Goal: Task Accomplishment & Management: Use online tool/utility

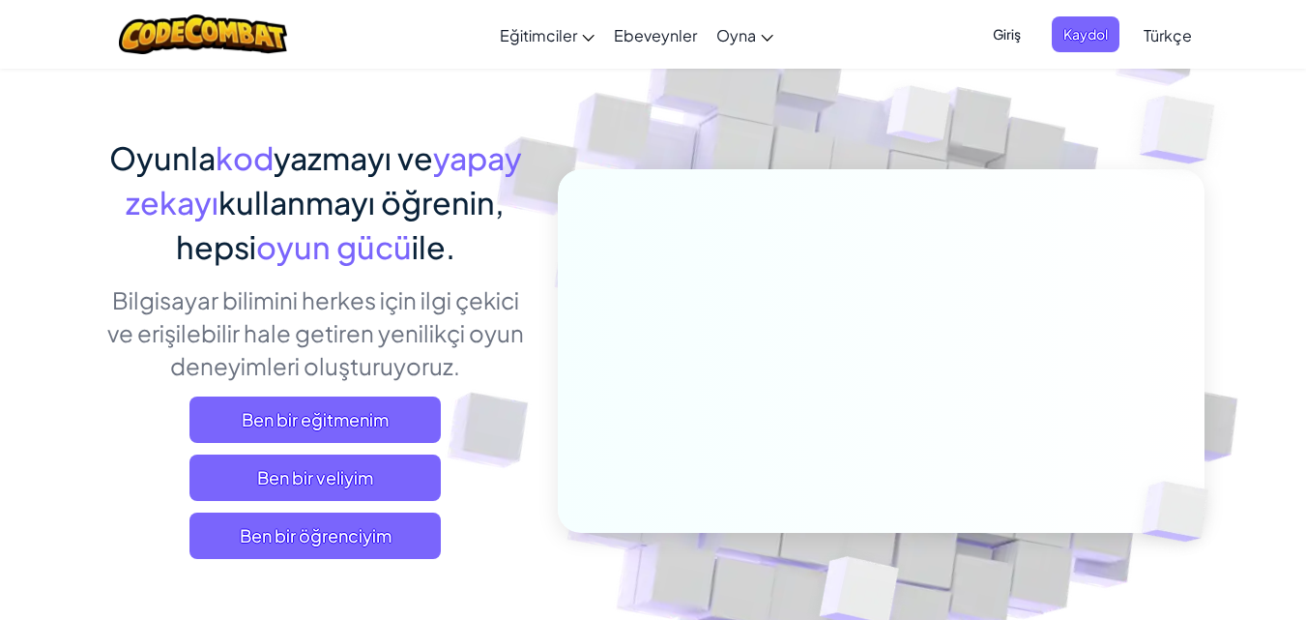
scroll to position [161, 0]
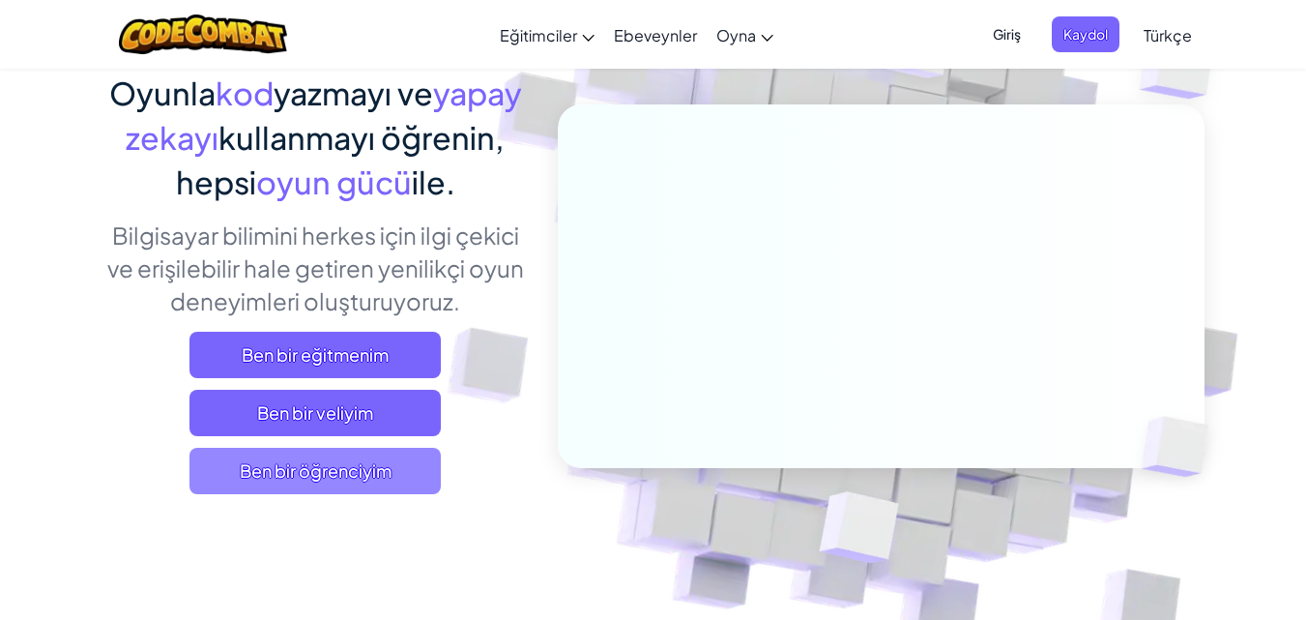
click at [366, 470] on span "Ben bir öğrenciyim" at bounding box center [314, 471] width 251 height 46
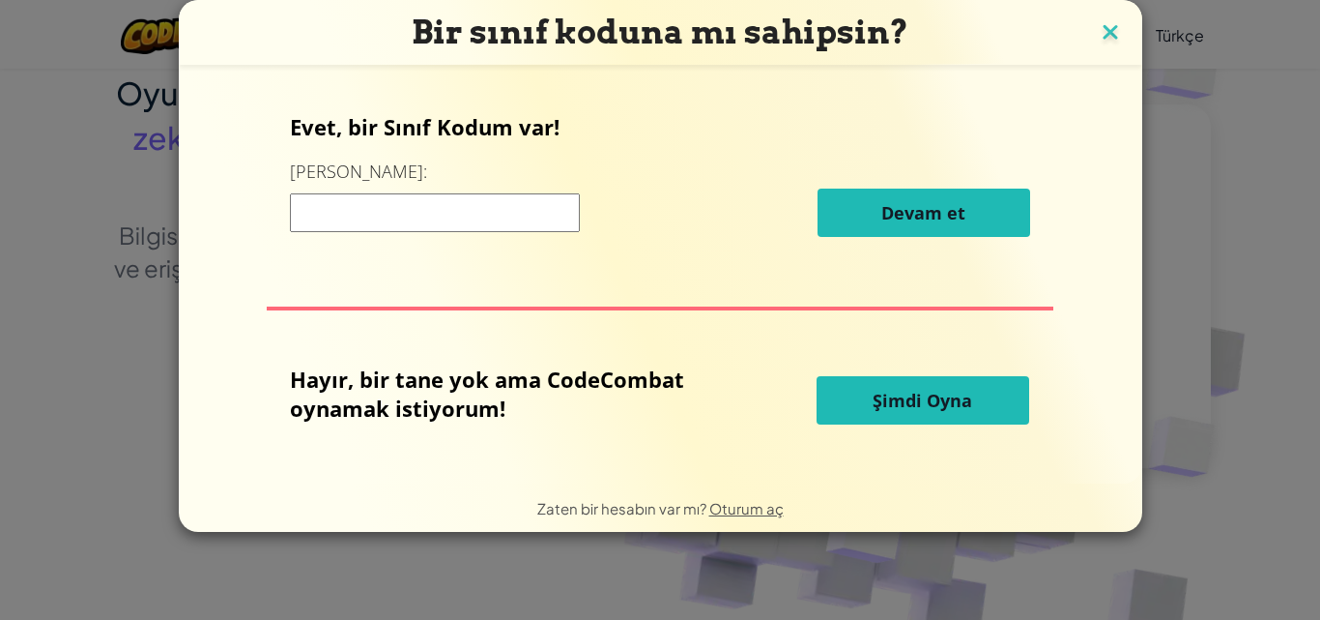
click at [1110, 36] on img at bounding box center [1110, 33] width 25 height 29
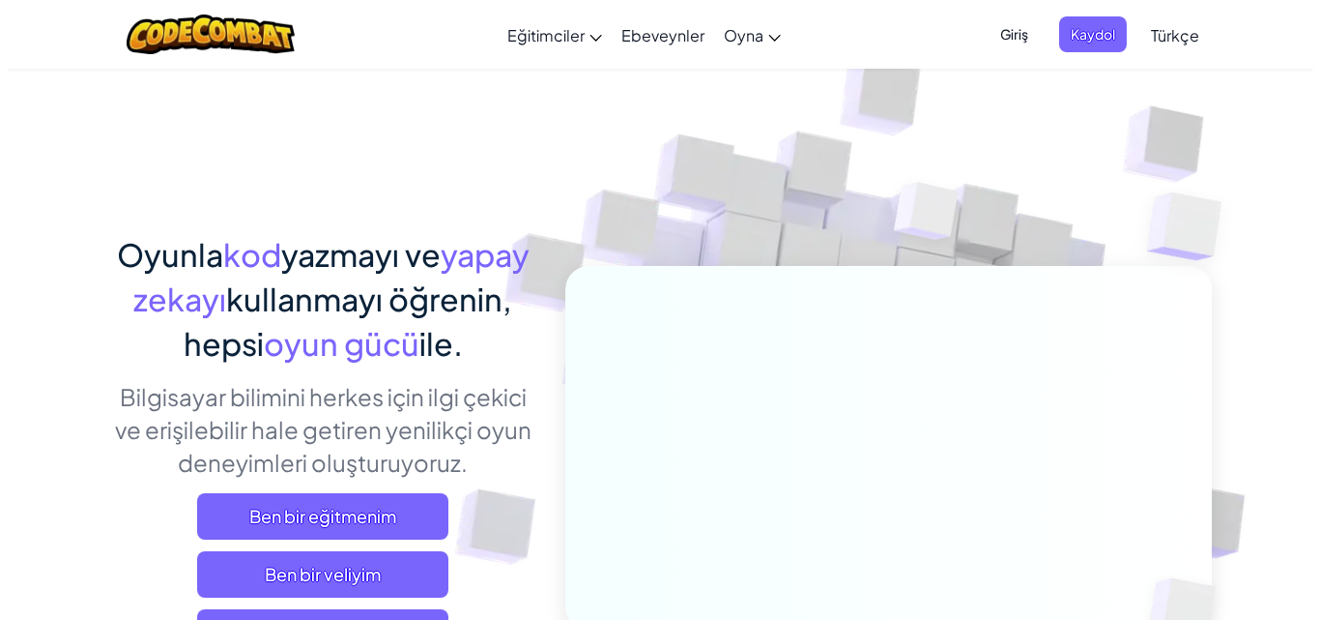
scroll to position [129, 0]
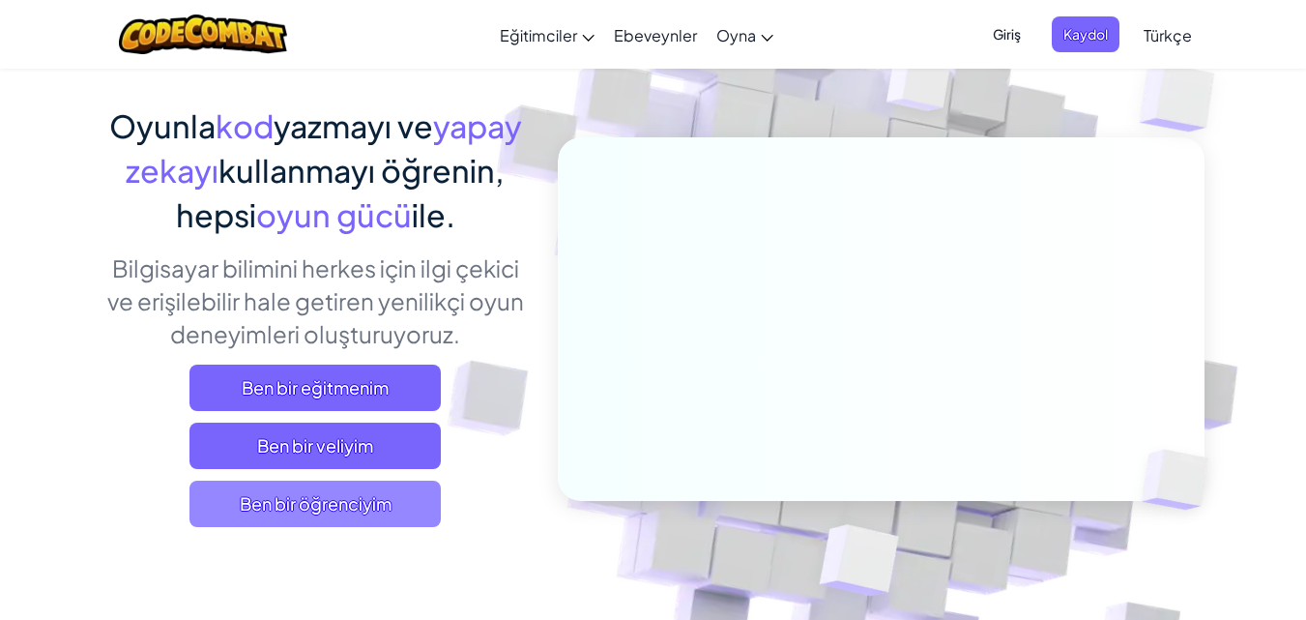
click at [347, 485] on span "Ben bir öğrenciyim" at bounding box center [314, 503] width 251 height 46
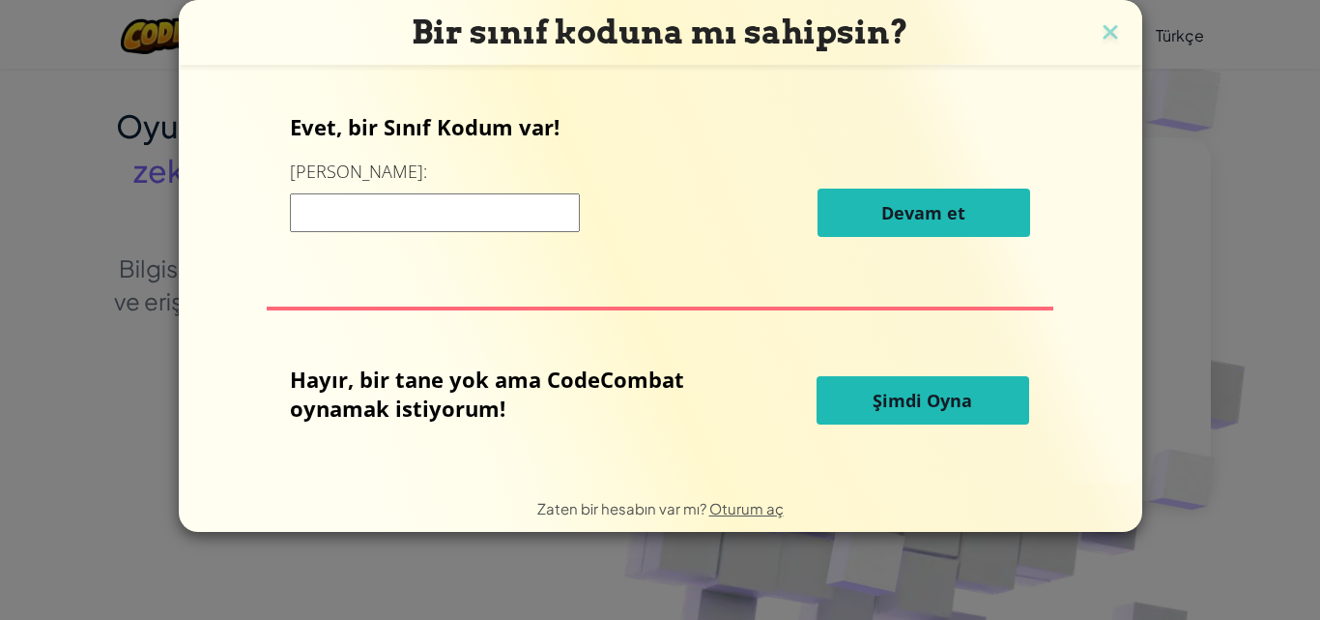
click at [507, 211] on input at bounding box center [435, 212] width 290 height 39
type input "BoatPushSing"
click at [719, 217] on div "BoatPushSing Devam et" at bounding box center [660, 212] width 740 height 48
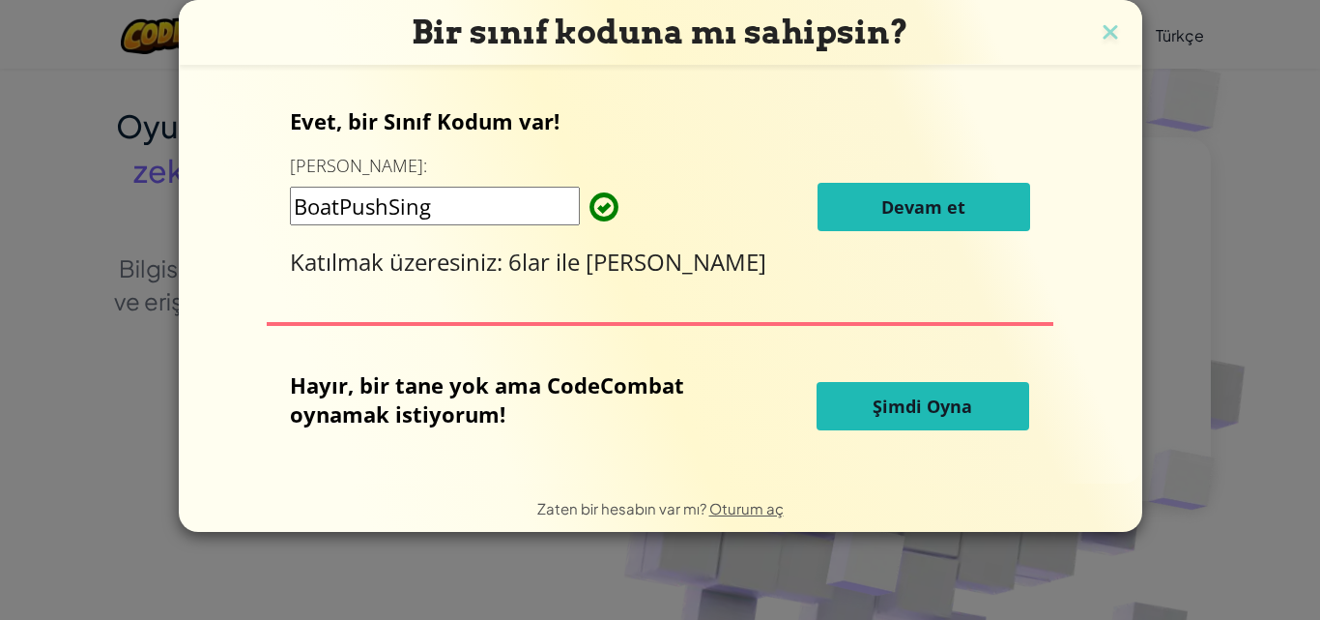
click at [896, 222] on button "Devam et" at bounding box center [924, 207] width 213 height 48
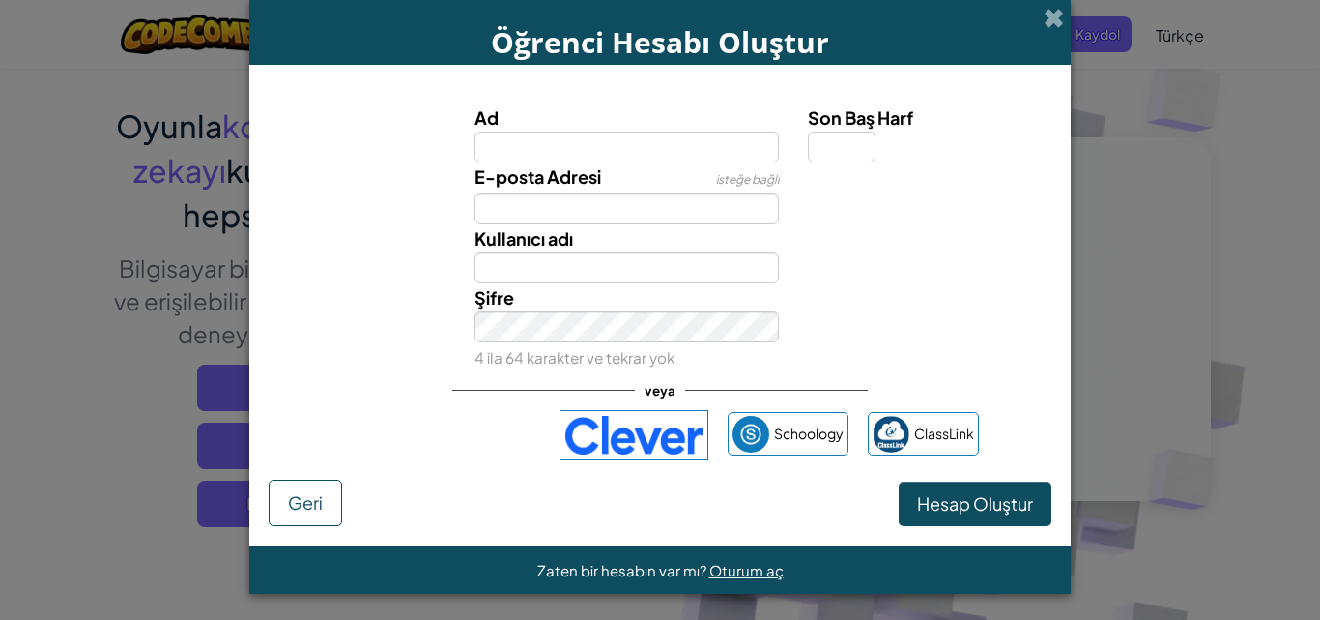
click at [567, 136] on input "Ad" at bounding box center [627, 146] width 305 height 31
drag, startPoint x: 1017, startPoint y: 238, endPoint x: 969, endPoint y: 239, distance: 48.3
click at [1017, 238] on div at bounding box center [928, 238] width 268 height 28
click at [642, 135] on input "Ad" at bounding box center [627, 146] width 305 height 31
type input "ömer mete"
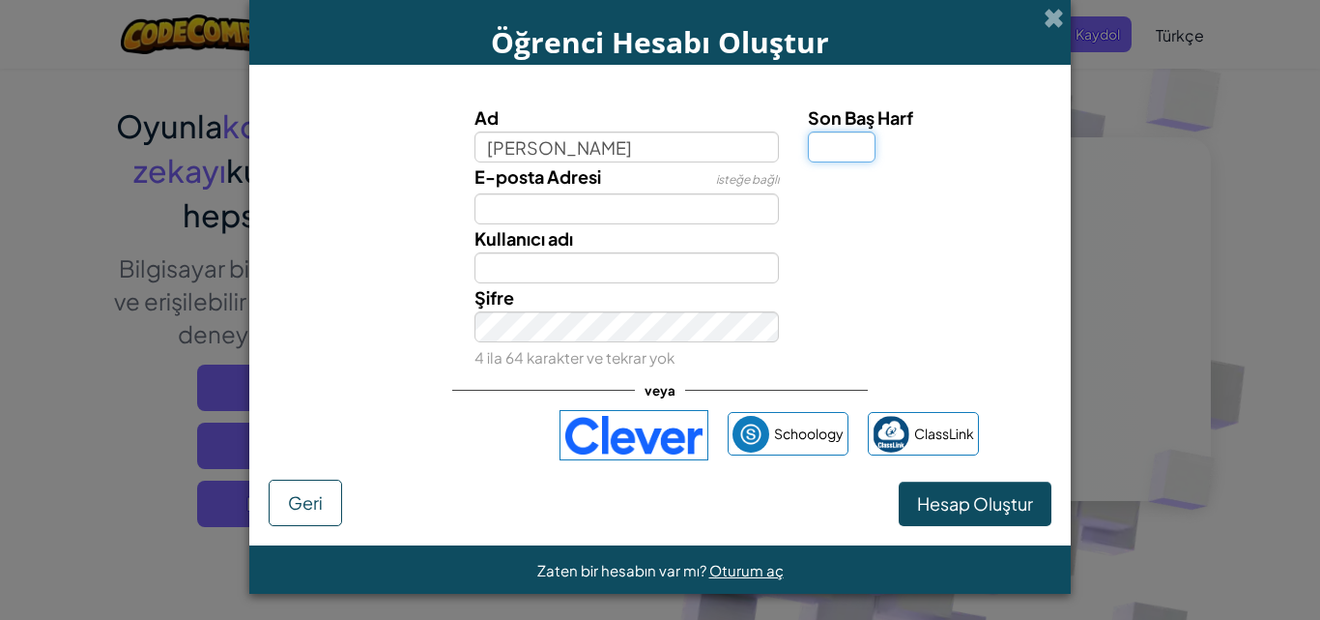
type input "Ömer mete"
click at [827, 148] on input "Son Baş Harf" at bounding box center [842, 146] width 68 height 31
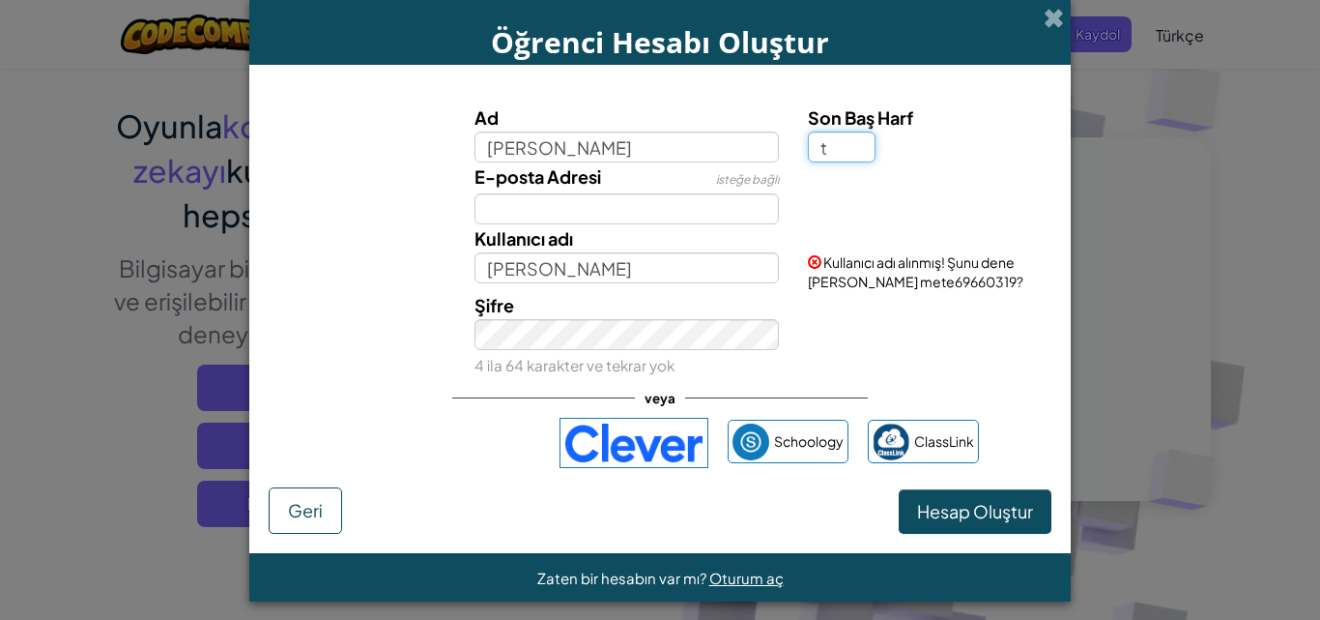
type input "t"
type input "Ömer meteT"
click at [681, 247] on div "Kullanıcı adı Ömer meteT" at bounding box center [627, 253] width 334 height 59
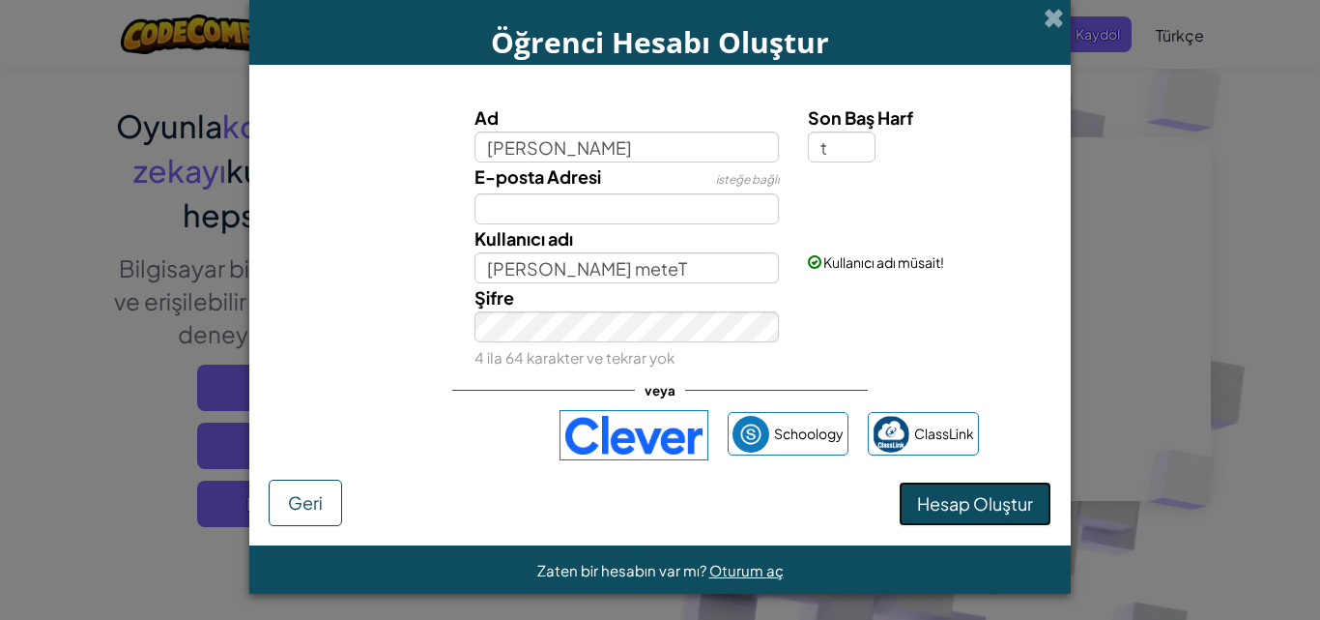
click at [905, 485] on button "Hesap Oluştur" at bounding box center [975, 503] width 153 height 44
click at [990, 508] on span "Hesap Oluştur" at bounding box center [975, 503] width 116 height 22
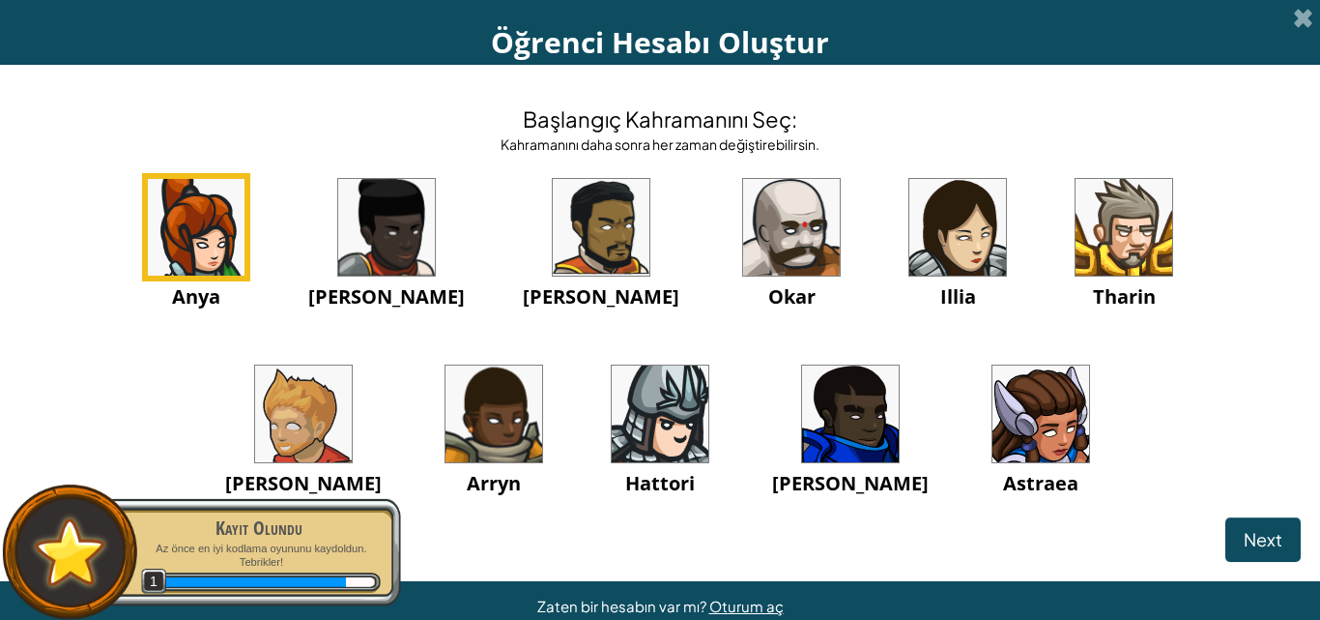
click at [743, 214] on img at bounding box center [791, 227] width 97 height 97
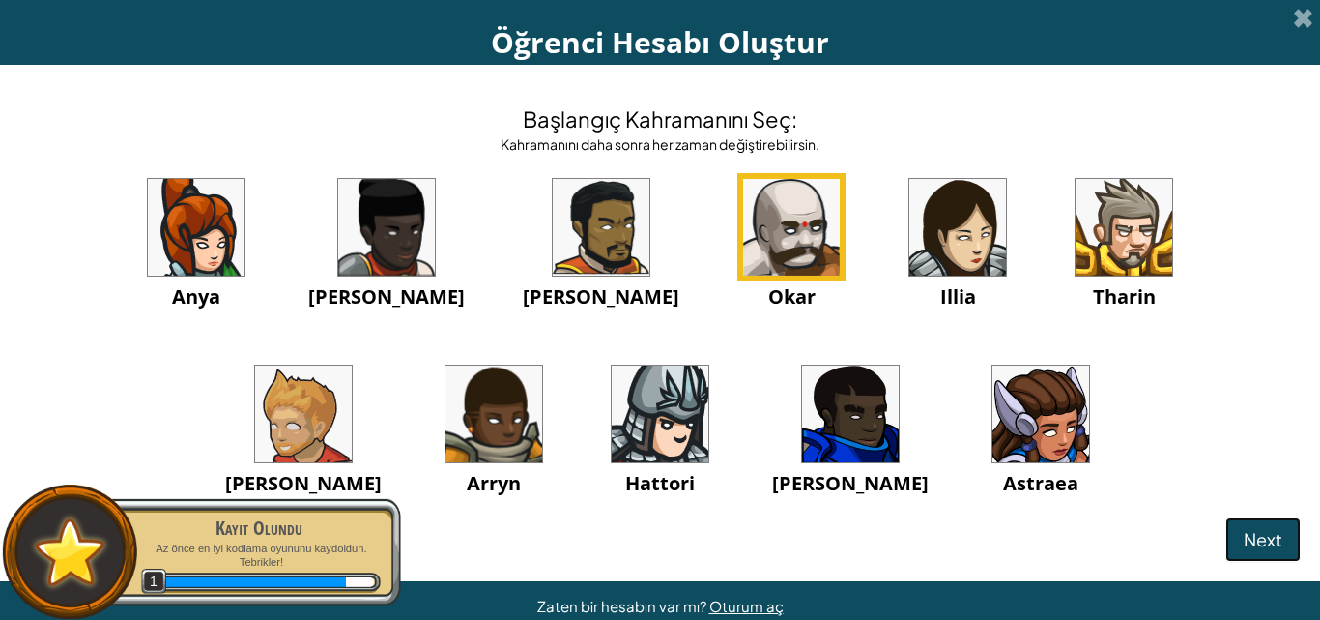
click at [1226, 552] on button "Next" at bounding box center [1263, 539] width 75 height 44
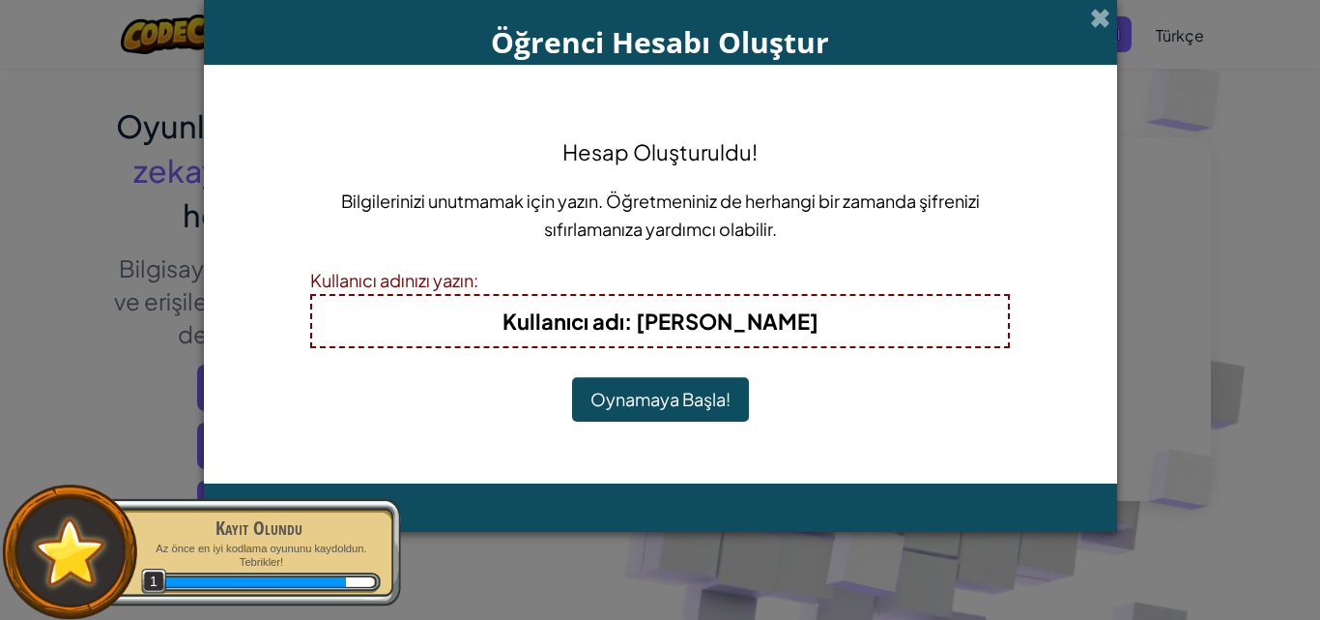
click at [695, 397] on button "Oynamaya Başla!" at bounding box center [660, 399] width 177 height 44
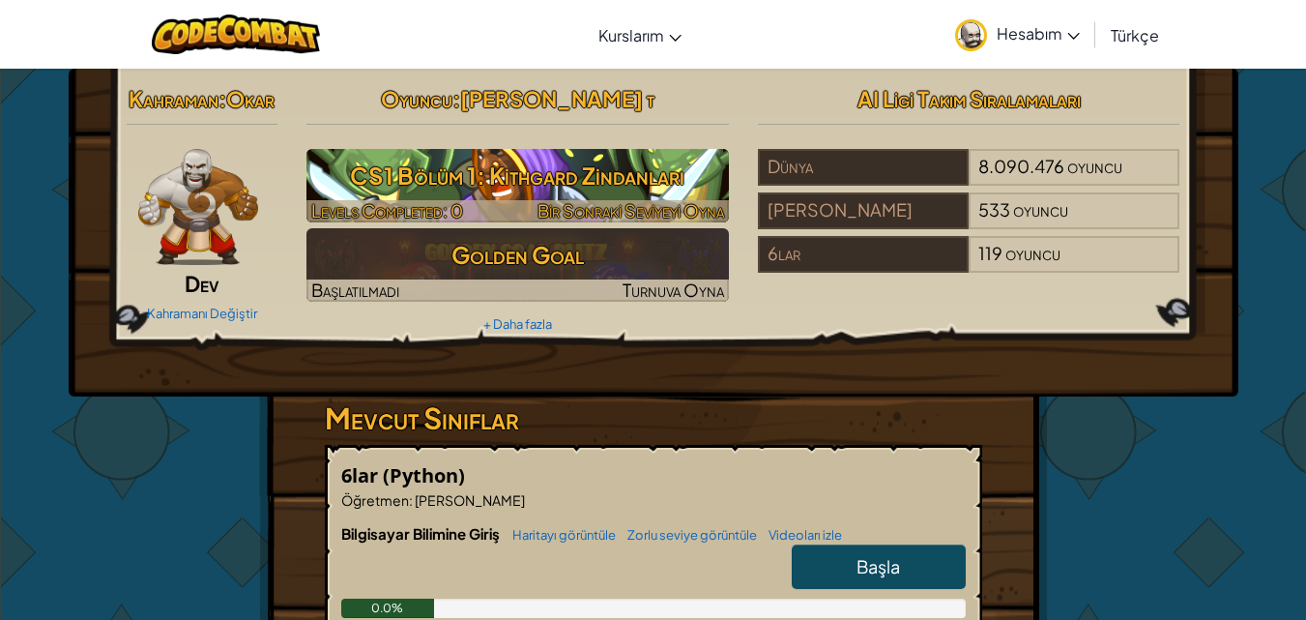
click at [549, 174] on h3 "CS1 Bölüm 1: Kithgard Zindanları" at bounding box center [517, 175] width 422 height 43
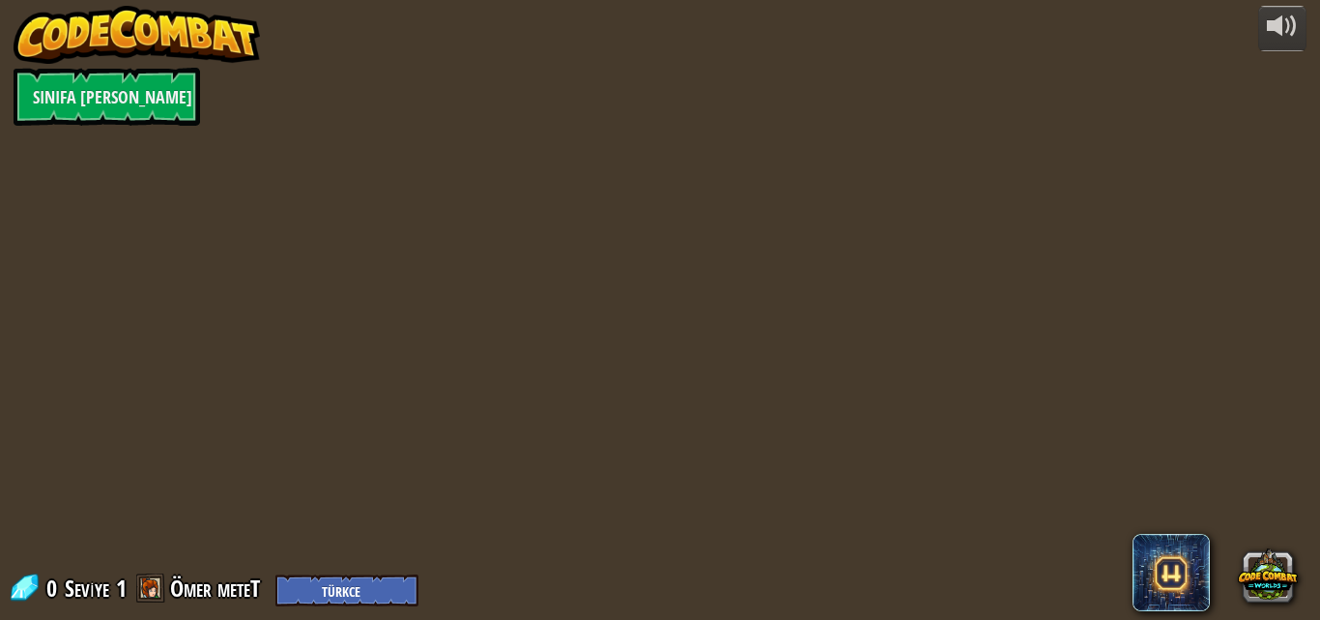
select select "tr"
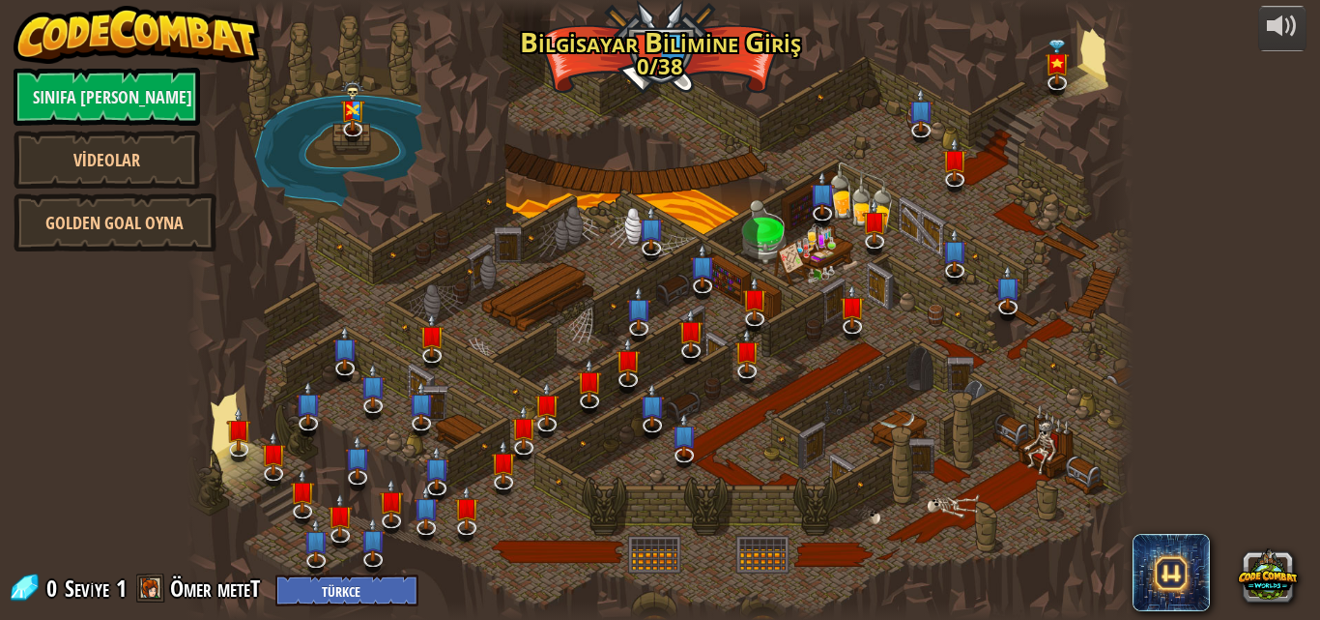
select select "tr"
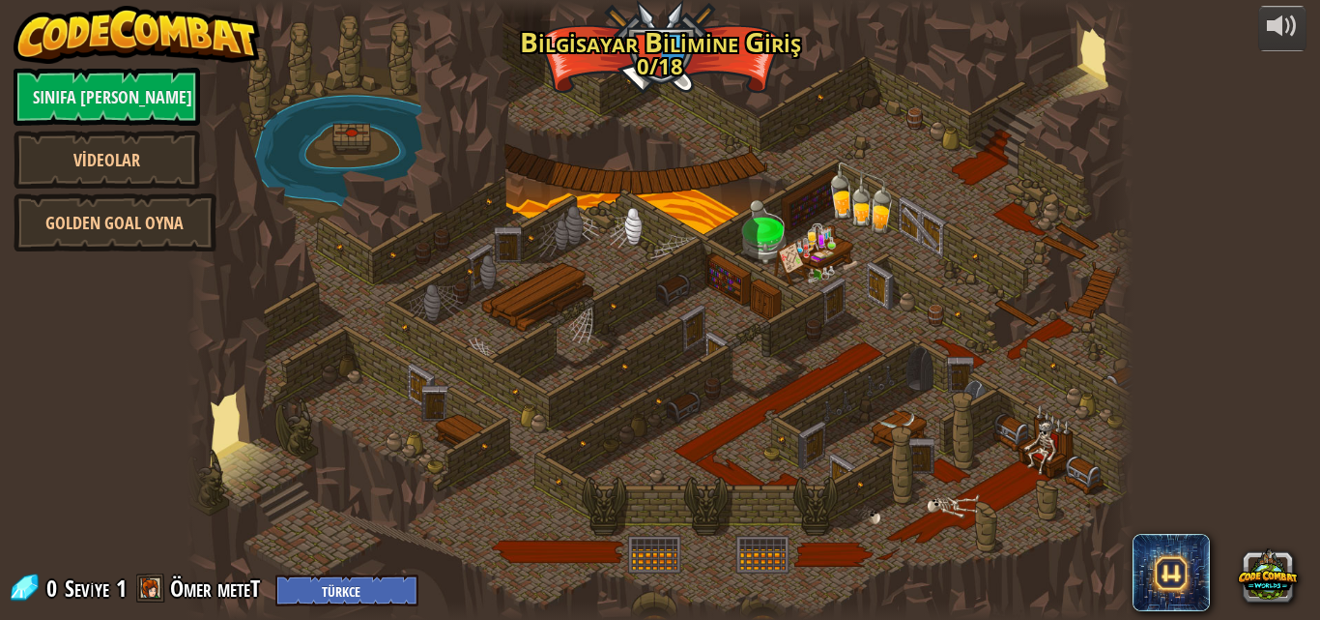
select select "tr"
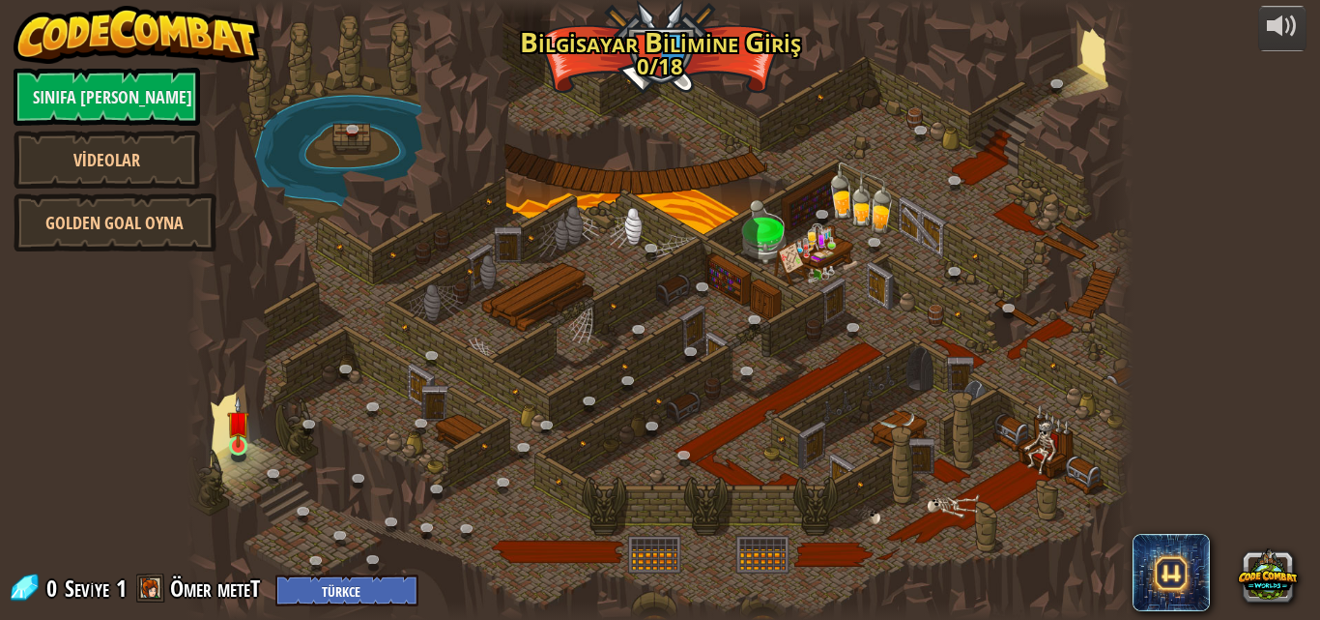
click at [227, 439] on img at bounding box center [238, 421] width 22 height 51
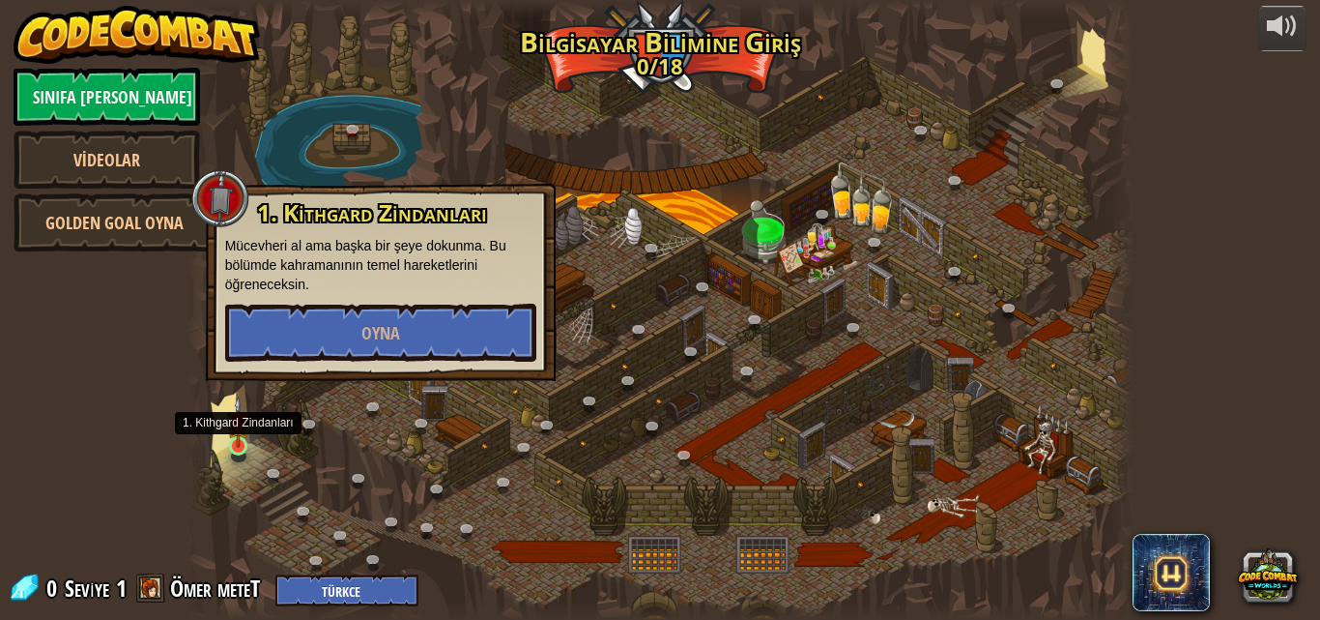
click at [235, 443] on img at bounding box center [238, 421] width 22 height 51
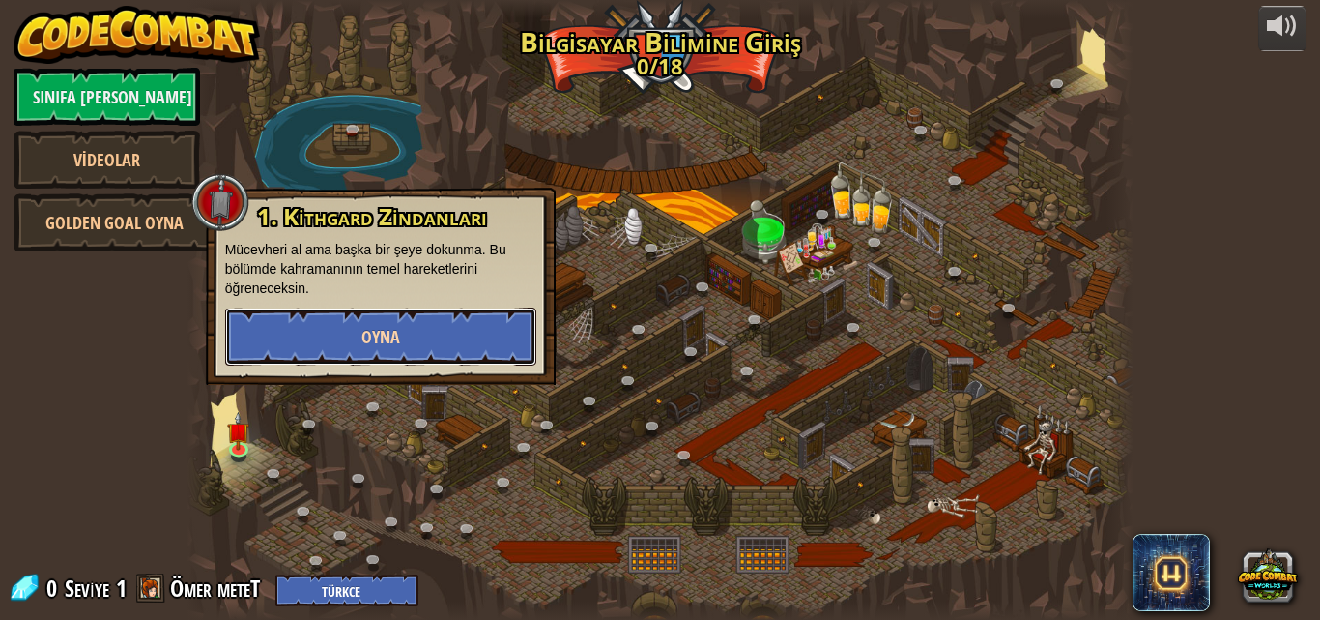
click at [334, 345] on button "Oyna" at bounding box center [380, 336] width 311 height 58
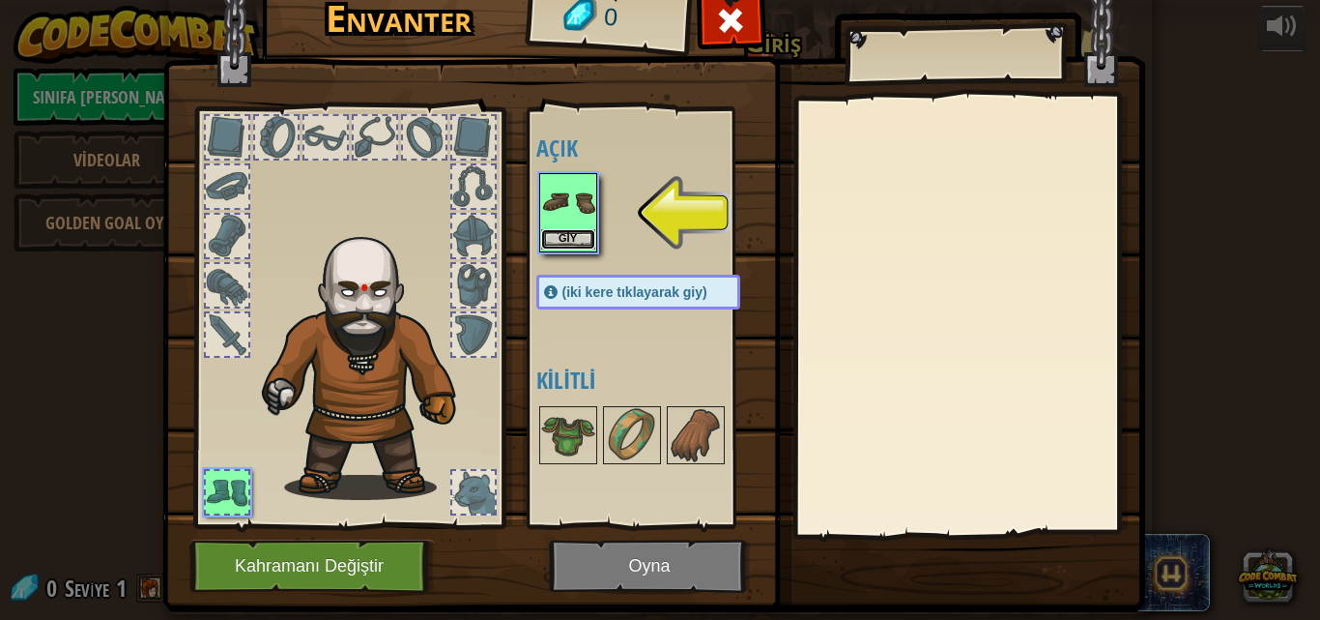
click at [569, 240] on button "Giy" at bounding box center [568, 239] width 54 height 20
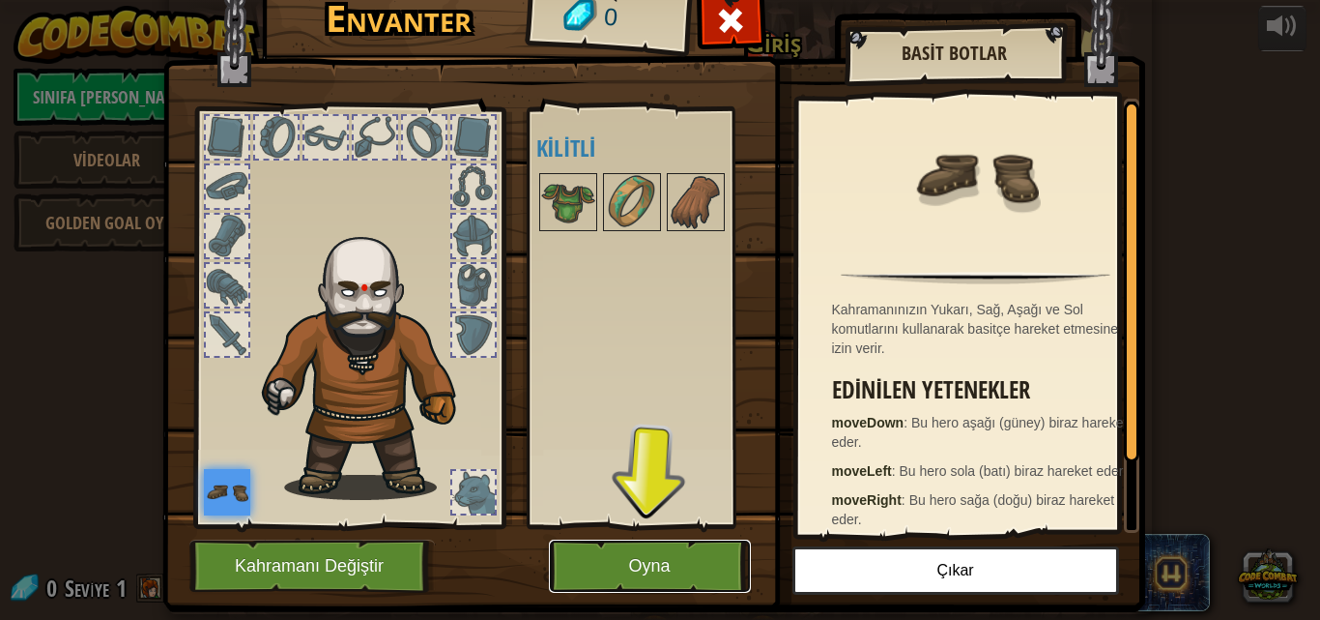
click at [623, 554] on button "Oyna" at bounding box center [650, 565] width 202 height 53
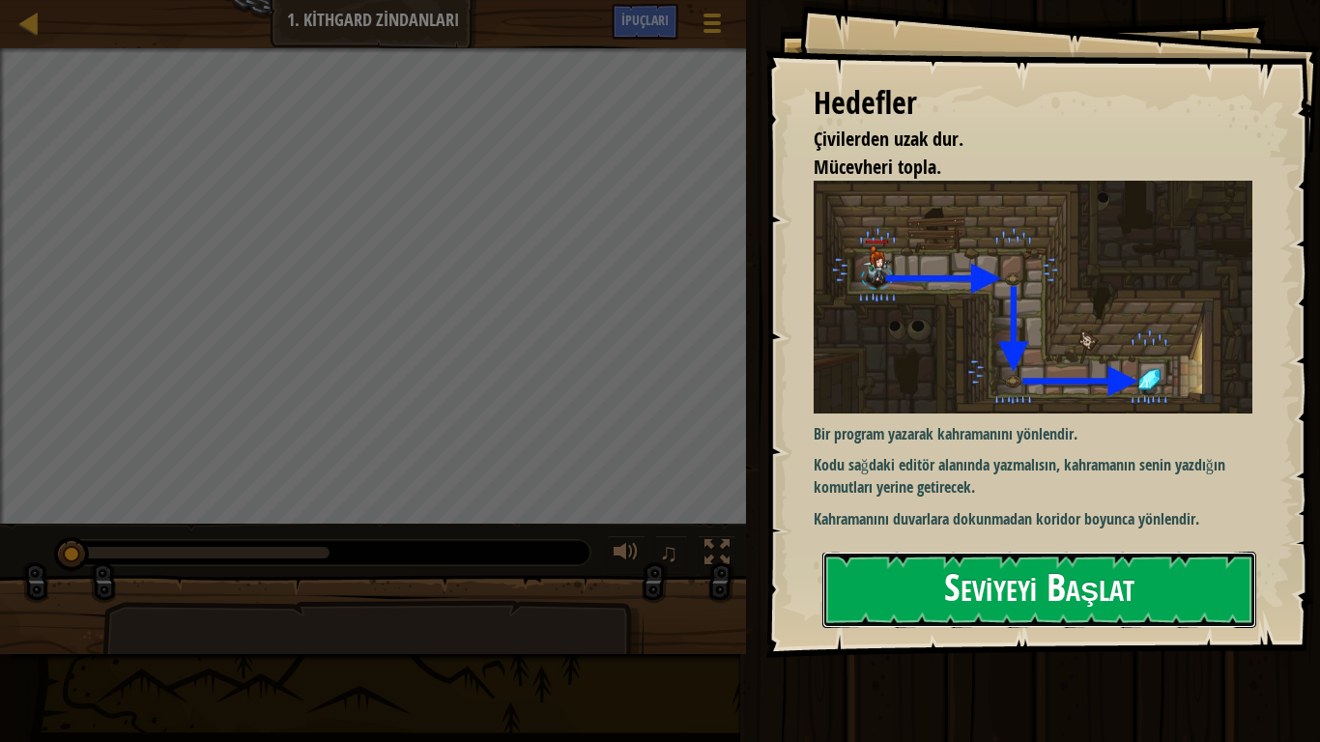
click at [1115, 552] on button "Seviyeyi Başlat" at bounding box center [1040, 590] width 434 height 76
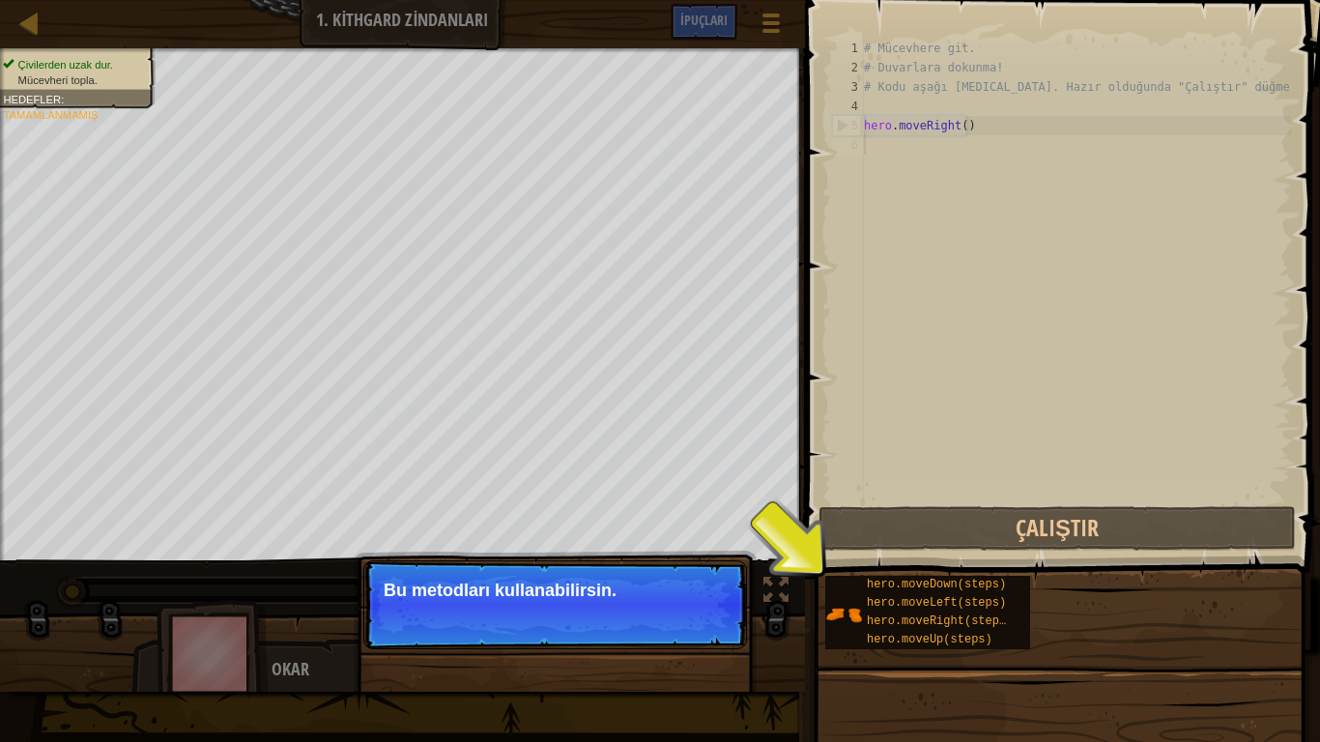
click at [680, 619] on p "Devam et Bu metodları kullanabilirsin." at bounding box center [555, 605] width 384 height 89
click at [711, 617] on button "Devam et" at bounding box center [690, 616] width 84 height 25
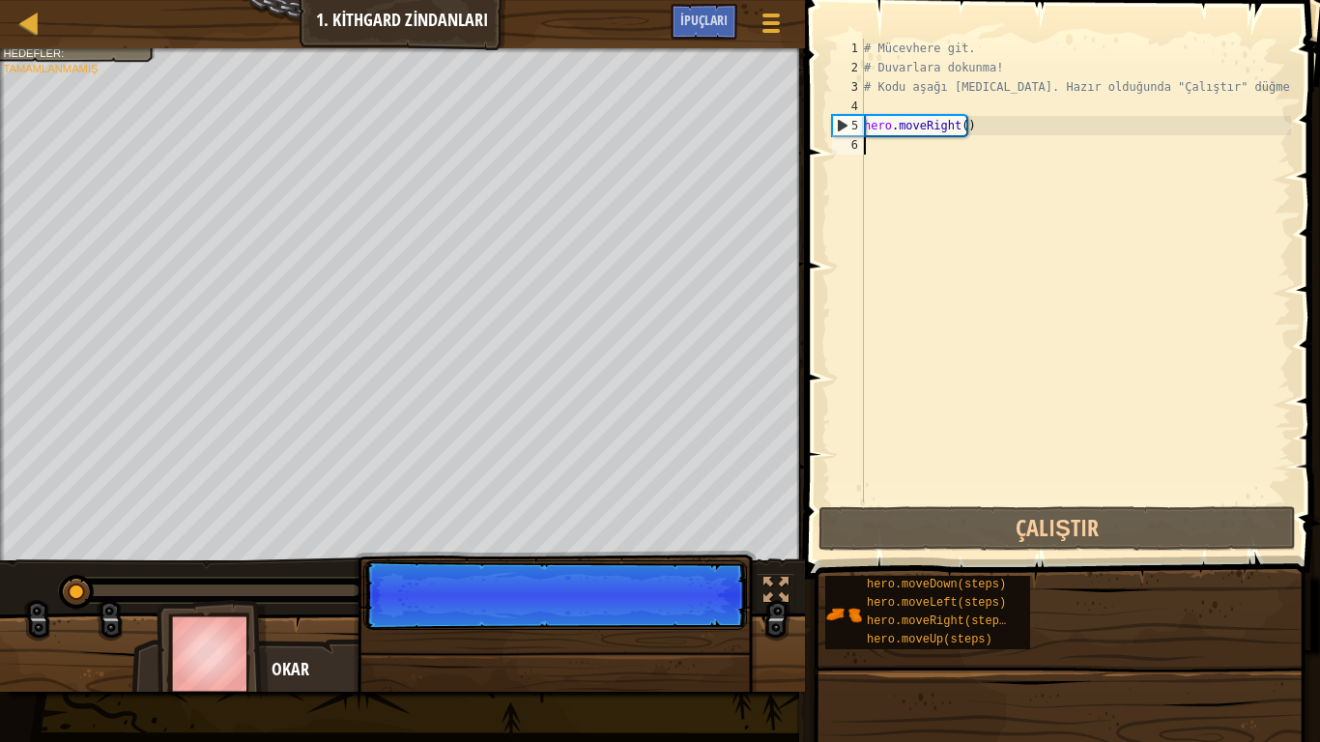
scroll to position [9, 0]
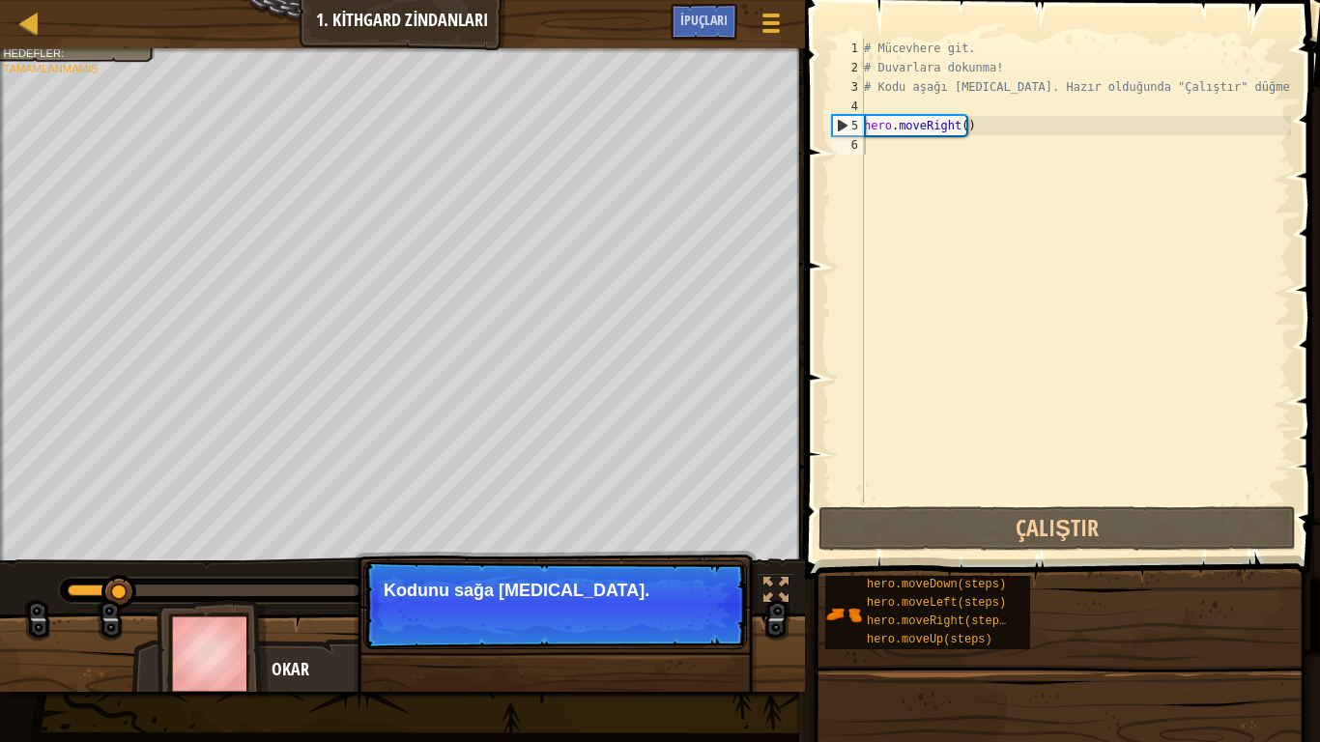
click at [709, 614] on button "Devam et" at bounding box center [690, 616] width 84 height 25
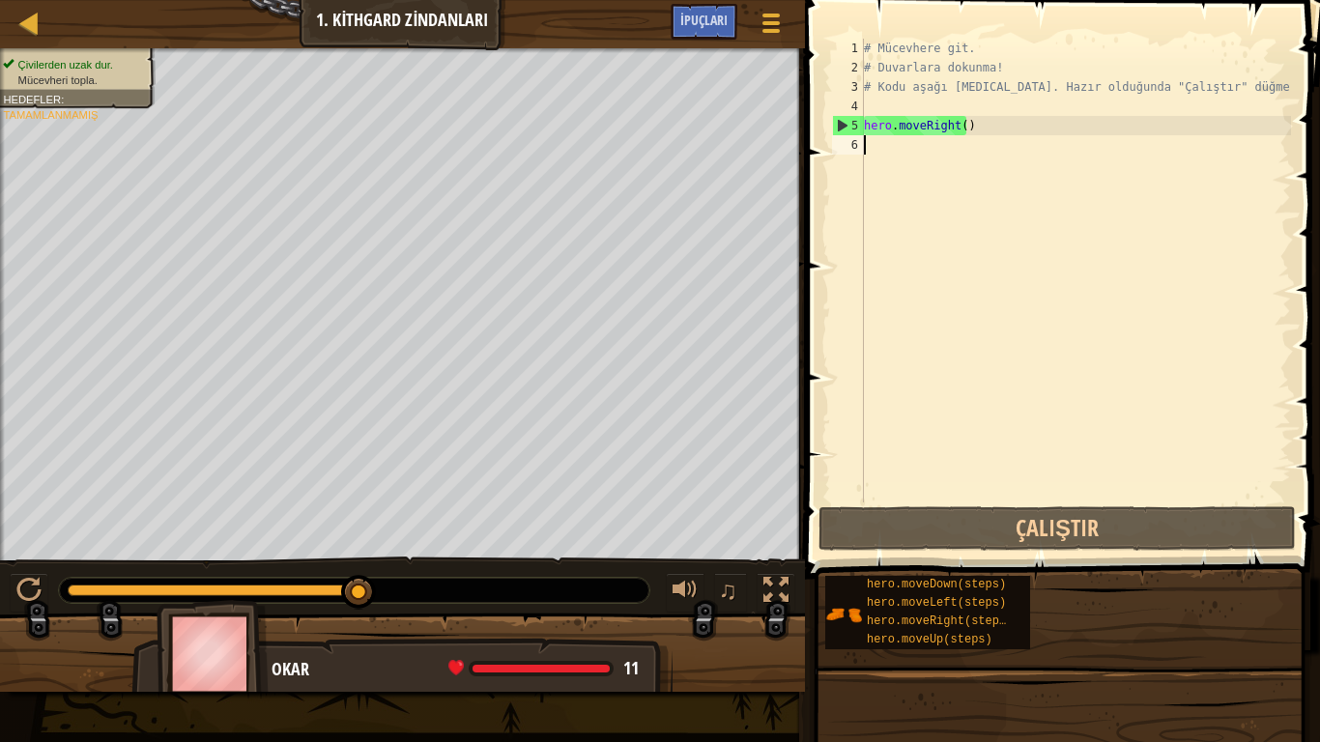
click at [883, 150] on div "# Mücevhere git. # Duvarlara dokunma! # Kodu aşağı [MEDICAL_DATA]. Hazır olduğu…" at bounding box center [1075, 290] width 431 height 503
type textarea "h"
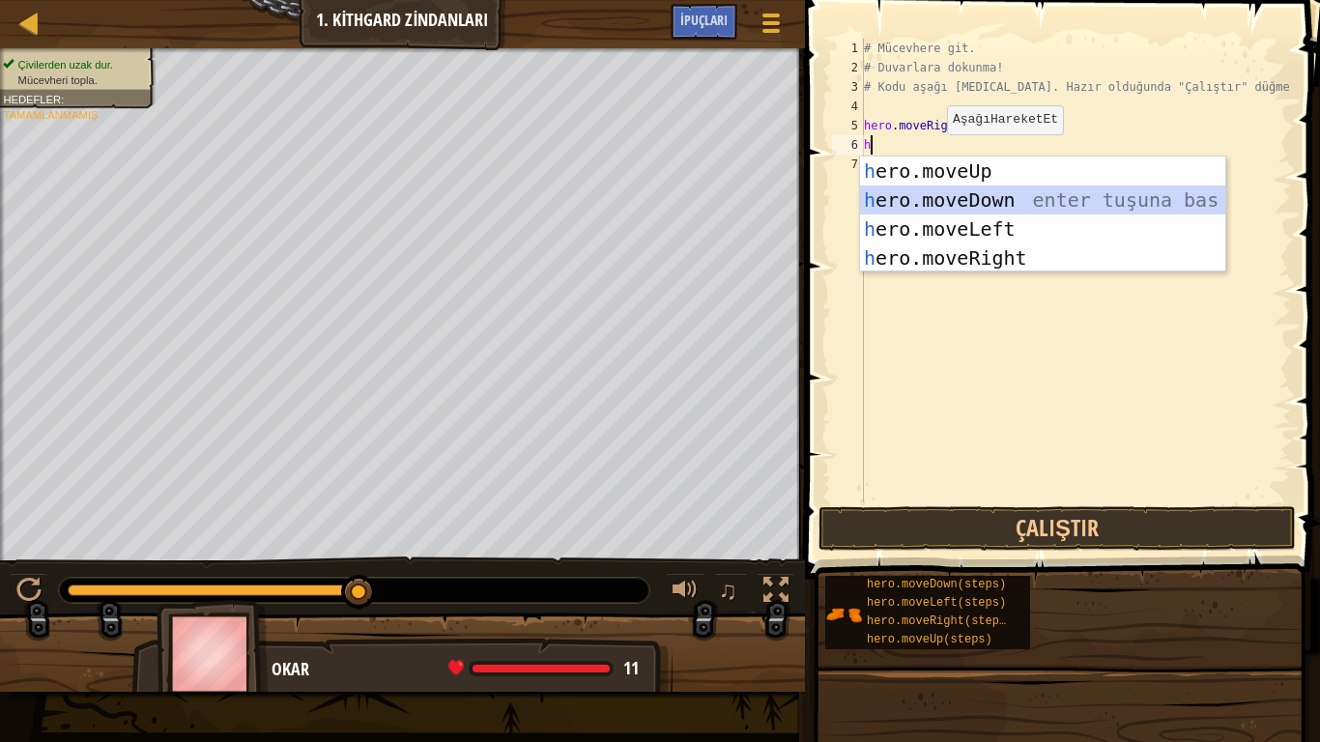
click at [951, 200] on div "h ero.moveUp enter tuşuna bas h ero.moveDown enter tuşuna bas h ero.moveLeft en…" at bounding box center [1042, 244] width 365 height 174
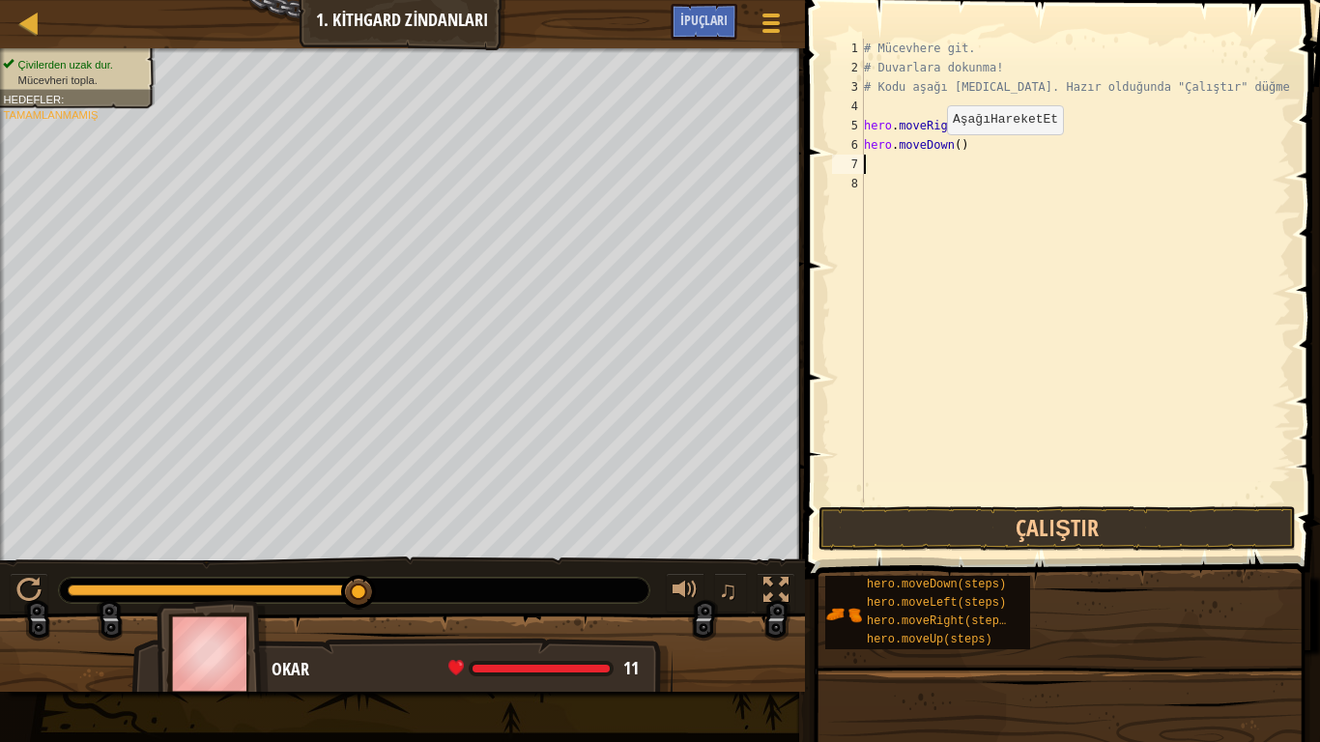
type textarea "h"
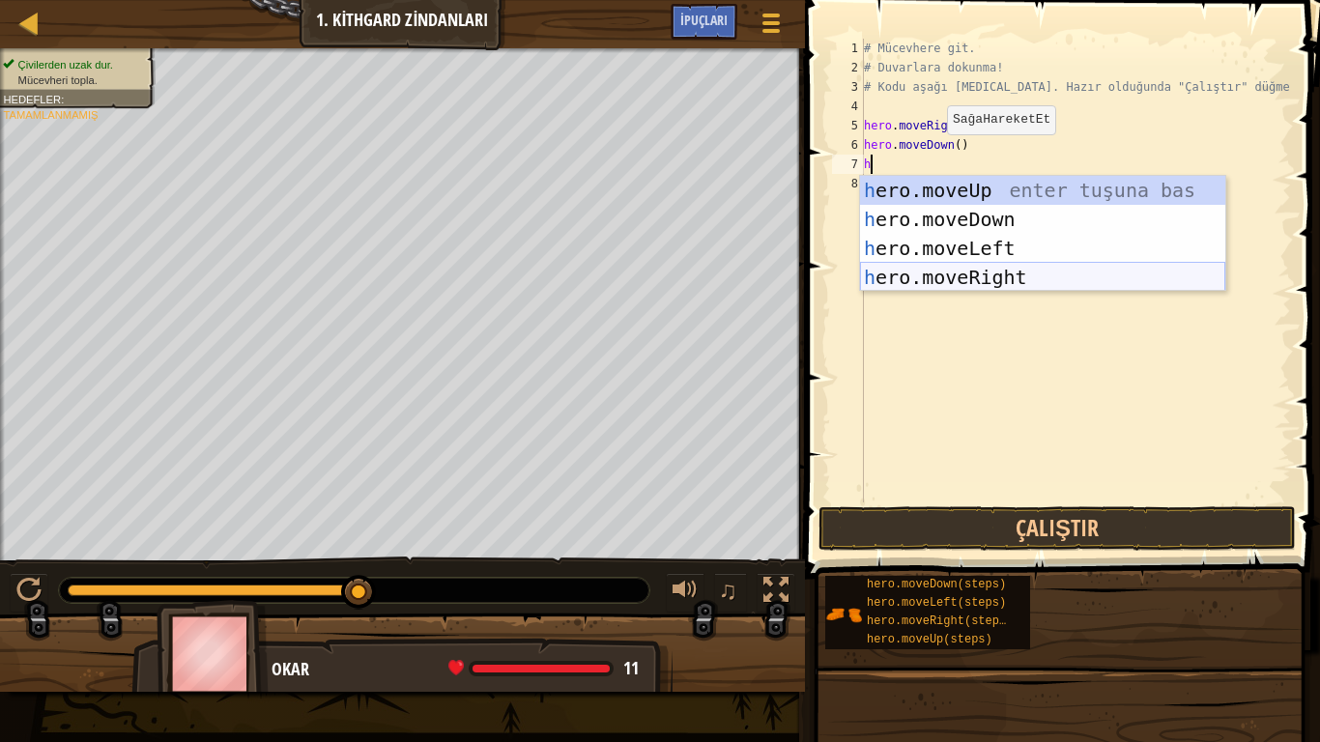
click at [996, 276] on div "h ero.moveUp enter tuşuna bas h ero.moveDown enter tuşuna bas h ero.moveLeft en…" at bounding box center [1042, 263] width 365 height 174
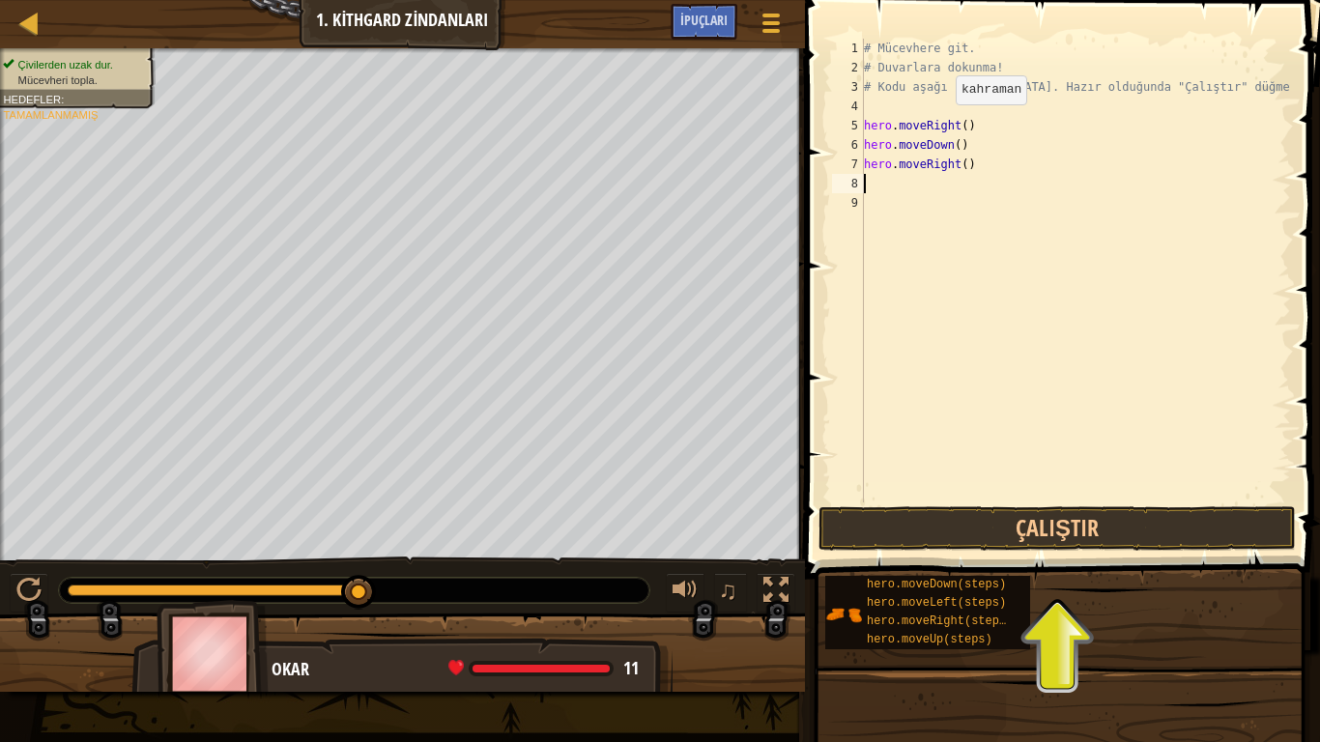
click at [940, 124] on div "# Mücevhere git. # Duvarlara dokunma! # Kodu aşağı [MEDICAL_DATA]. Hazır olduğu…" at bounding box center [1075, 290] width 431 height 503
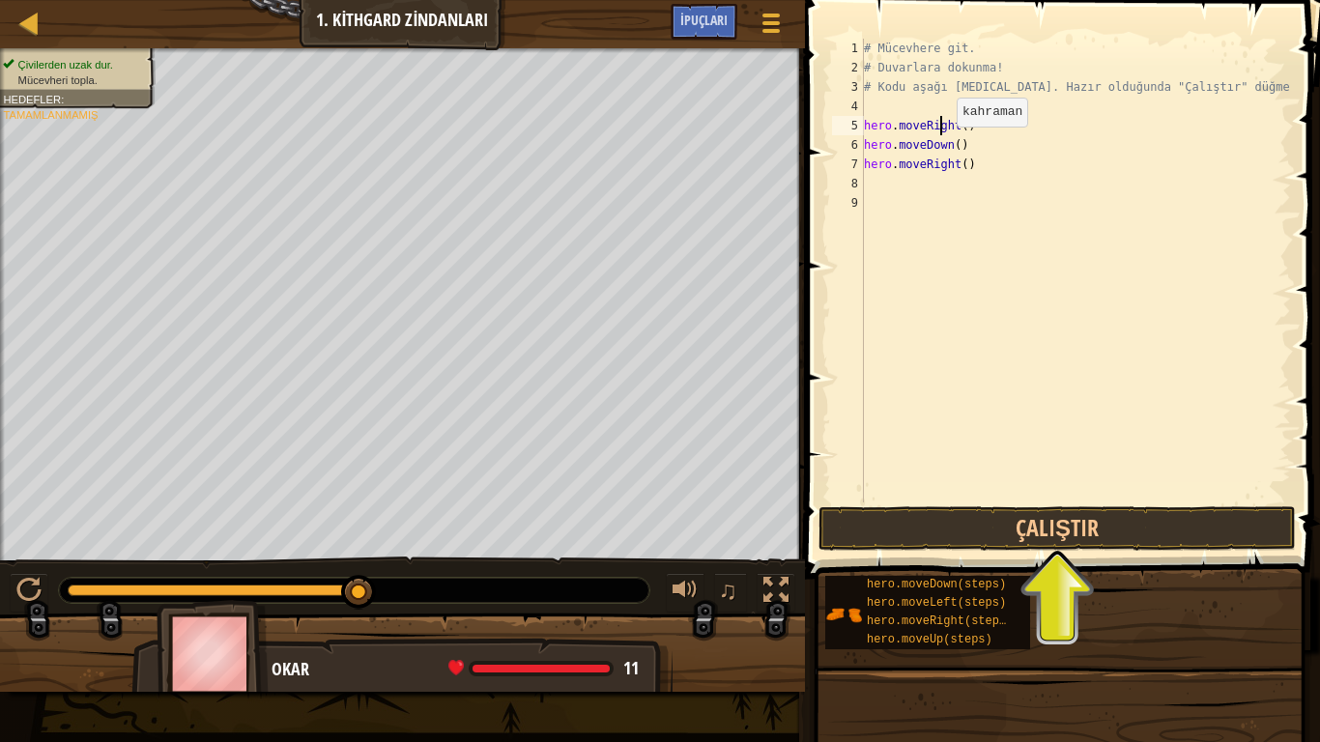
click at [941, 146] on div "# Mücevhere git. # Duvarlara dokunma! # Kodu aşağı [MEDICAL_DATA]. Hazır olduğu…" at bounding box center [1075, 290] width 431 height 503
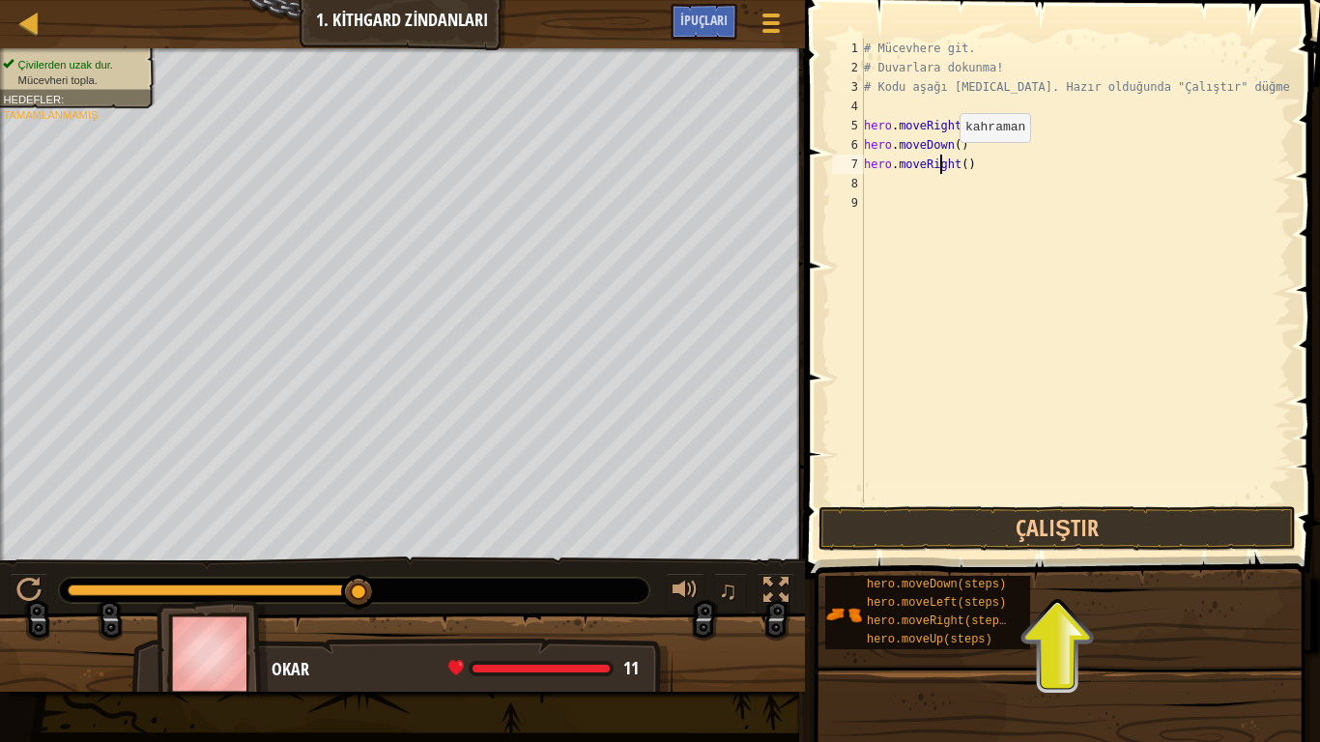
click at [943, 161] on div "# Mücevhere git. # Duvarlara dokunma! # Kodu aşağı [MEDICAL_DATA]. Hazır olduğu…" at bounding box center [1075, 290] width 431 height 503
type textarea "hero.moveRight()"
click at [946, 533] on button "Çalıştır" at bounding box center [1058, 529] width 478 height 44
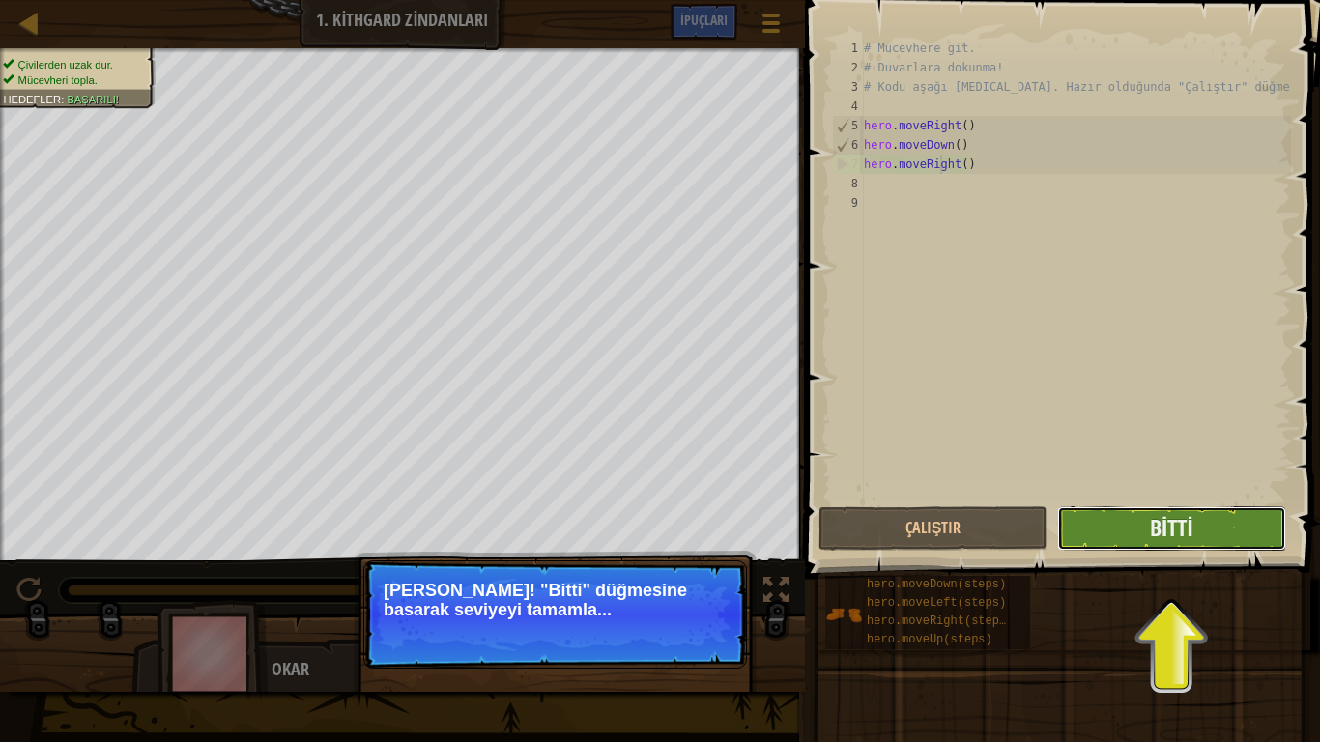
click at [1240, 520] on button "Bitti" at bounding box center [1172, 529] width 229 height 44
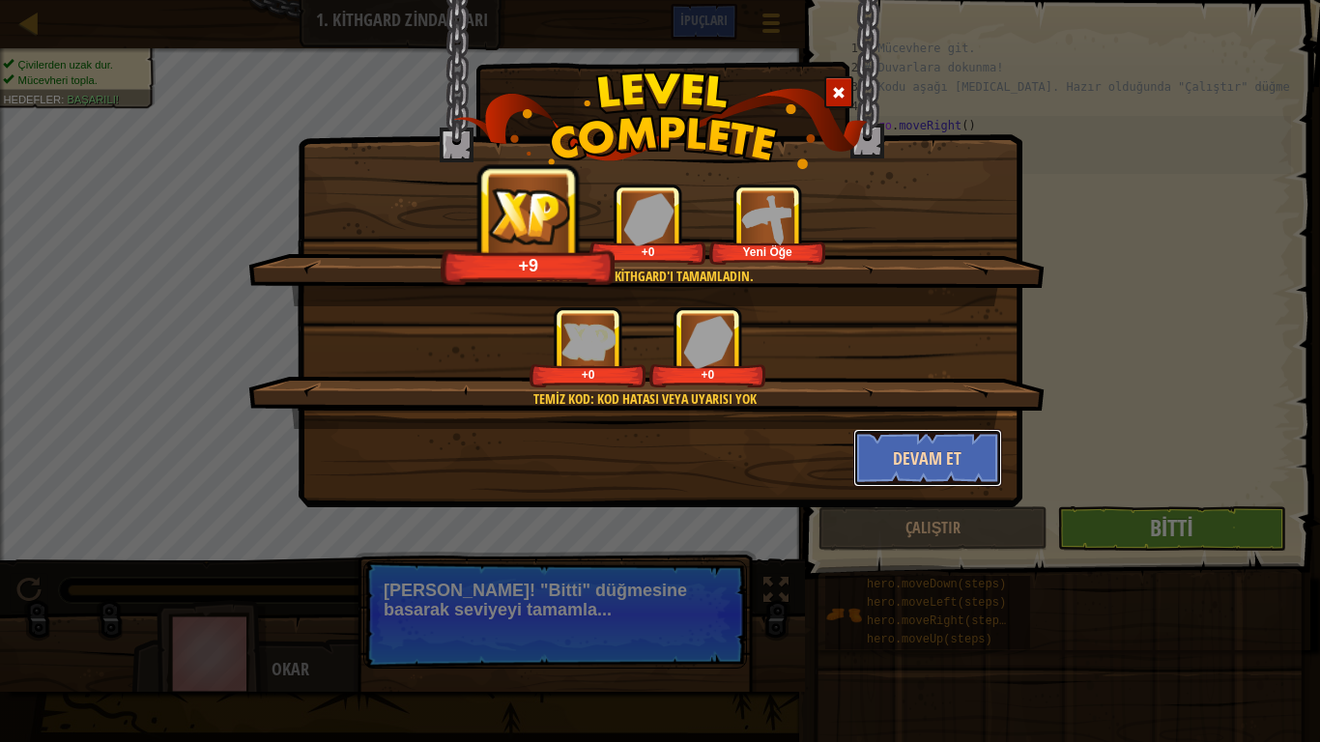
click at [907, 442] on button "Devam et" at bounding box center [929, 458] width 150 height 58
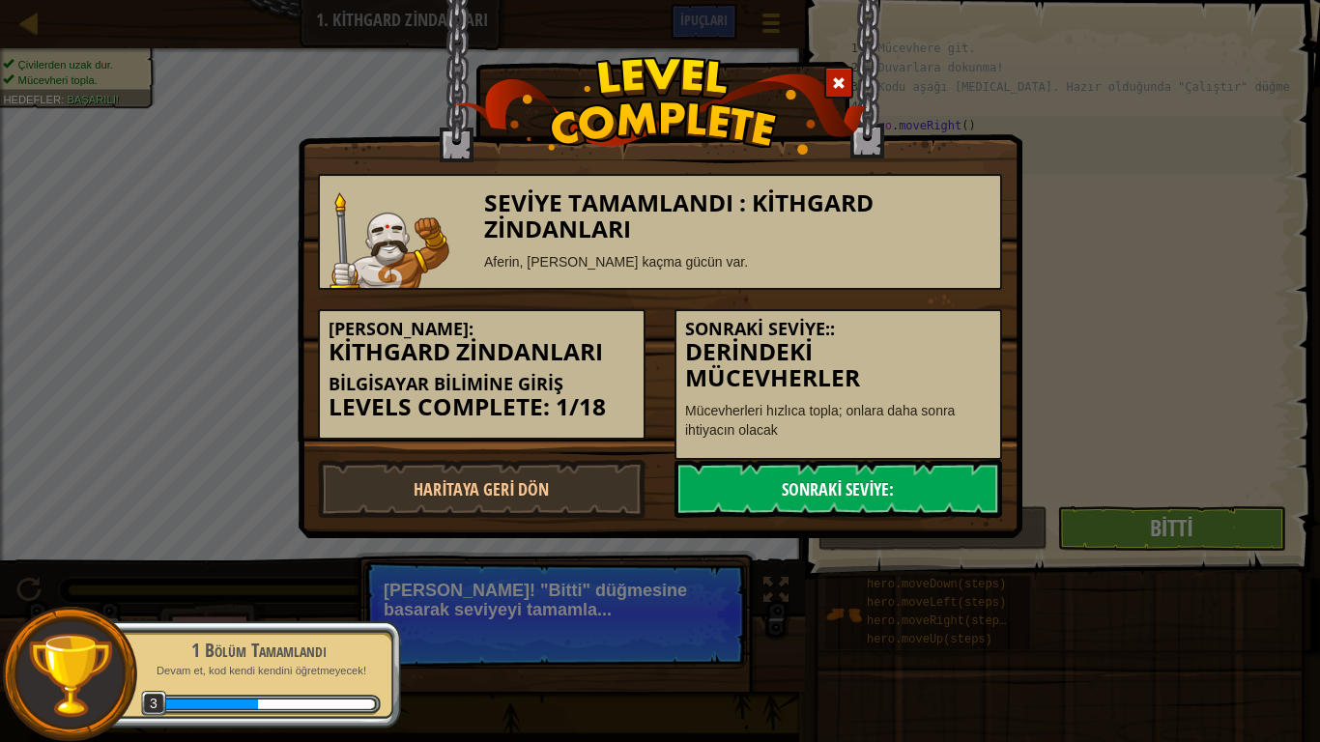
click at [912, 484] on link "Sonraki Seviye:" at bounding box center [839, 489] width 328 height 58
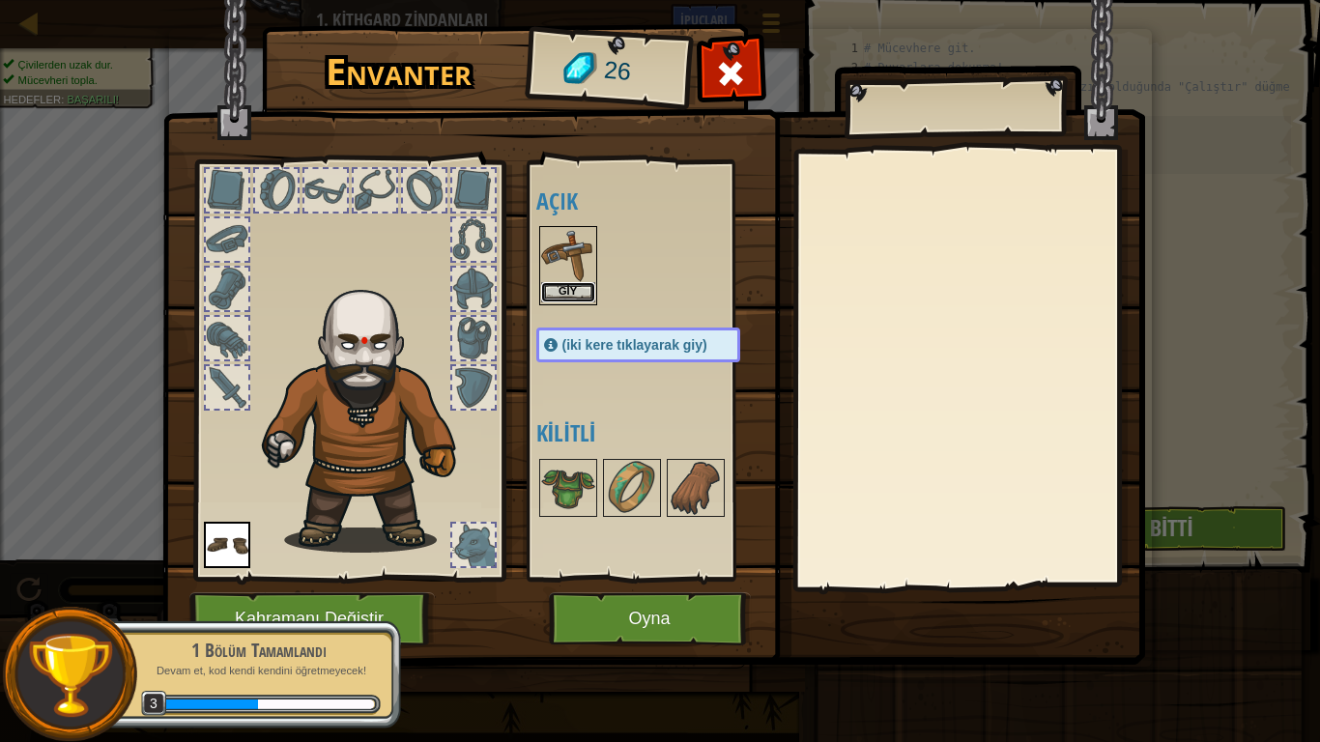
click at [577, 283] on button "Giy" at bounding box center [568, 292] width 54 height 20
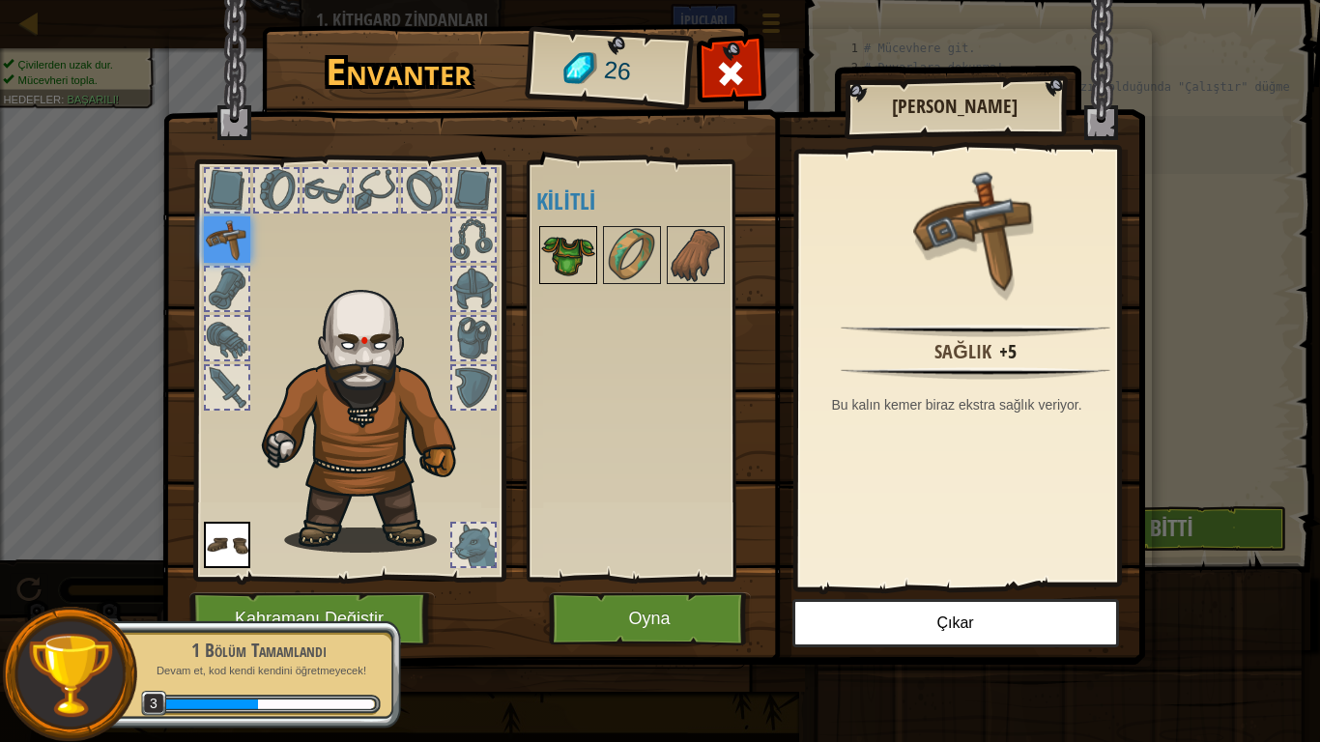
drag, startPoint x: 597, startPoint y: 262, endPoint x: 583, endPoint y: 258, distance: 15.0
click at [594, 262] on div "Açık [PERSON_NAME] (iki kere tıklayarak giy) [PERSON_NAME]" at bounding box center [657, 370] width 243 height 403
click at [583, 258] on img at bounding box center [568, 255] width 54 height 54
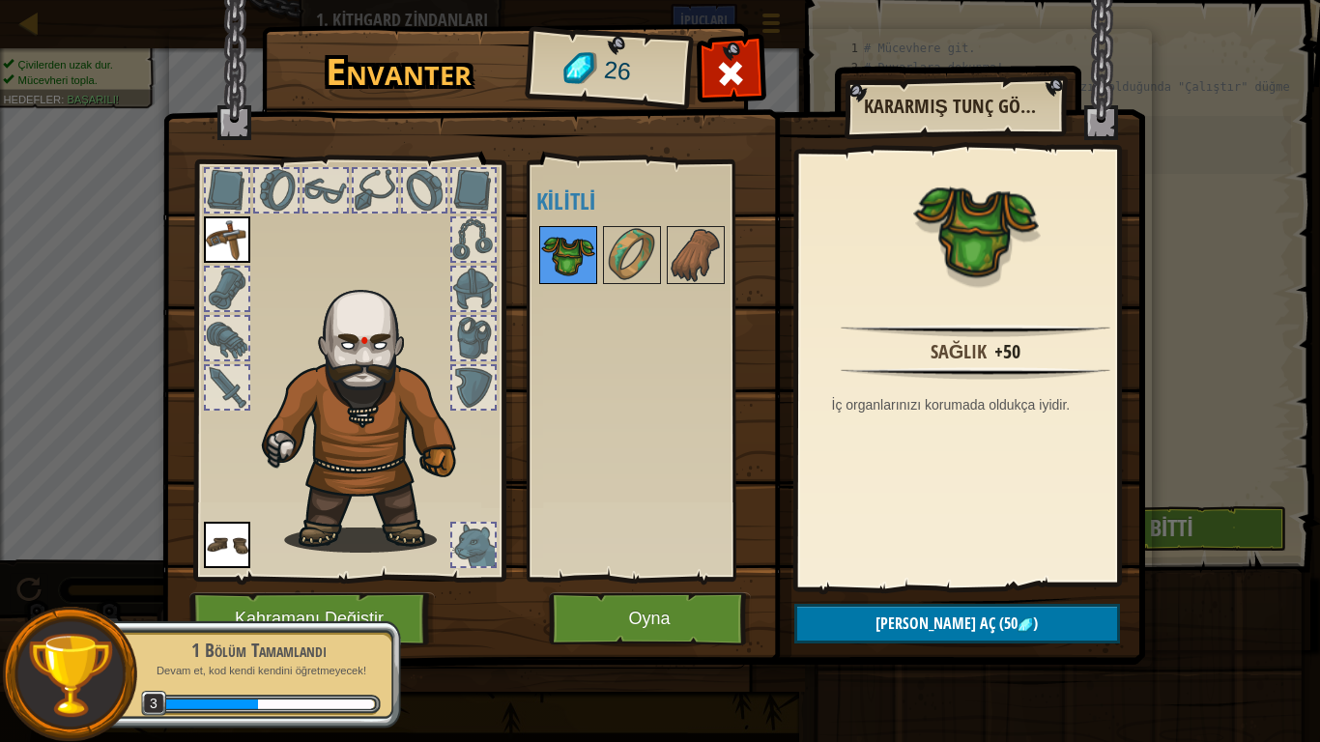
click at [583, 258] on img at bounding box center [568, 255] width 54 height 54
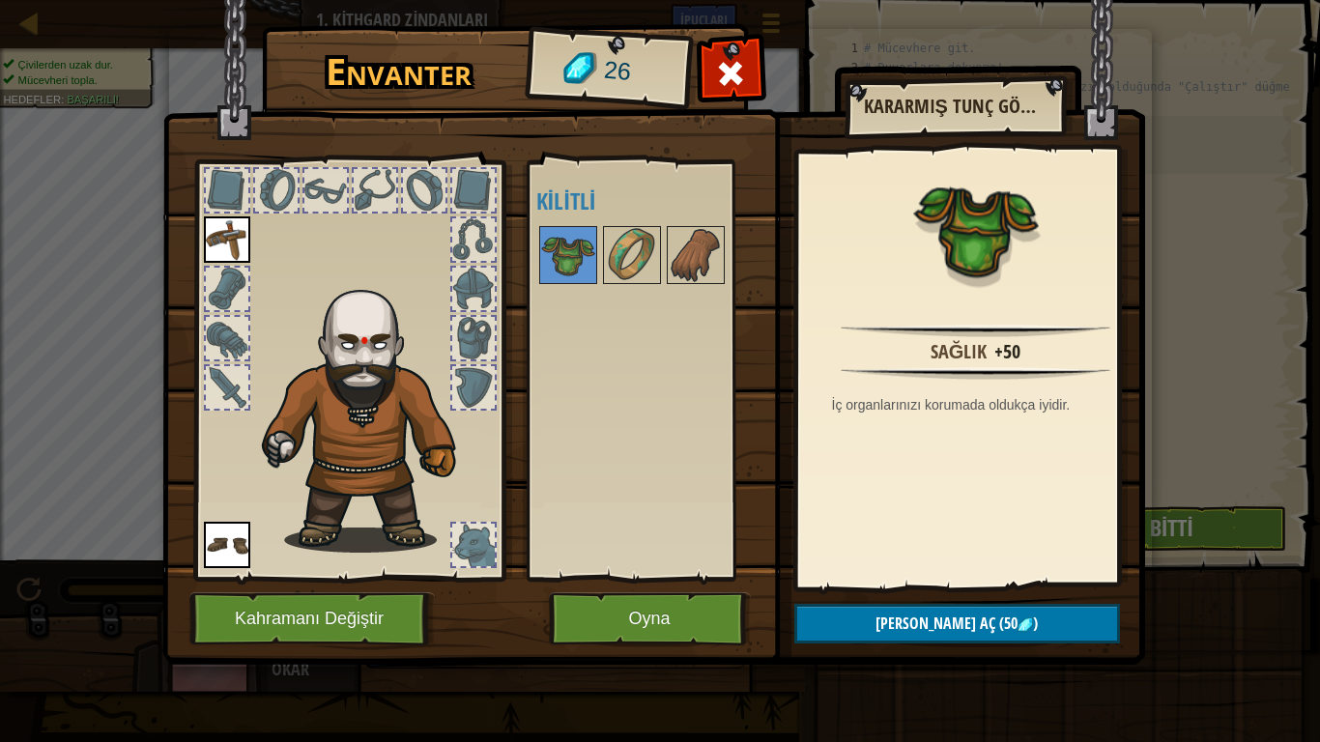
click at [643, 285] on div at bounding box center [657, 255] width 243 height 64
click at [644, 266] on img at bounding box center [632, 255] width 54 height 54
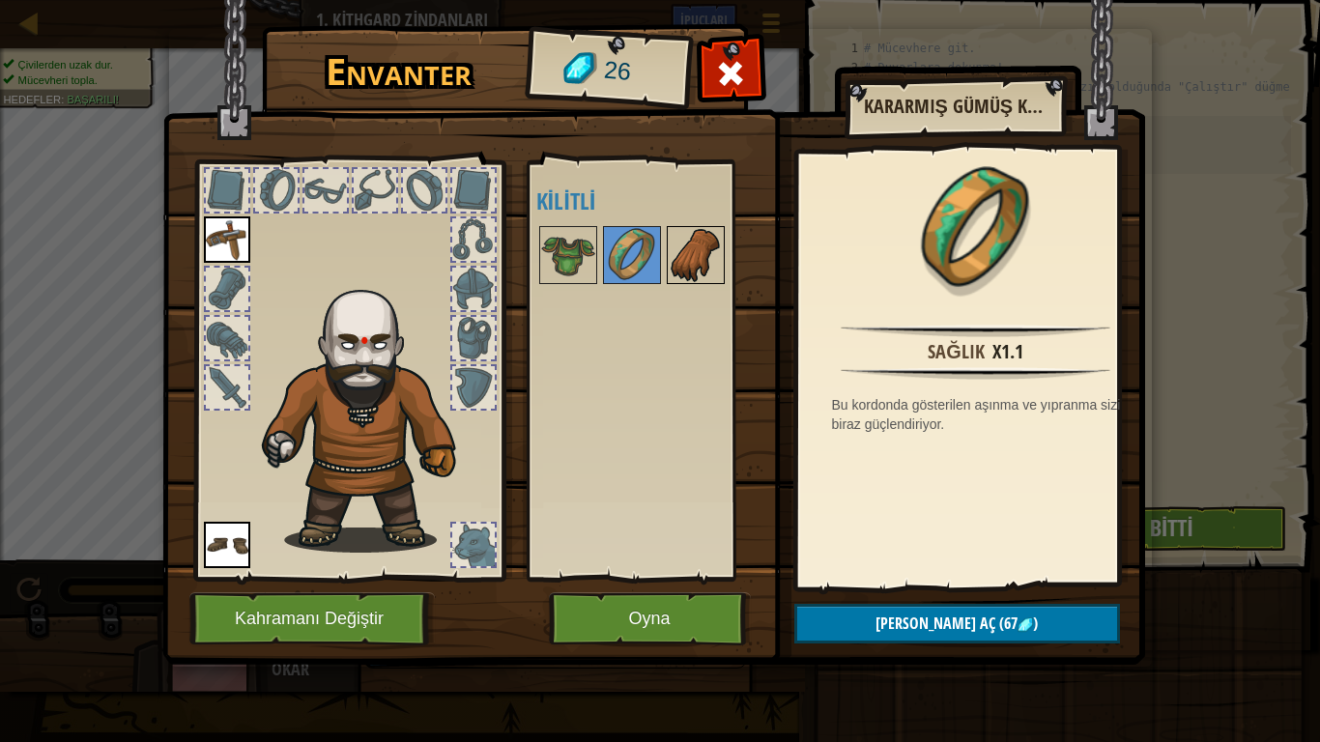
click at [681, 261] on img at bounding box center [696, 255] width 54 height 54
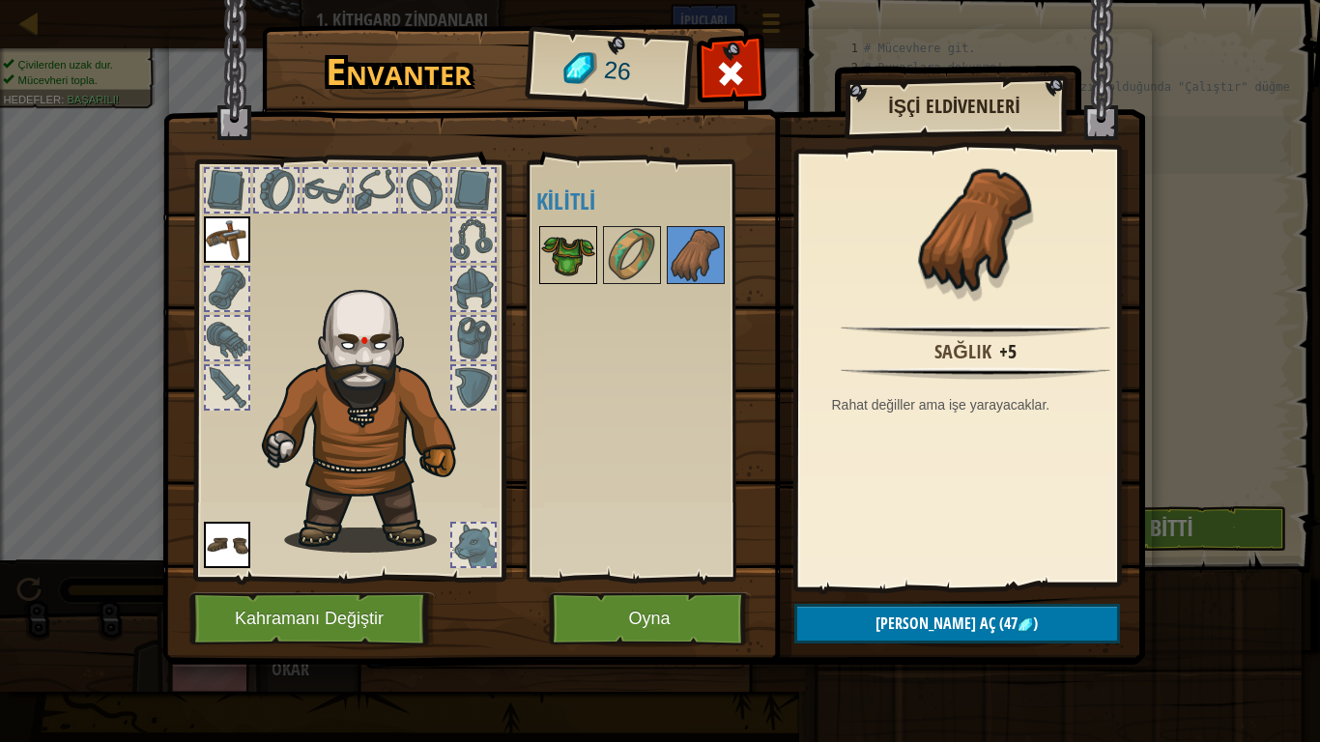
click at [585, 250] on img at bounding box center [568, 255] width 54 height 54
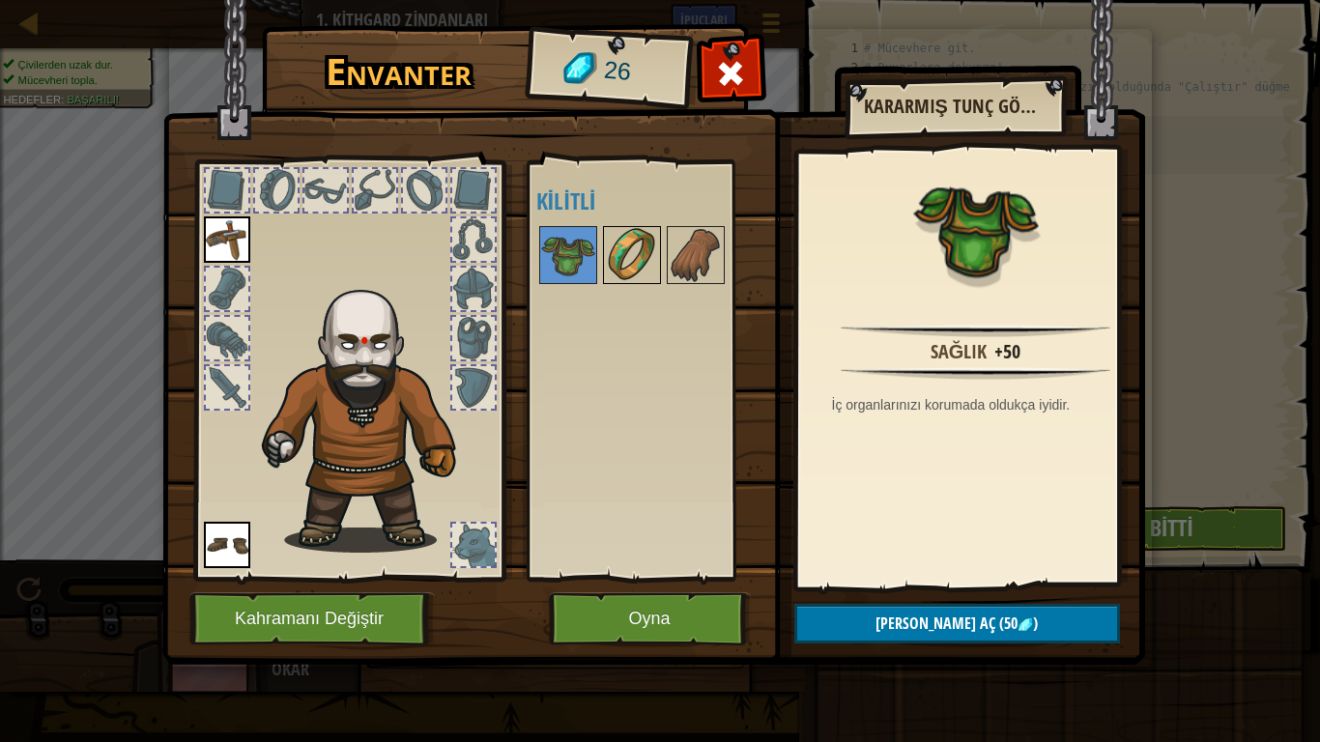
click at [648, 261] on img at bounding box center [632, 255] width 54 height 54
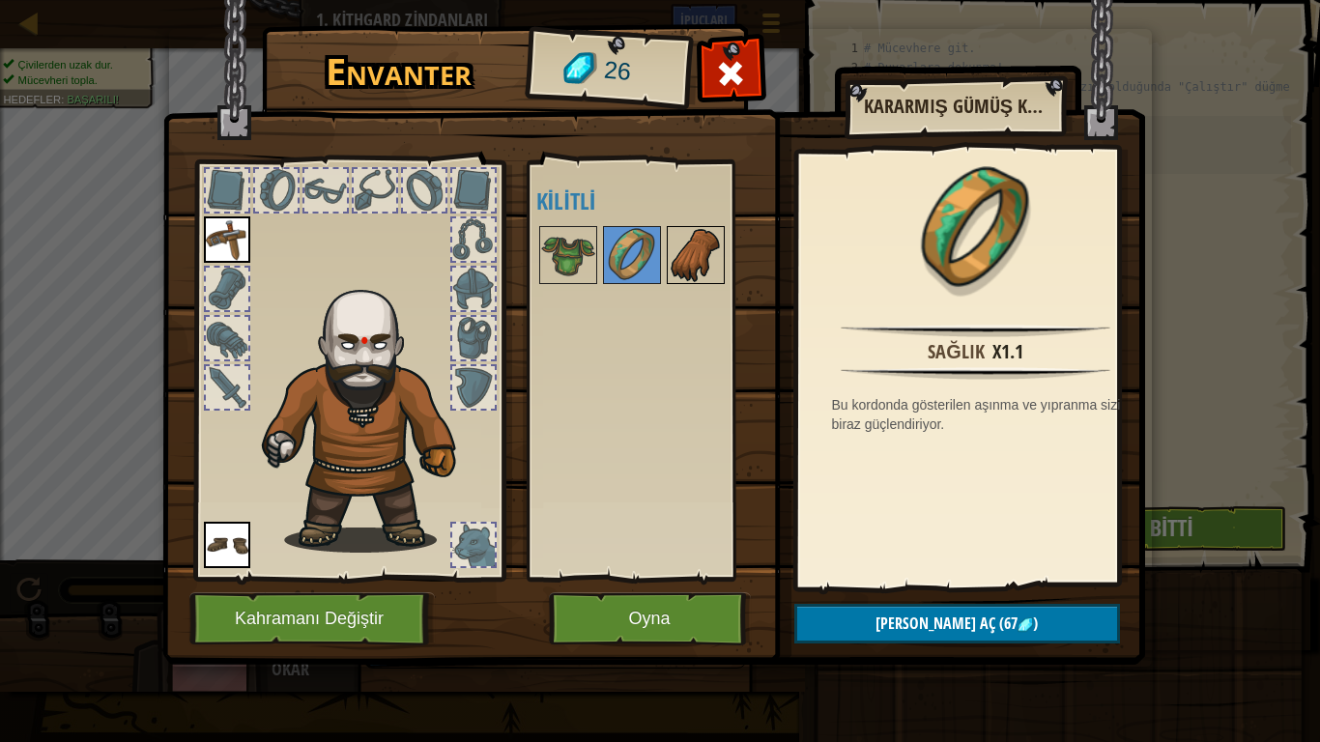
click at [694, 260] on img at bounding box center [696, 255] width 54 height 54
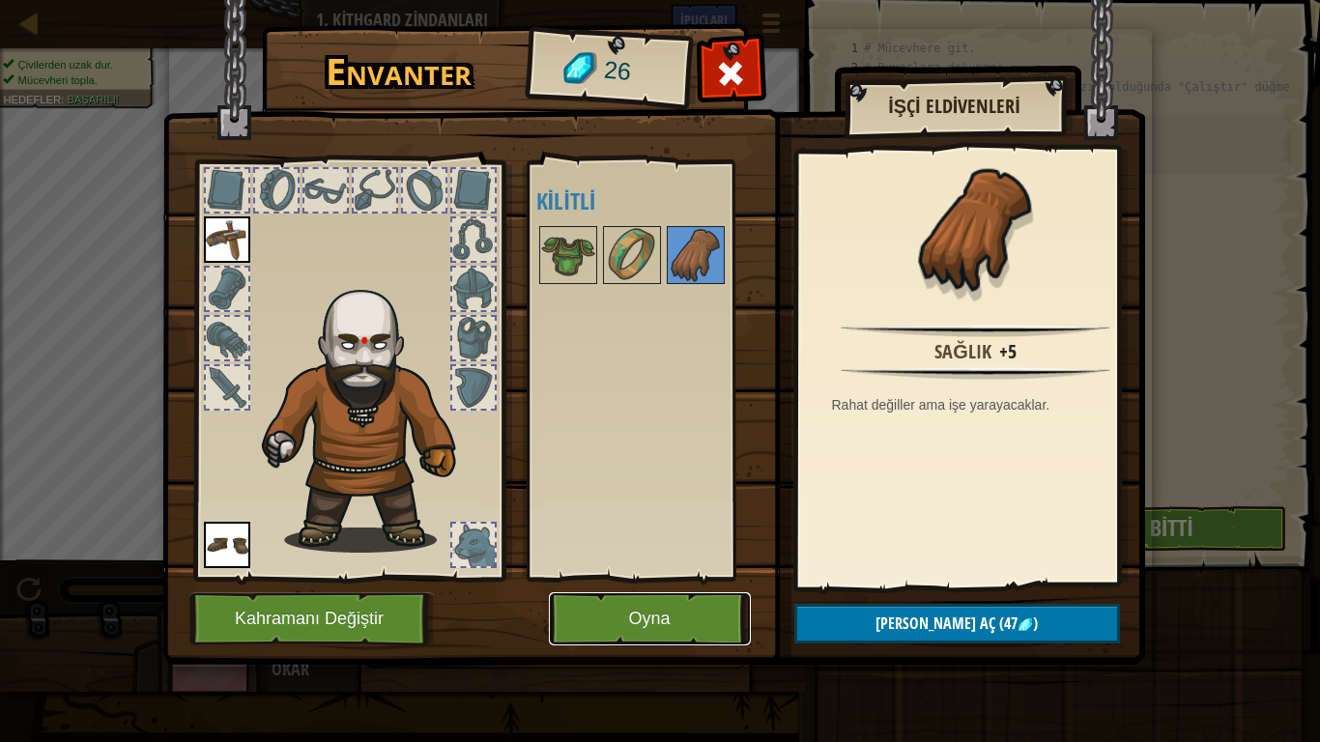
click at [687, 610] on button "Oyna" at bounding box center [650, 619] width 202 height 53
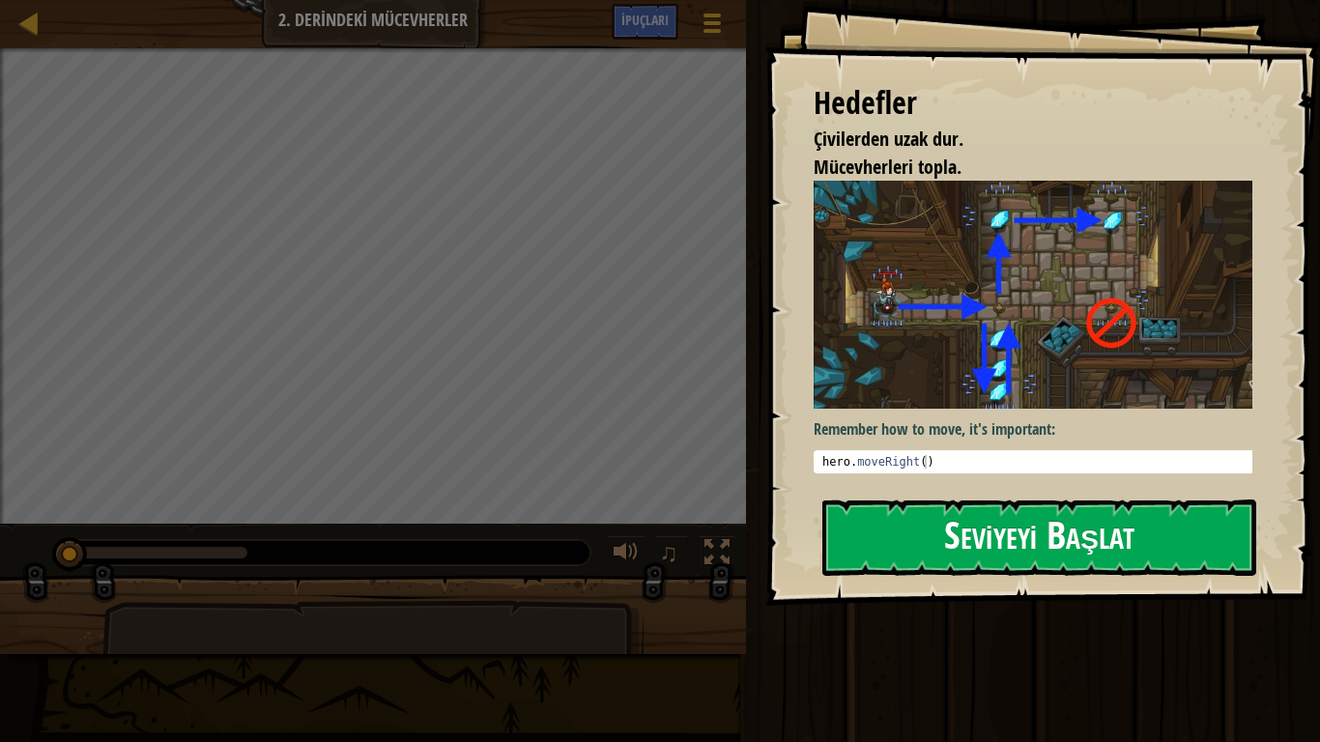
click at [1008, 533] on button "Seviyeyi Başlat" at bounding box center [1040, 538] width 434 height 76
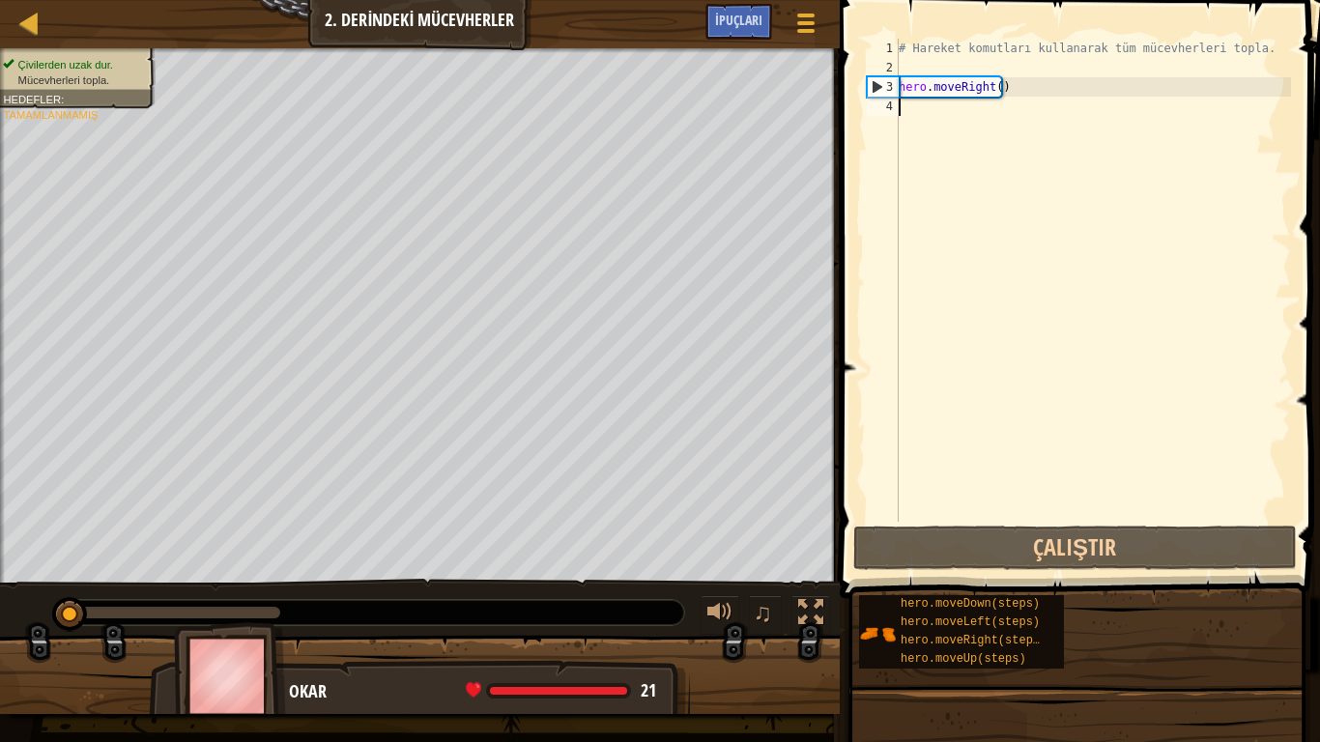
type textarea "h"
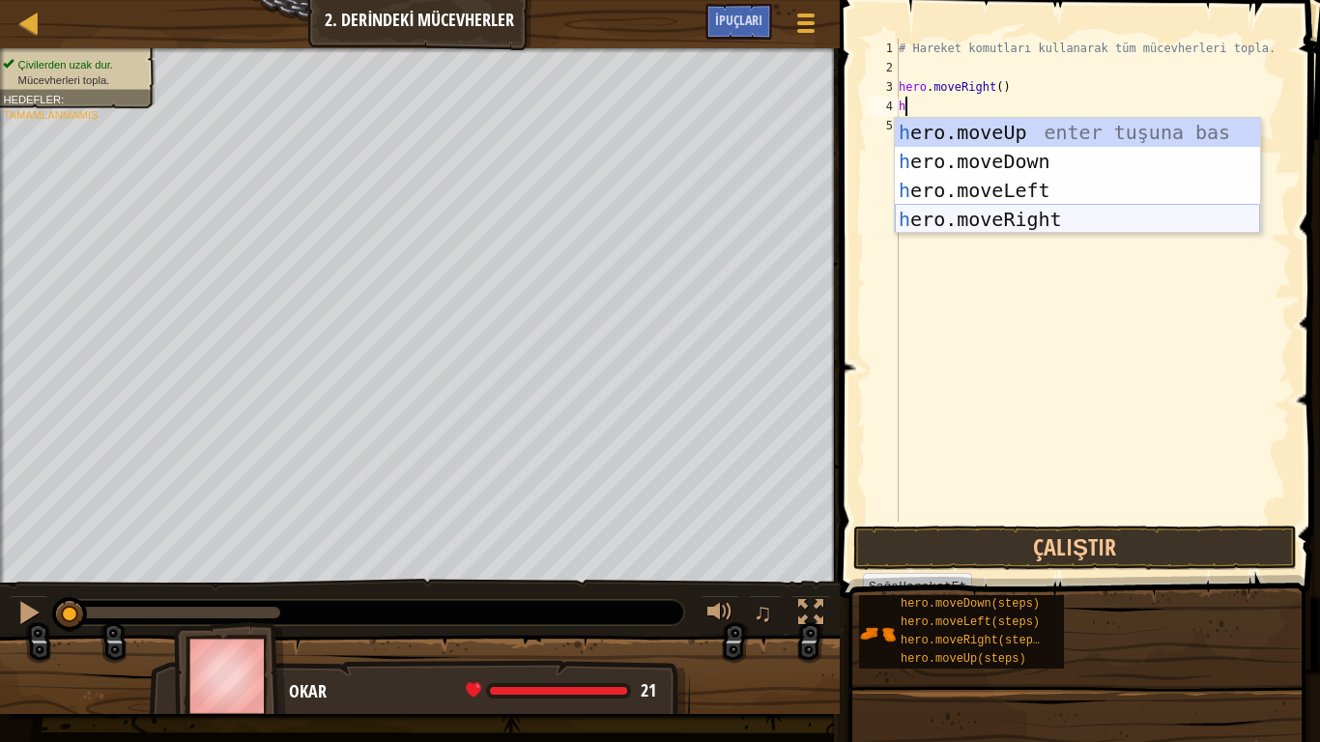
click at [1044, 210] on div "h ero.moveUp enter tuşuna bas h ero.moveDown enter tuşuna bas h ero.moveLeft en…" at bounding box center [1077, 205] width 365 height 174
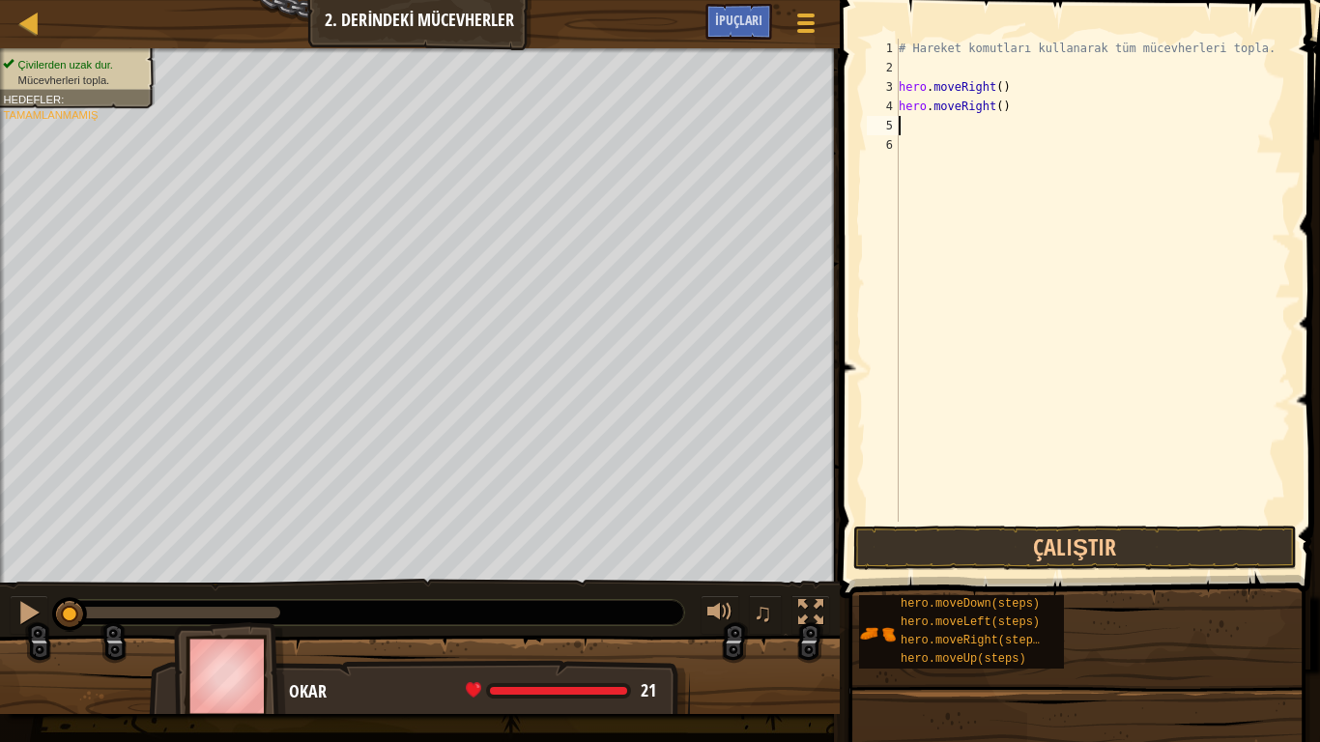
type textarea "h"
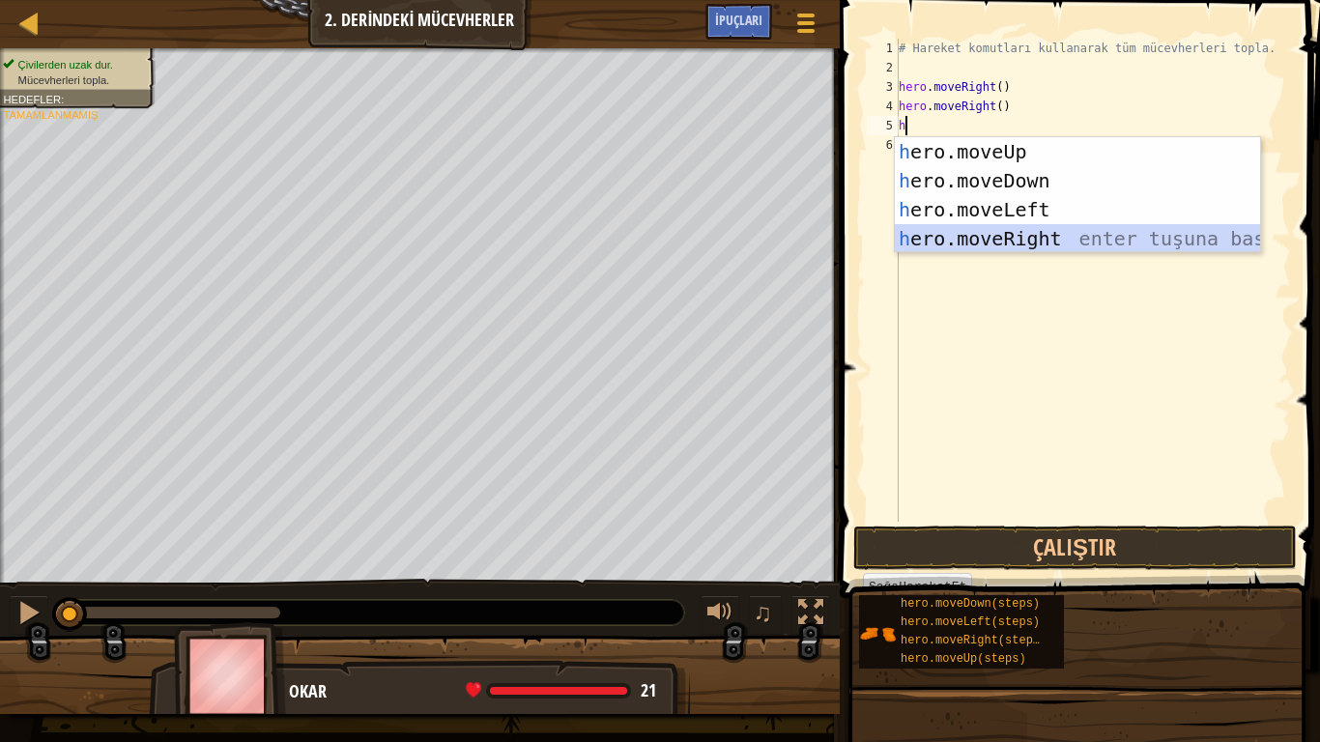
click at [1025, 243] on div "h ero.moveUp enter tuşuna bas h ero.moveDown enter tuşuna bas h ero.moveLeft en…" at bounding box center [1077, 224] width 365 height 174
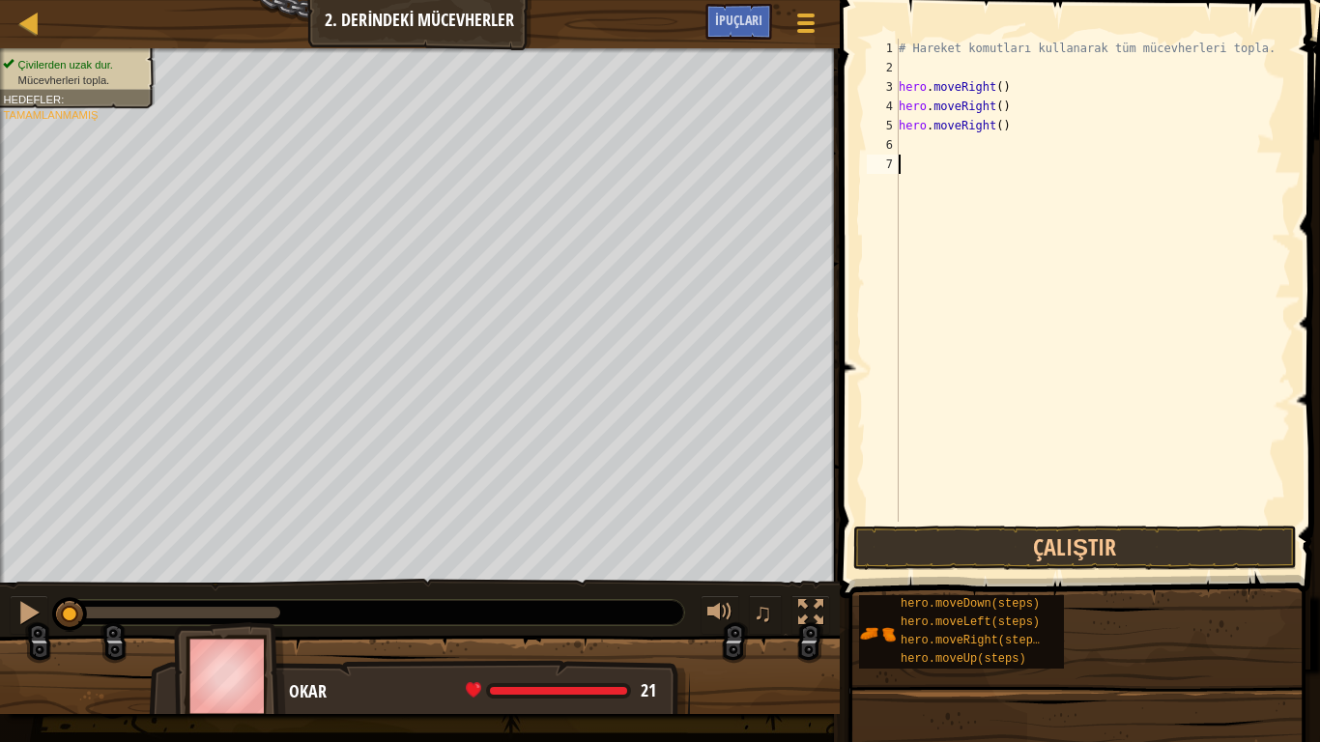
click at [1003, 267] on div "# Hareket komutları [DEMOGRAPHIC_DATA] tüm mücevherleri topla. hero . moveRight…" at bounding box center [1093, 300] width 396 height 522
type textarea "h"
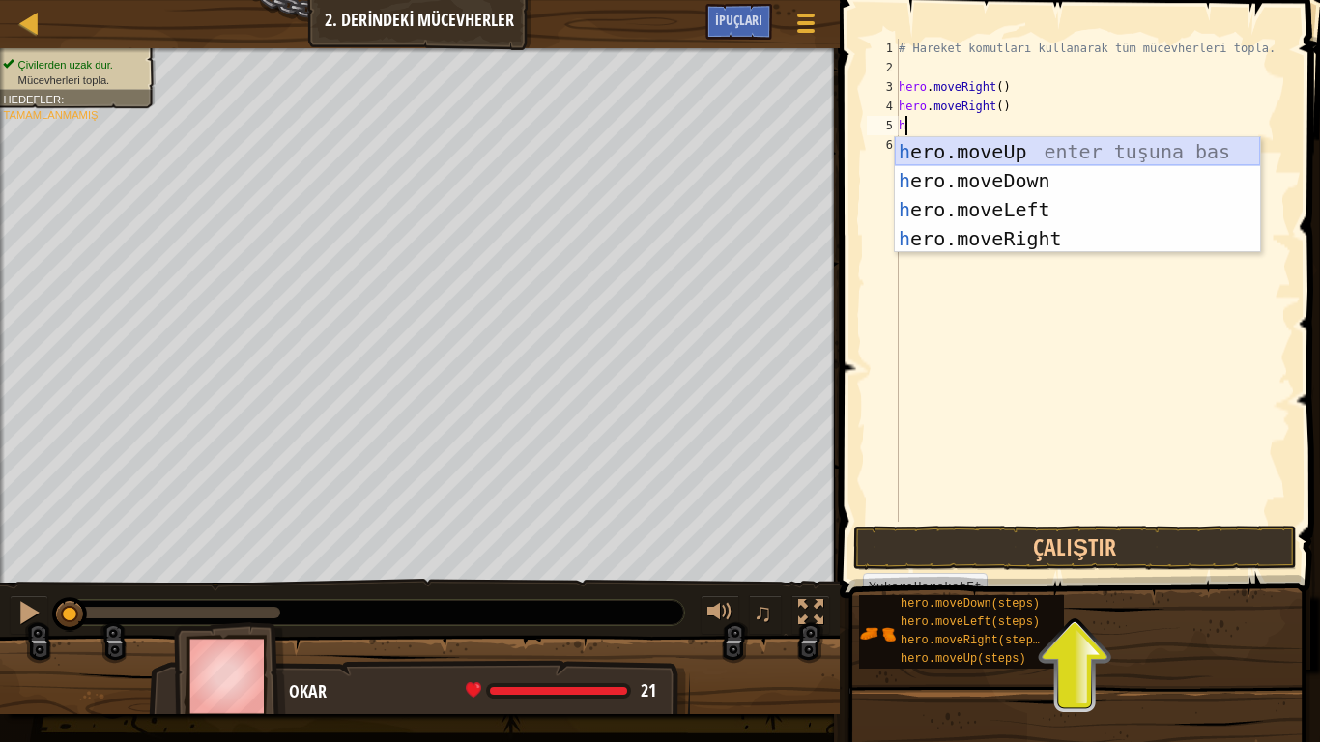
click at [1022, 149] on div "h ero.moveUp enter tuşuna bas h ero.moveDown enter tuşuna bas h ero.moveLeft en…" at bounding box center [1077, 224] width 365 height 174
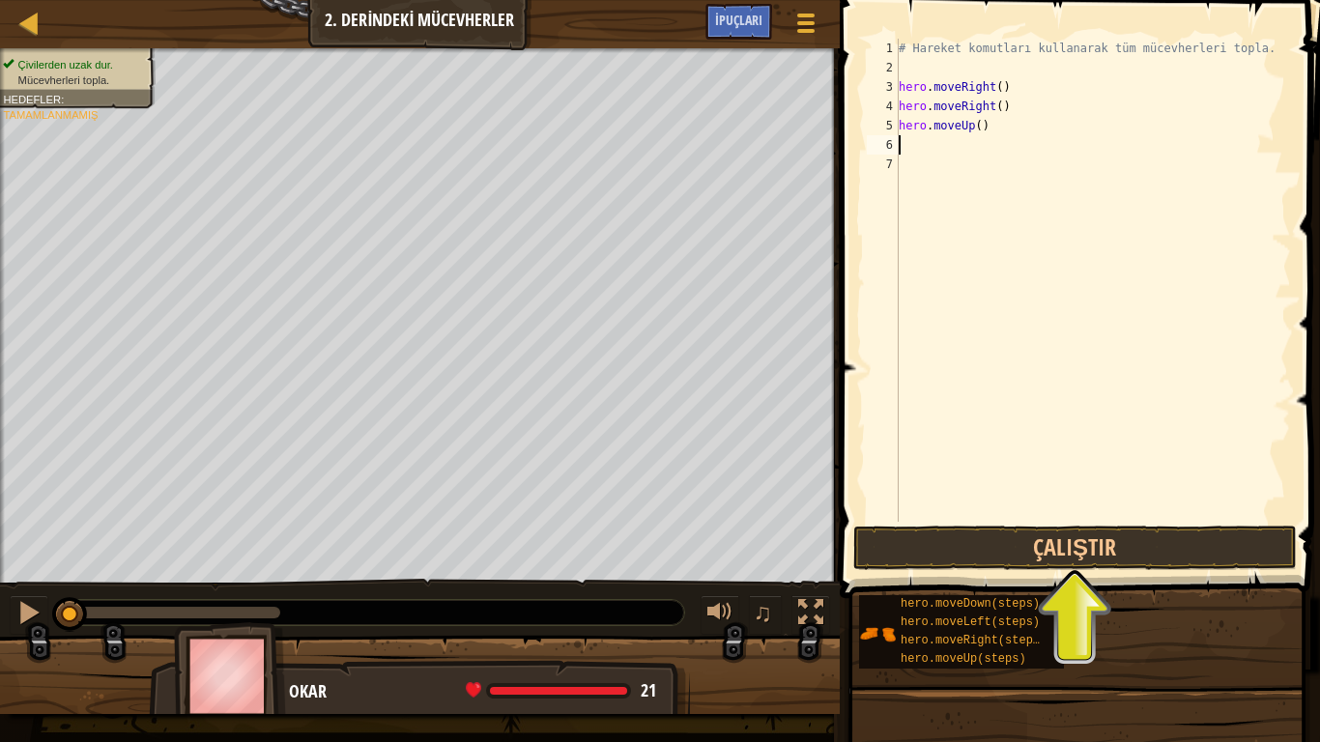
type textarea "h"
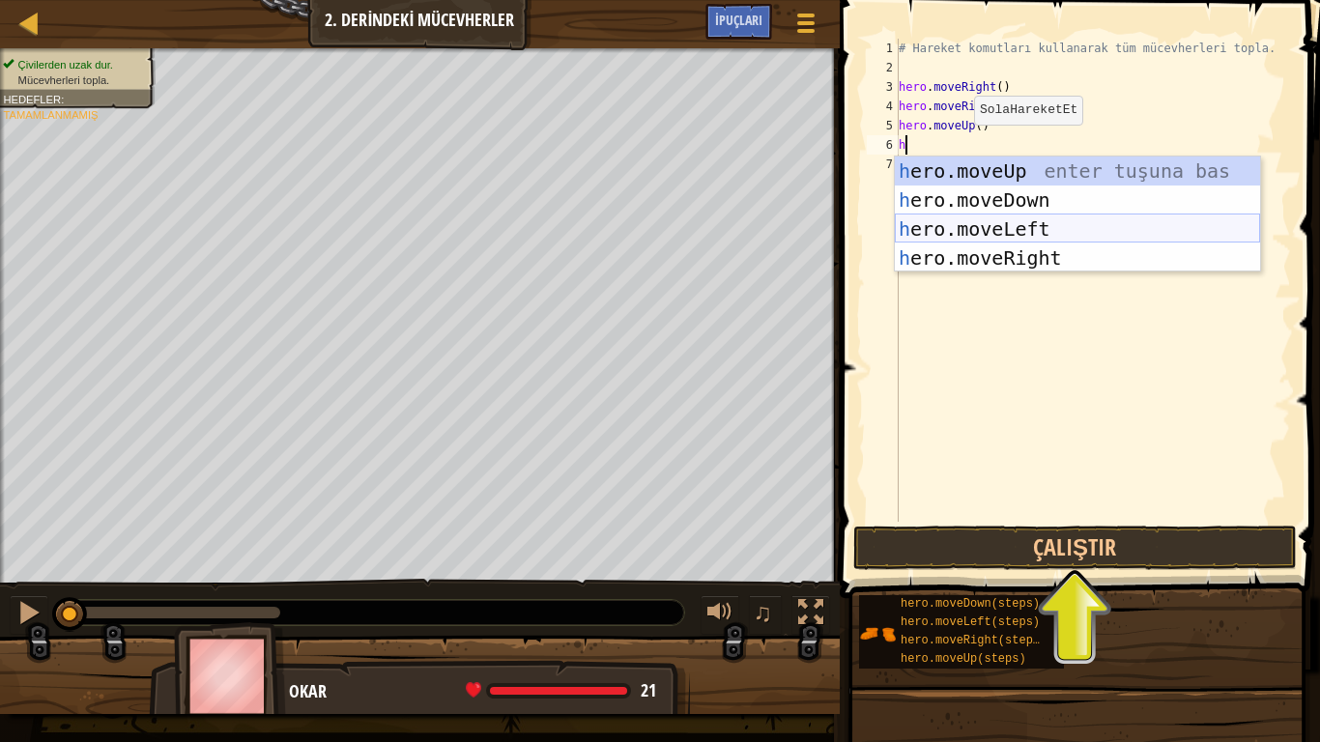
click at [958, 217] on div "h ero.moveUp enter tuşuna bas h ero.moveDown enter tuşuna bas h ero.moveLeft en…" at bounding box center [1077, 244] width 365 height 174
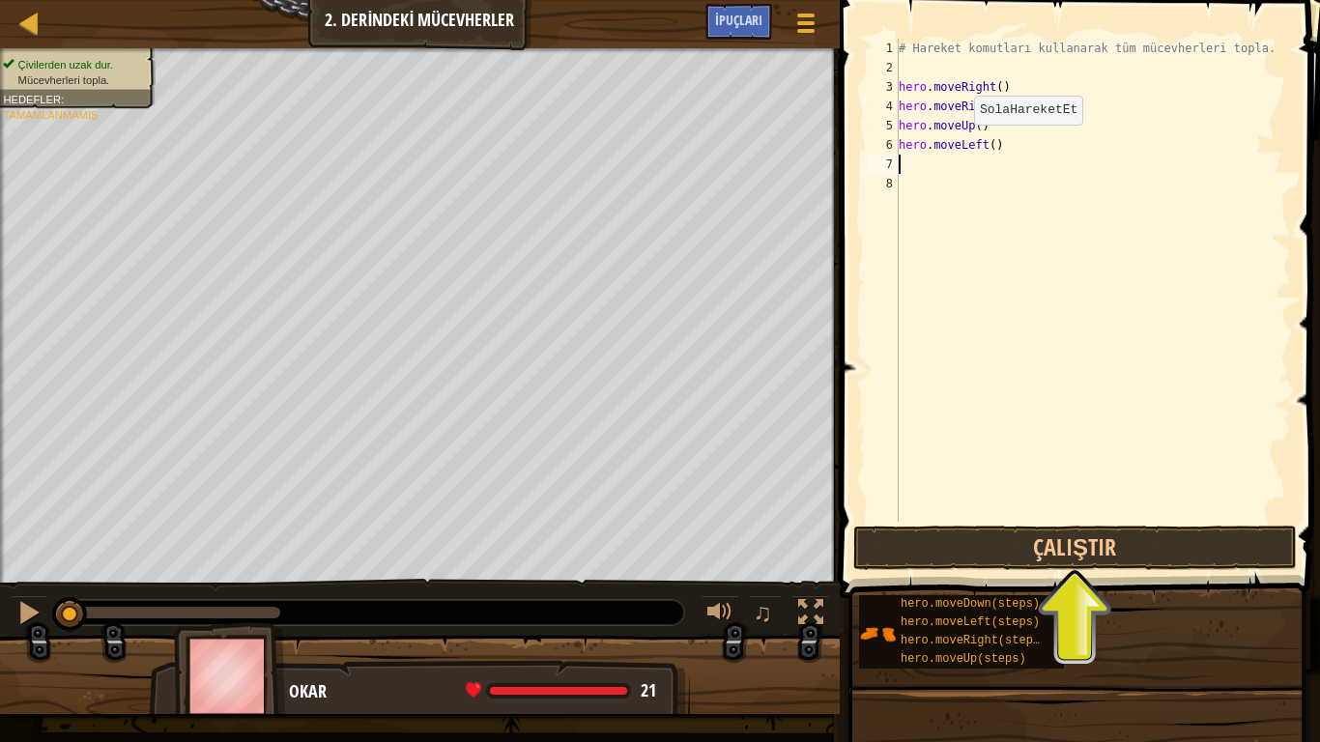
type textarea "h"
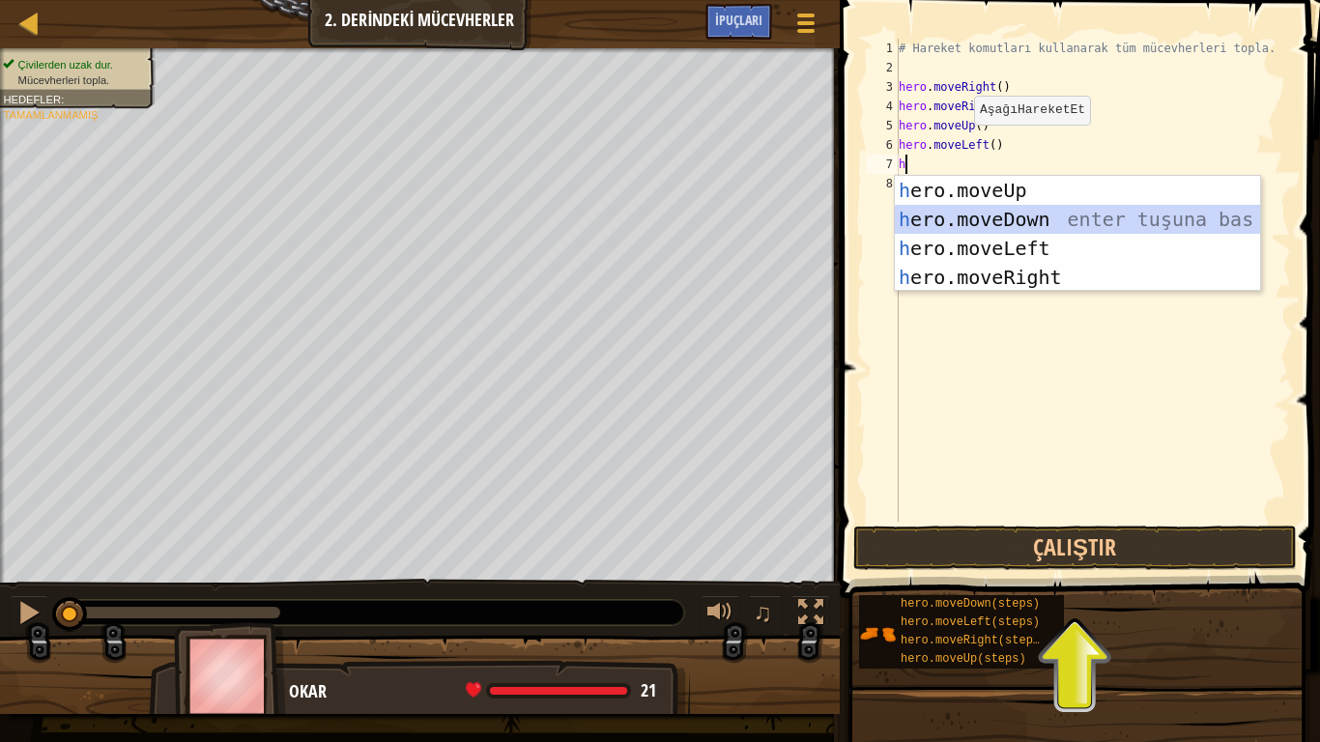
click at [1045, 222] on div "h ero.moveUp enter tuşuna bas h ero.moveDown enter tuşuna bas h ero.moveLeft en…" at bounding box center [1077, 263] width 365 height 174
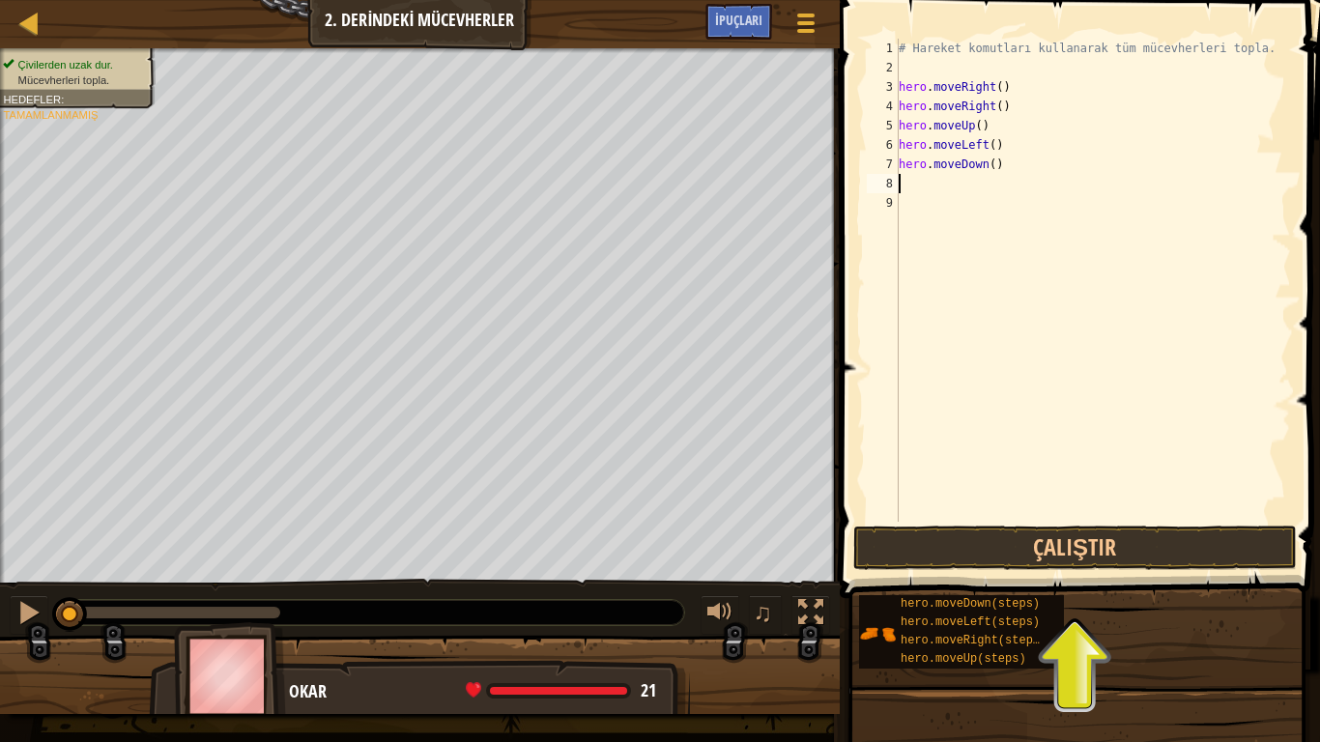
type textarea "h"
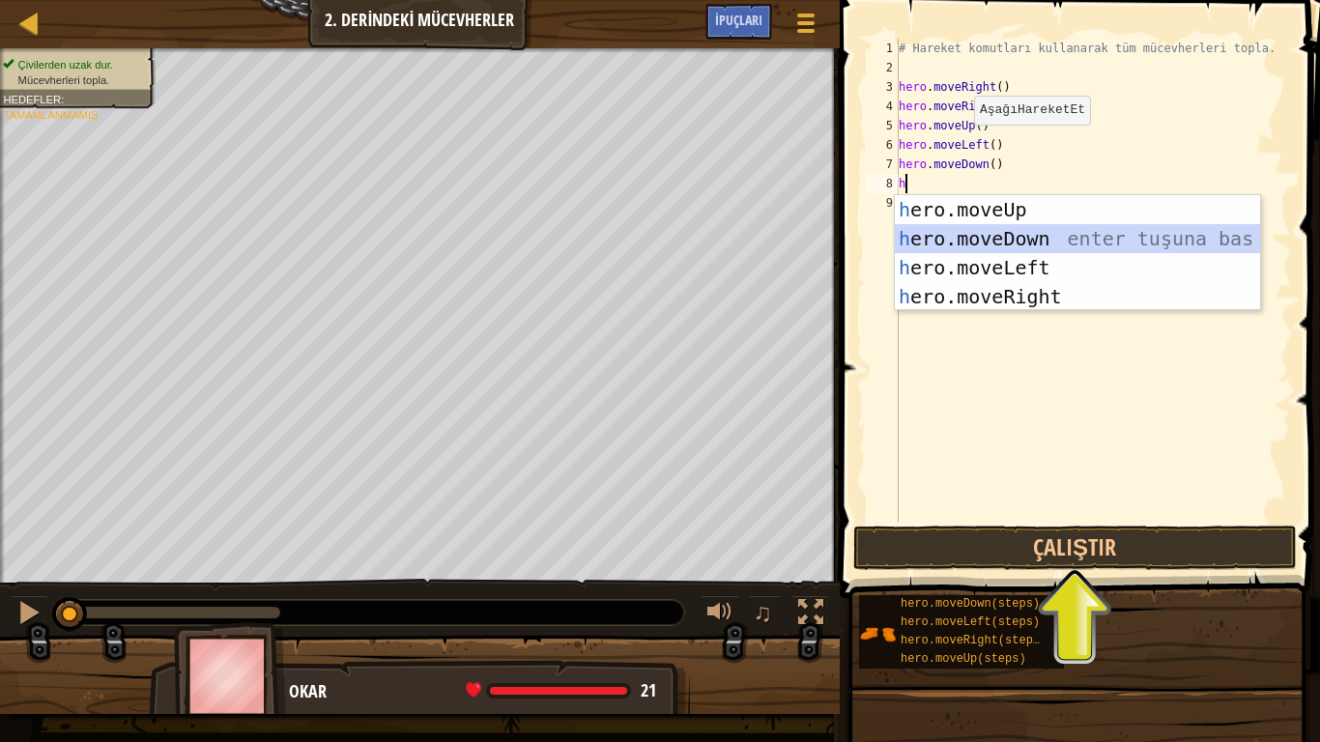
click at [984, 232] on div "h ero.moveUp enter tuşuna bas h ero.moveDown enter tuşuna bas h ero.moveLeft en…" at bounding box center [1077, 282] width 365 height 174
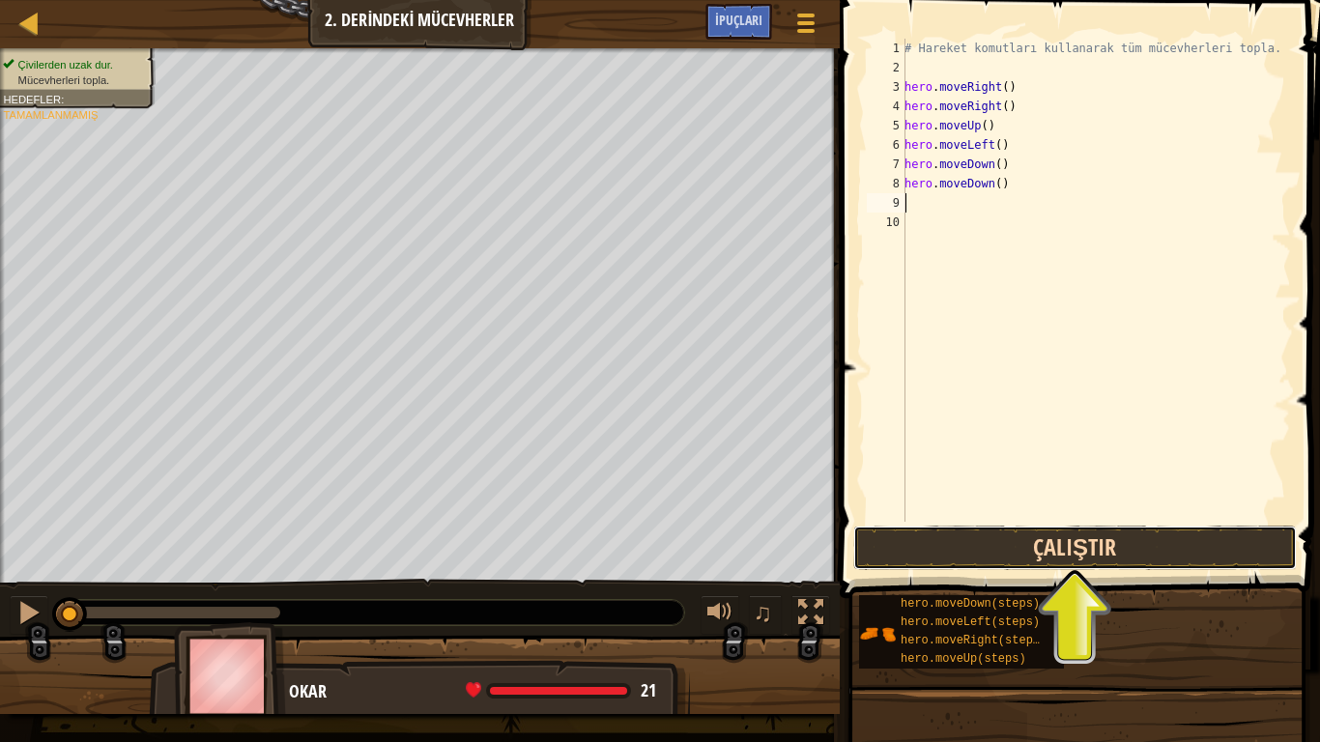
click at [1048, 552] on button "Çalıştır" at bounding box center [1076, 548] width 444 height 44
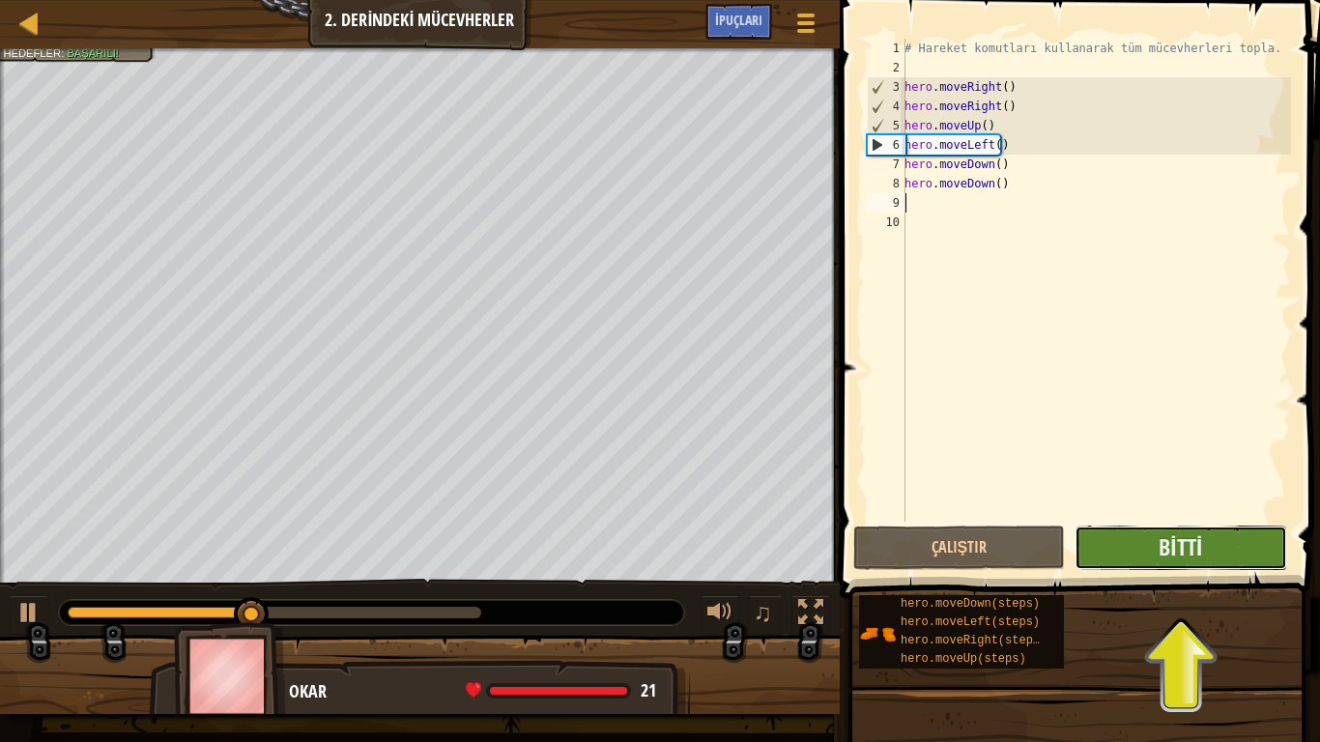
click at [1243, 536] on button "Bitti" at bounding box center [1181, 548] width 212 height 44
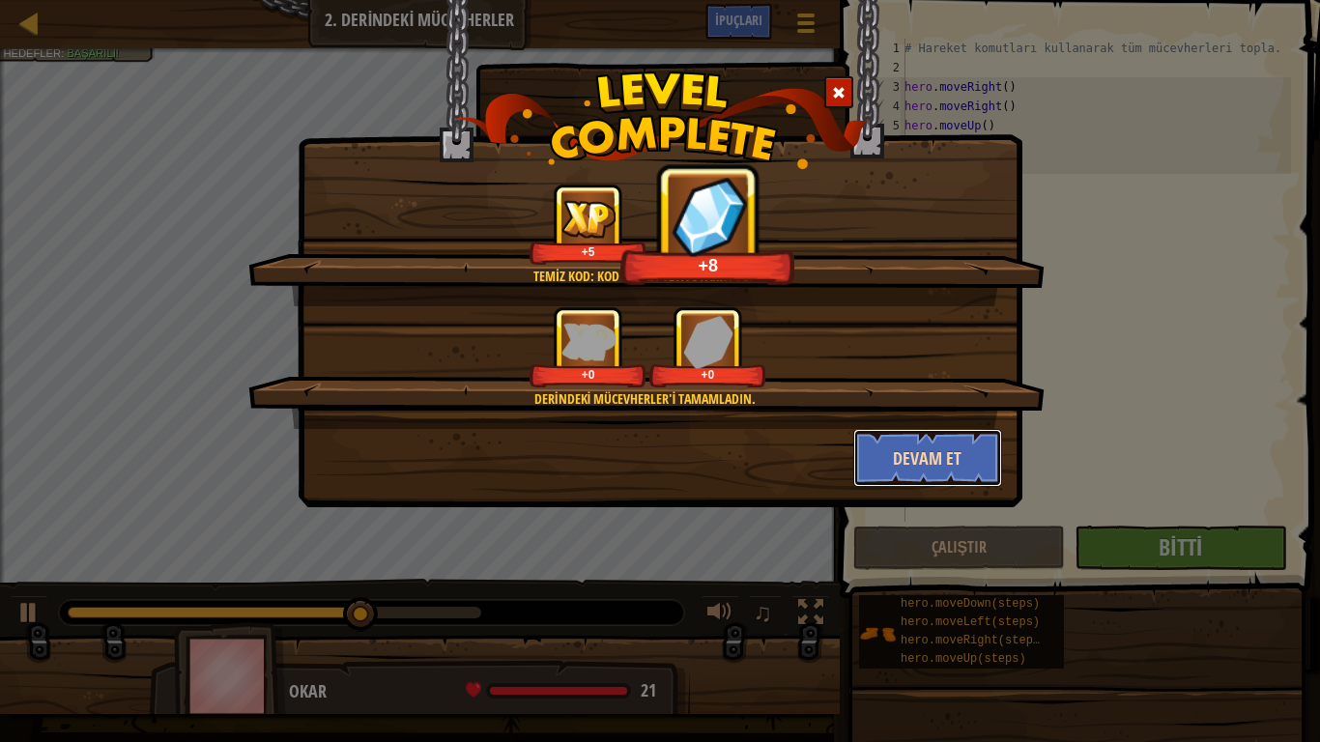
click at [945, 465] on button "Devam et" at bounding box center [929, 458] width 150 height 58
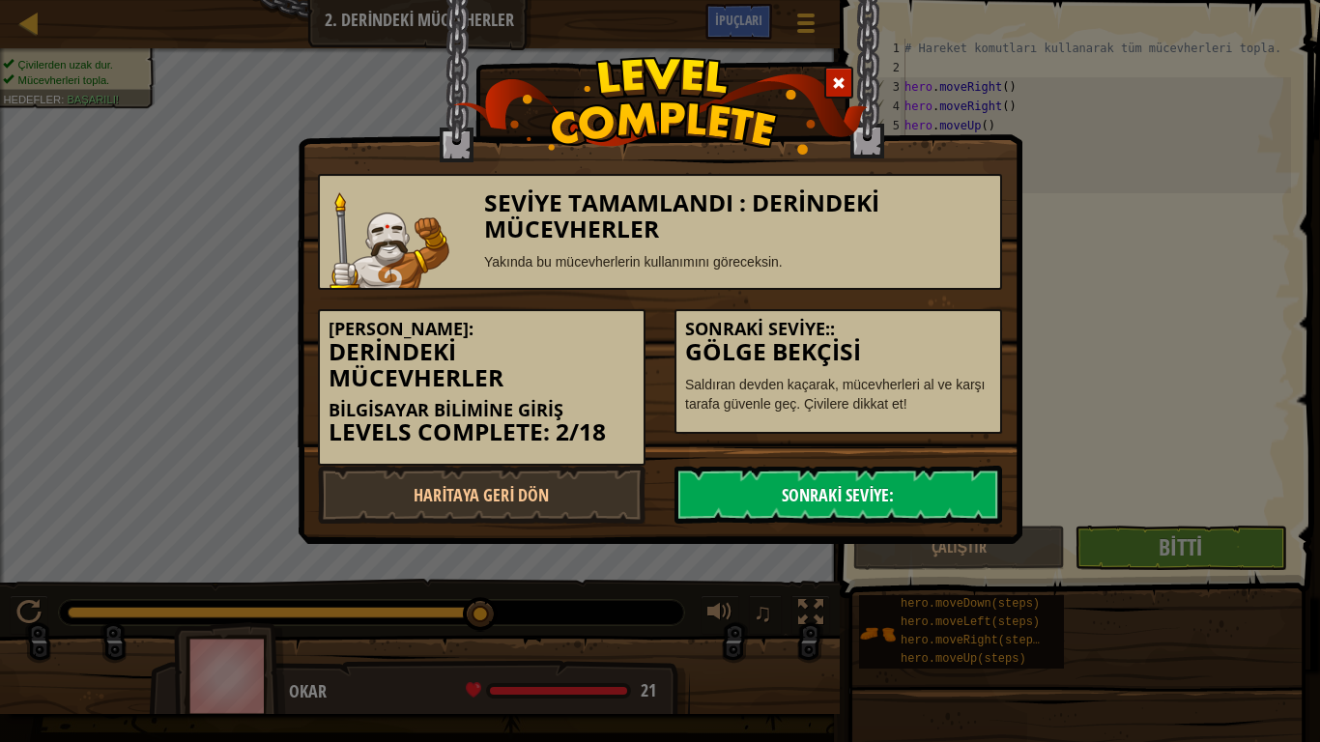
click at [870, 489] on link "Sonraki Seviye:" at bounding box center [839, 495] width 328 height 58
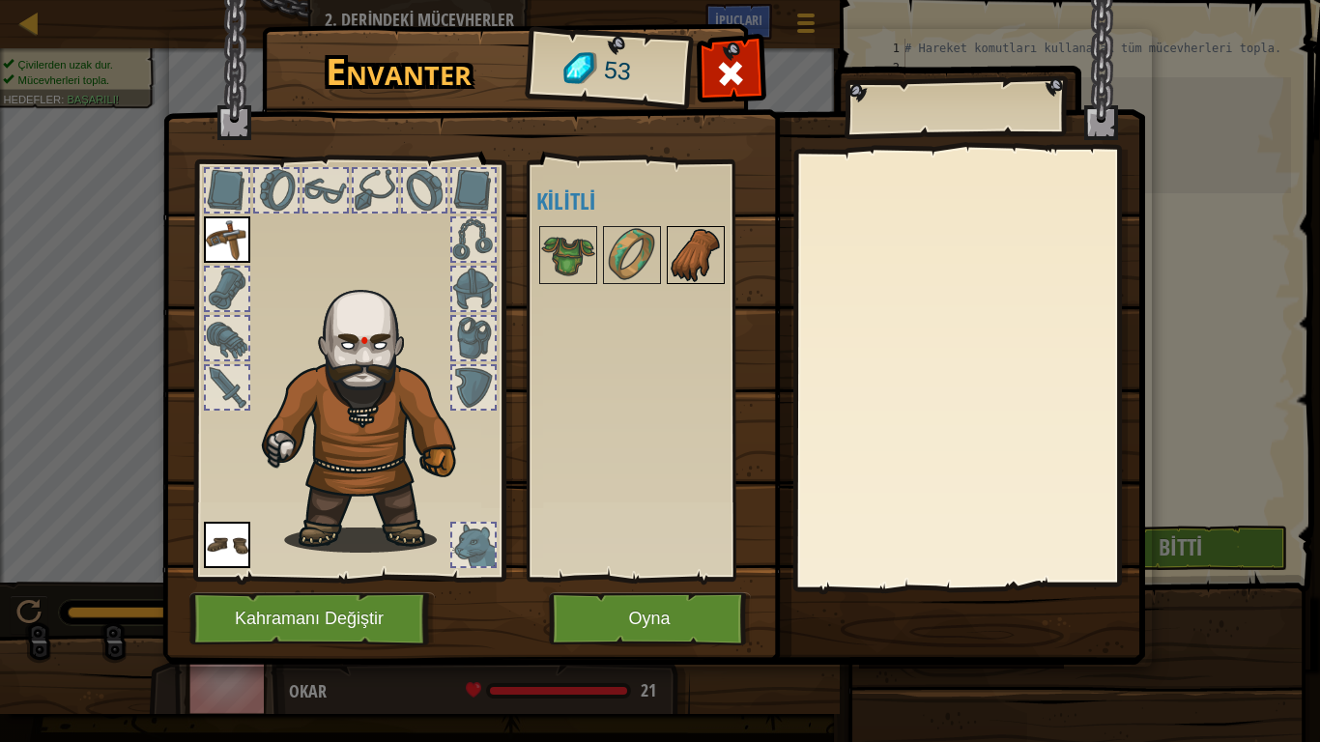
click at [704, 236] on img at bounding box center [696, 255] width 54 height 54
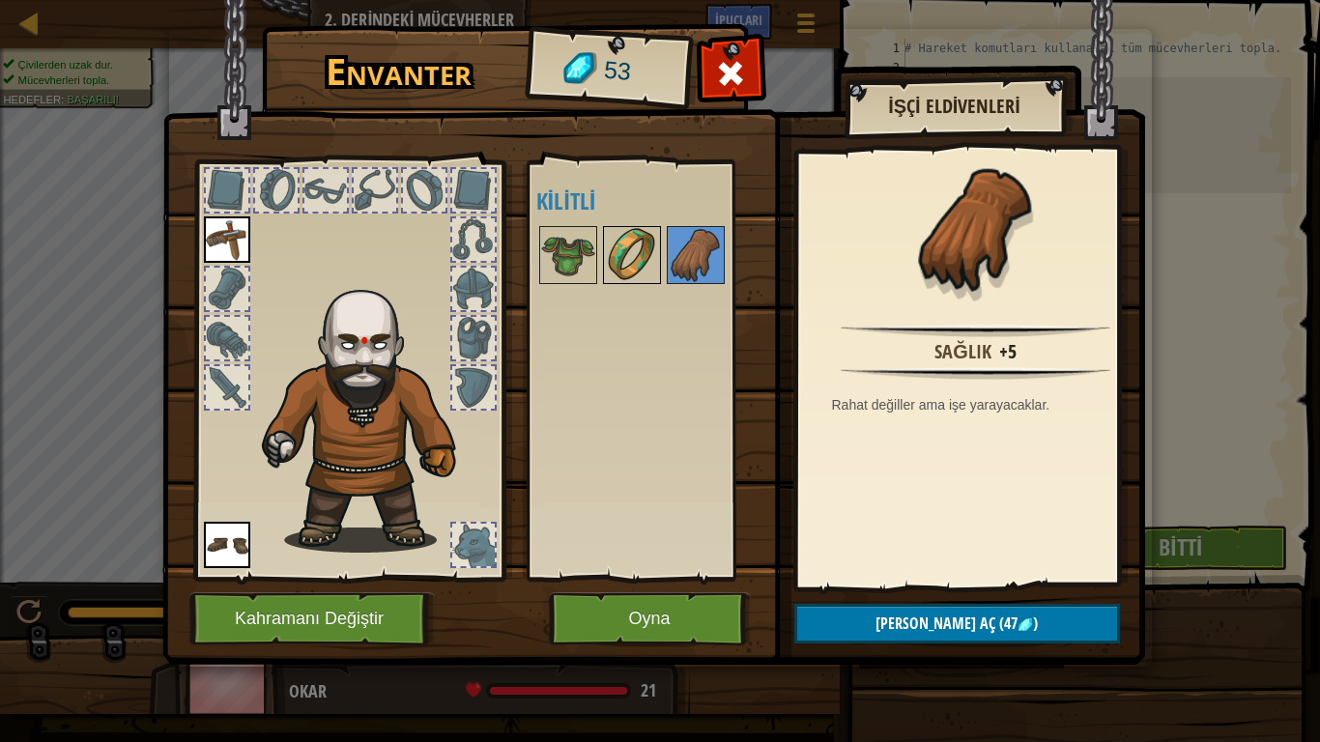
click at [639, 265] on img at bounding box center [632, 255] width 54 height 54
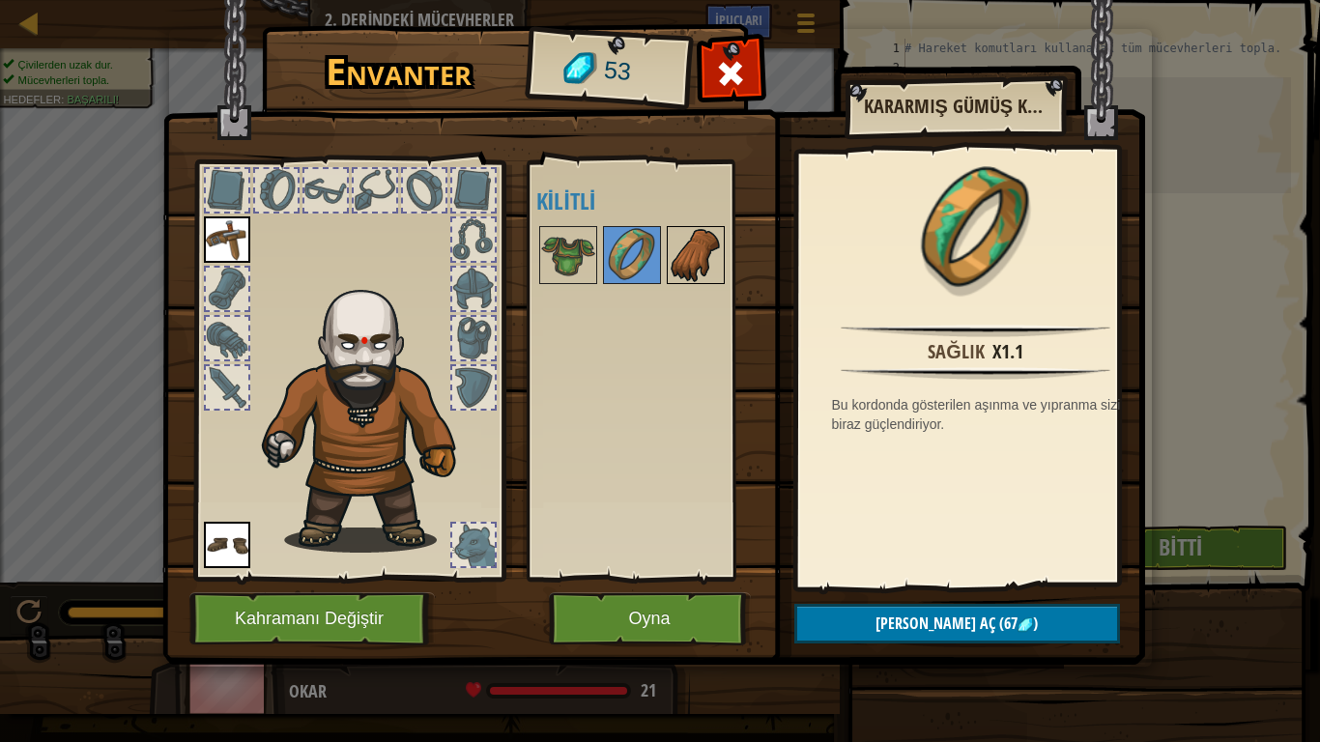
click at [705, 244] on img at bounding box center [696, 255] width 54 height 54
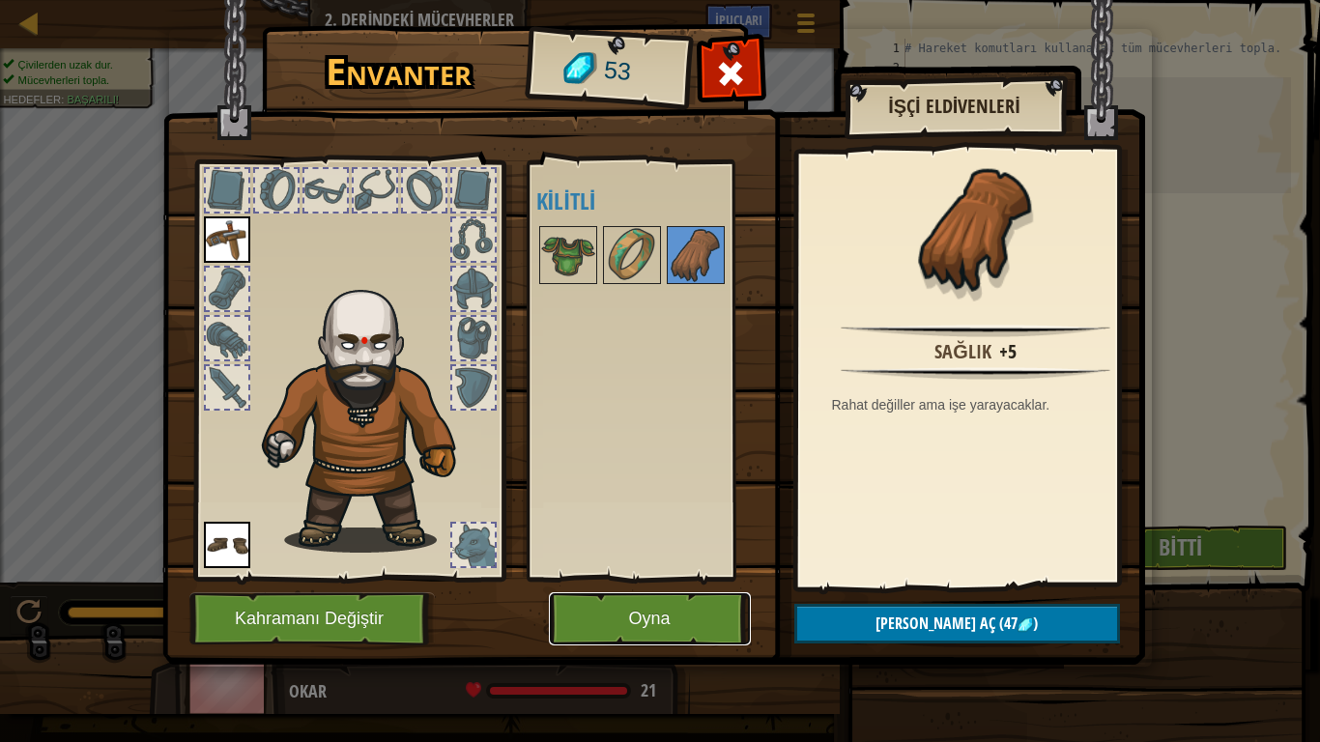
click at [643, 615] on button "Oyna" at bounding box center [650, 619] width 202 height 53
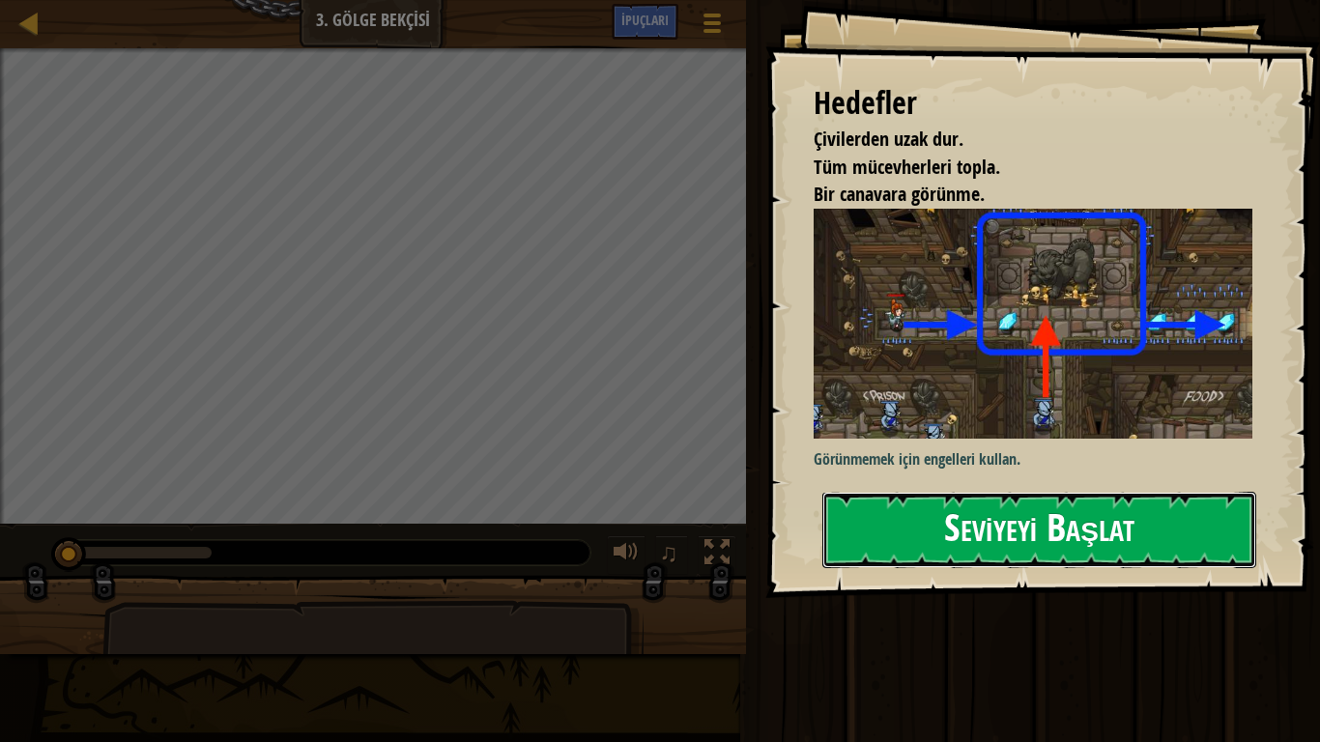
click at [1210, 527] on button "Seviyeyi Başlat" at bounding box center [1040, 530] width 434 height 76
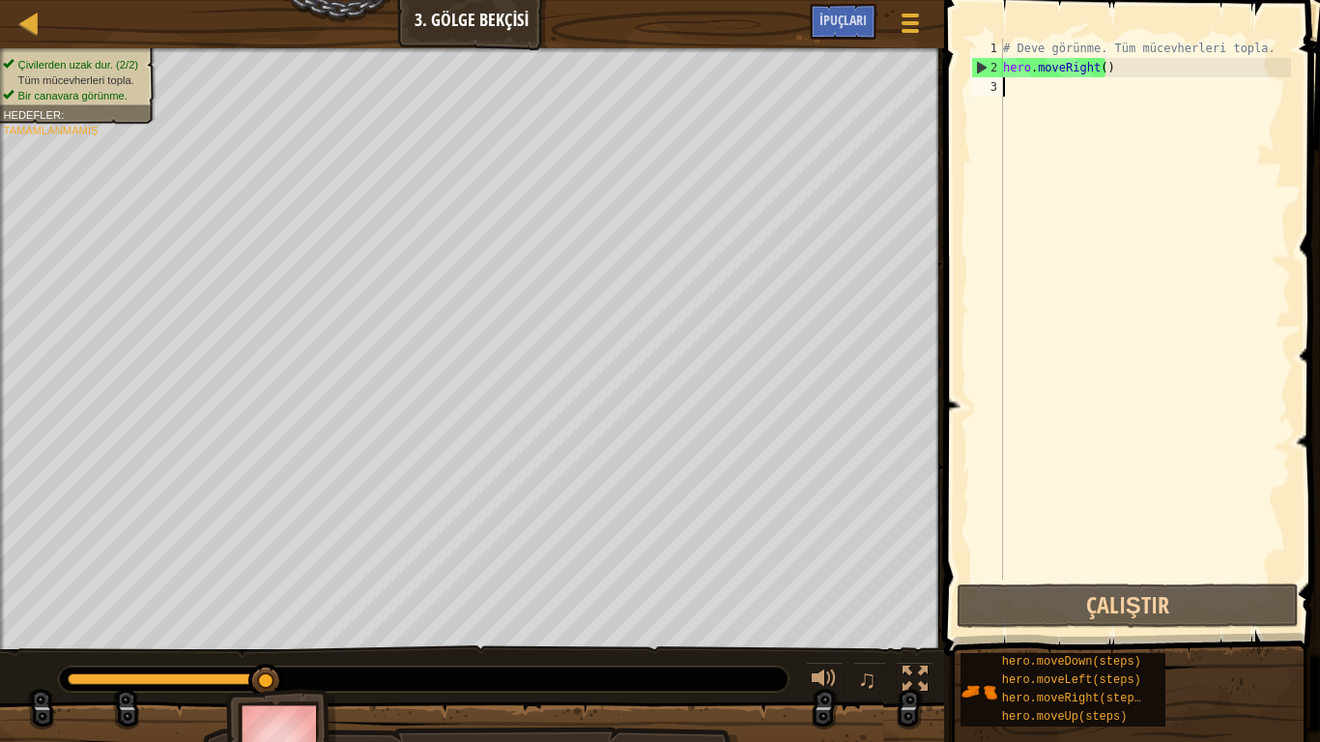
type textarea "h"
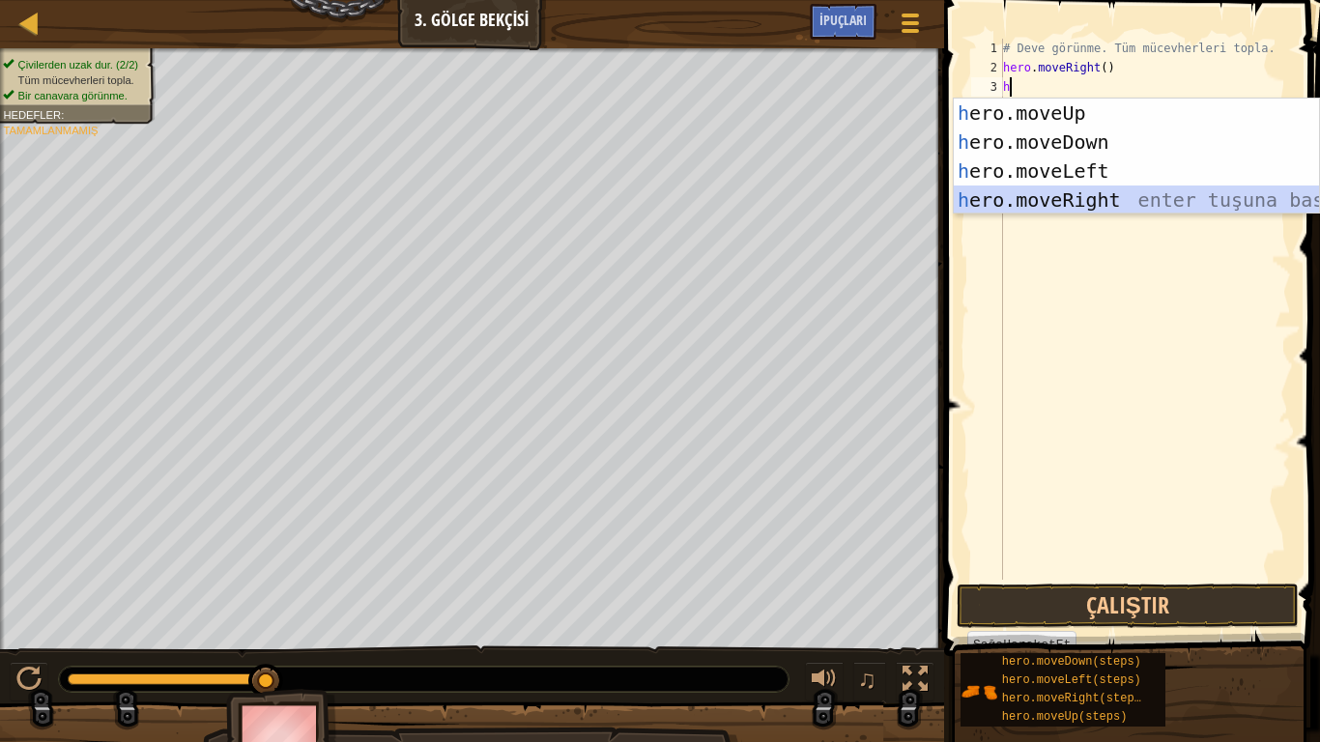
click at [1087, 192] on div "h ero.moveUp enter tuşuna bas h ero.moveDown enter tuşuna bas h ero.moveLeft en…" at bounding box center [1136, 186] width 365 height 174
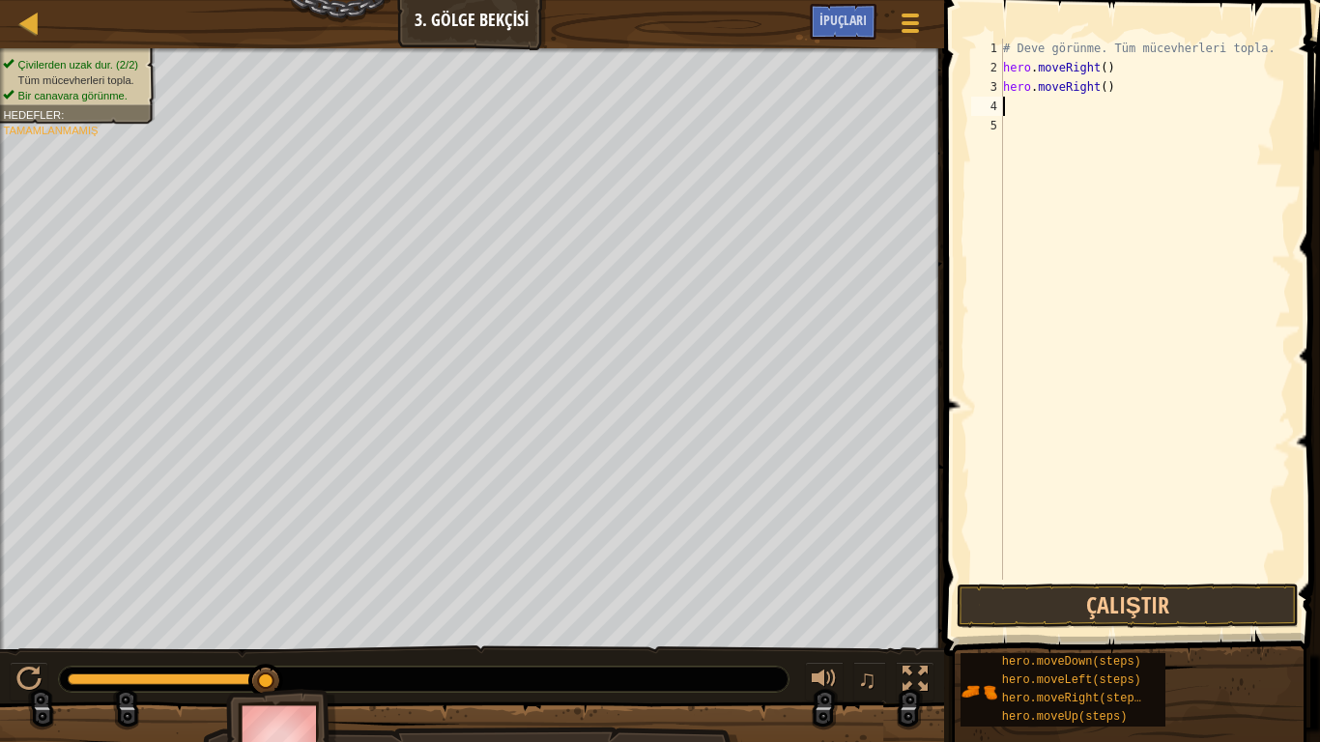
type textarea "h"
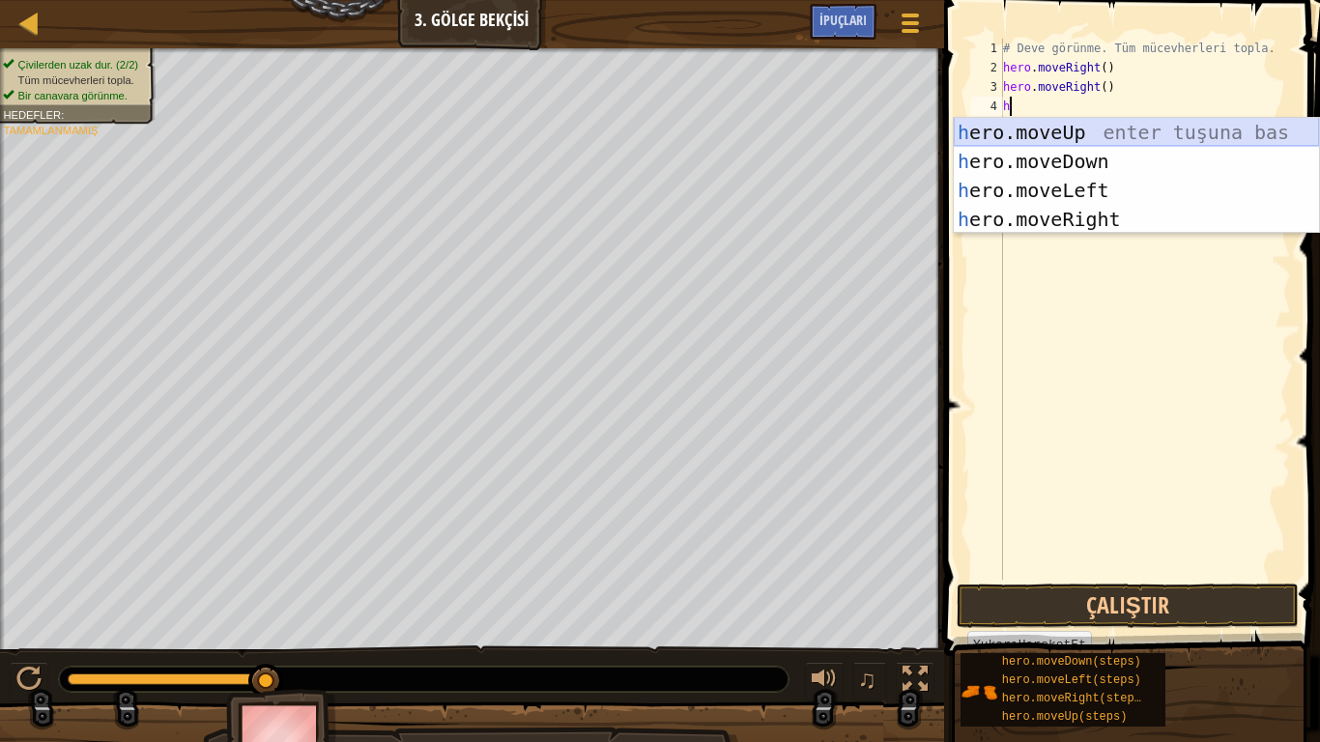
click at [1088, 138] on div "h ero.moveUp enter tuşuna bas h ero.moveDown enter tuşuna bas h ero.moveLeft en…" at bounding box center [1136, 205] width 365 height 174
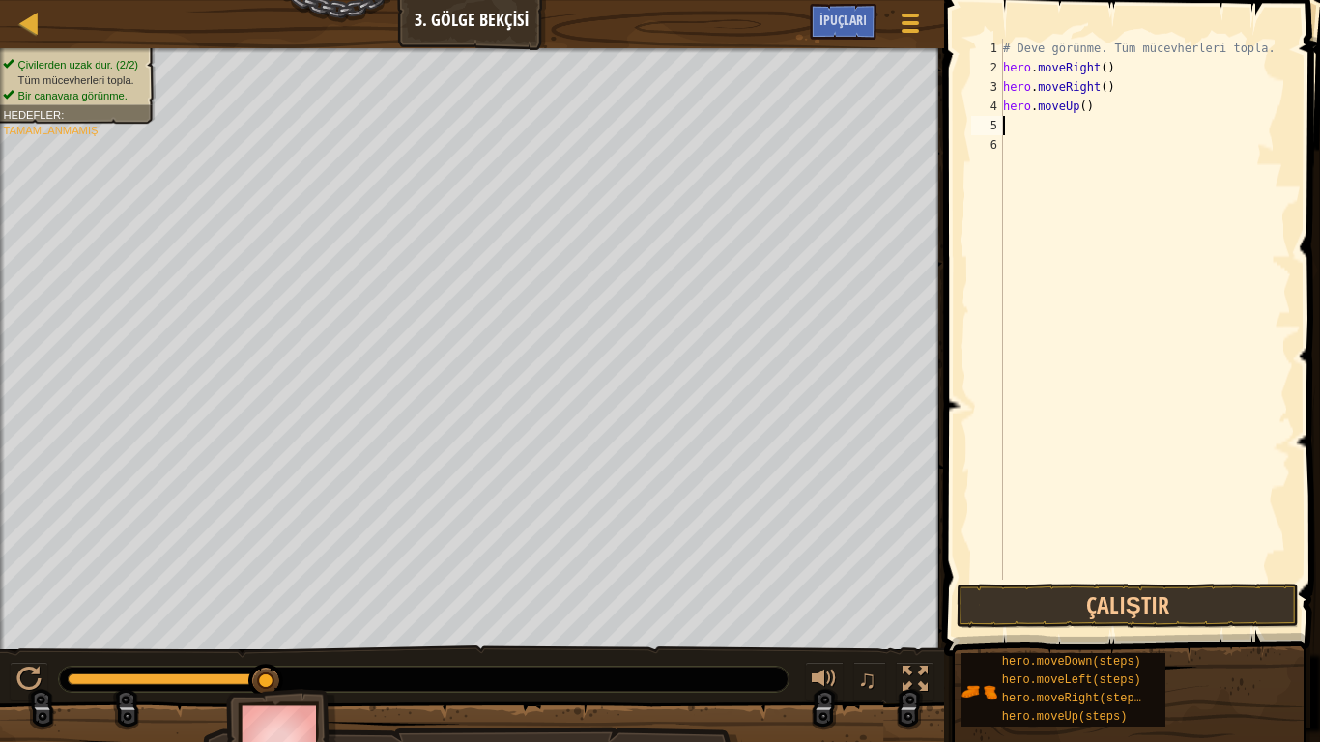
type textarea "h"
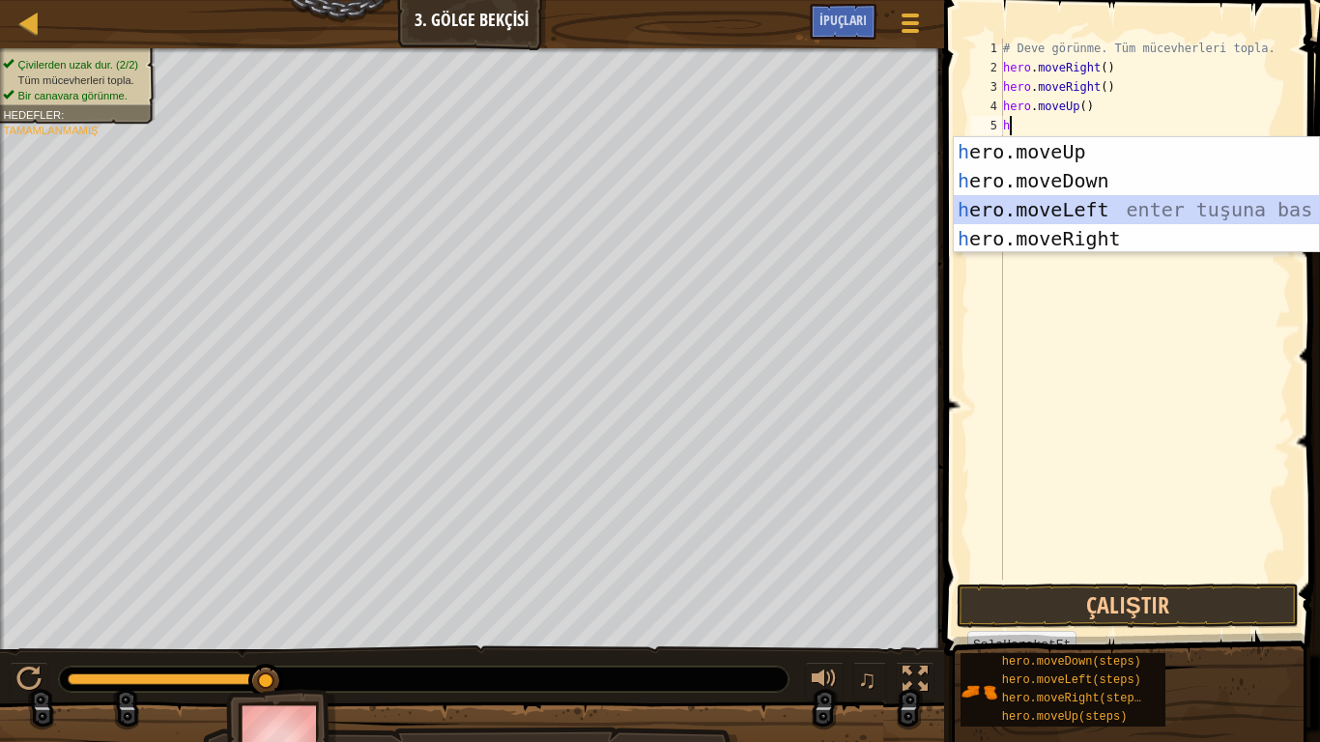
click at [1074, 209] on div "h ero.moveUp enter tuşuna bas h ero.moveDown enter tuşuna bas h ero.moveLeft en…" at bounding box center [1136, 224] width 365 height 174
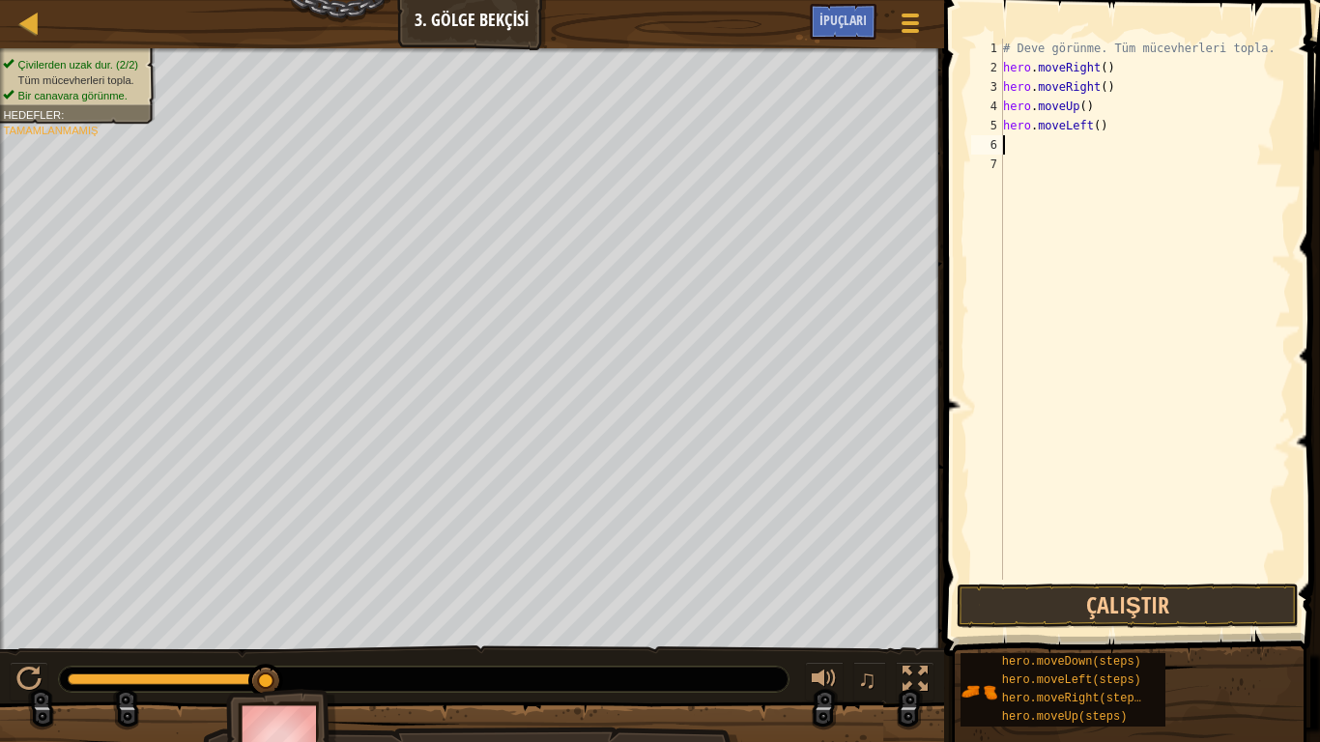
type textarea "h"
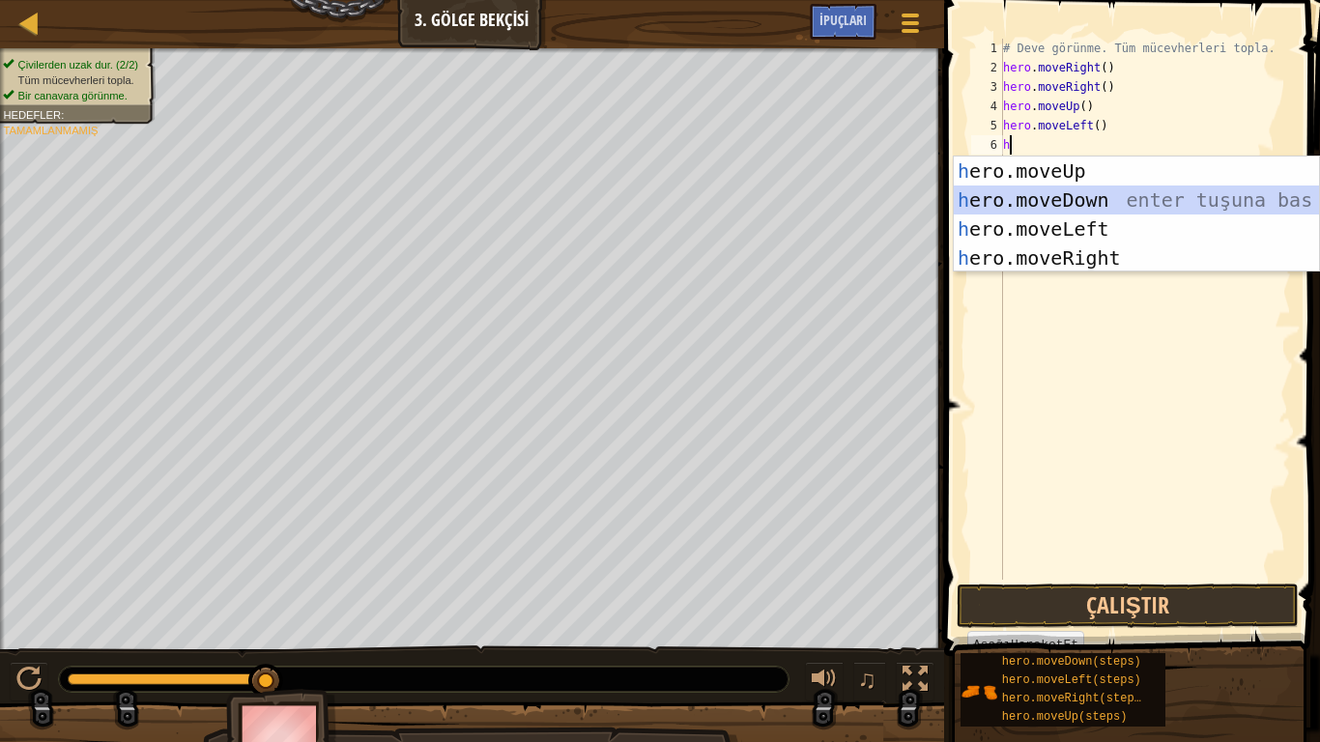
click at [1075, 200] on div "h ero.moveUp enter tuşuna bas h ero.moveDown enter tuşuna bas h ero.moveLeft en…" at bounding box center [1136, 244] width 365 height 174
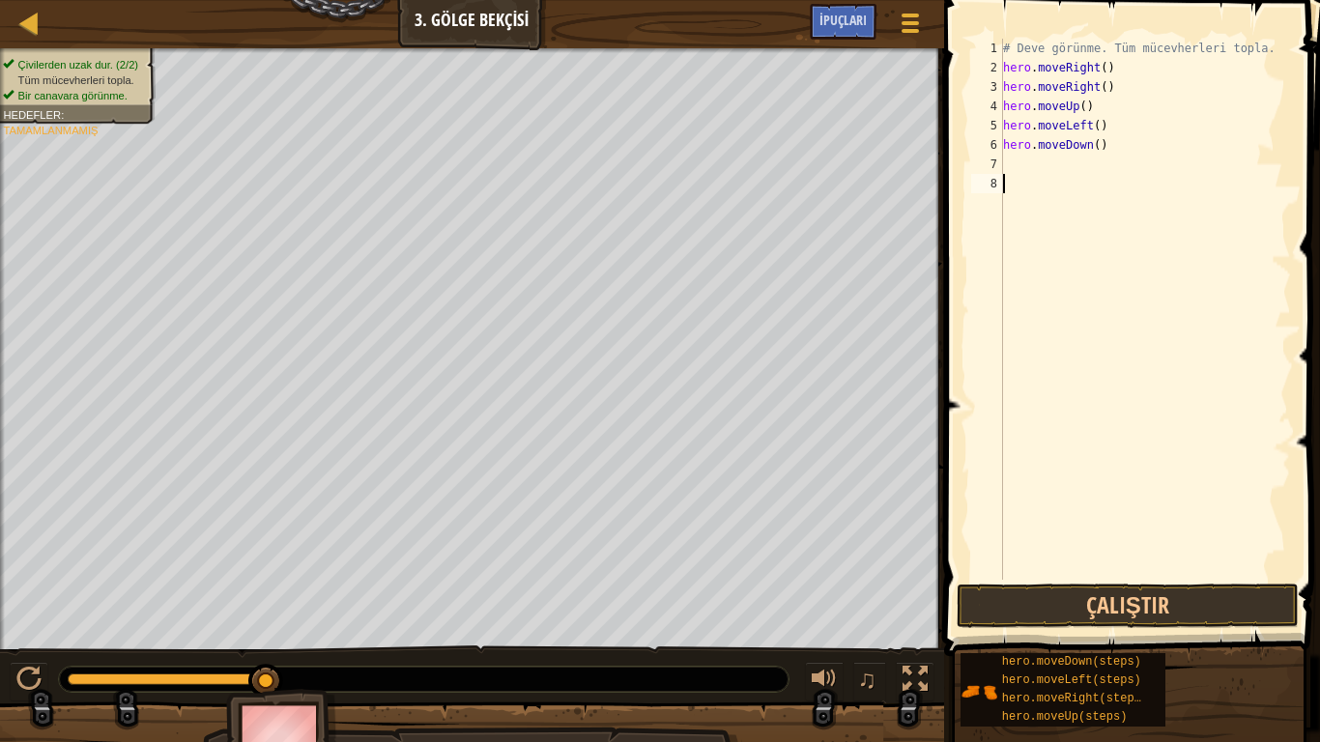
click at [1105, 206] on div "# Deve görünme. Tüm mücevherleri topla. hero . moveRight ( ) hero . moveRight (…" at bounding box center [1146, 329] width 292 height 580
type textarea "h"
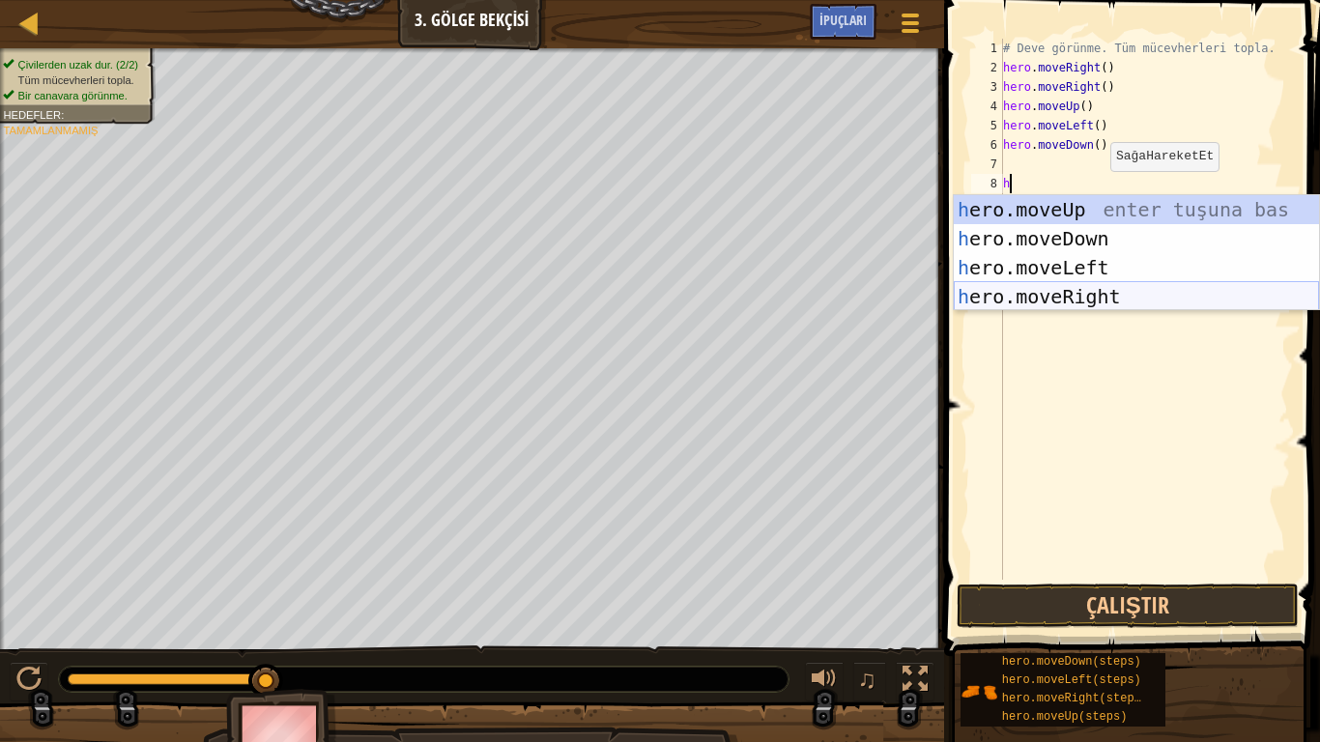
click at [1099, 283] on div "h ero.moveUp enter tuşuna bas h ero.moveDown enter tuşuna bas h ero.moveLeft en…" at bounding box center [1136, 282] width 365 height 174
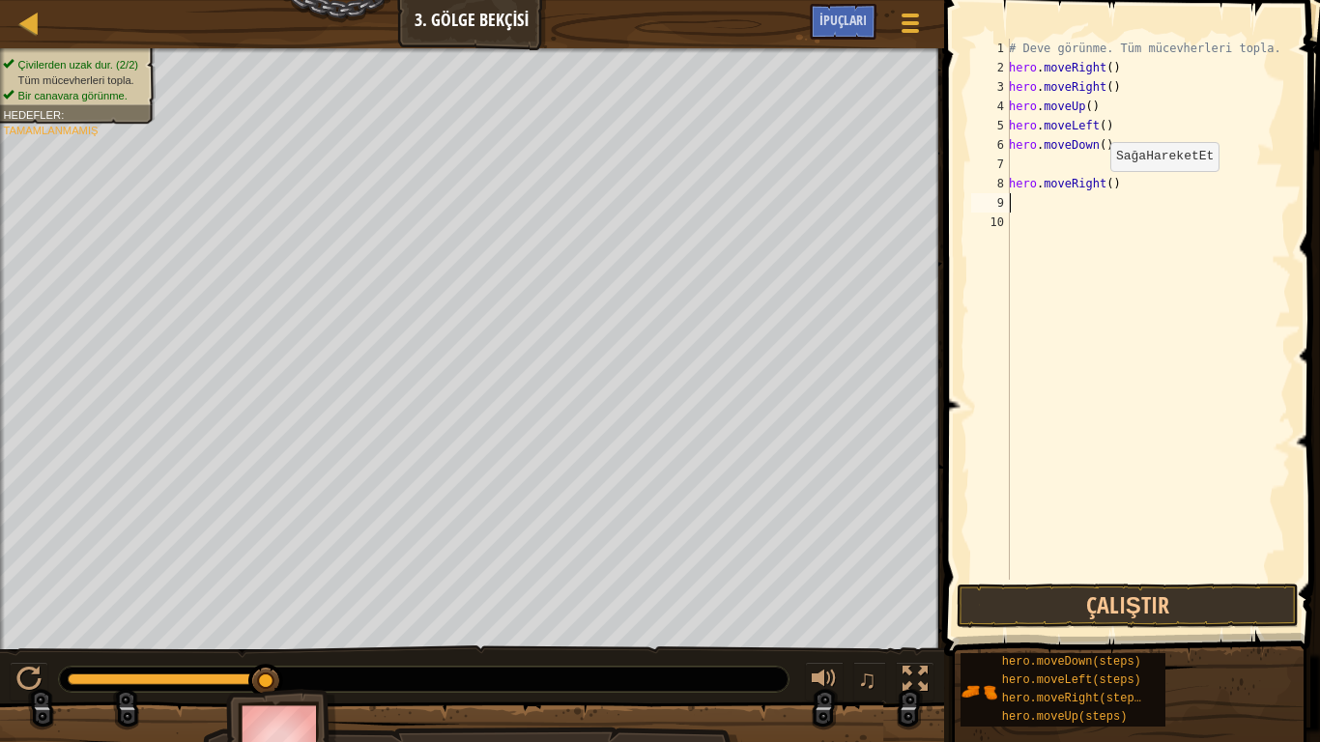
type textarea "h"
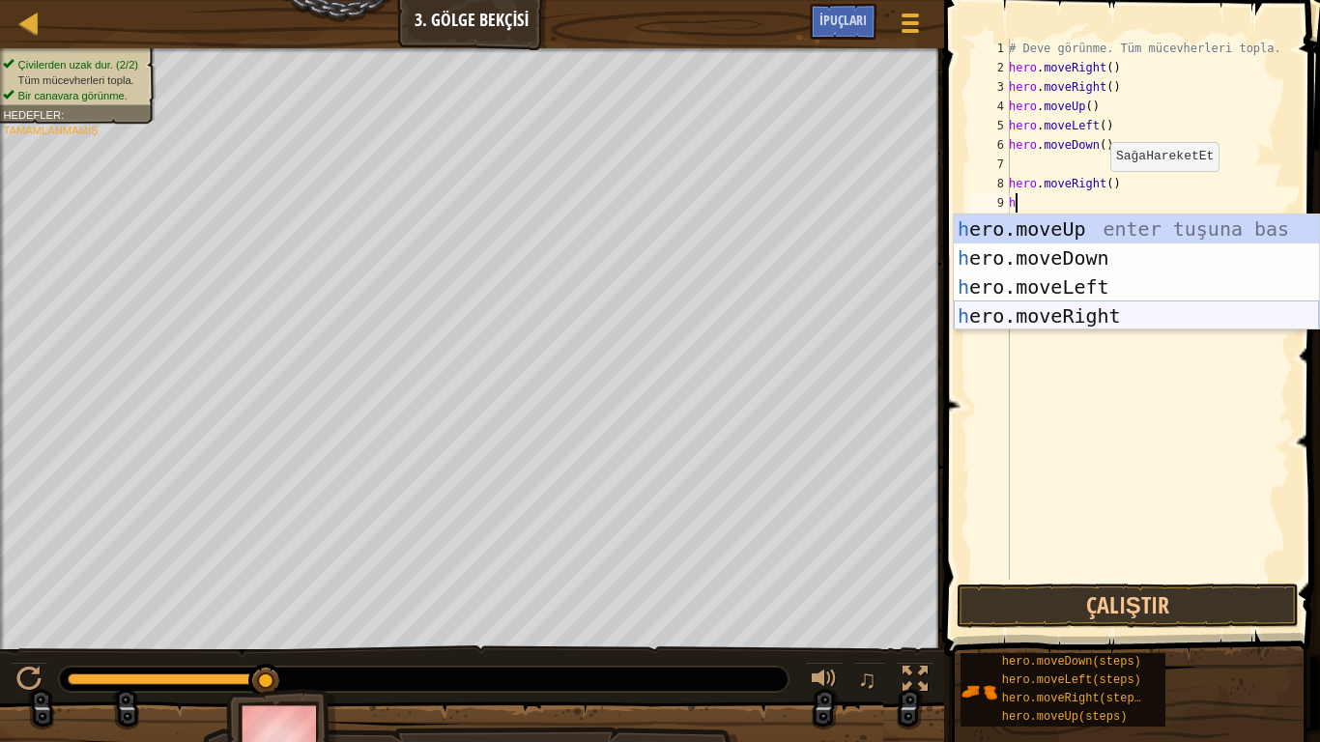
click at [1092, 308] on div "h ero.moveUp enter tuşuna bas h ero.moveDown enter tuşuna bas h ero.moveLeft en…" at bounding box center [1136, 302] width 365 height 174
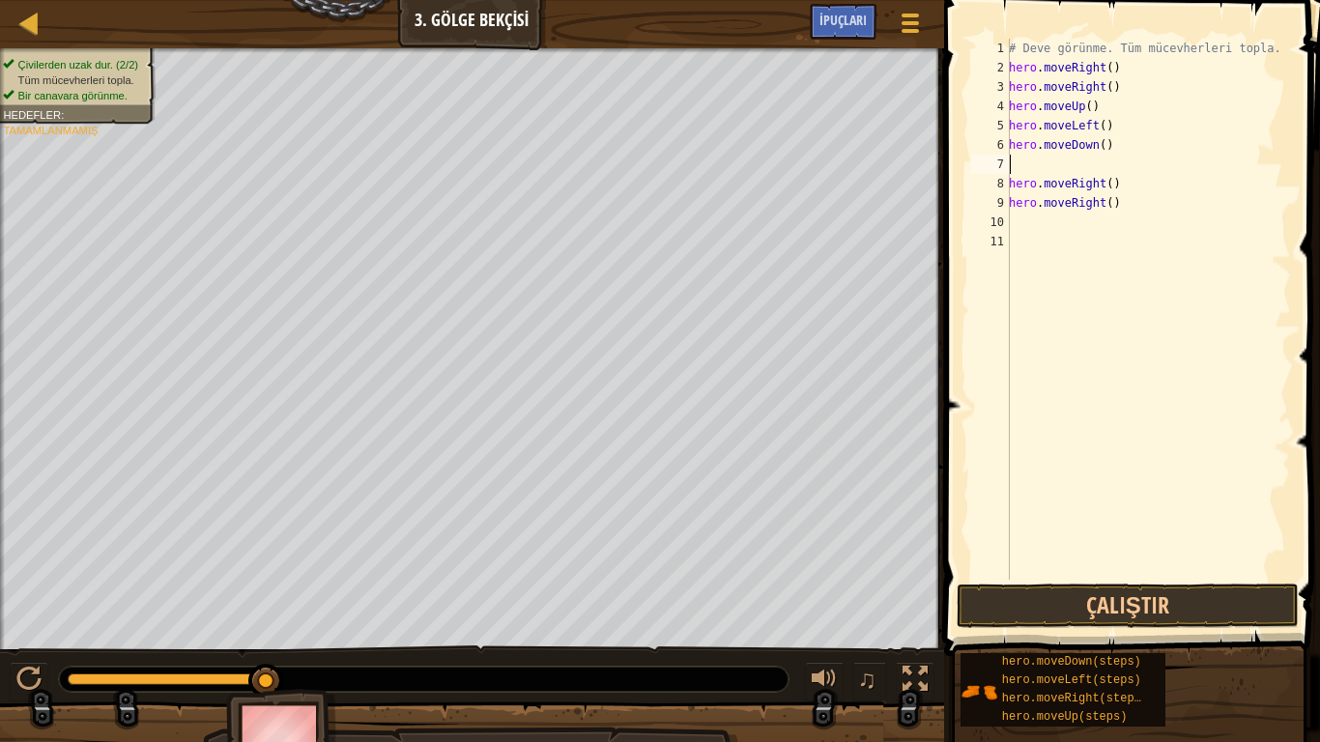
click at [1027, 172] on div "# Deve görünme. Tüm mücevherleri topla. hero . moveRight ( ) hero . moveRight (…" at bounding box center [1148, 329] width 286 height 580
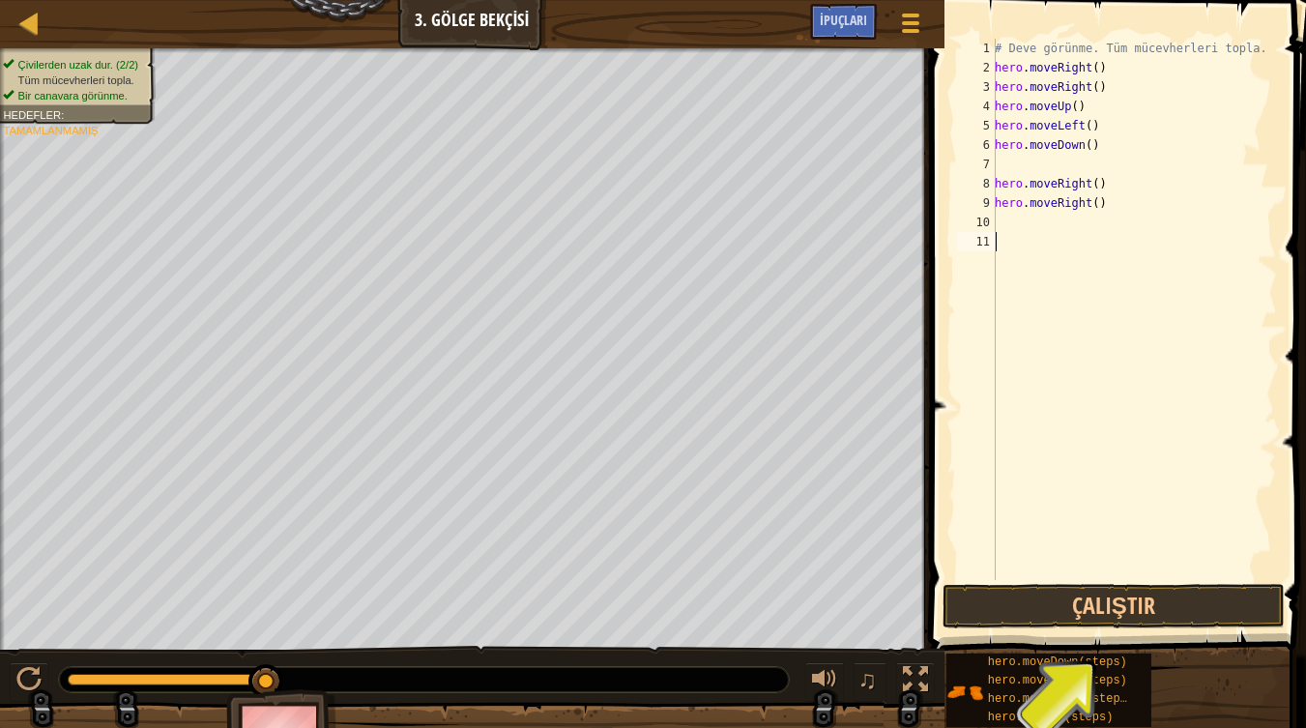
click at [1141, 236] on div "# Deve görünme. Tüm mücevherleri topla. hero . moveRight ( ) hero . moveRight (…" at bounding box center [1134, 329] width 286 height 580
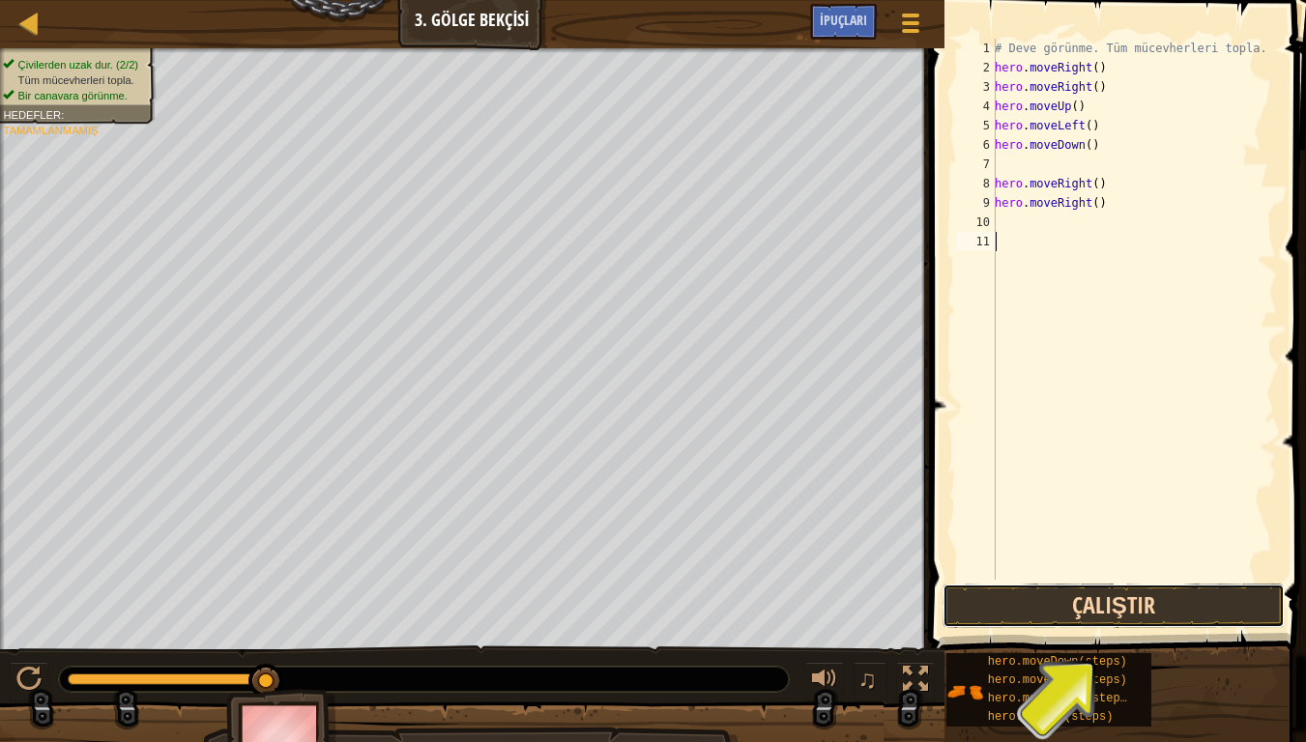
click at [1168, 600] on button "Çalıştır" at bounding box center [1113, 606] width 342 height 44
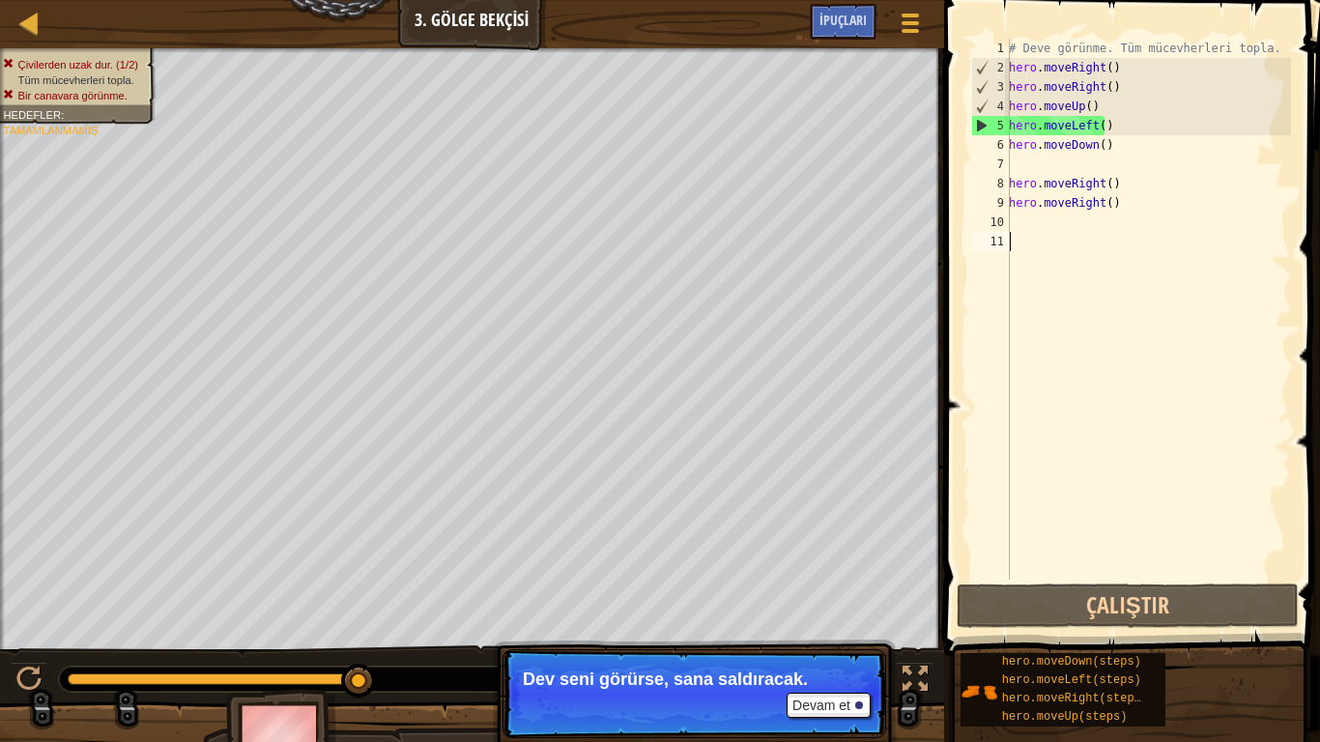
click at [1103, 153] on div "# Deve görünme. Tüm mücevherleri topla. hero . moveRight ( ) hero . moveRight (…" at bounding box center [1148, 329] width 286 height 580
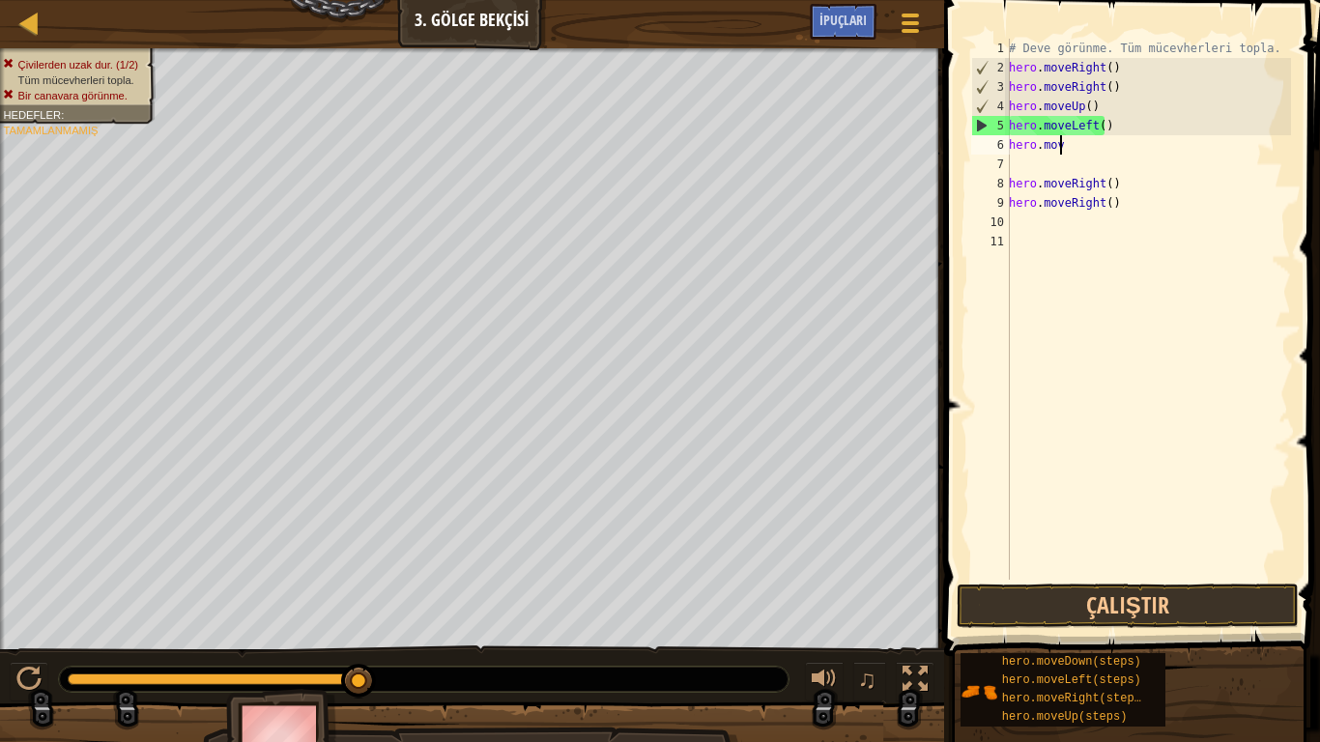
type textarea "h"
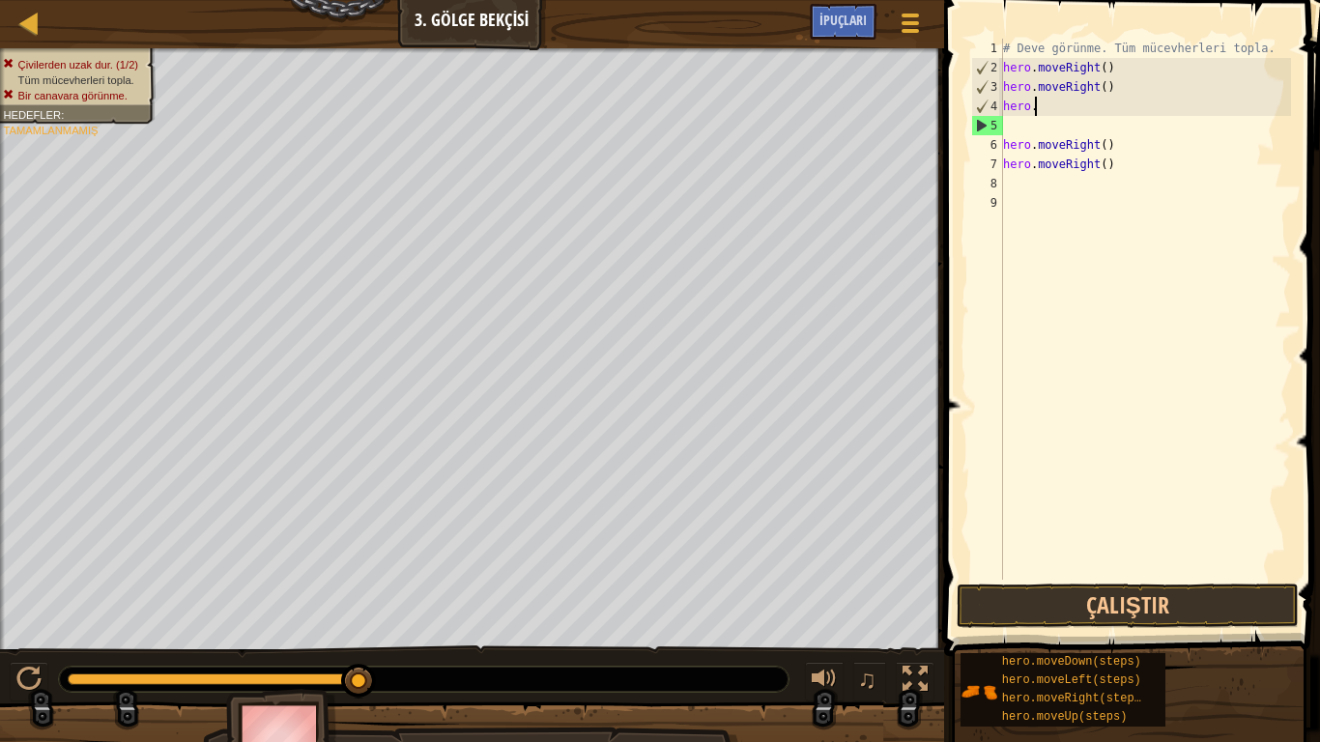
type textarea "h"
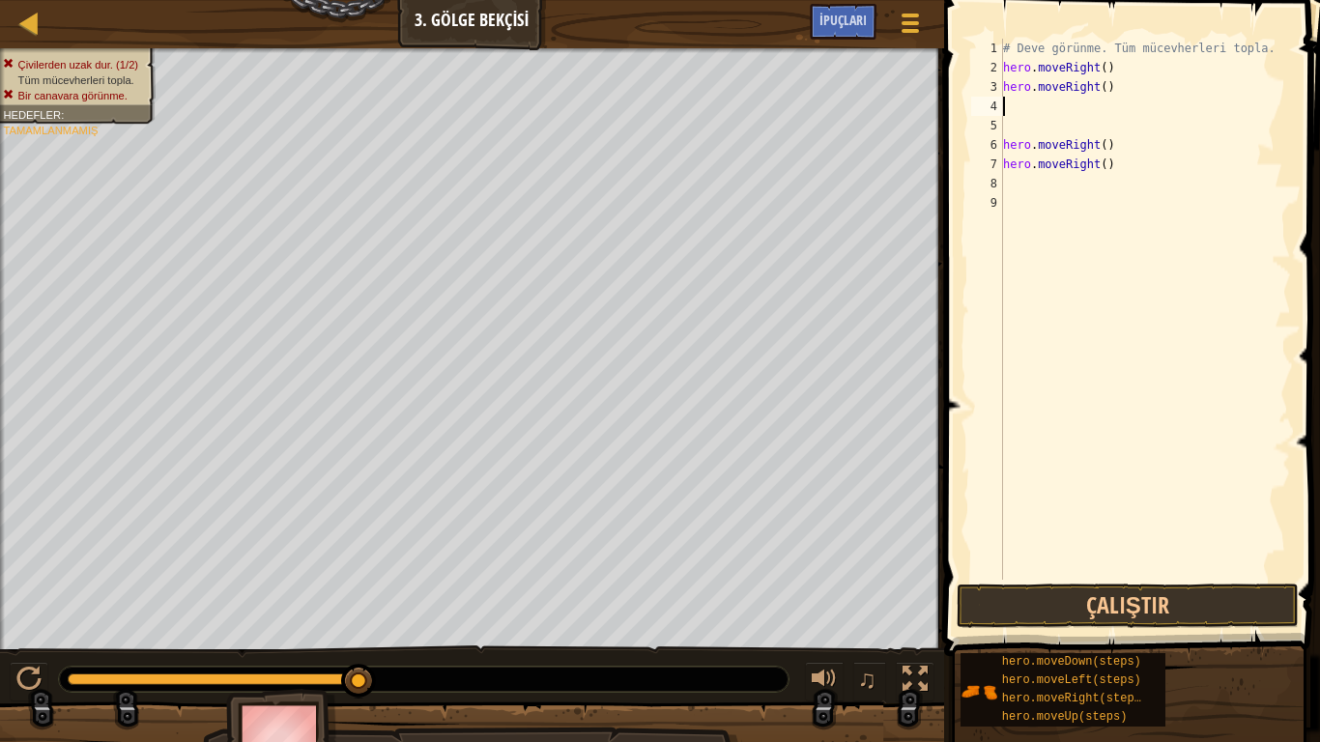
click at [1127, 168] on div "# Deve görünme. Tüm mücevherleri topla. hero . moveRight ( ) hero . moveRight (…" at bounding box center [1146, 329] width 292 height 580
type textarea "h"
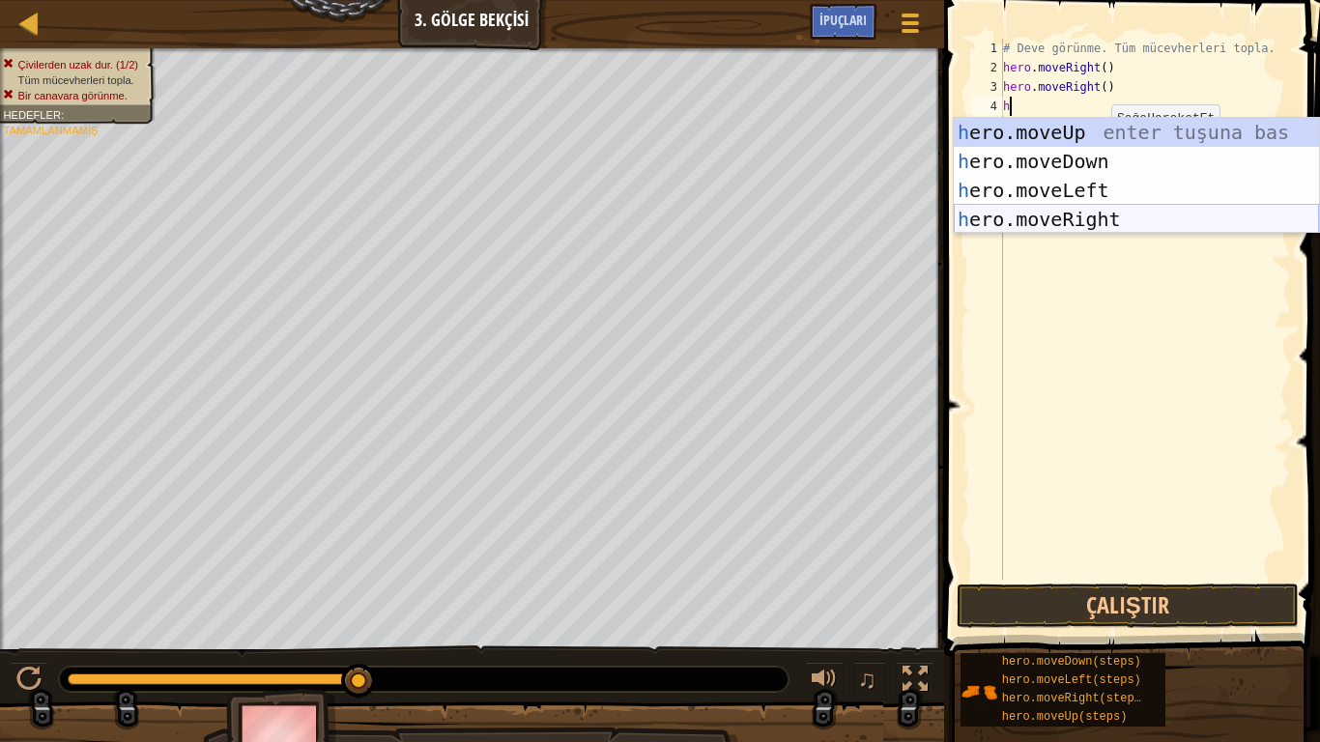
click at [1077, 218] on div "h ero.moveUp enter tuşuna bas h ero.moveDown enter tuşuna bas h ero.moveLeft en…" at bounding box center [1136, 205] width 365 height 174
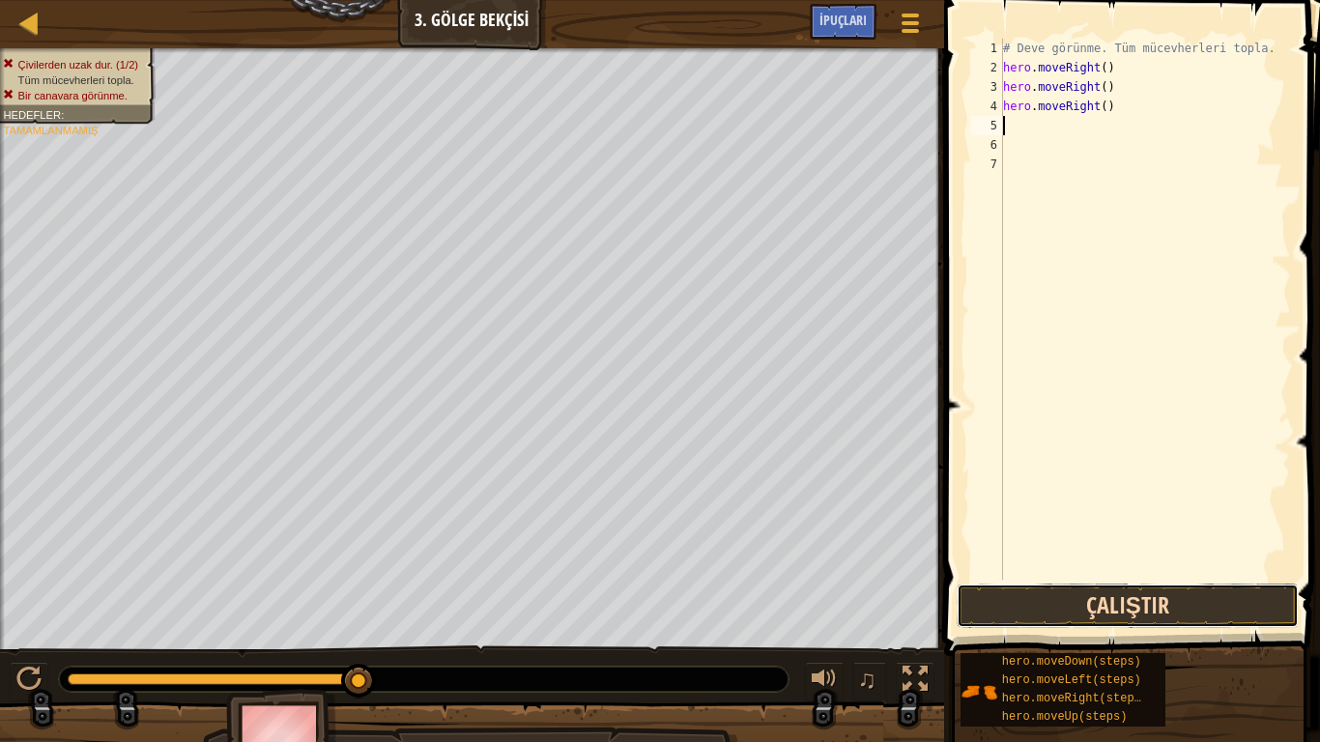
click at [1202, 608] on button "Çalıştır" at bounding box center [1128, 606] width 342 height 44
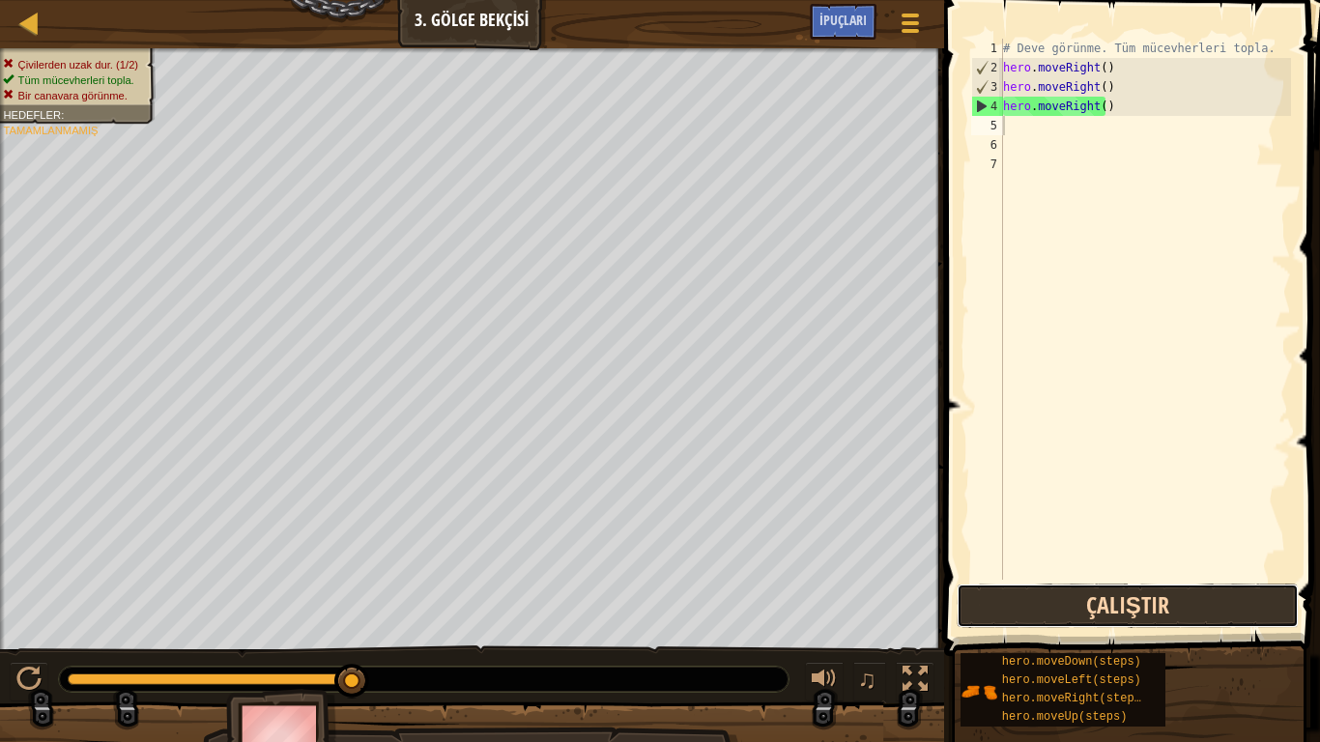
click at [1143, 590] on button "Çalıştır" at bounding box center [1128, 606] width 342 height 44
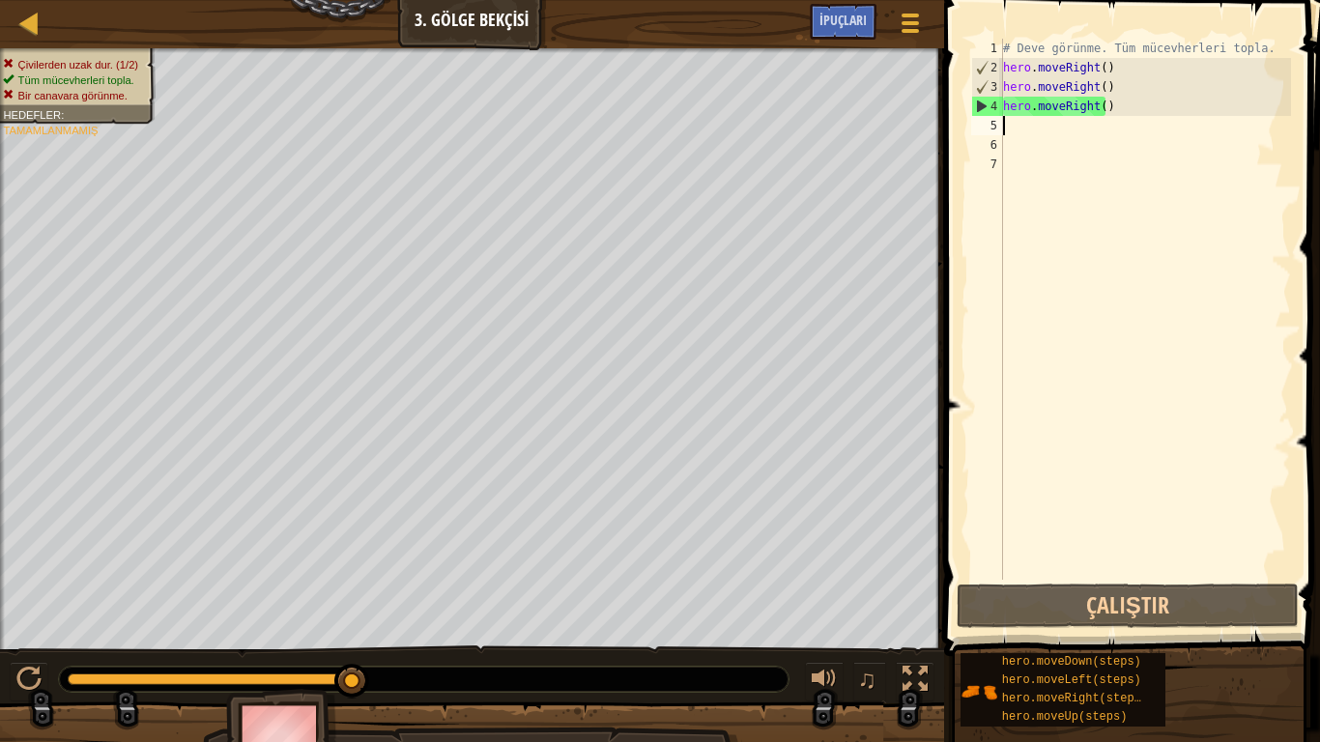
type textarea "h"
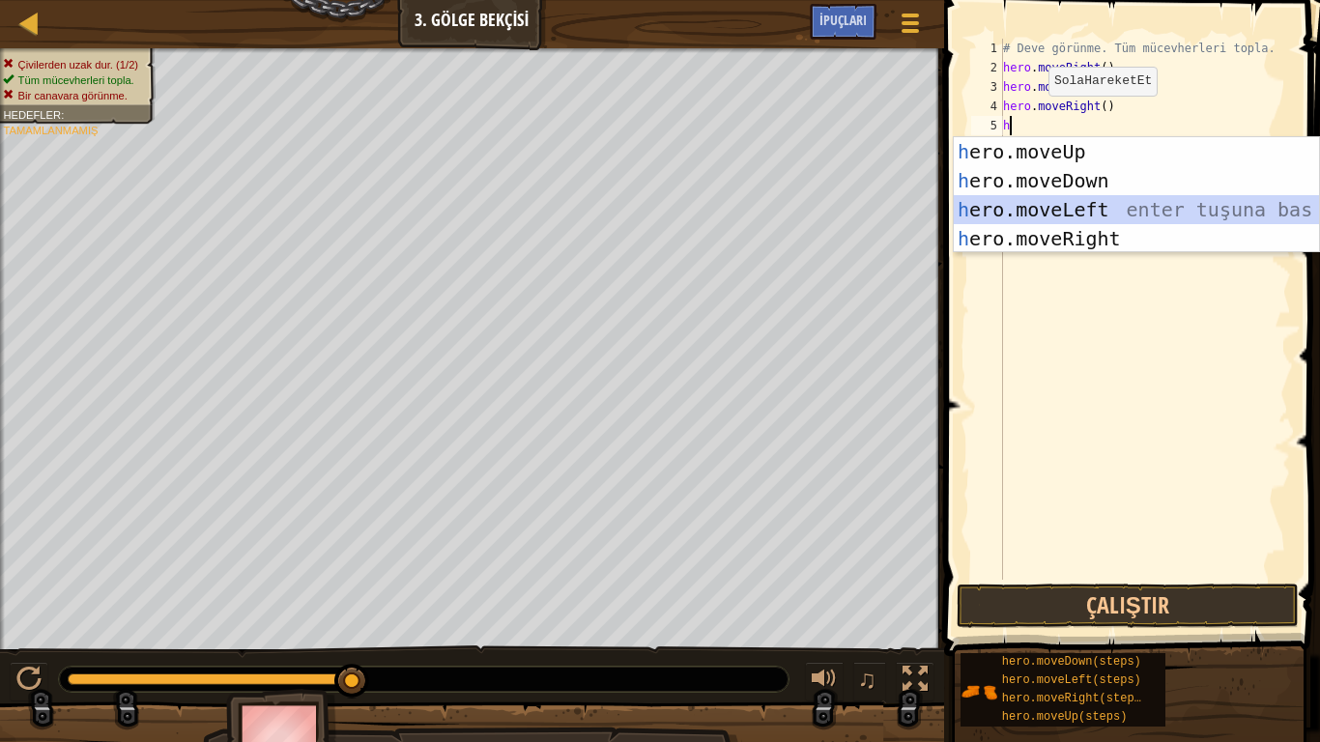
click at [1118, 215] on div "h ero.moveUp enter tuşuna bas h ero.moveDown enter tuşuna bas h ero.moveLeft en…" at bounding box center [1136, 224] width 365 height 174
type textarea "h"
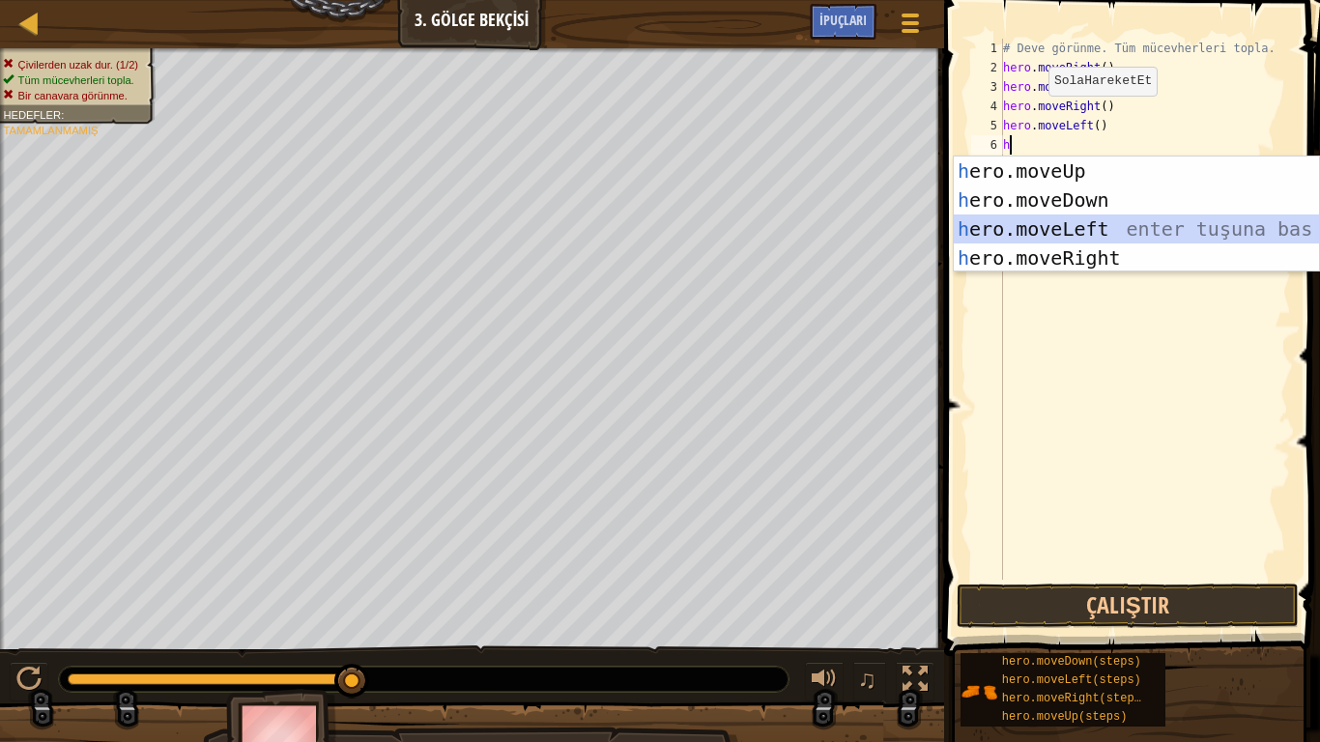
click at [1116, 217] on div "h ero.moveUp enter tuşuna bas h ero.moveDown enter tuşuna bas h ero.moveLeft en…" at bounding box center [1136, 244] width 365 height 174
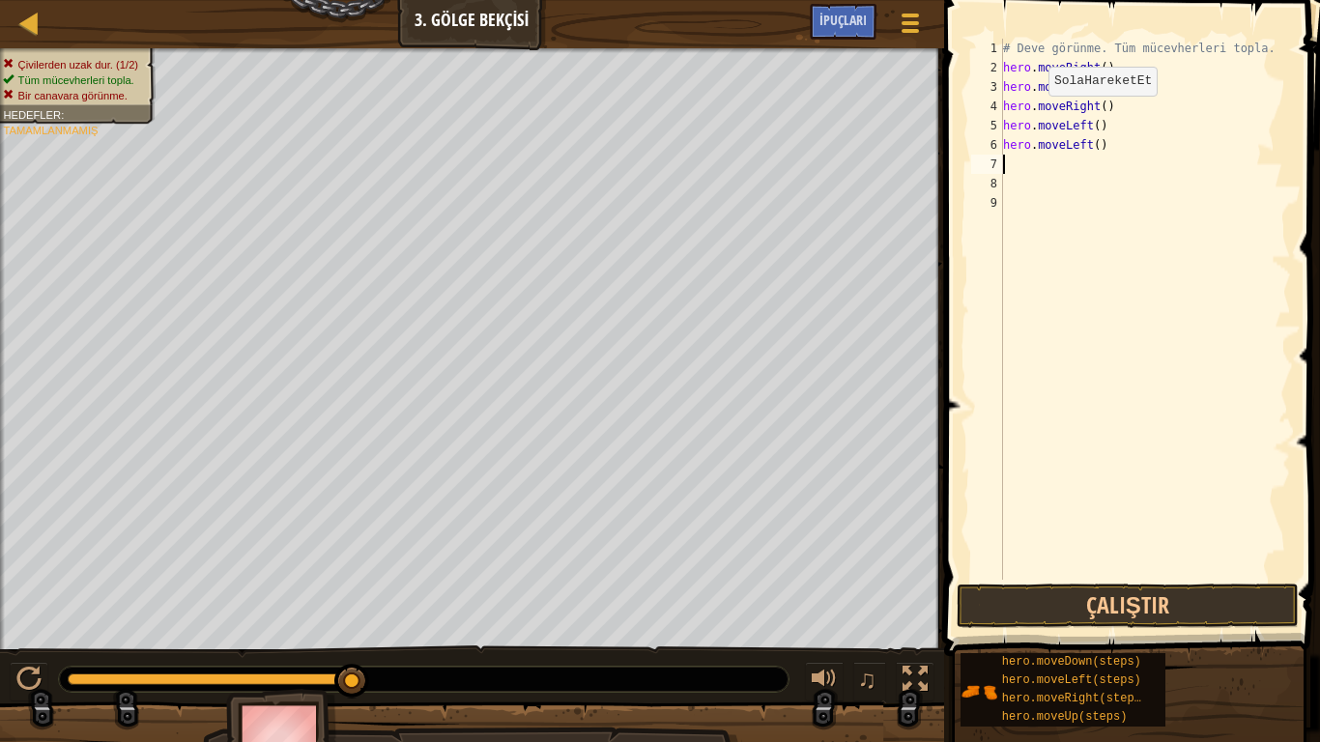
type textarea "h"
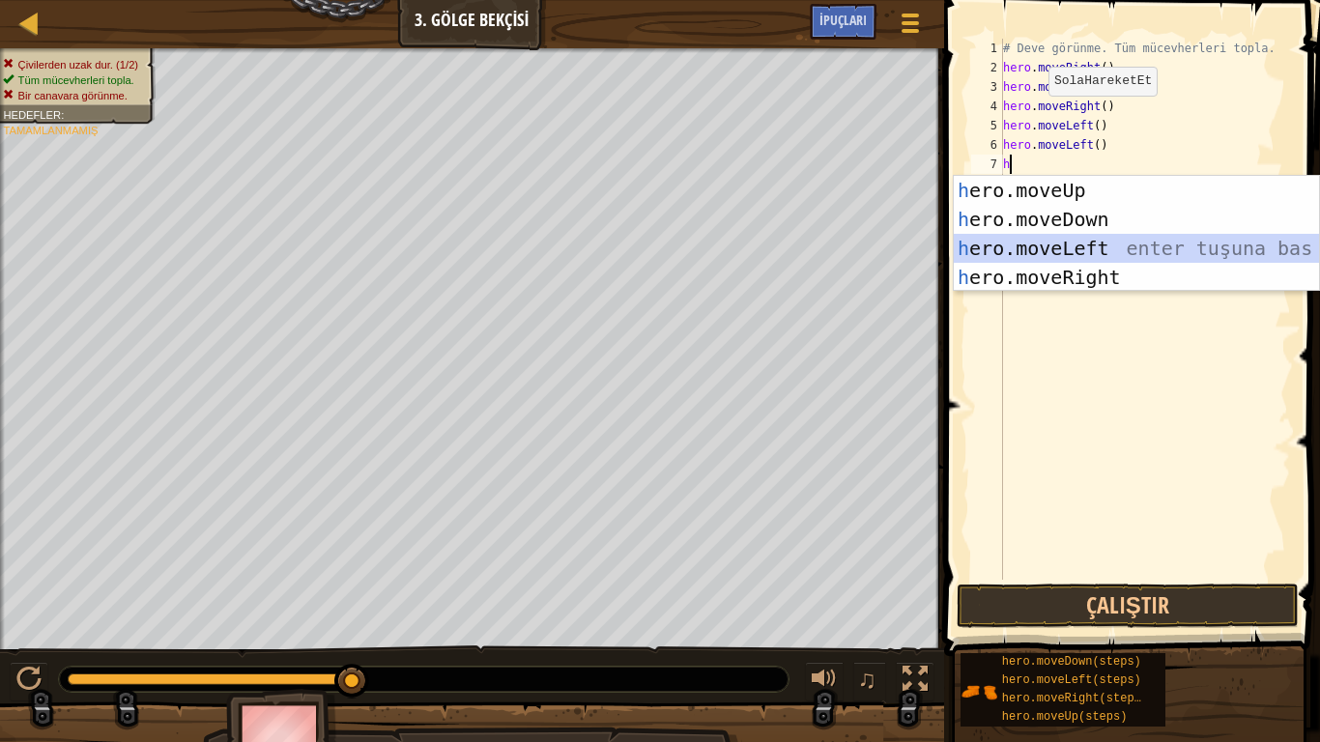
click at [1089, 250] on div "h ero.moveUp enter tuşuna bas h ero.moveDown enter tuşuna bas h ero.moveLeft en…" at bounding box center [1136, 263] width 365 height 174
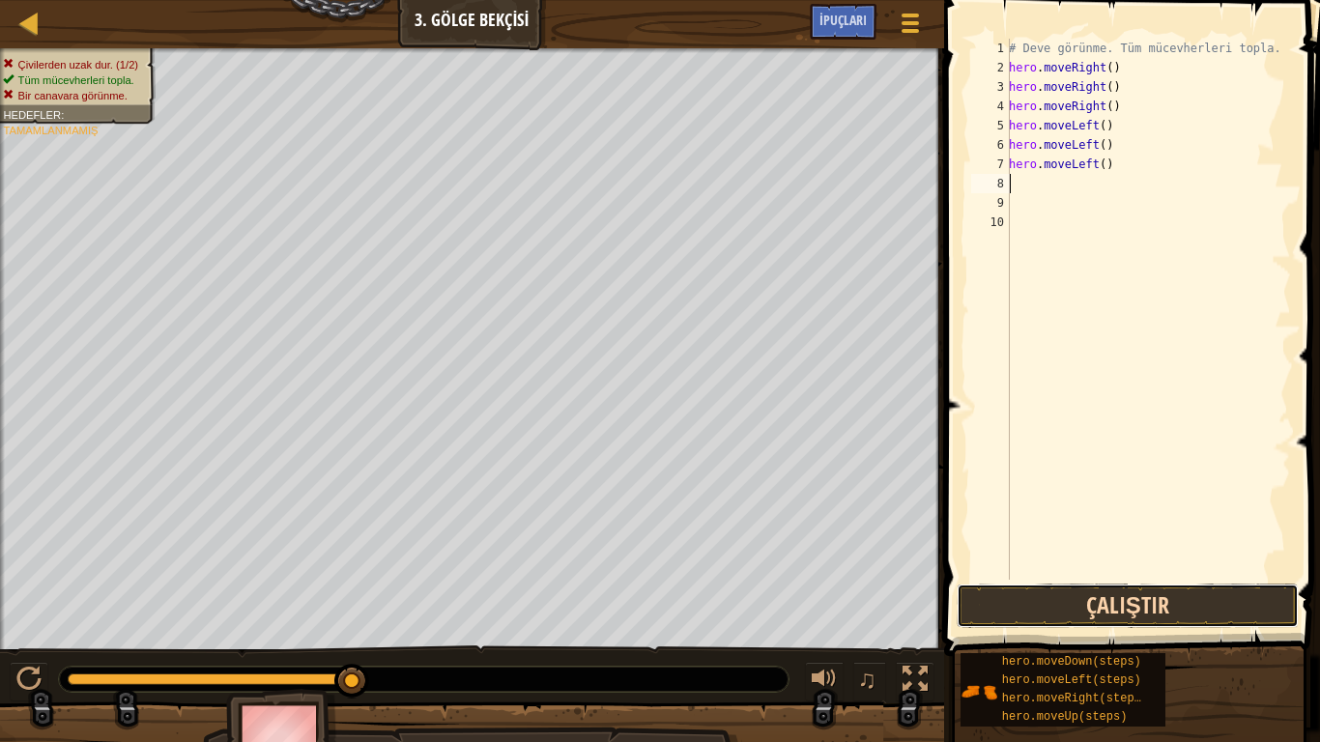
click at [1099, 610] on button "Çalıştır" at bounding box center [1128, 606] width 342 height 44
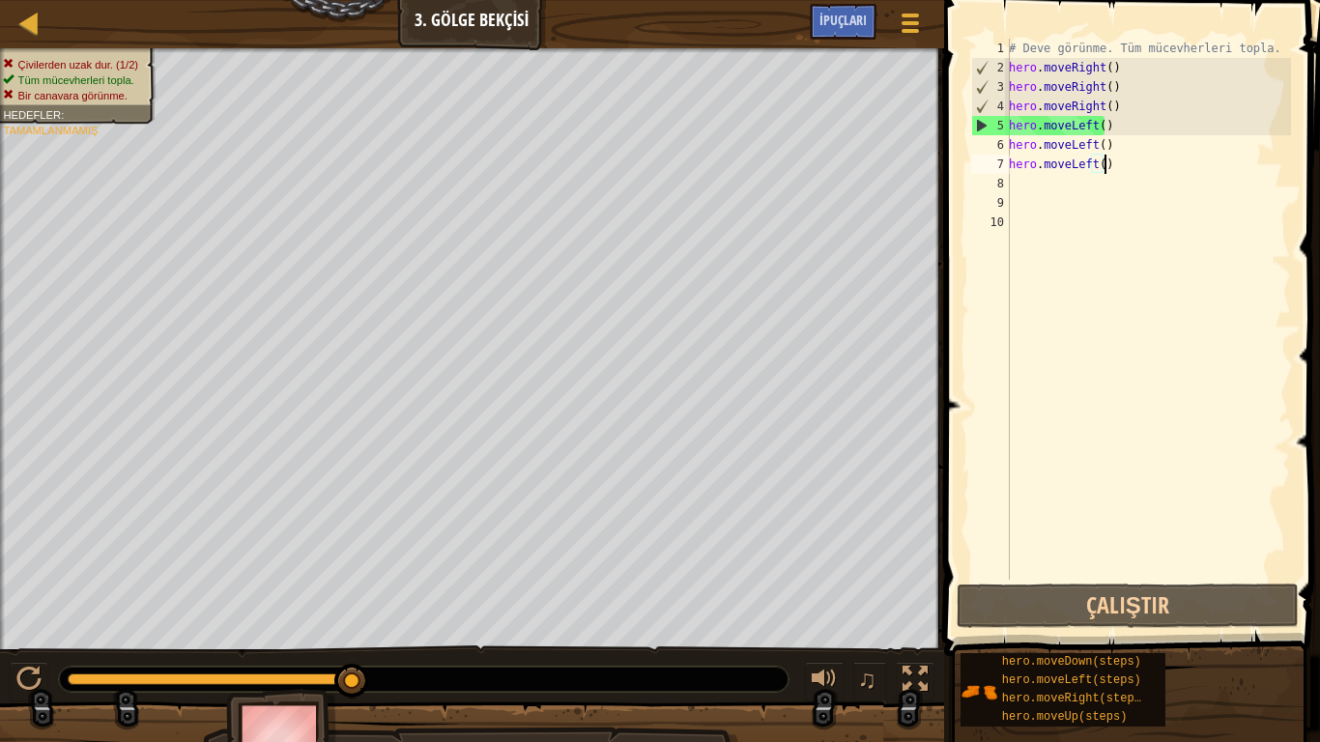
click at [1137, 164] on div "# Deve görünme. Tüm mücevherleri topla. hero . moveRight ( ) hero . moveRight (…" at bounding box center [1148, 329] width 286 height 580
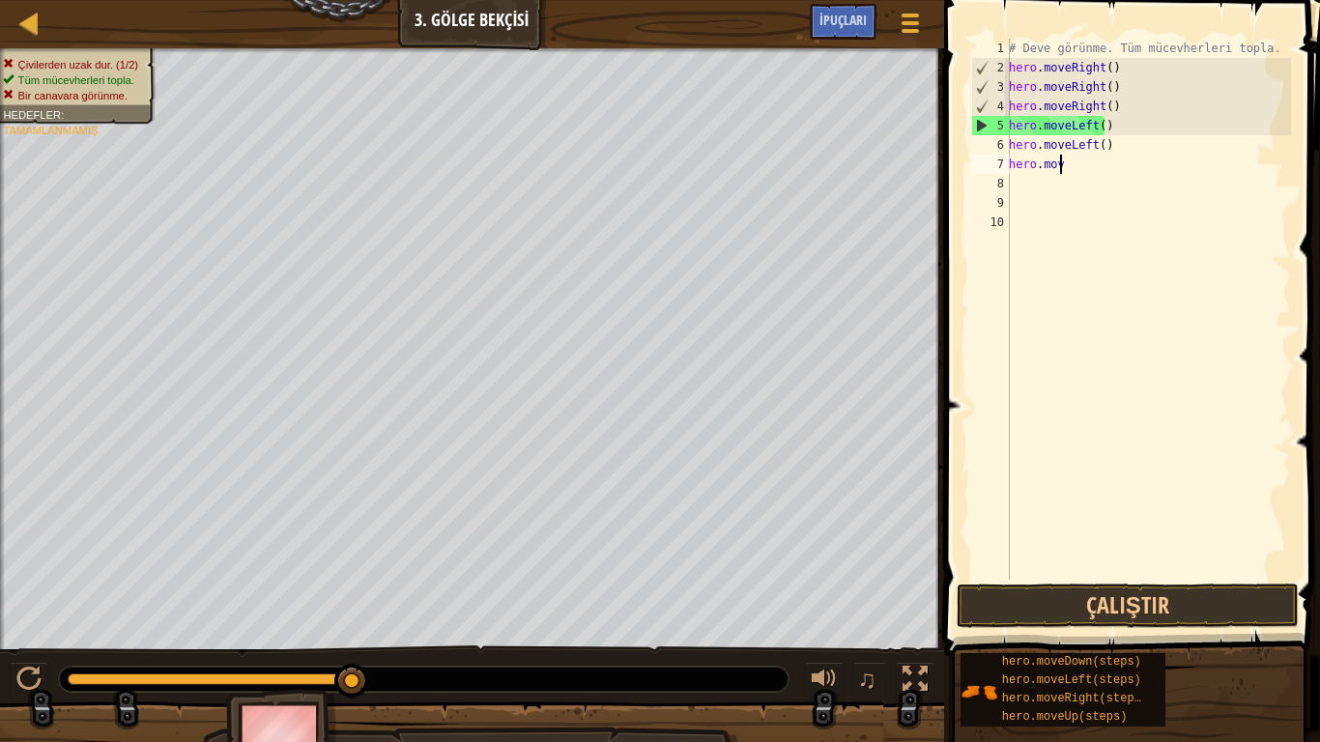
type textarea "h"
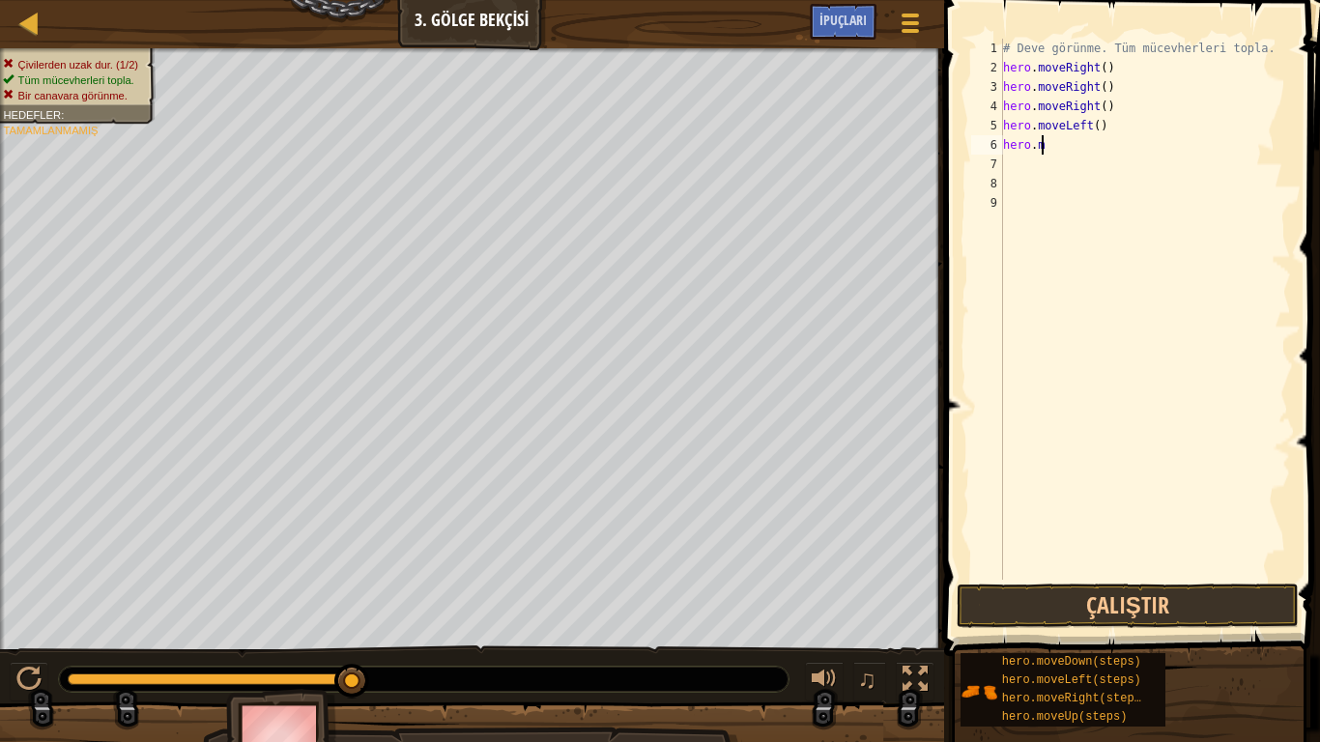
type textarea "h"
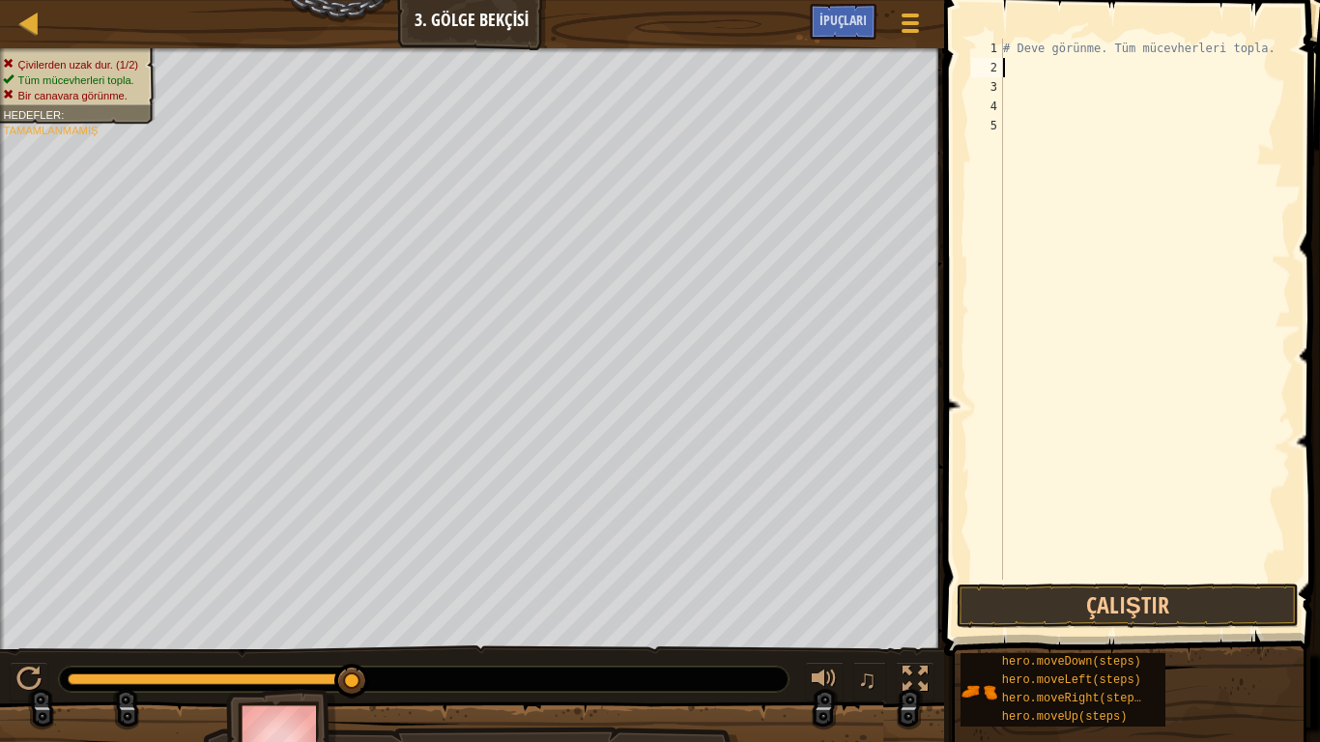
type textarea "h"
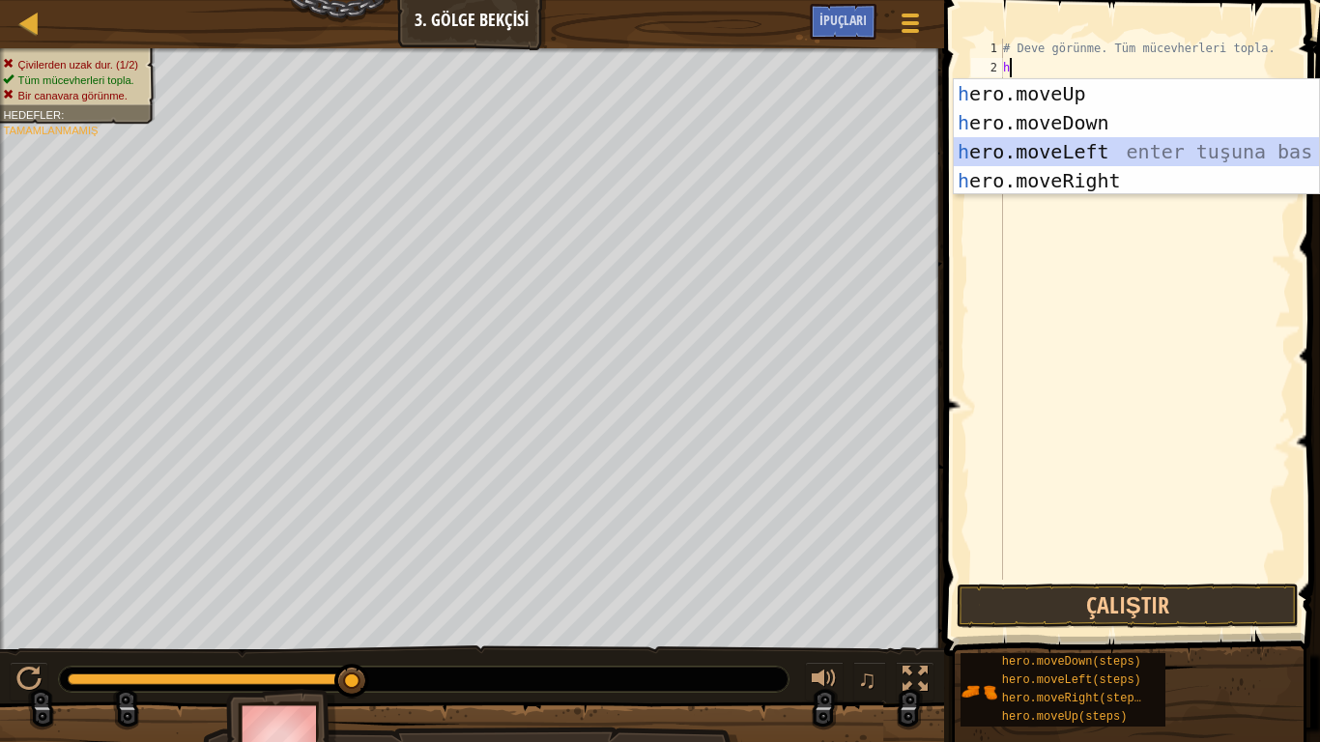
drag, startPoint x: 1061, startPoint y: 165, endPoint x: 1059, endPoint y: 178, distance: 12.7
click at [1059, 177] on div "h ero.moveUp enter tuşuna bas h ero.moveDown enter tuşuna bas h ero.moveLeft en…" at bounding box center [1136, 166] width 365 height 174
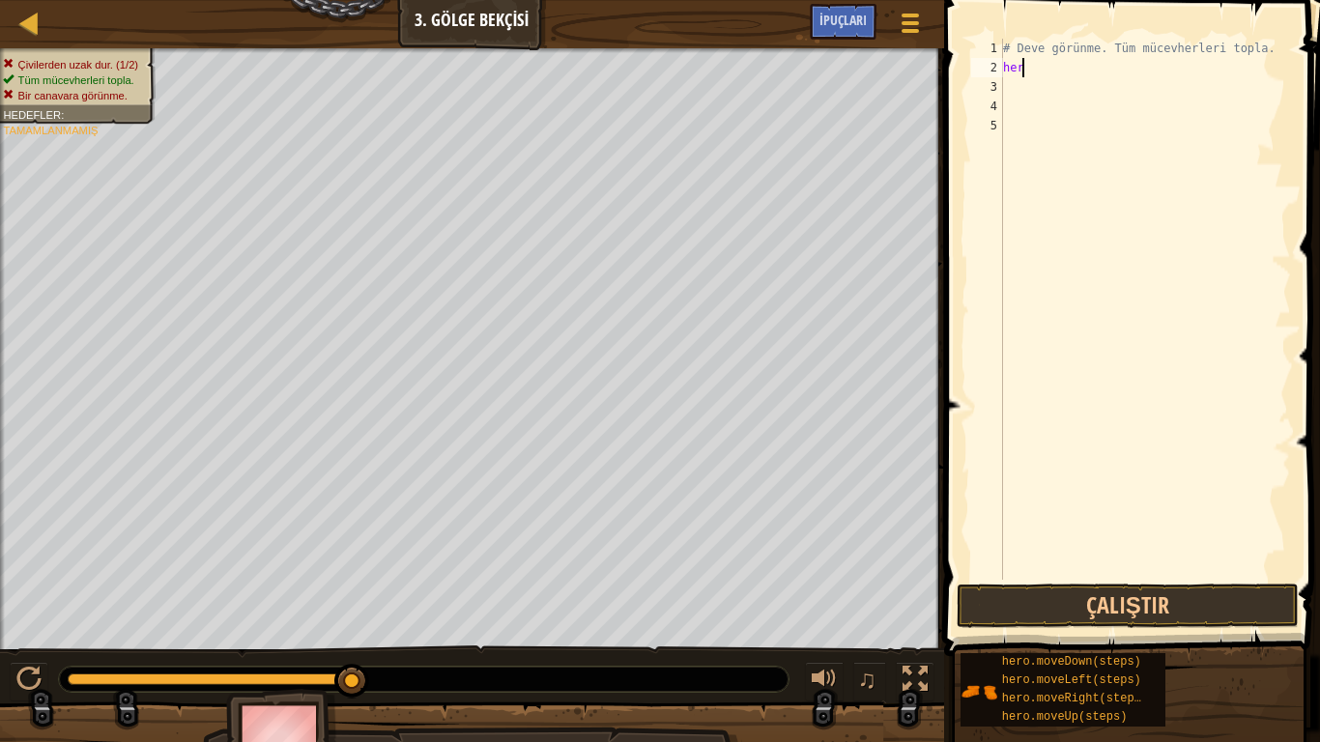
type textarea "h"
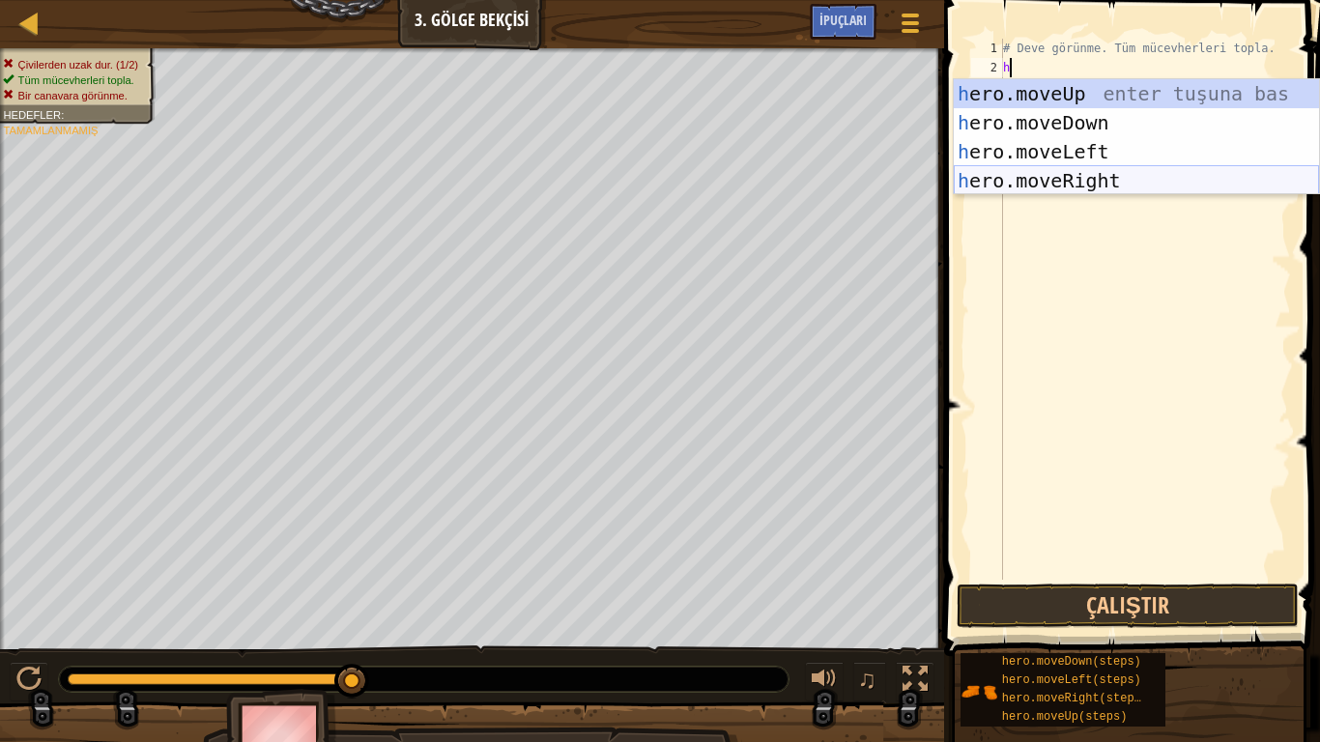
click at [1104, 180] on div "h ero.moveUp enter tuşuna bas h ero.moveDown enter tuşuna bas h ero.moveLeft en…" at bounding box center [1136, 166] width 365 height 174
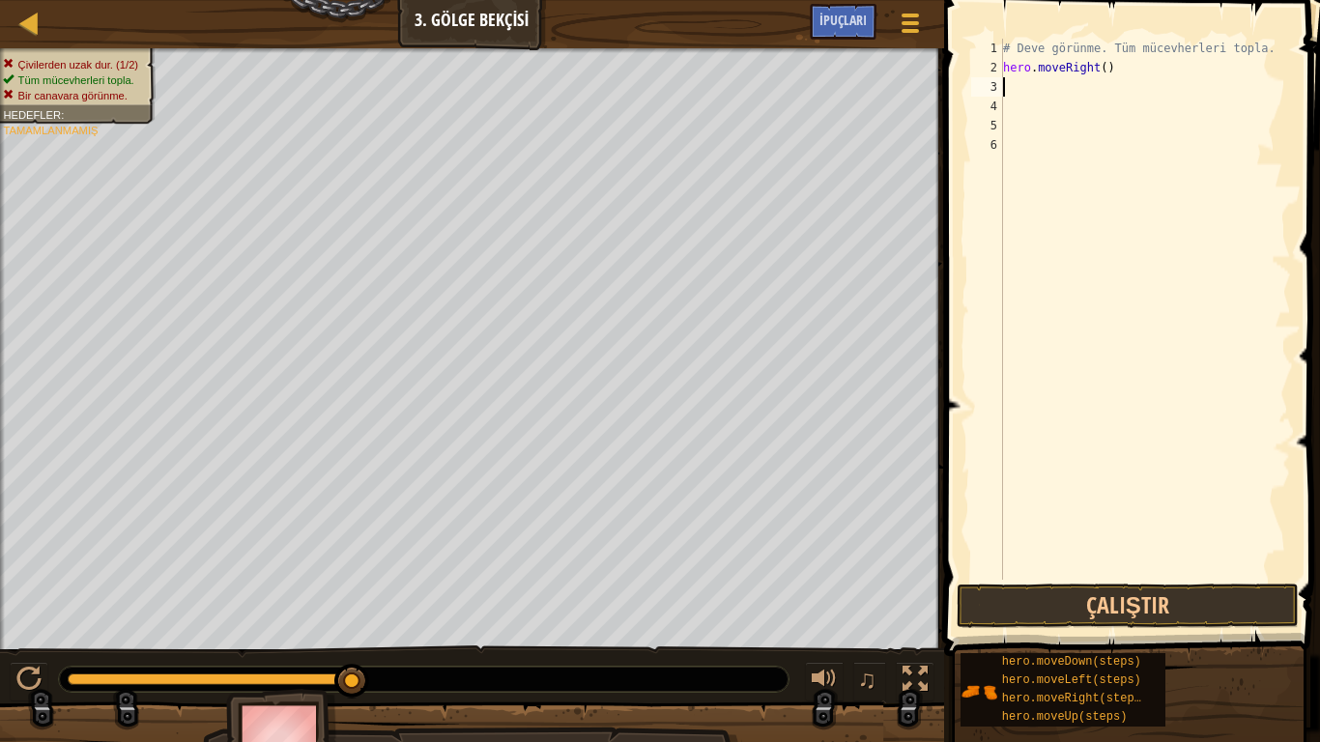
type textarea "h"
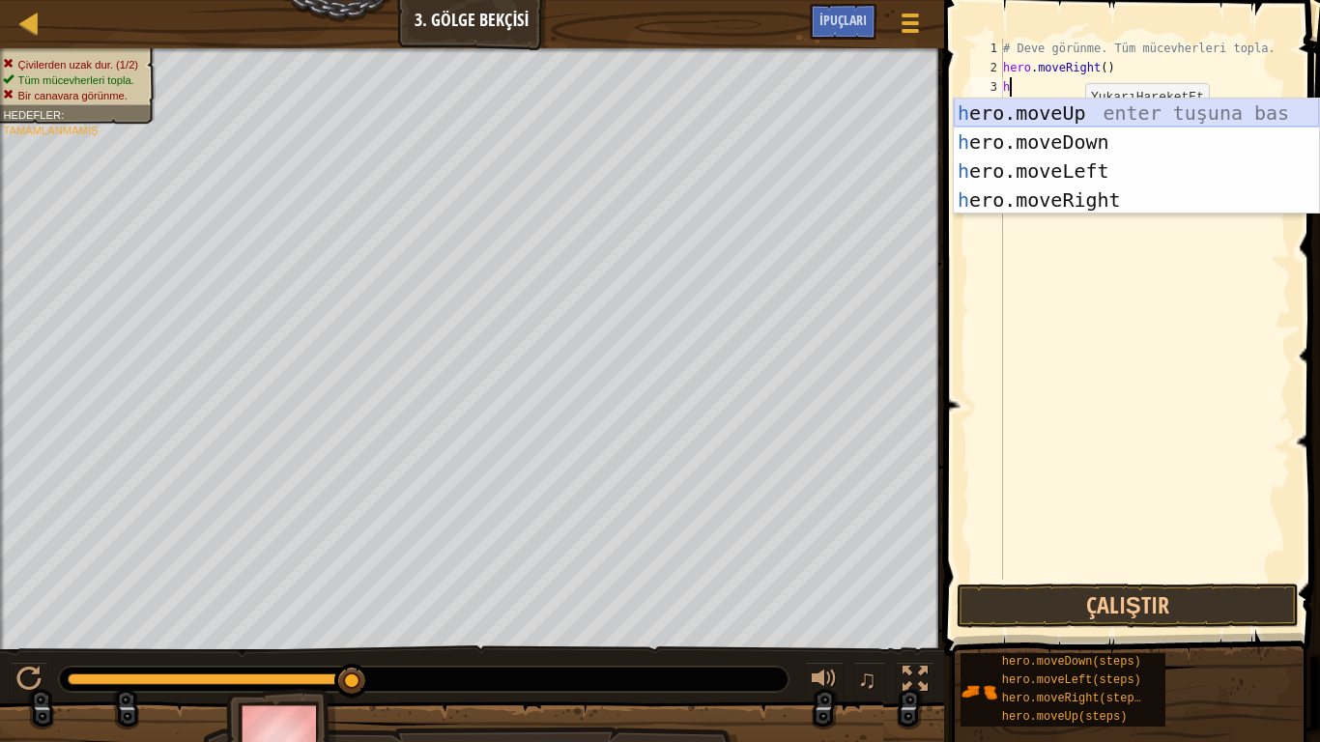
click at [1026, 102] on div "h ero.moveUp enter tuşuna bas h ero.moveDown enter tuşuna bas h ero.moveLeft en…" at bounding box center [1136, 186] width 365 height 174
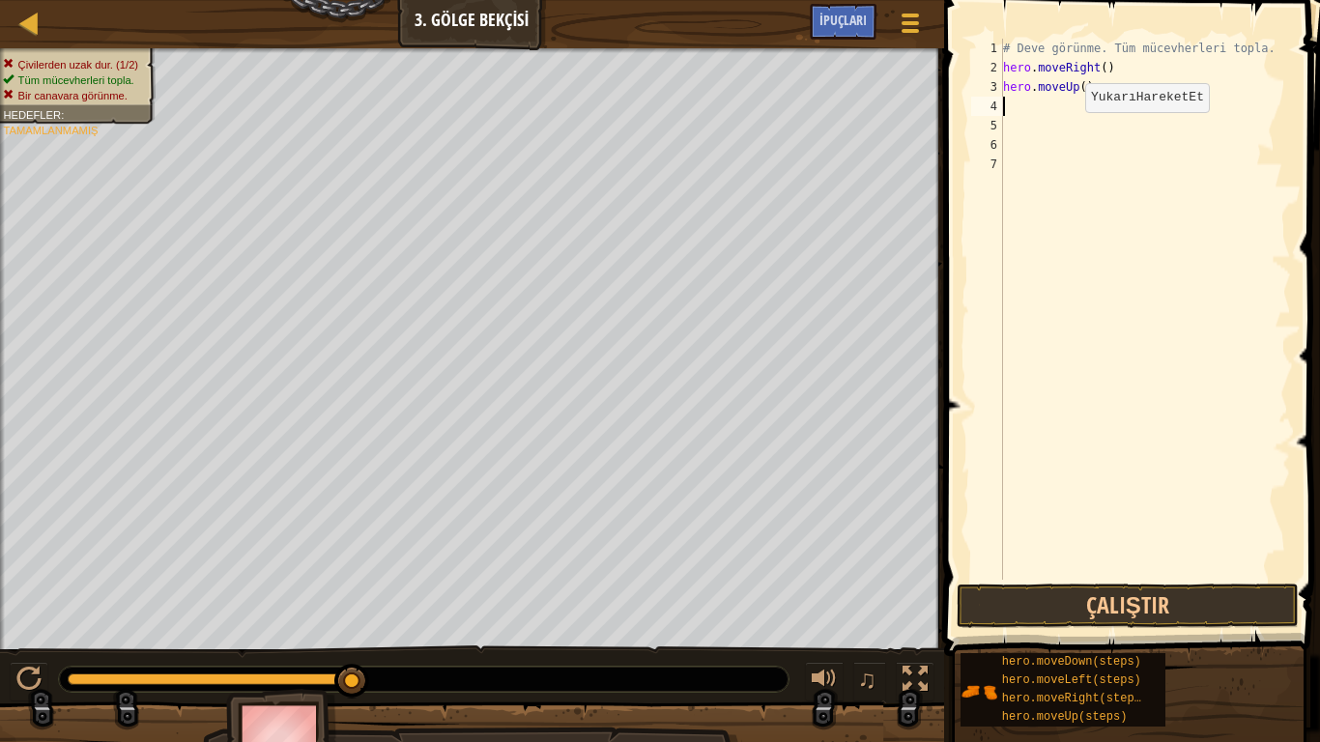
type textarea "h"
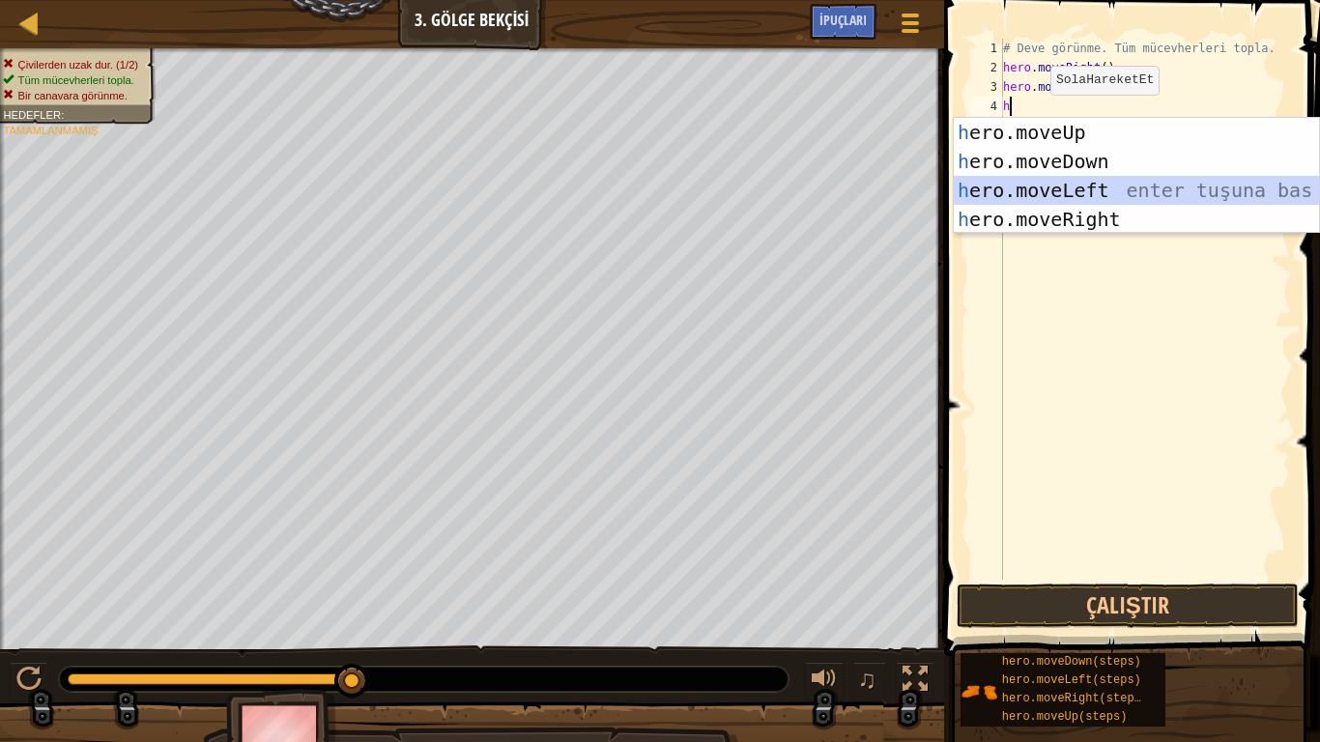
click at [1066, 204] on div "h ero.moveUp enter tuşuna bas h ero.moveDown enter tuşuna bas h ero.moveLeft en…" at bounding box center [1136, 205] width 365 height 174
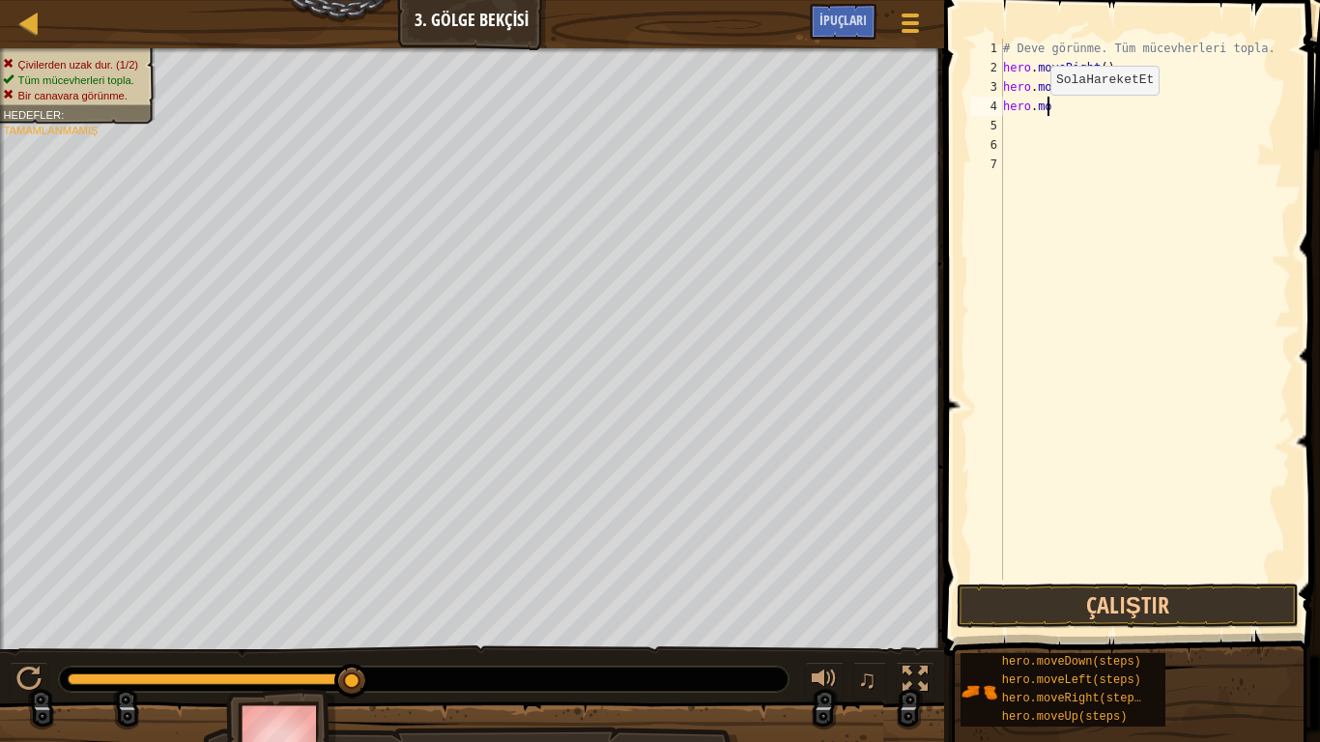
type textarea "h"
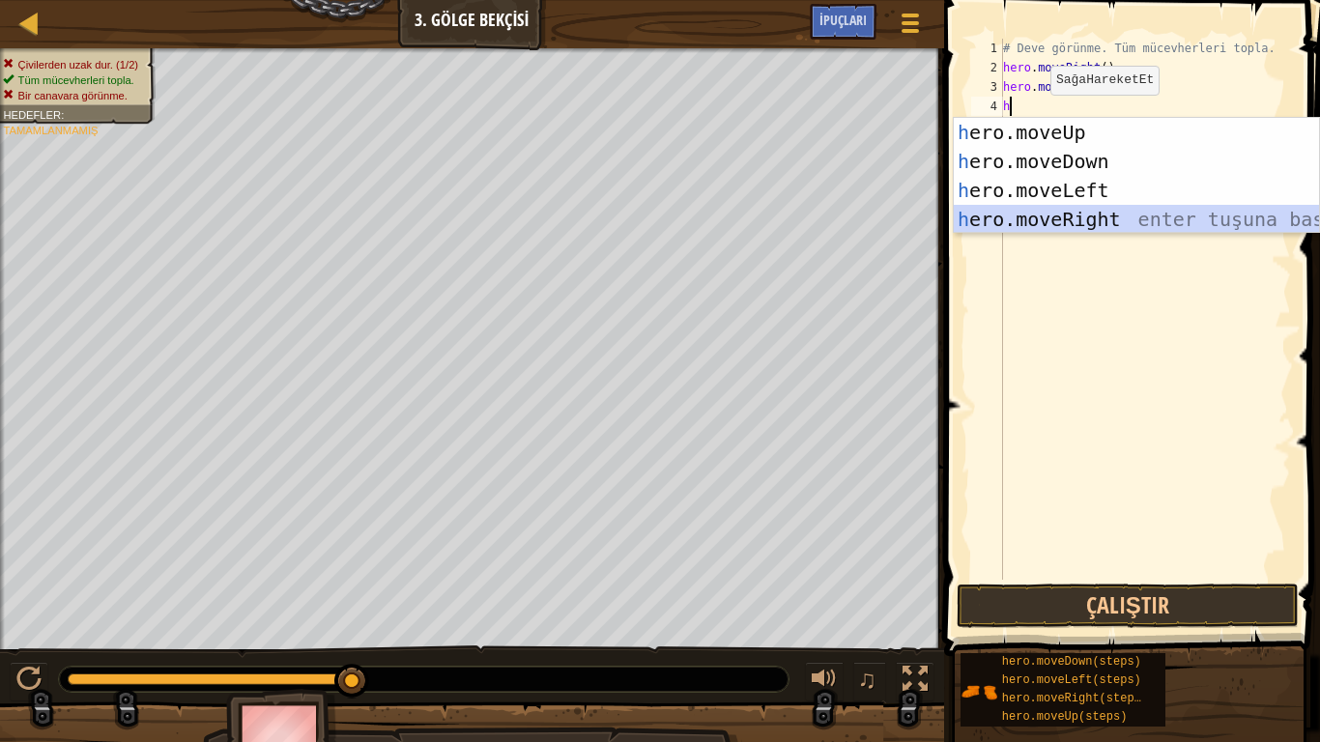
click at [1060, 220] on div "h ero.moveUp enter tuşuna bas h ero.moveDown enter tuşuna bas h ero.moveLeft en…" at bounding box center [1136, 205] width 365 height 174
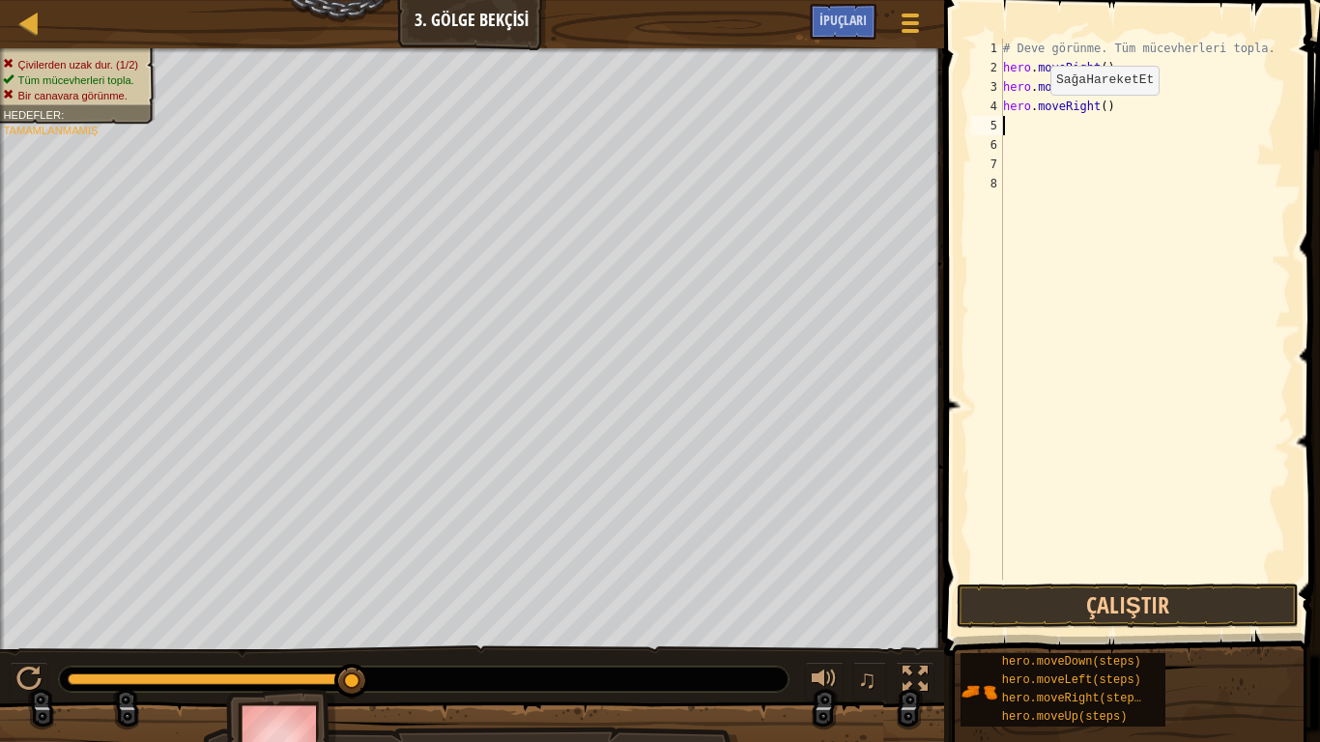
type textarea "h"
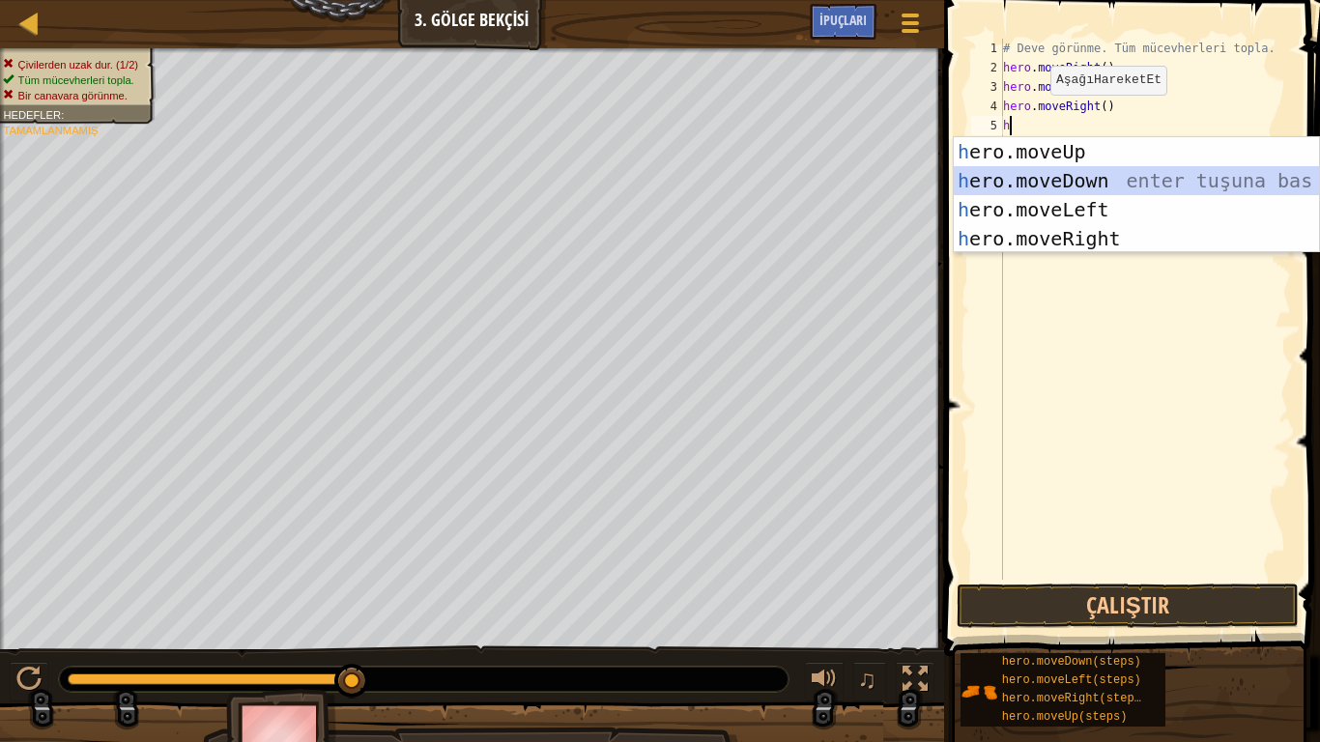
click at [1068, 180] on div "h ero.moveUp enter tuşuna bas h ero.moveDown enter tuşuna bas h ero.moveLeft en…" at bounding box center [1136, 224] width 365 height 174
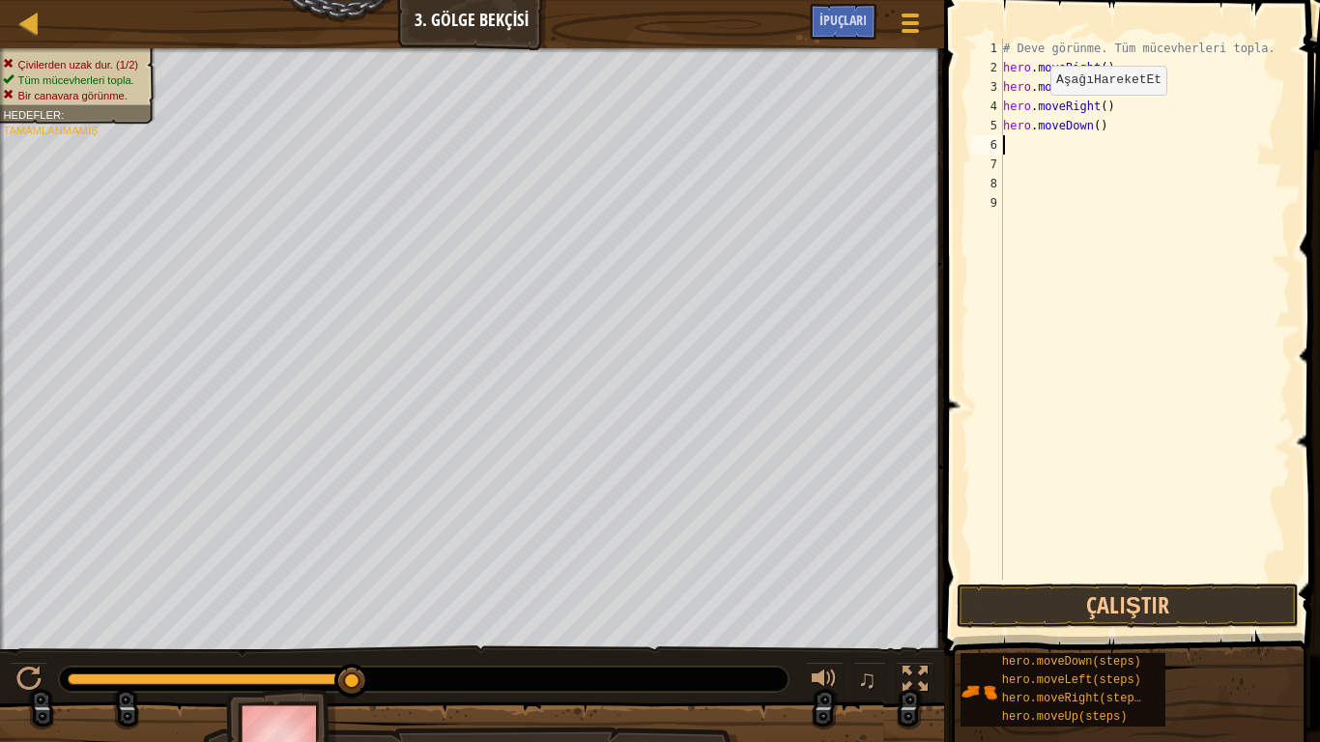
type textarea "h"
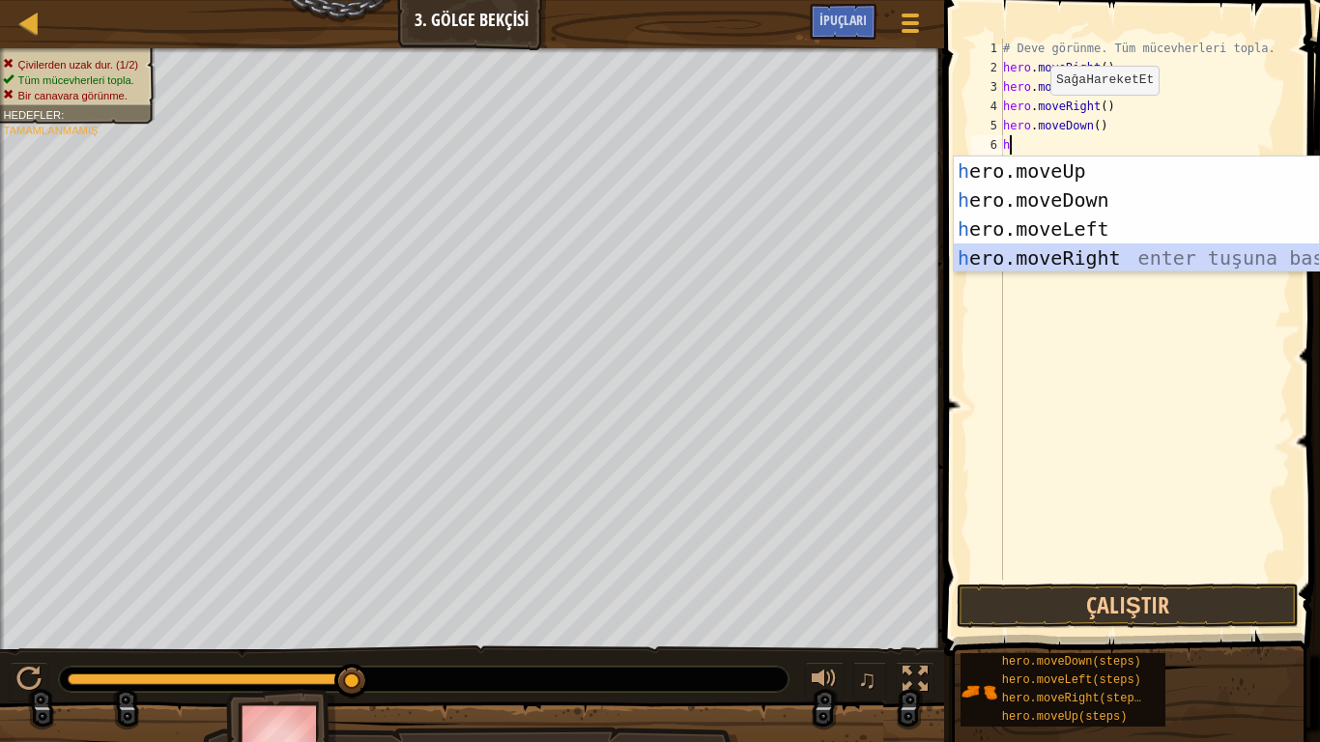
click at [1054, 252] on div "h ero.moveUp enter tuşuna bas h ero.moveDown enter tuşuna bas h ero.moveLeft en…" at bounding box center [1136, 244] width 365 height 174
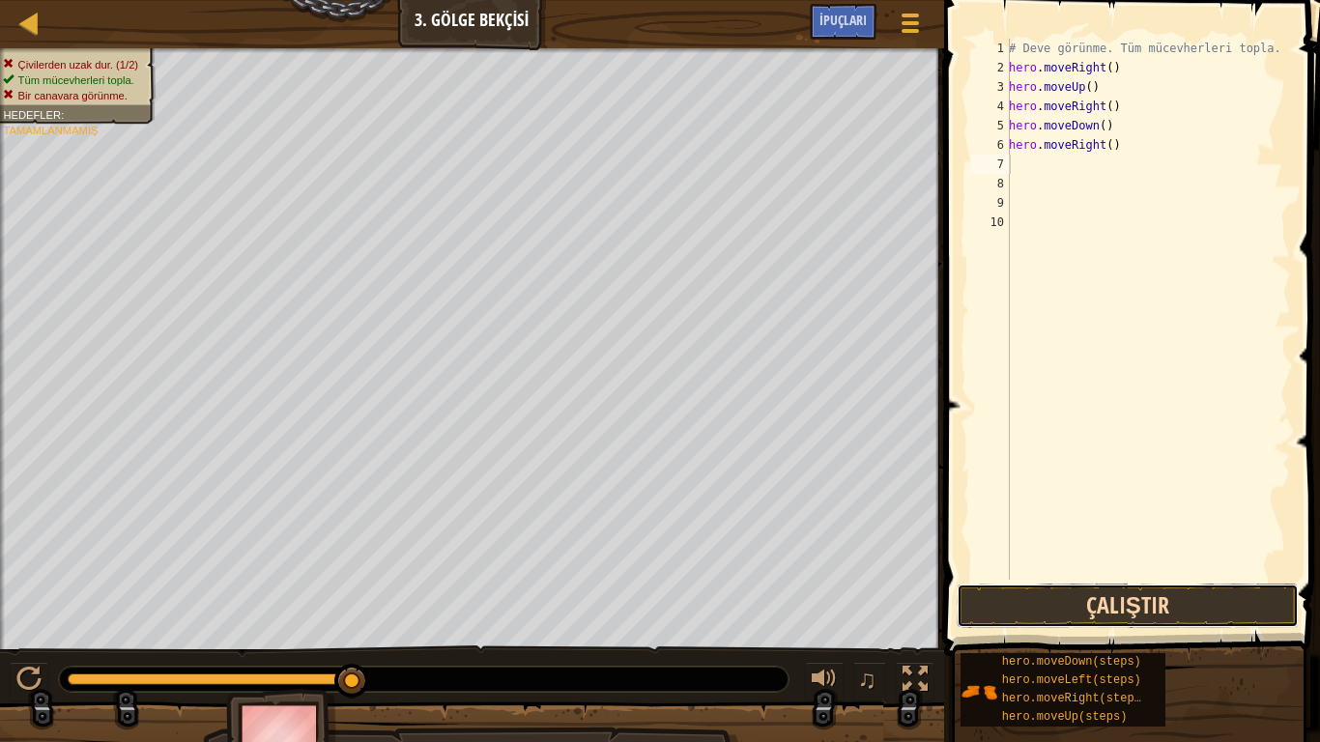
click at [1162, 604] on button "Çalıştır" at bounding box center [1128, 606] width 342 height 44
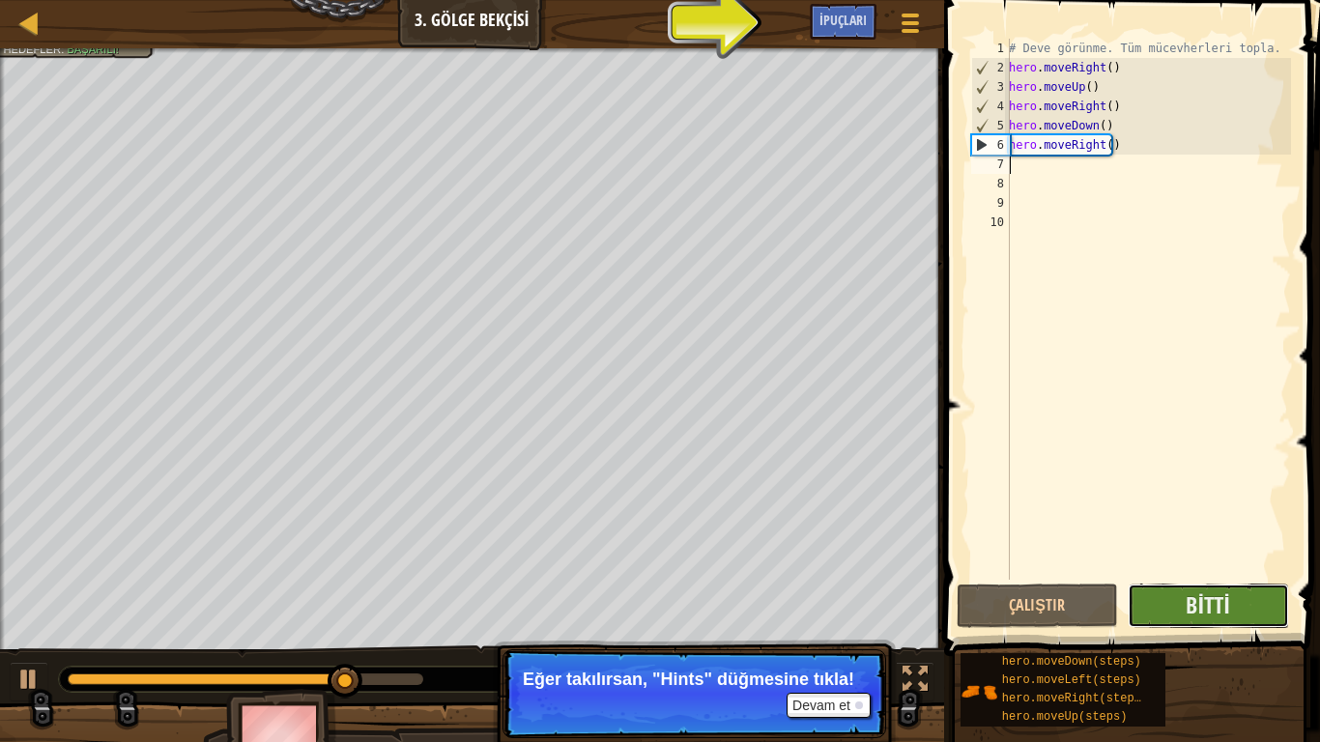
click at [1153, 592] on button "Bitti" at bounding box center [1208, 606] width 161 height 44
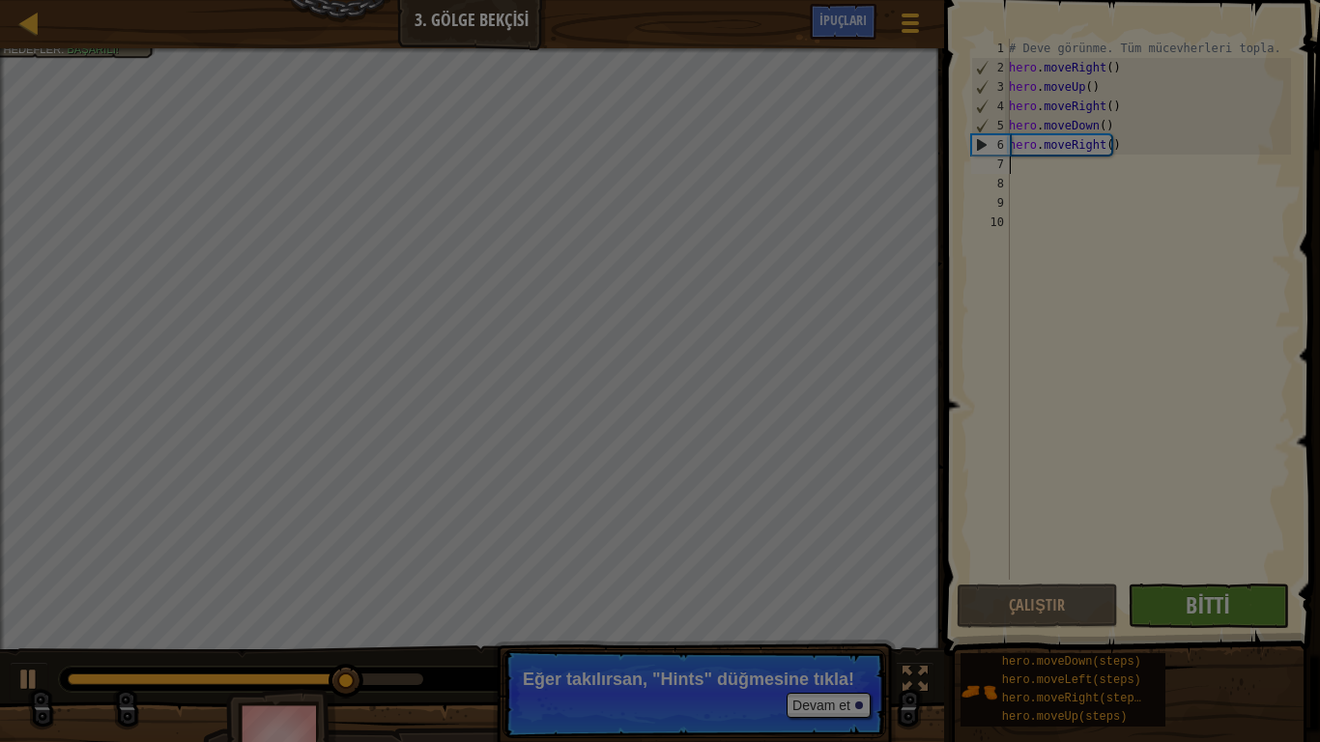
click at [1150, 2] on body "Harita Bilgisayar Bilimine Giriş 3. Gölge Bekçisi Oyun Menüsü Bitti İpuçları 1 …" at bounding box center [660, 1] width 1320 height 2
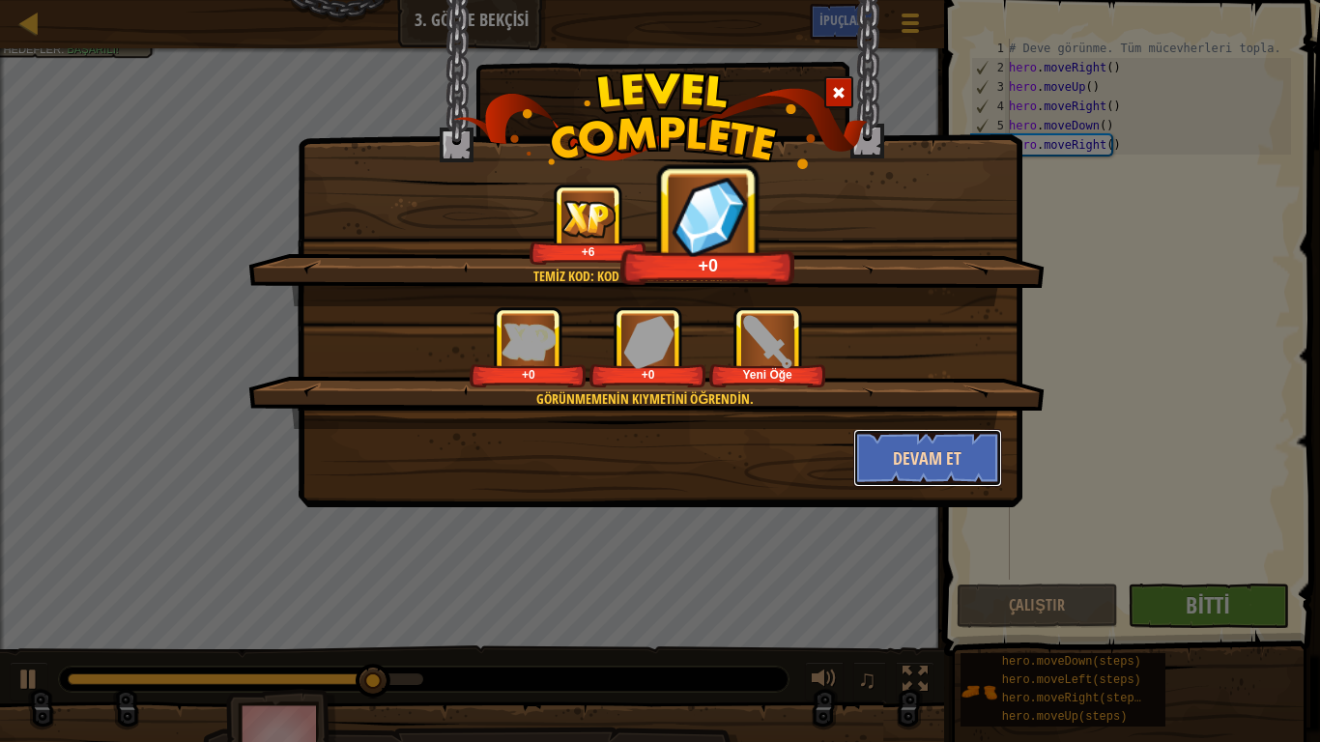
click at [915, 441] on button "Devam et" at bounding box center [929, 458] width 150 height 58
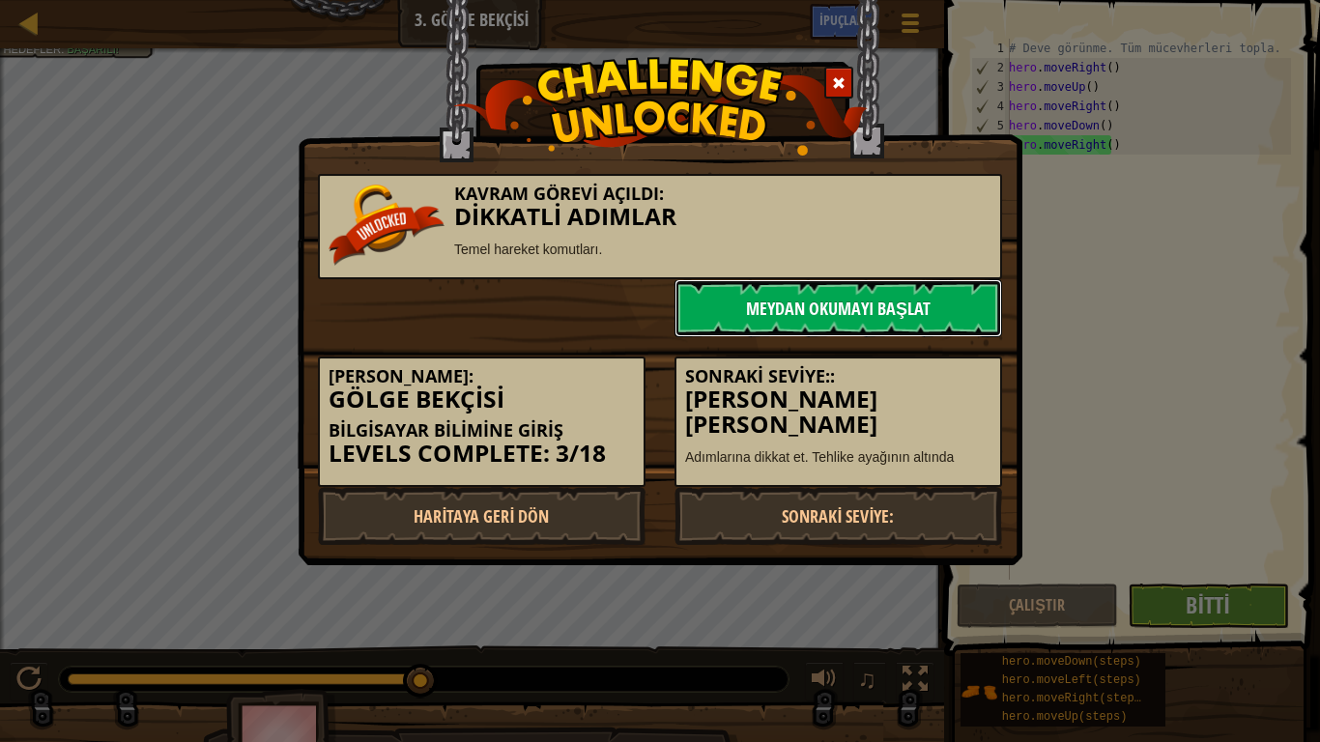
click at [916, 305] on link "Meydan Okumayı Başlat" at bounding box center [839, 308] width 328 height 58
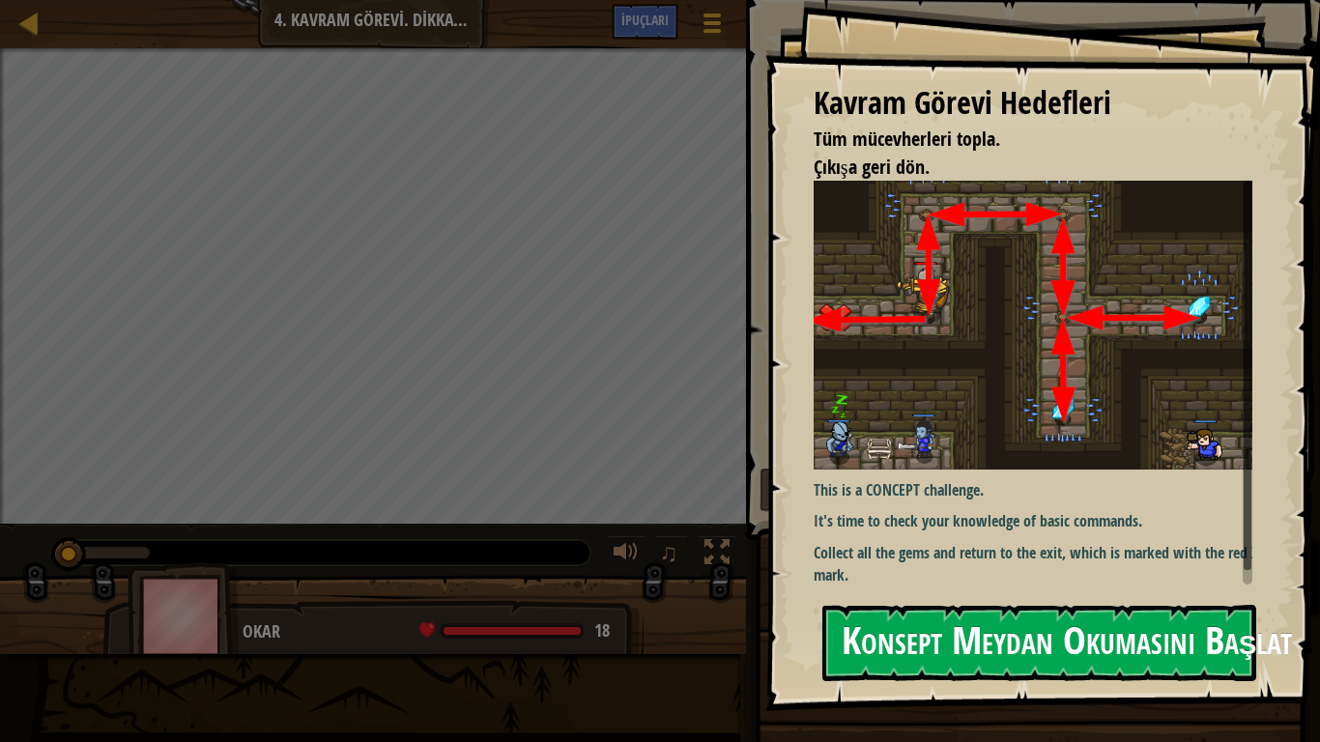
click at [1056, 619] on button "Konsept Meydan Okumasını Başlat" at bounding box center [1040, 643] width 434 height 76
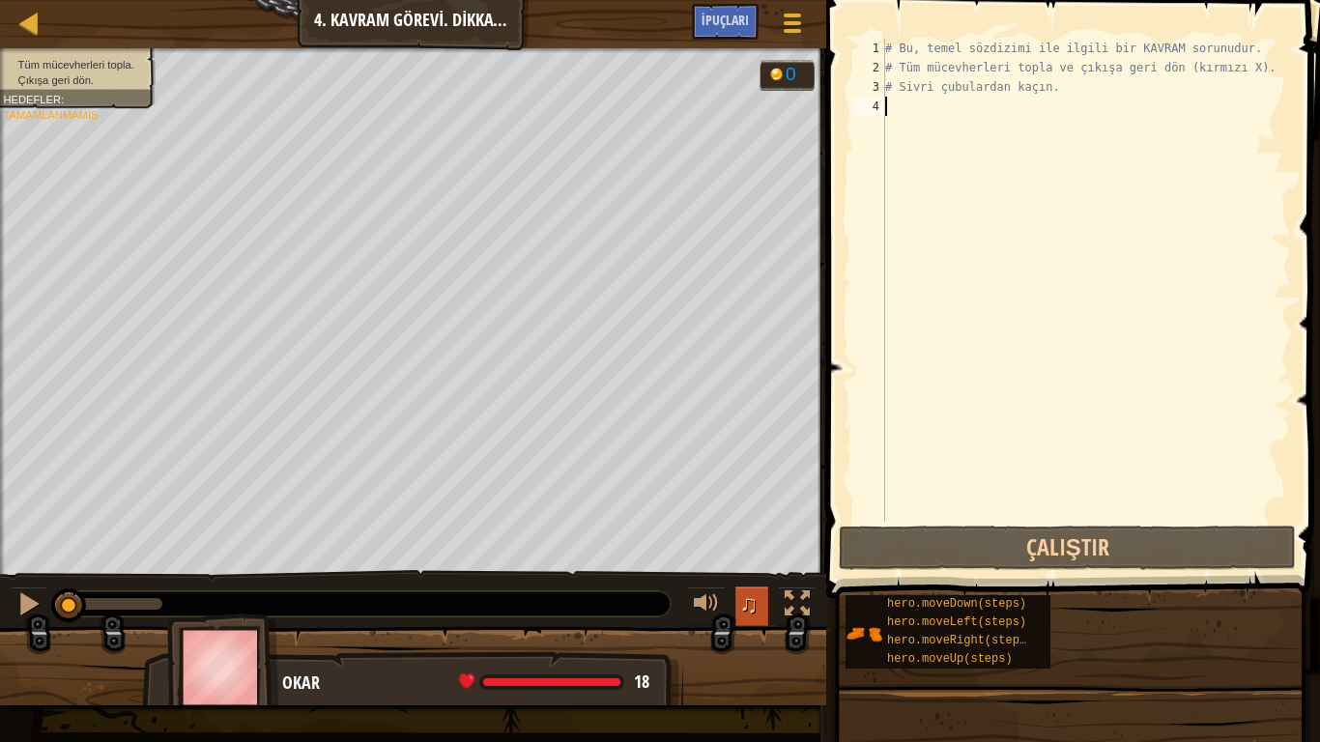
type textarea "h"
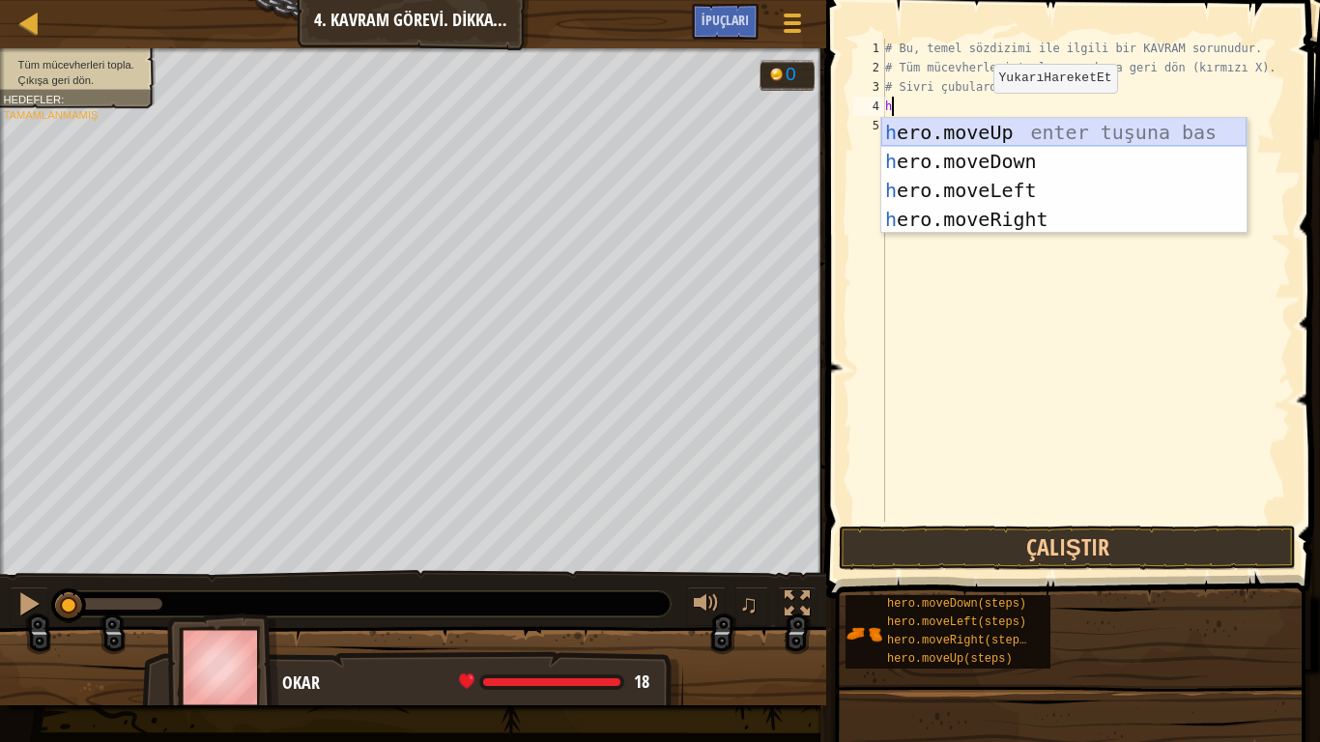
click at [983, 132] on div "h ero.moveUp enter tuşuna bas h ero.moveDown enter tuşuna bas h ero.moveLeft en…" at bounding box center [1064, 205] width 365 height 174
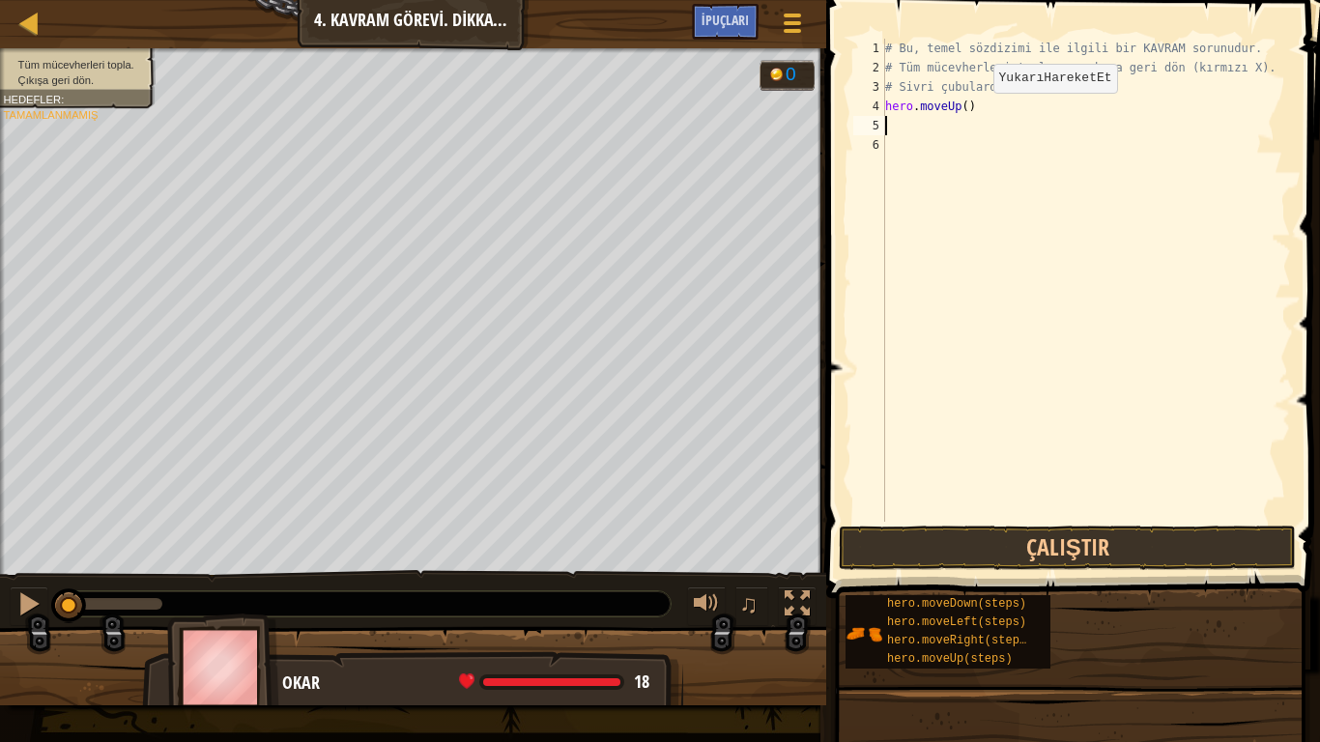
type textarea "h"
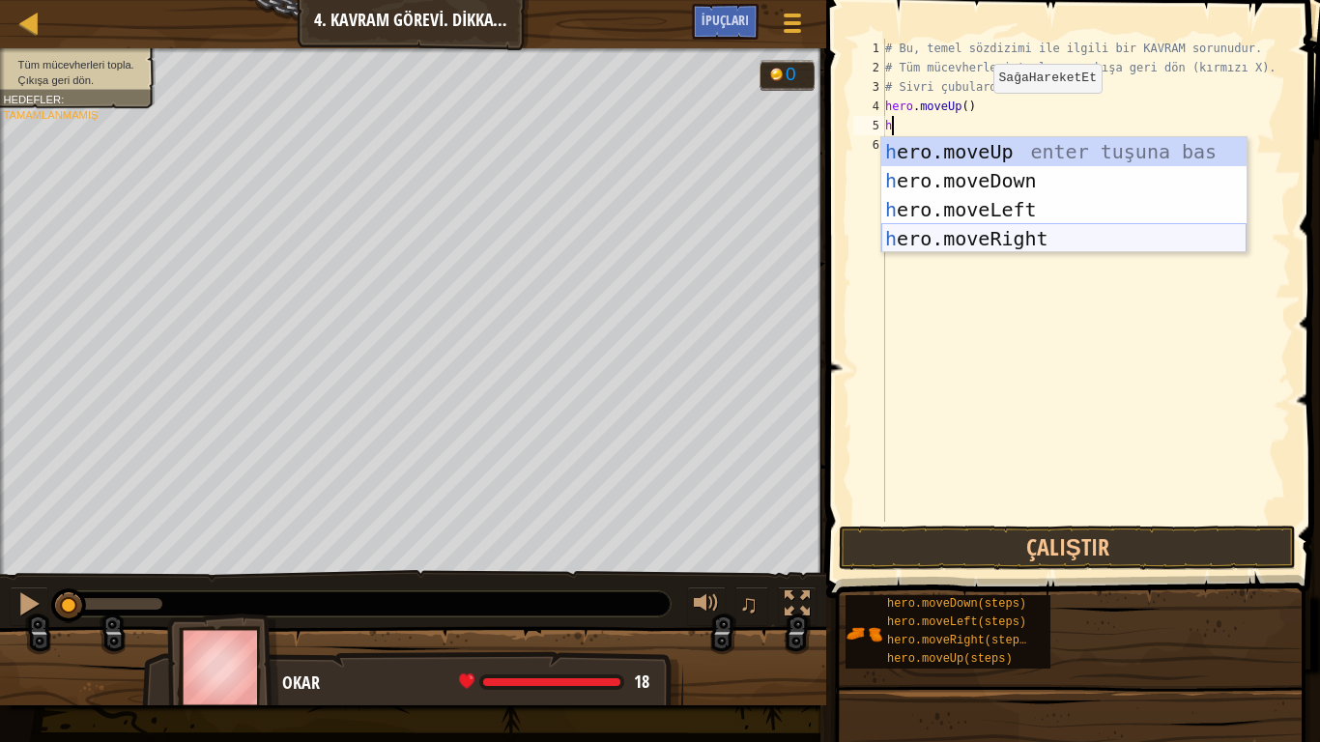
click at [994, 236] on div "h ero.moveUp enter tuşuna bas h ero.moveDown enter tuşuna bas h ero.moveLeft en…" at bounding box center [1064, 224] width 365 height 174
type textarea "h"
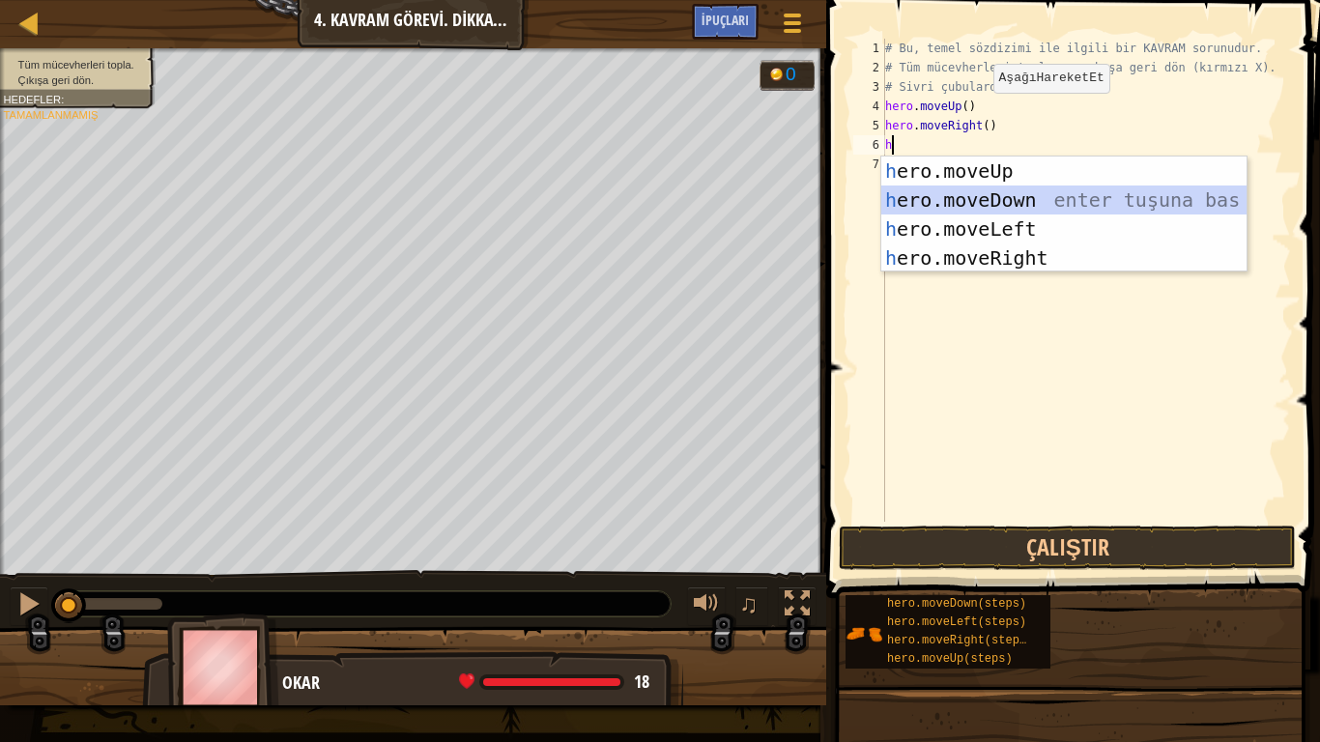
click at [1022, 203] on div "h ero.moveUp enter tuşuna bas h ero.moveDown enter tuşuna bas h ero.moveLeft en…" at bounding box center [1064, 244] width 365 height 174
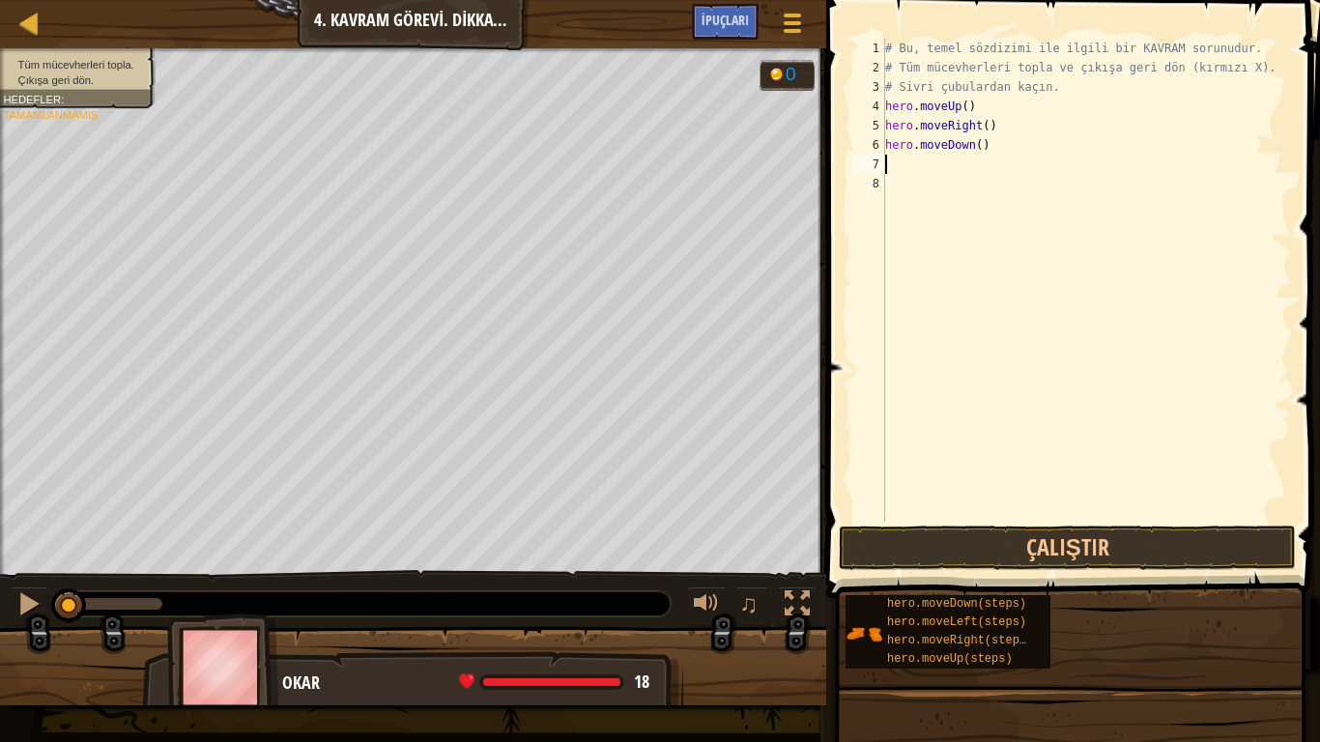
type textarea "h"
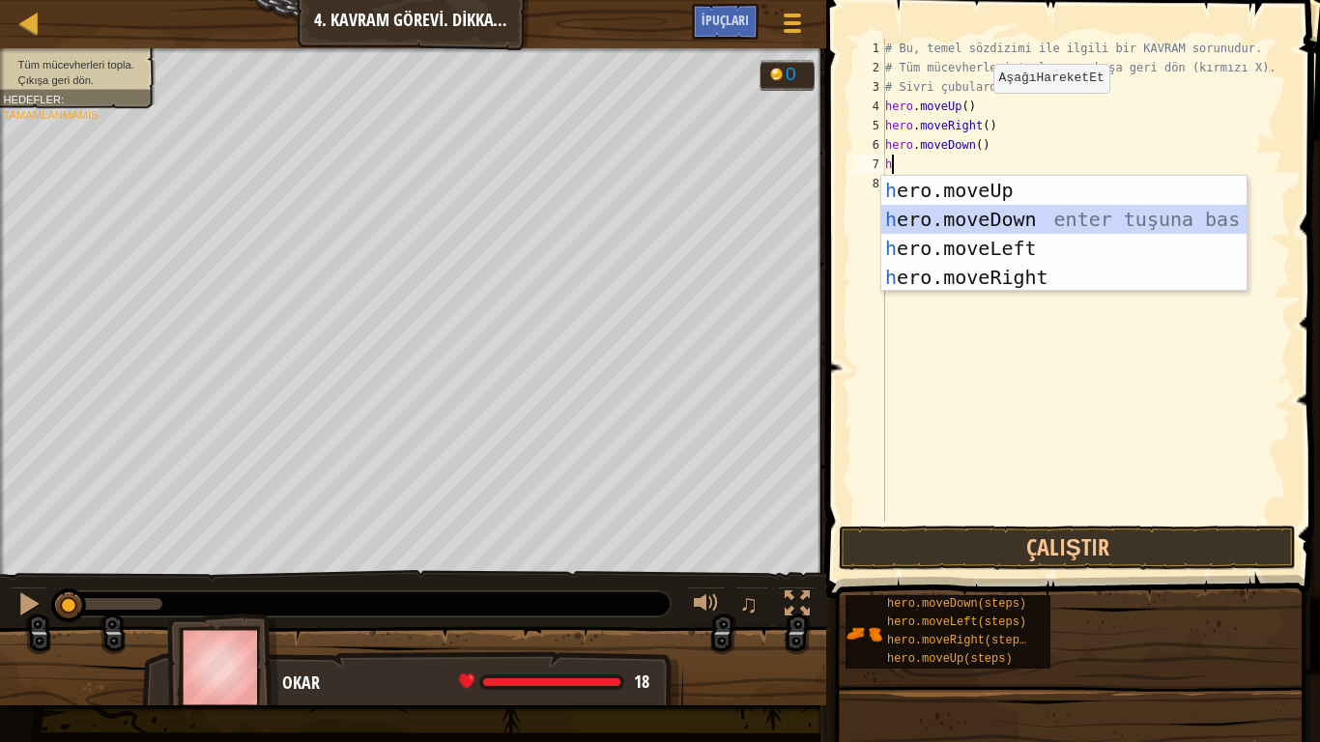
click at [1002, 216] on div "h ero.moveUp enter tuşuna bas h ero.moveDown enter tuşuna bas h ero.moveLeft en…" at bounding box center [1064, 263] width 365 height 174
type textarea "h"
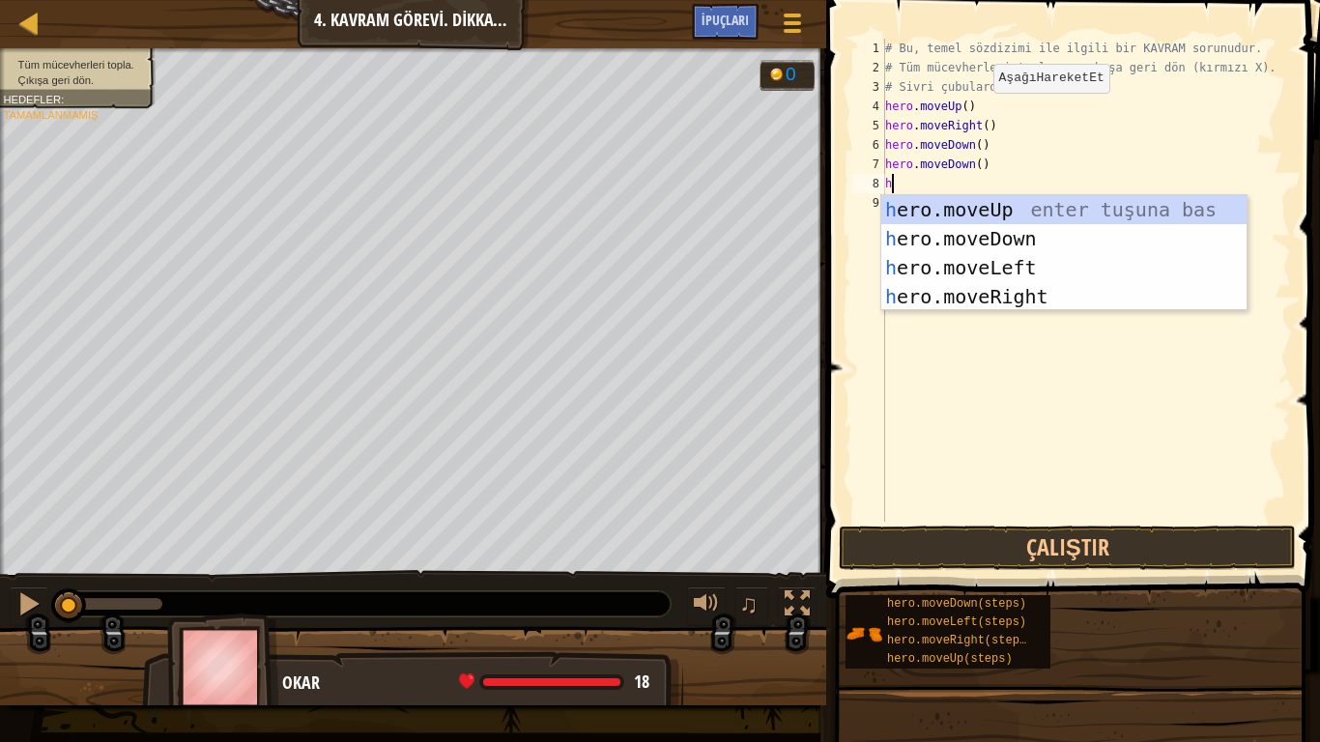
click at [1002, 216] on div "h ero.moveUp enter tuşuna bas h ero.moveDown enter tuşuna bas h ero.moveLeft en…" at bounding box center [1064, 282] width 365 height 174
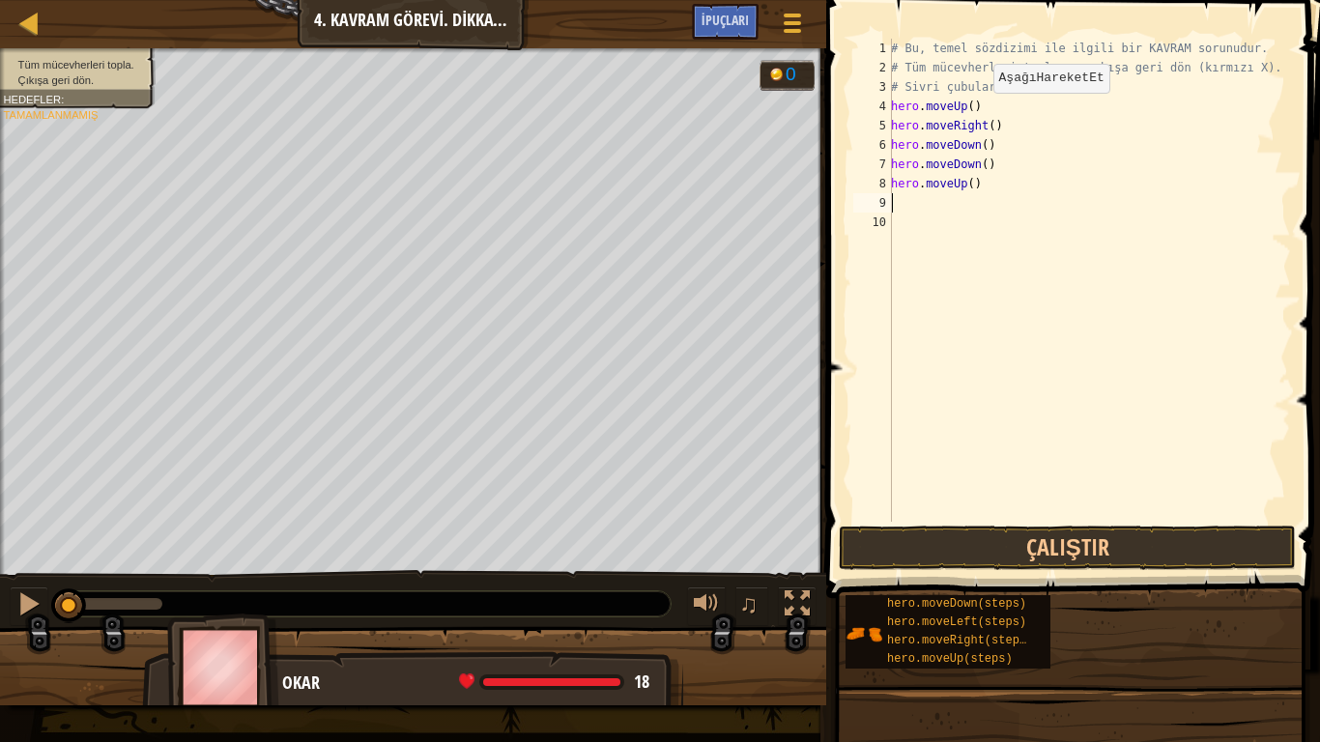
type textarea "h"
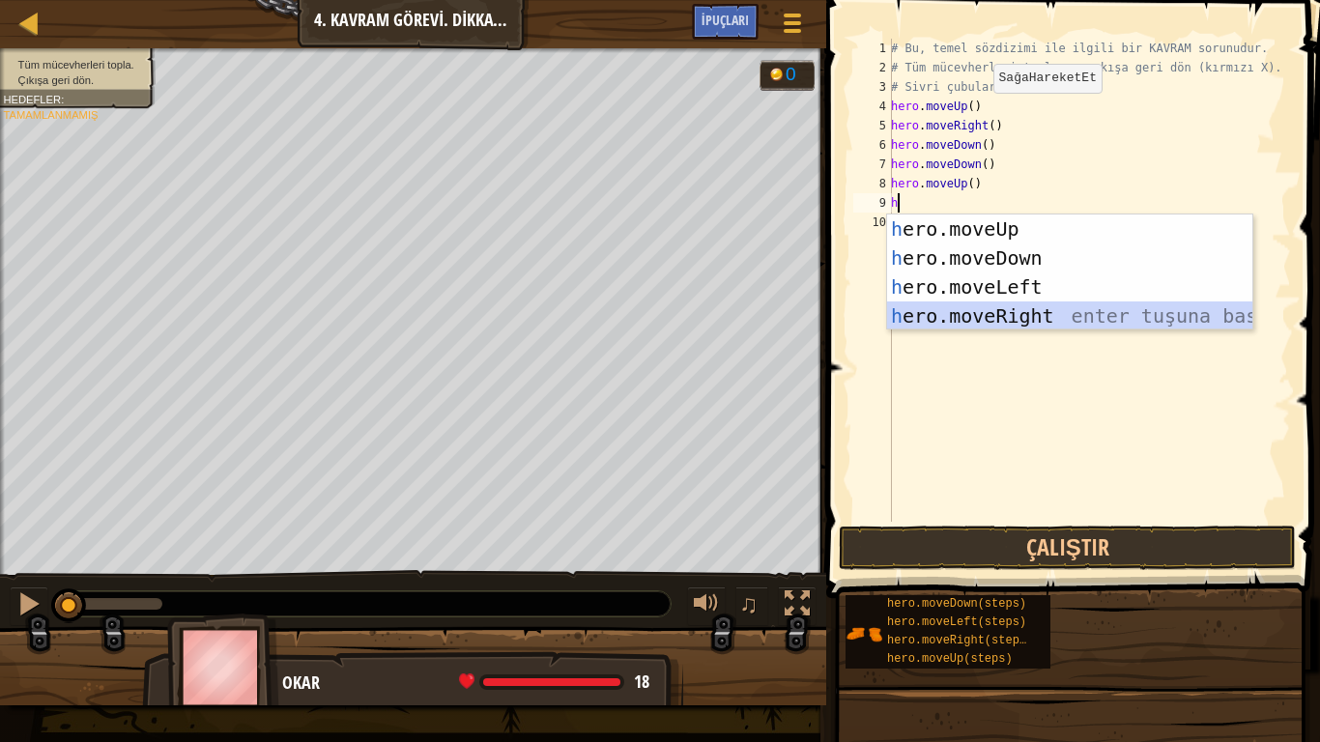
click at [1023, 313] on div "h ero.moveUp enter tuşuna bas h ero.moveDown enter tuşuna bas h ero.moveLeft en…" at bounding box center [1069, 302] width 365 height 174
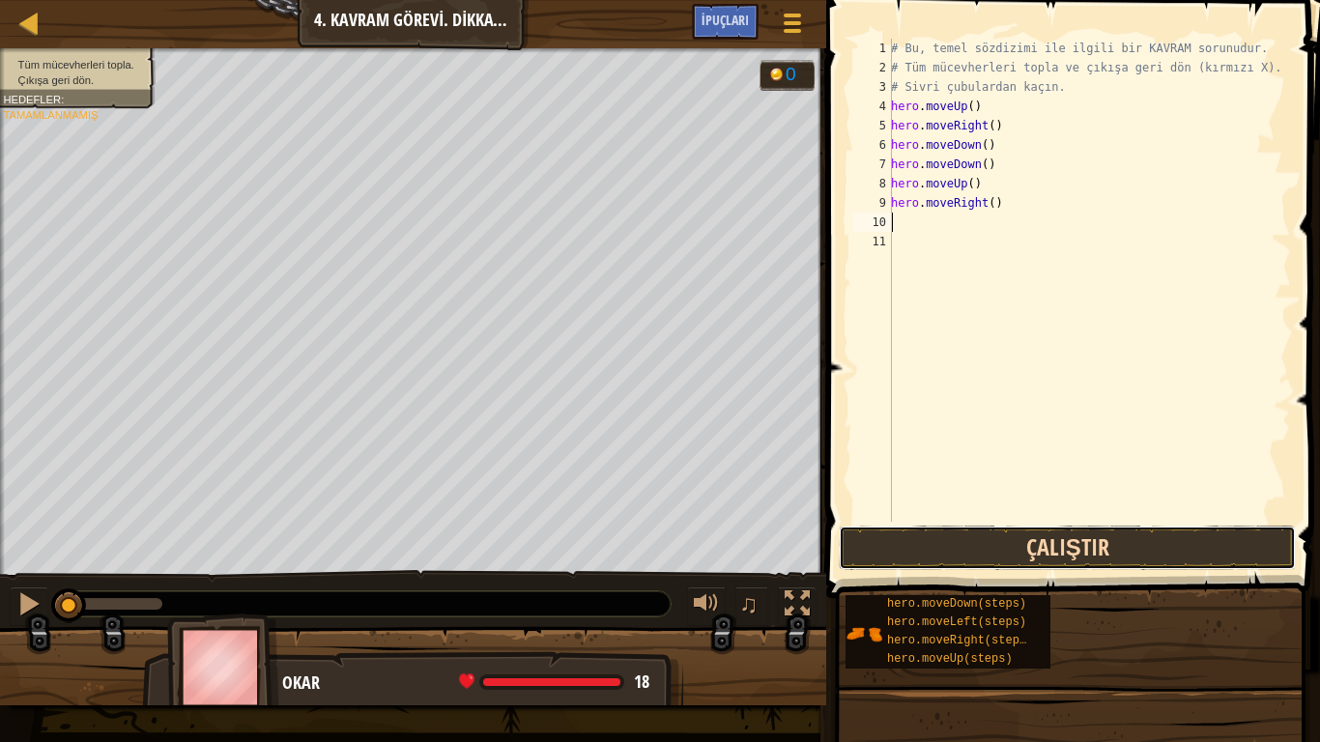
click at [1128, 551] on button "Çalıştır" at bounding box center [1067, 548] width 457 height 44
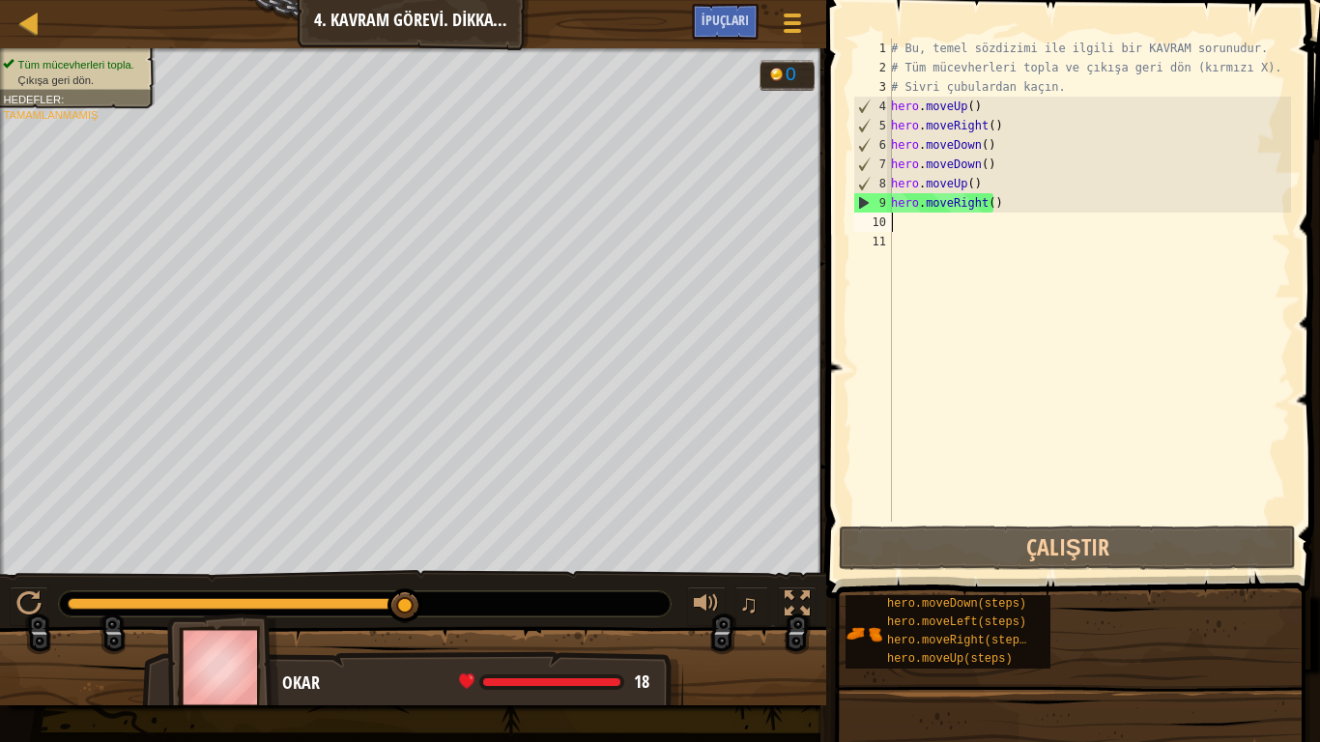
type textarea "h"
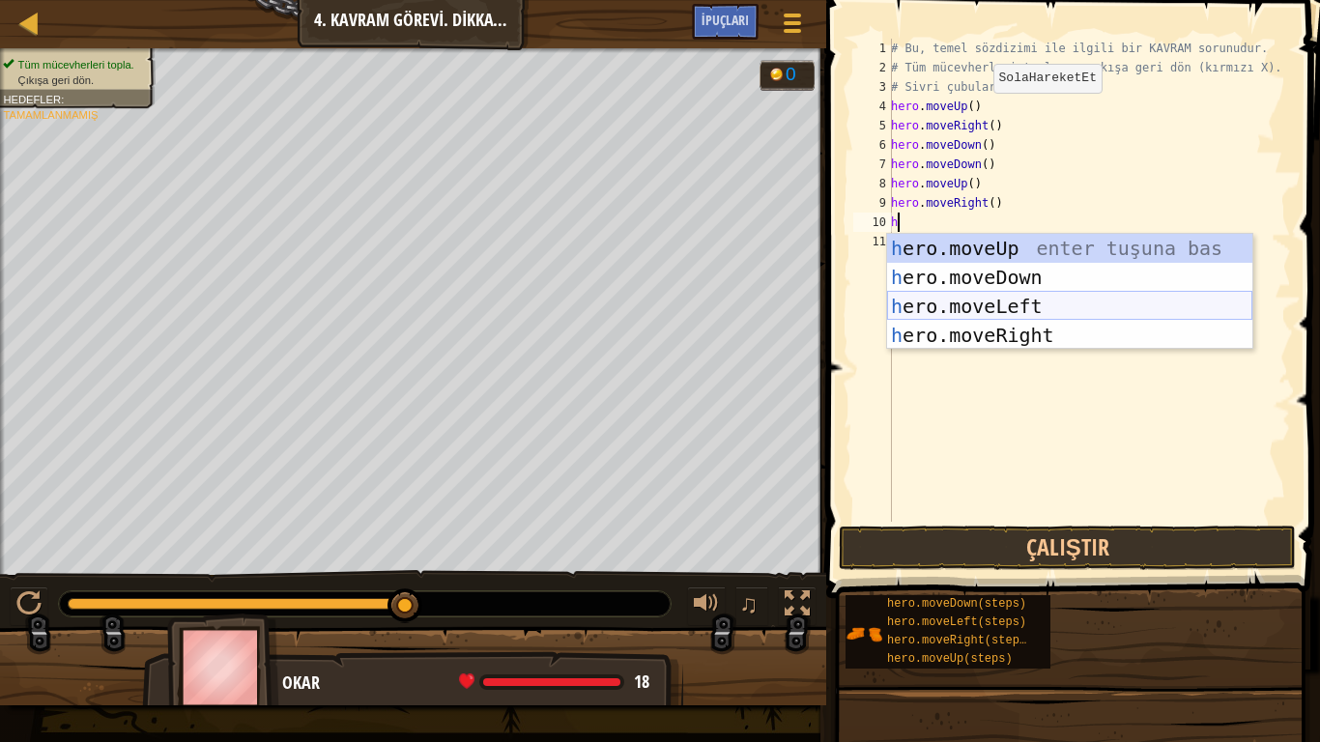
click at [1068, 294] on div "h ero.moveUp enter tuşuna bas h ero.moveDown enter tuşuna bas h ero.moveLeft en…" at bounding box center [1069, 321] width 365 height 174
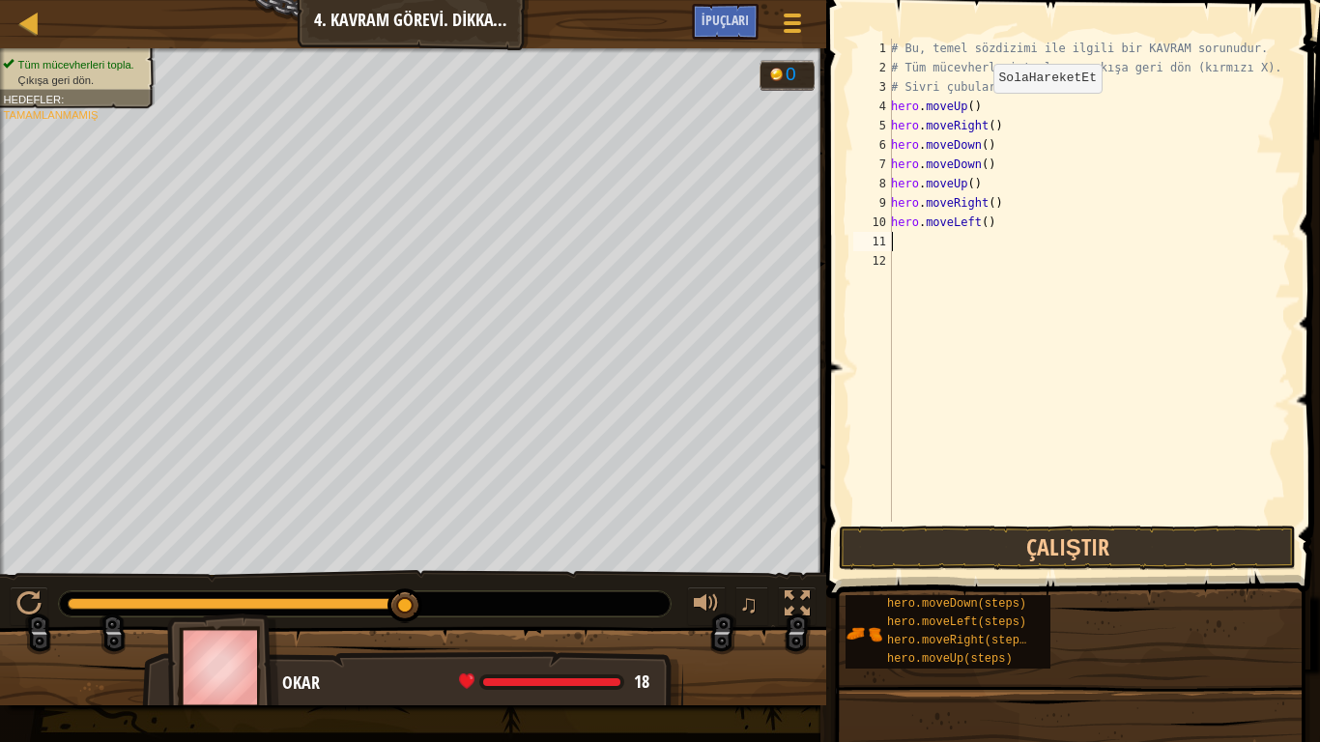
type textarea "h"
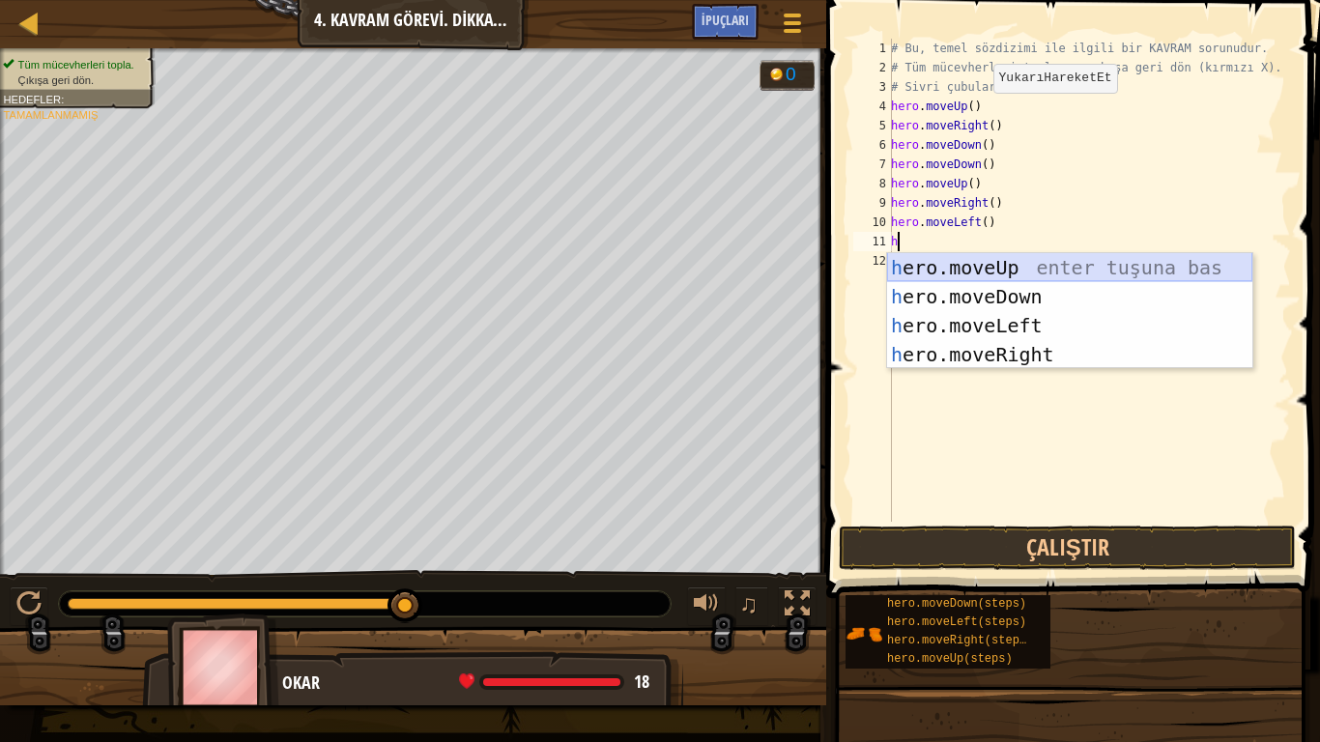
click at [1029, 274] on div "h ero.moveUp enter tuşuna bas h ero.moveDown enter tuşuna bas h ero.moveLeft en…" at bounding box center [1069, 340] width 365 height 174
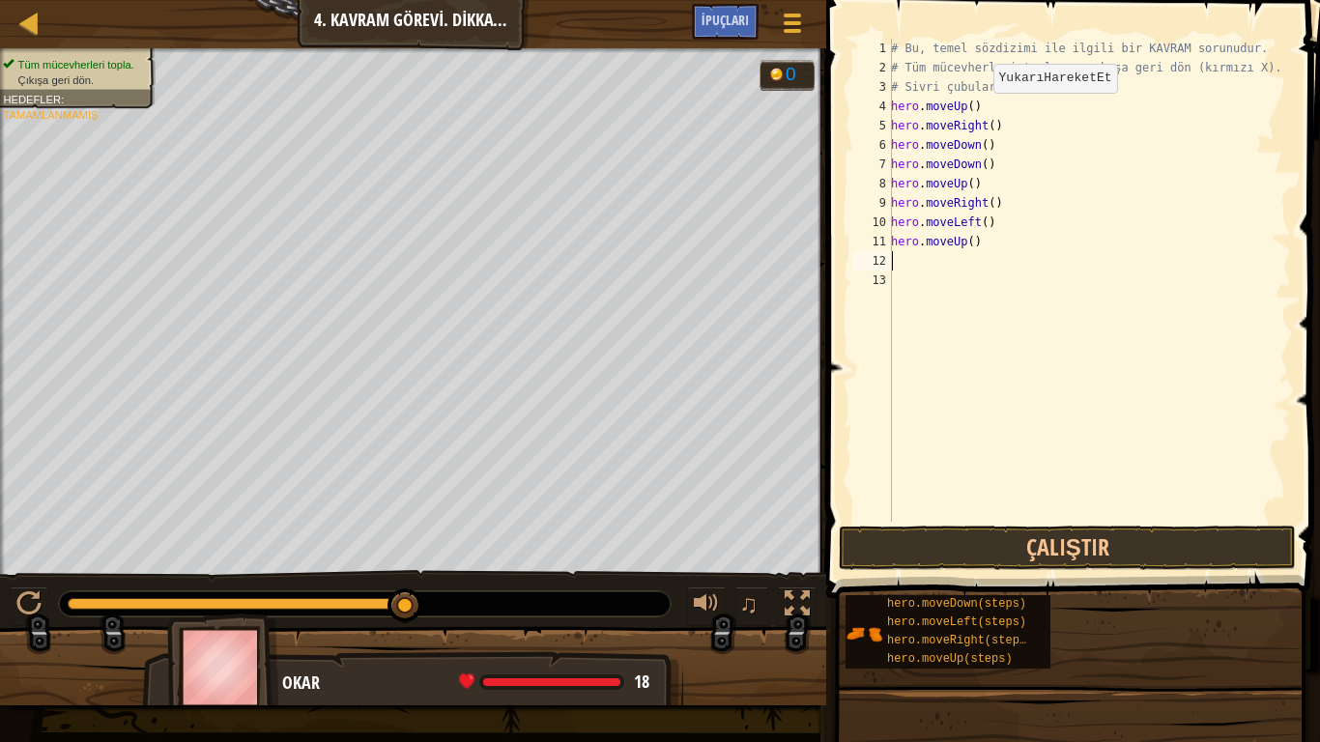
type textarea "h"
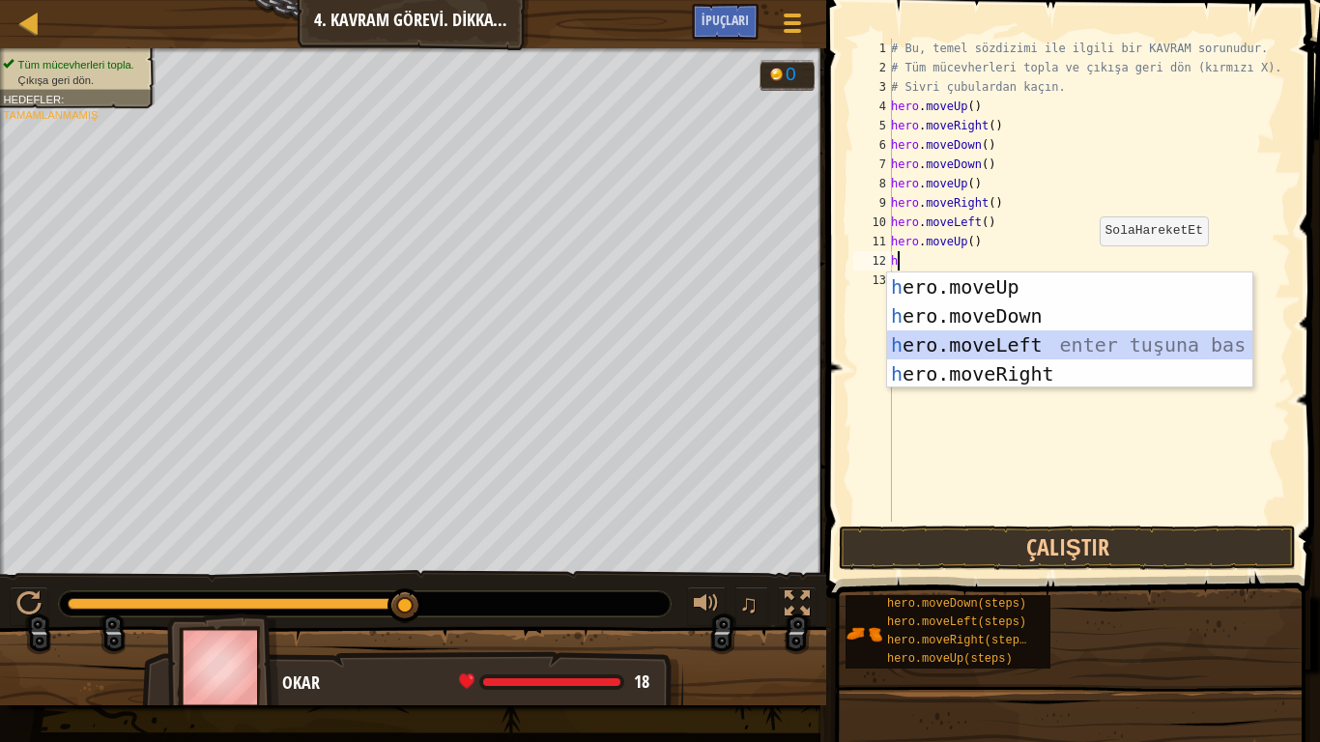
click at [1055, 347] on div "h ero.moveUp enter tuşuna bas h ero.moveDown enter tuşuna bas h ero.moveLeft en…" at bounding box center [1069, 360] width 365 height 174
type textarea "h"
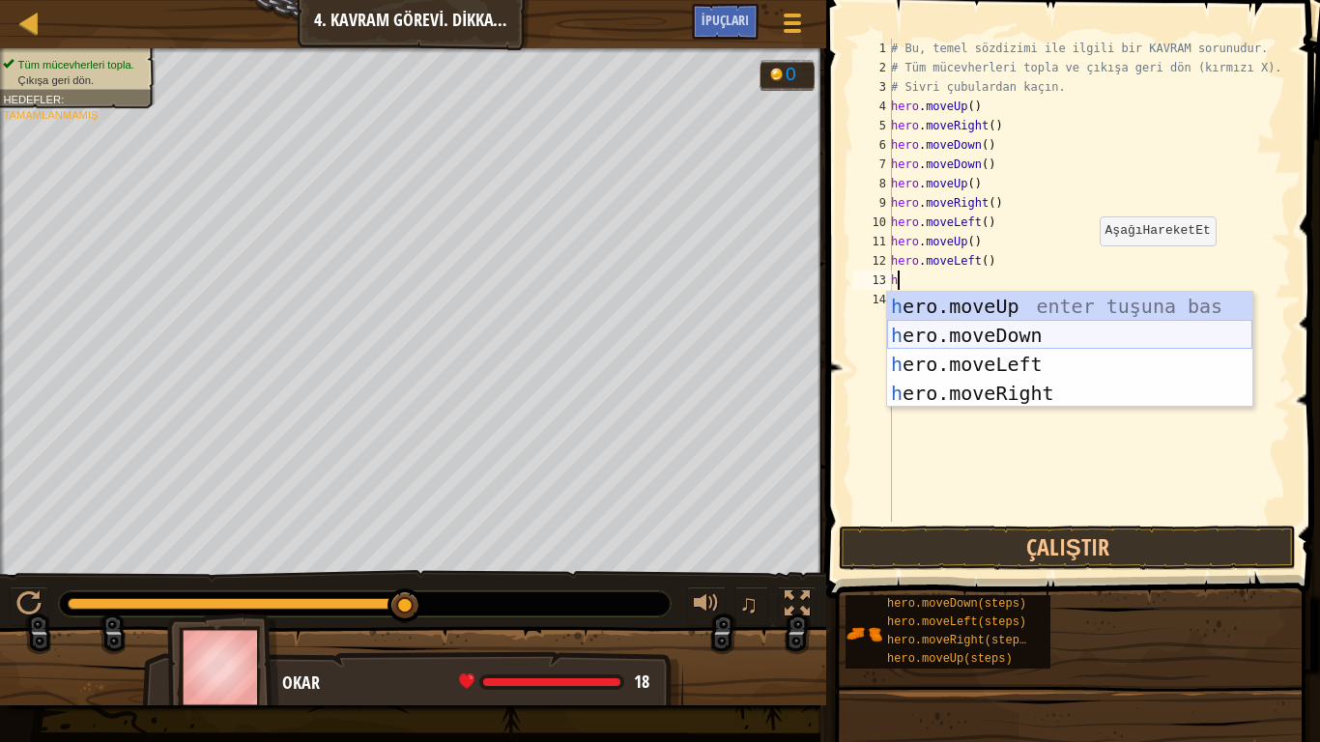
click at [1060, 333] on div "h ero.moveUp enter tuşuna bas h ero.moveDown enter tuşuna bas h ero.moveLeft en…" at bounding box center [1069, 379] width 365 height 174
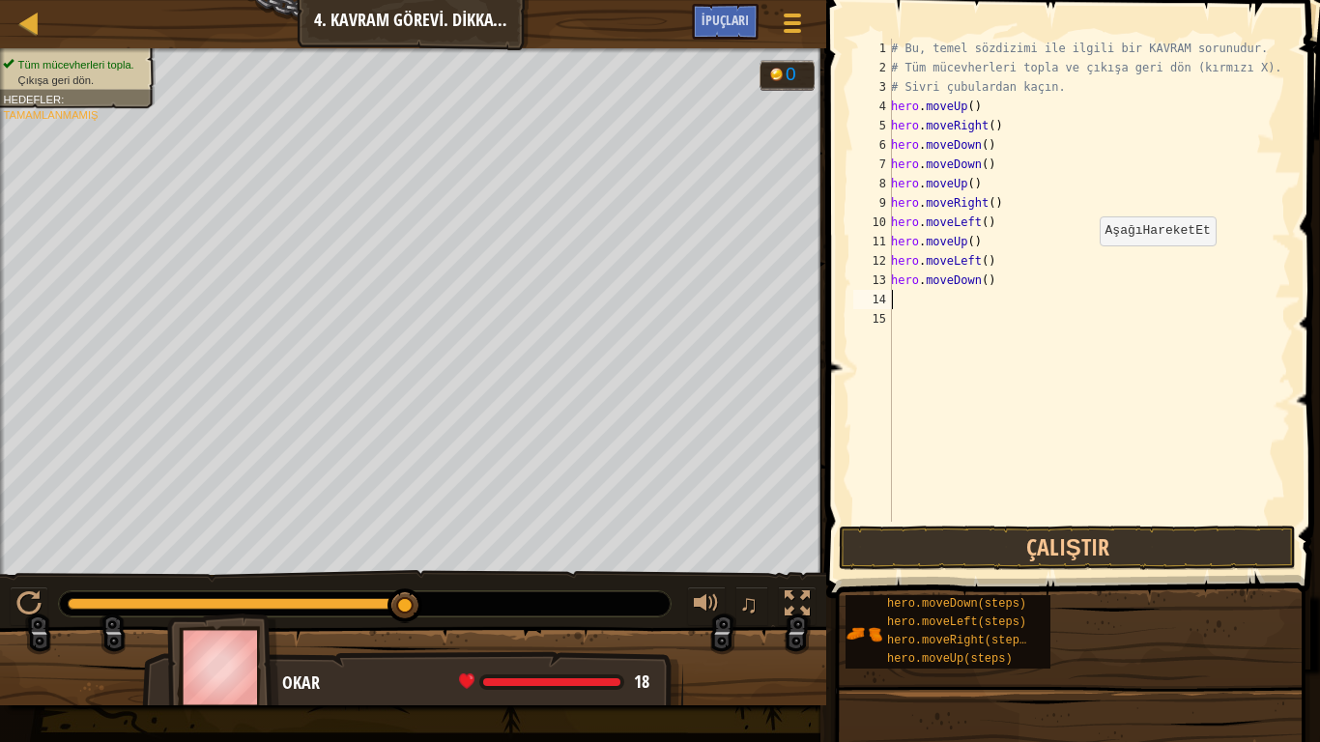
type textarea "h"
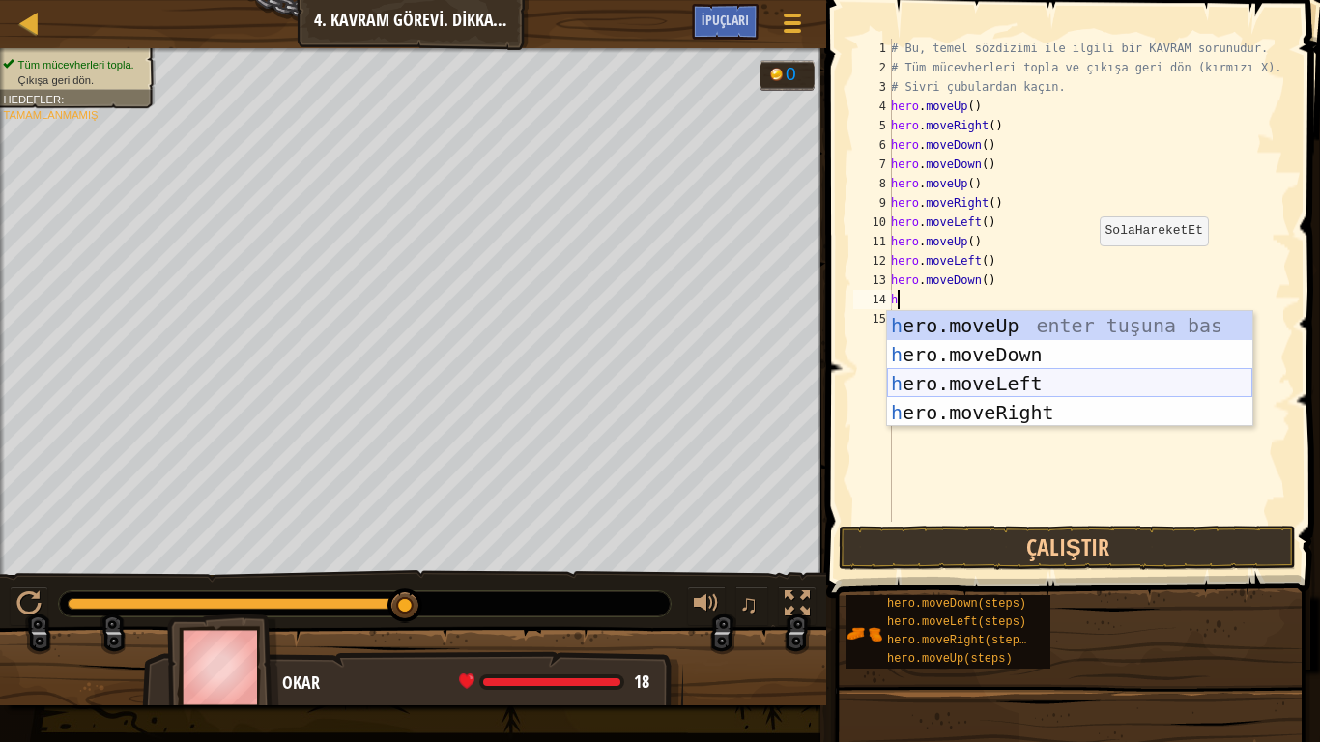
click at [976, 389] on div "h ero.moveUp enter tuşuna bas h ero.moveDown enter tuşuna bas h ero.moveLeft en…" at bounding box center [1069, 398] width 365 height 174
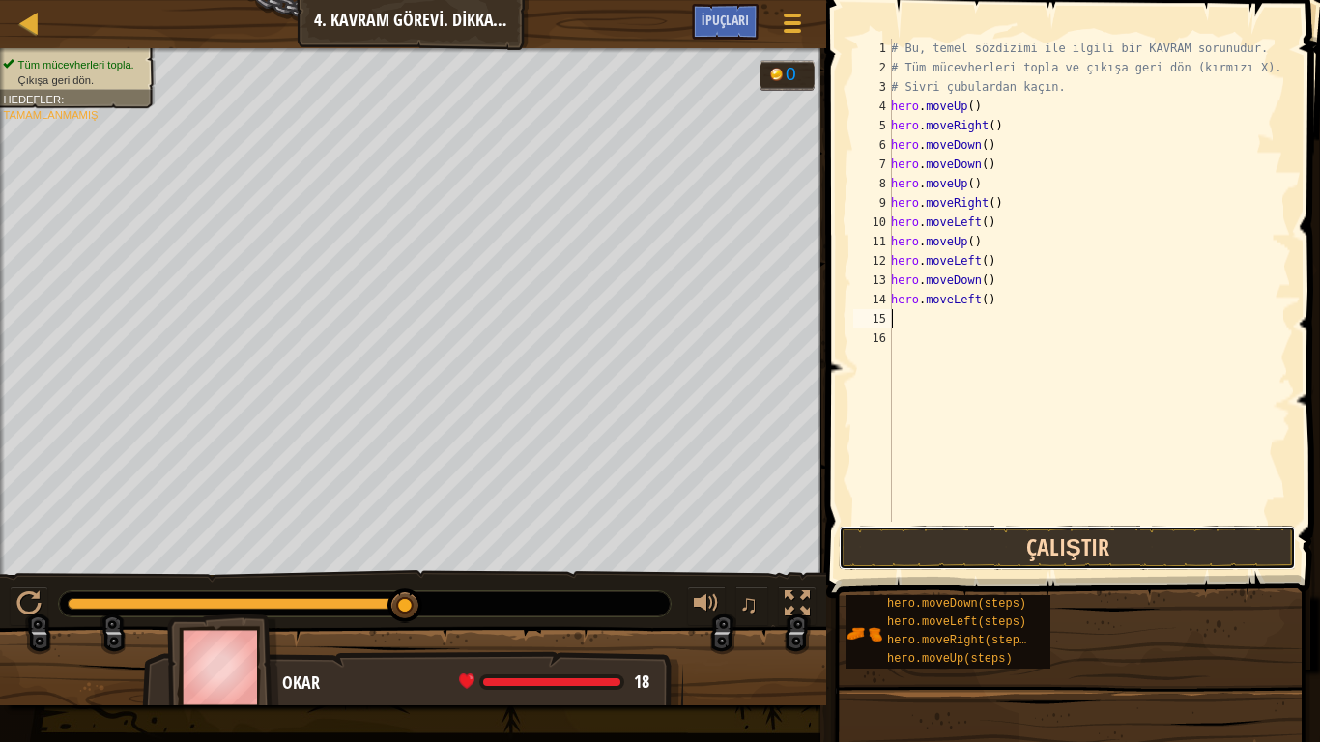
click at [1044, 542] on button "Çalıştır" at bounding box center [1067, 548] width 457 height 44
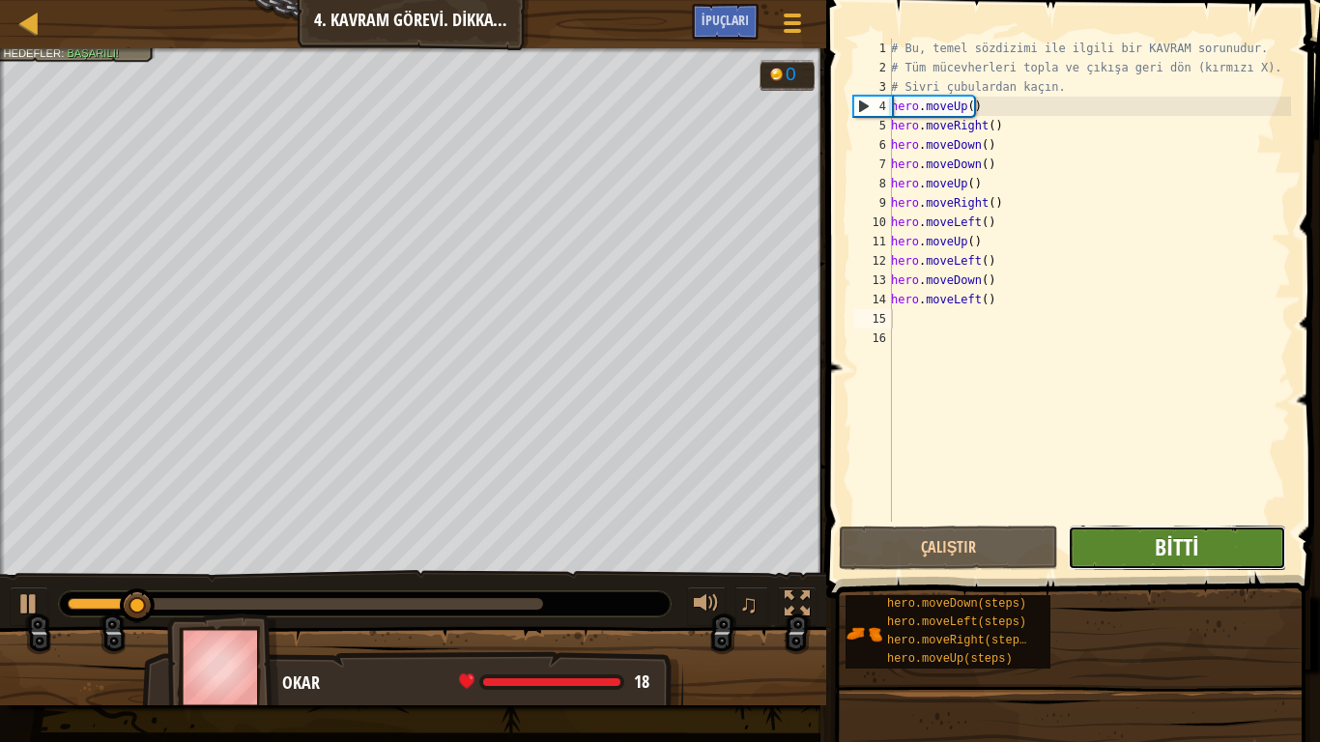
click at [1167, 533] on span "Bitti" at bounding box center [1176, 547] width 43 height 31
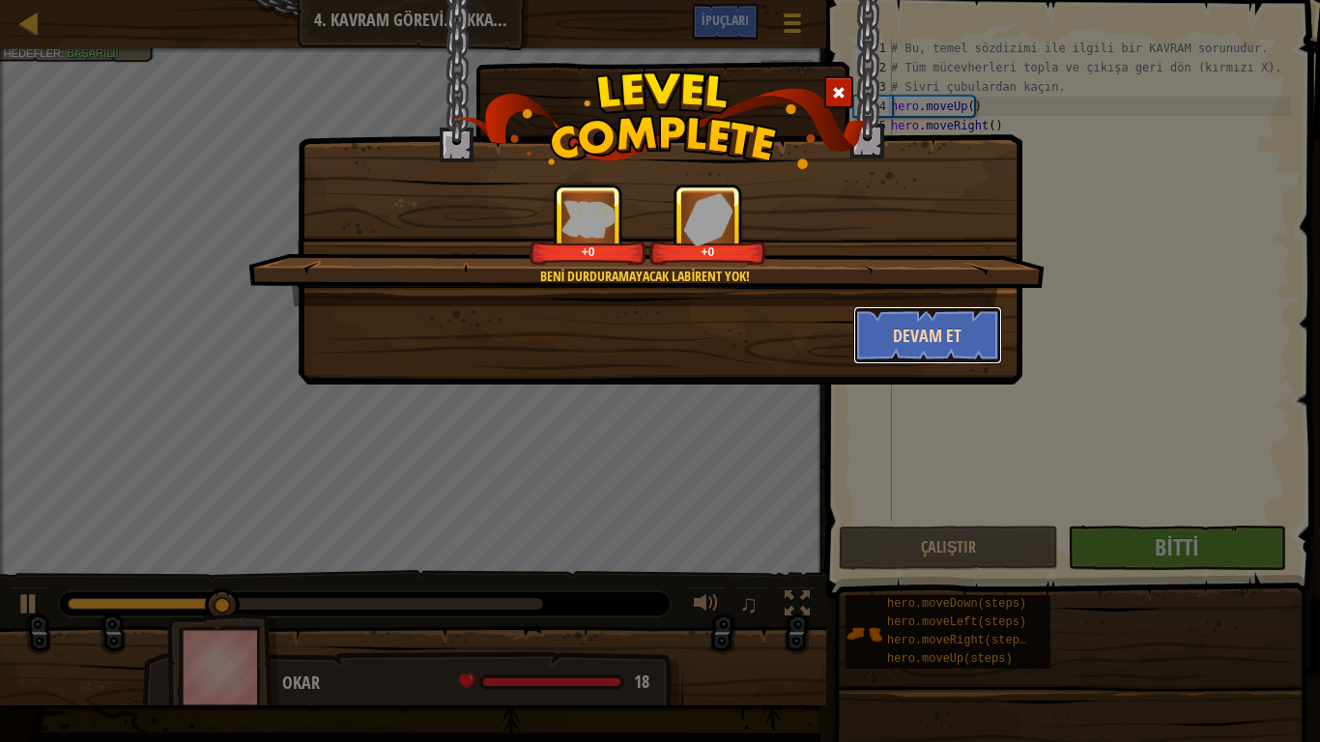
click at [891, 317] on button "Devam et" at bounding box center [929, 335] width 150 height 58
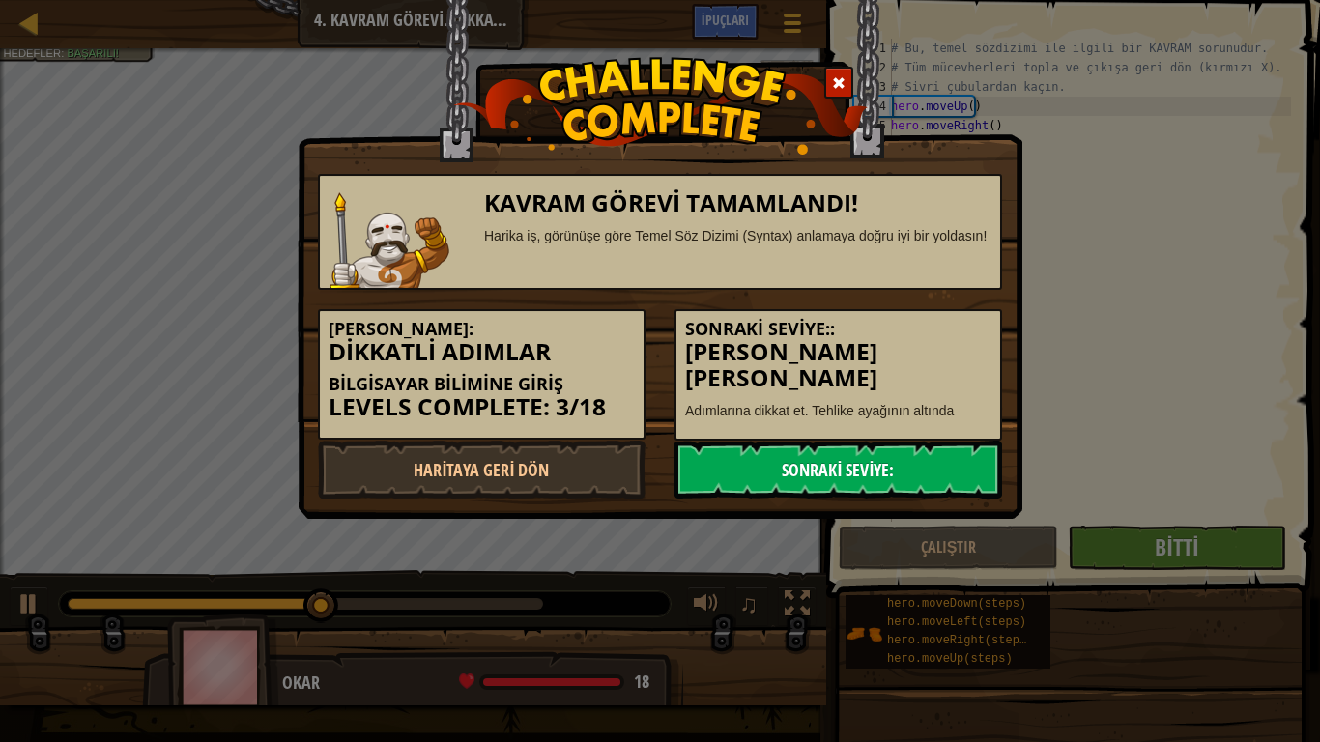
drag, startPoint x: 804, startPoint y: 468, endPoint x: 795, endPoint y: 470, distance: 9.9
click at [795, 470] on link "Sonraki Seviye:" at bounding box center [839, 470] width 328 height 58
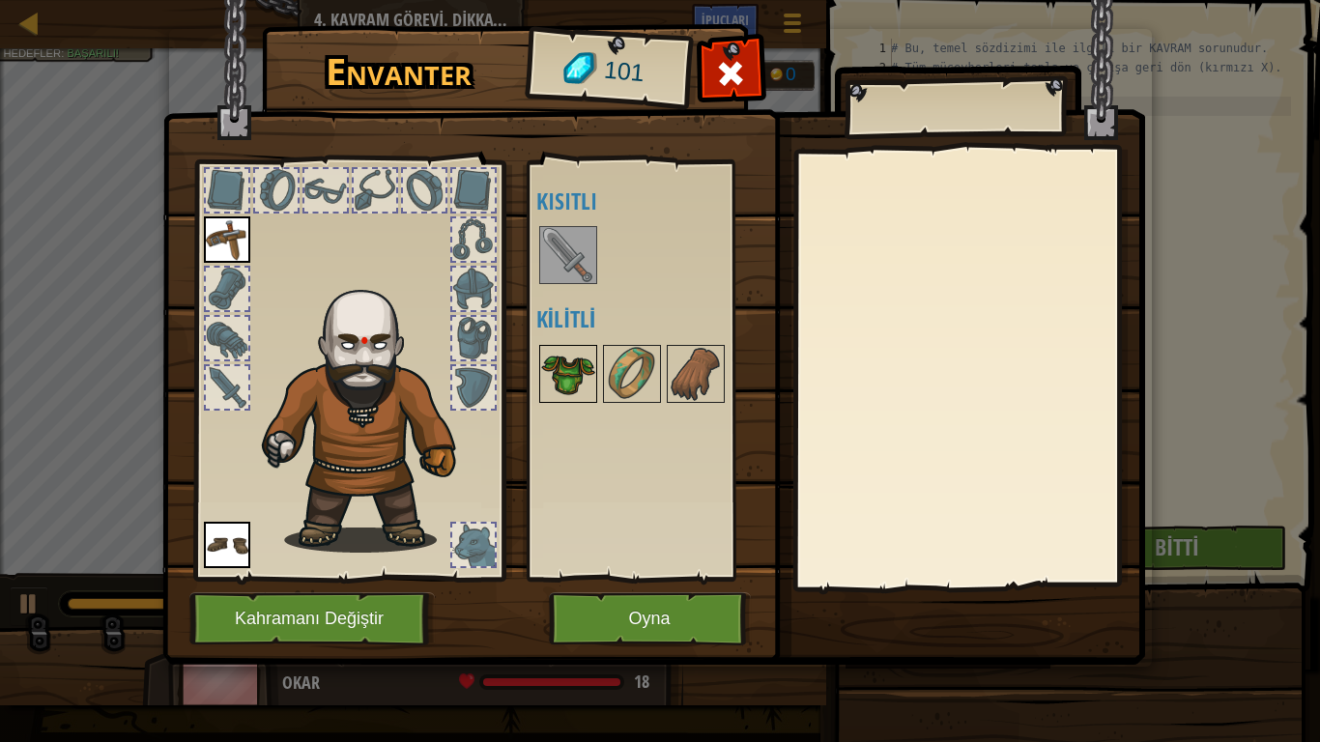
click at [554, 347] on img at bounding box center [568, 374] width 54 height 54
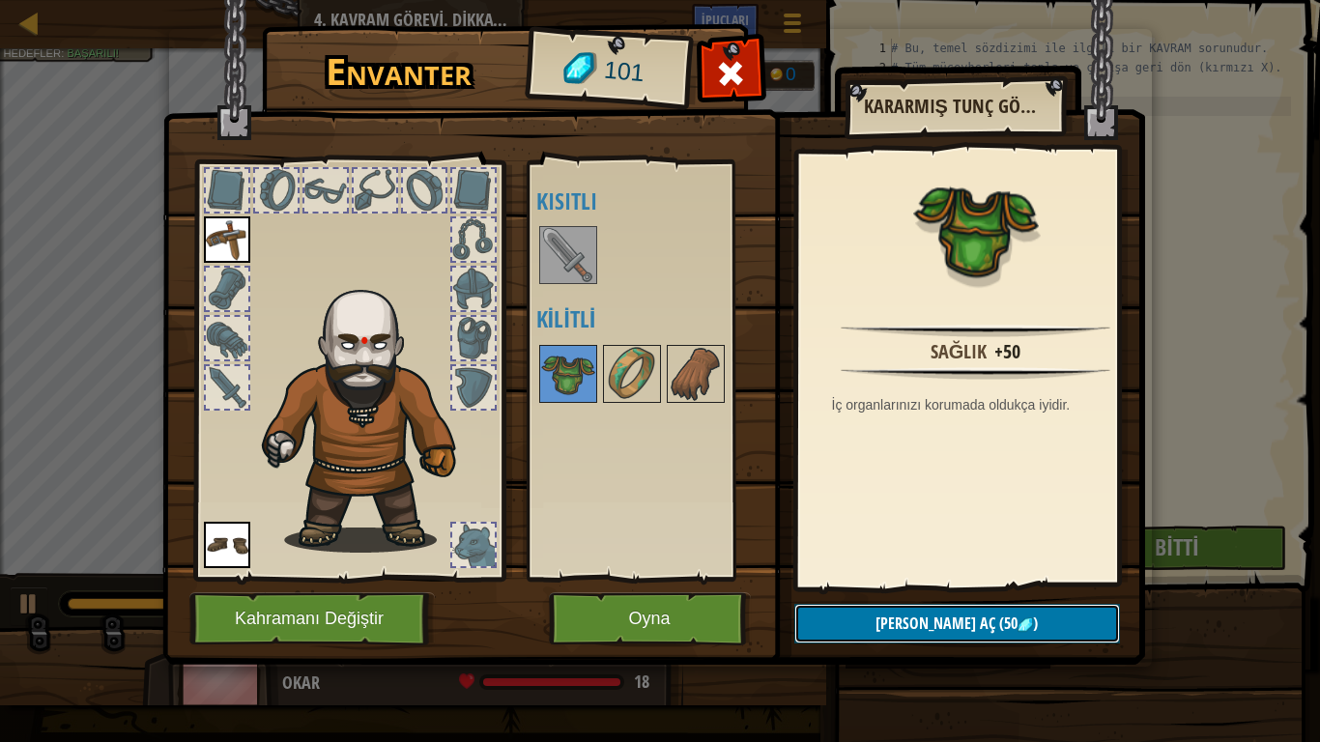
click at [1029, 611] on button "Kilidi aç (50 )" at bounding box center [958, 624] width 326 height 40
click at [934, 616] on button "Devam et" at bounding box center [958, 624] width 326 height 40
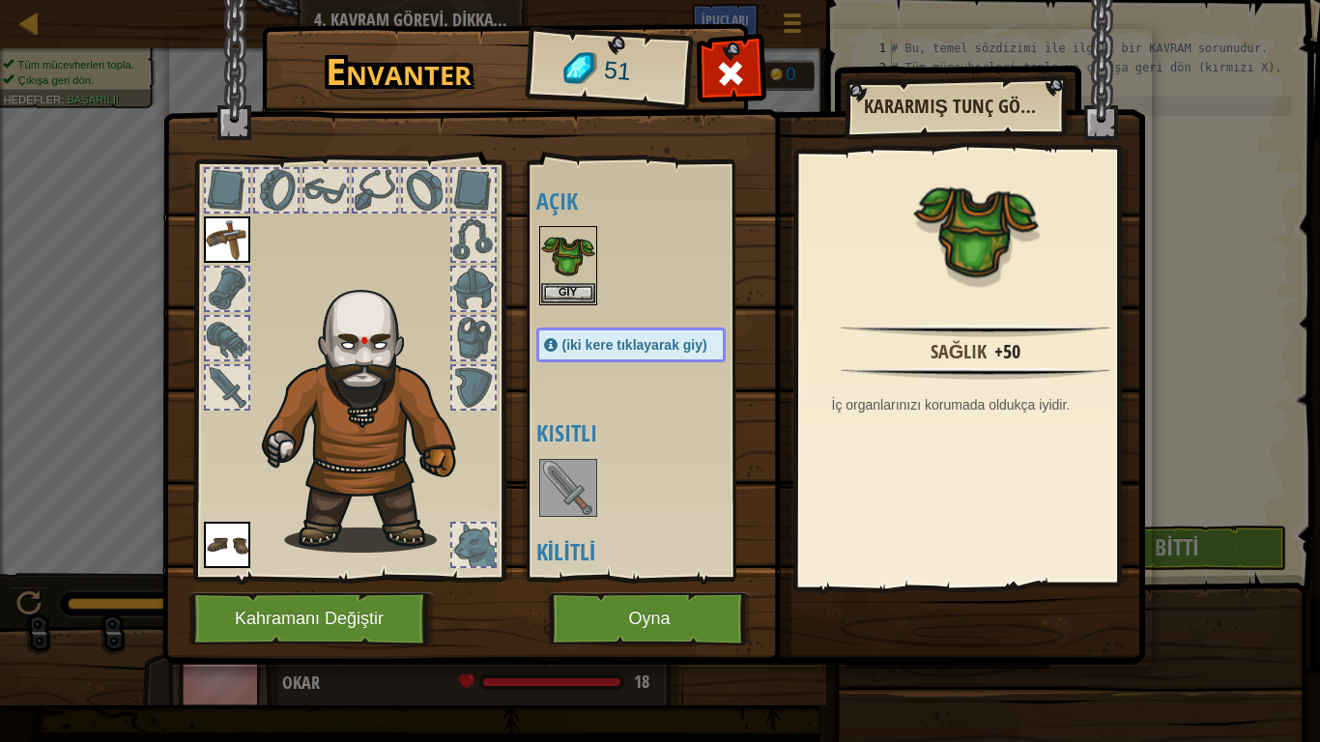
click at [581, 497] on img at bounding box center [568, 488] width 54 height 54
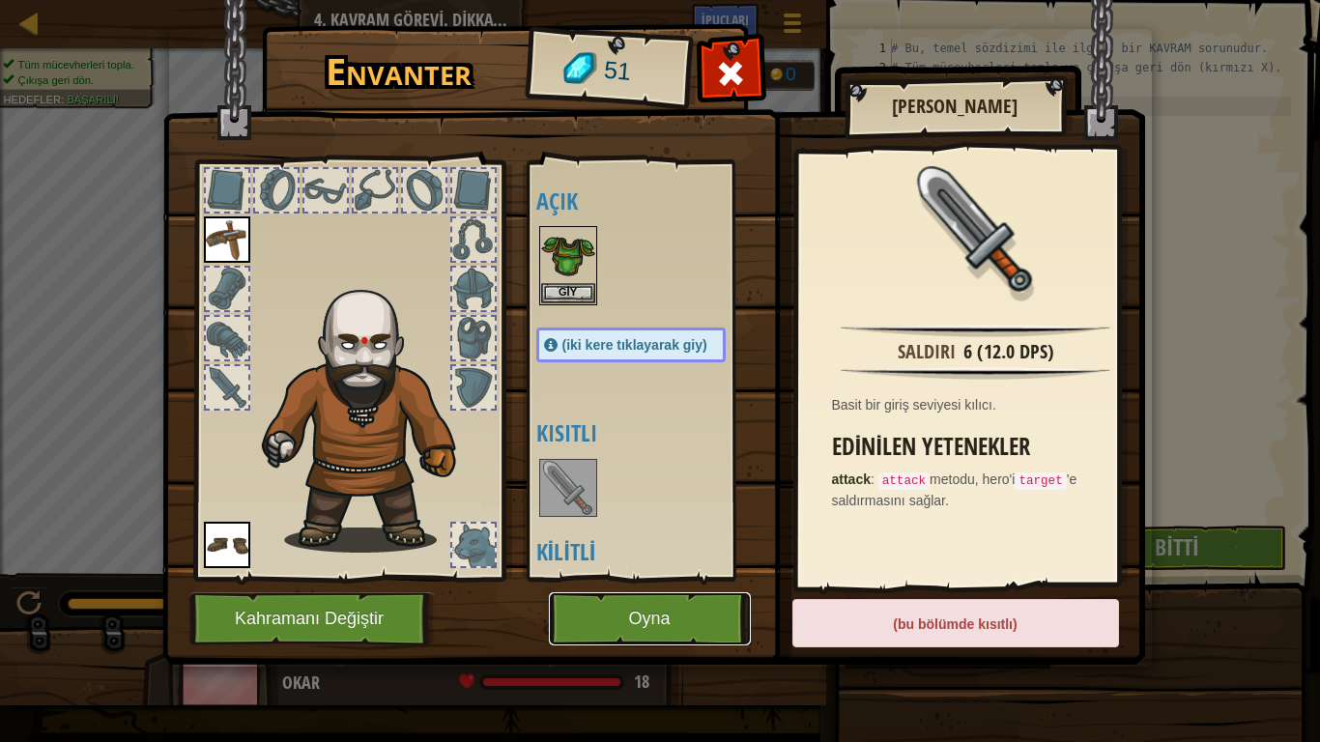
click at [669, 616] on button "Oyna" at bounding box center [650, 619] width 202 height 53
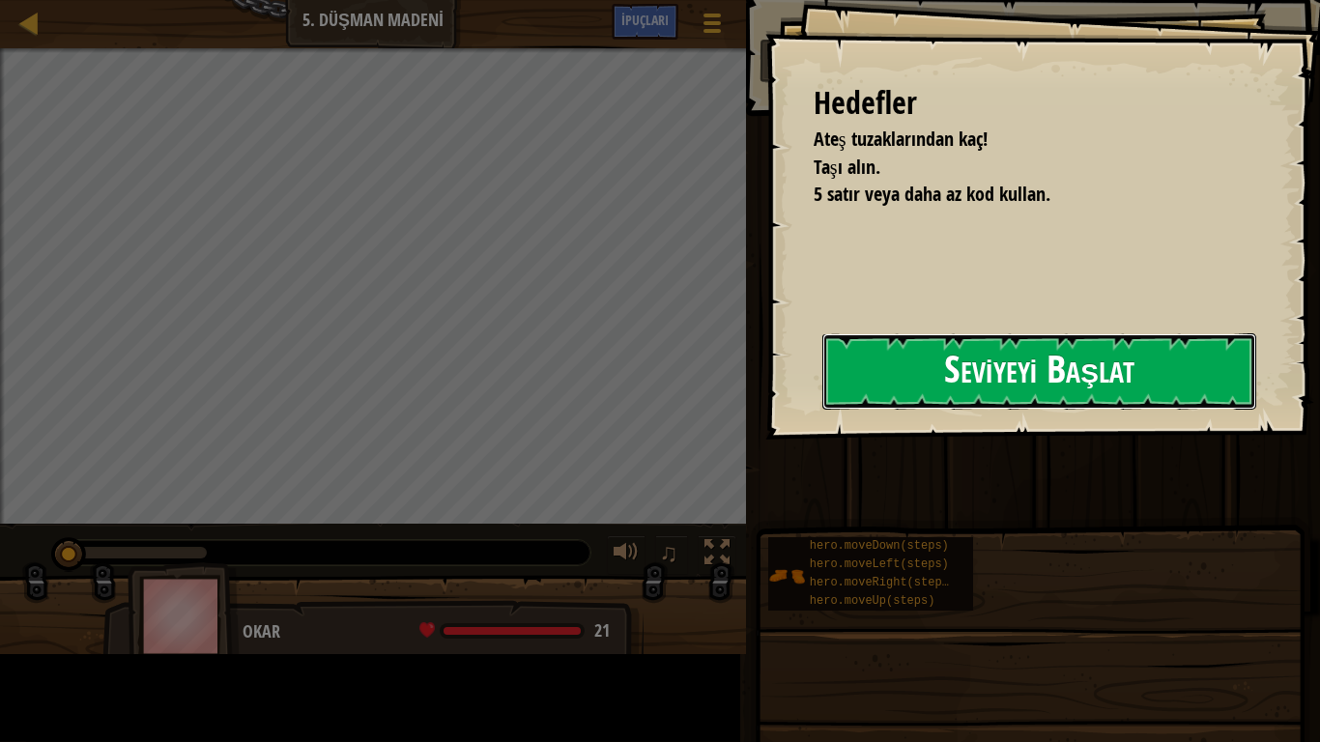
click at [823, 389] on button "Seviyeyi Başlat" at bounding box center [1040, 371] width 434 height 76
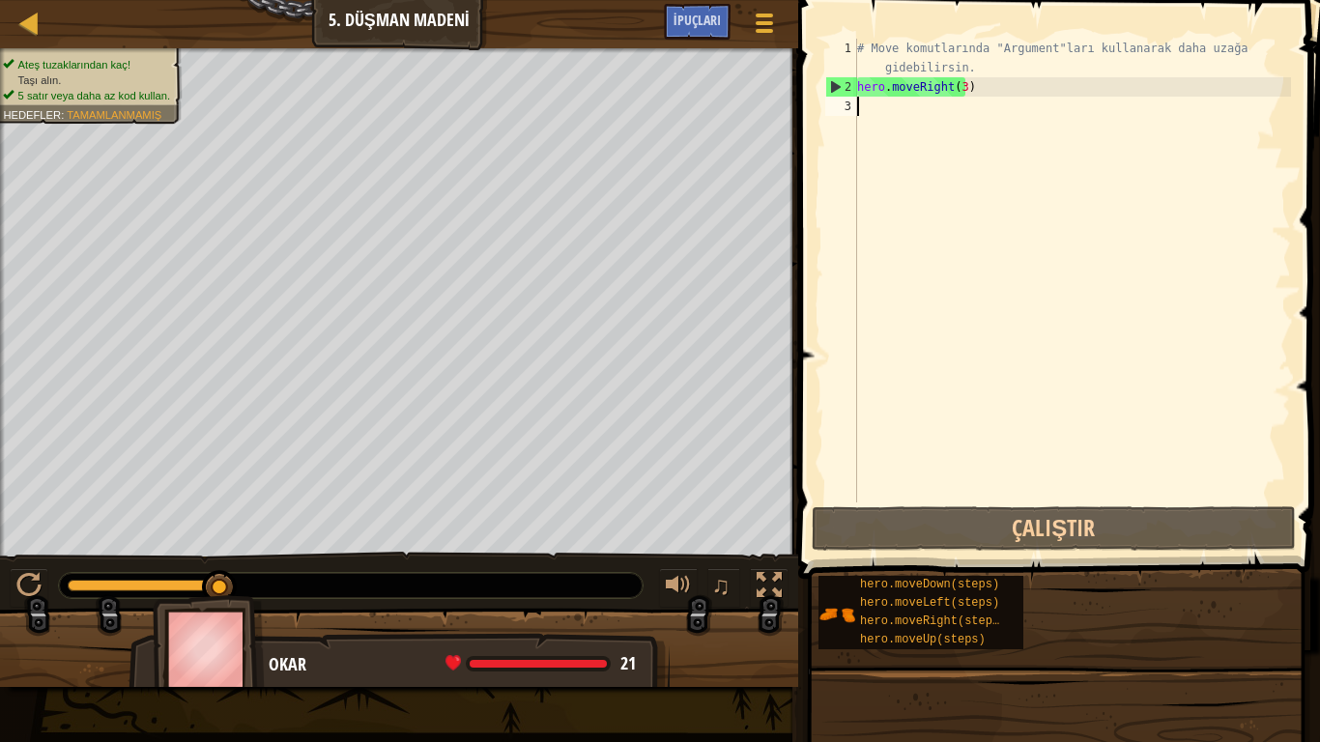
type textarea "h"
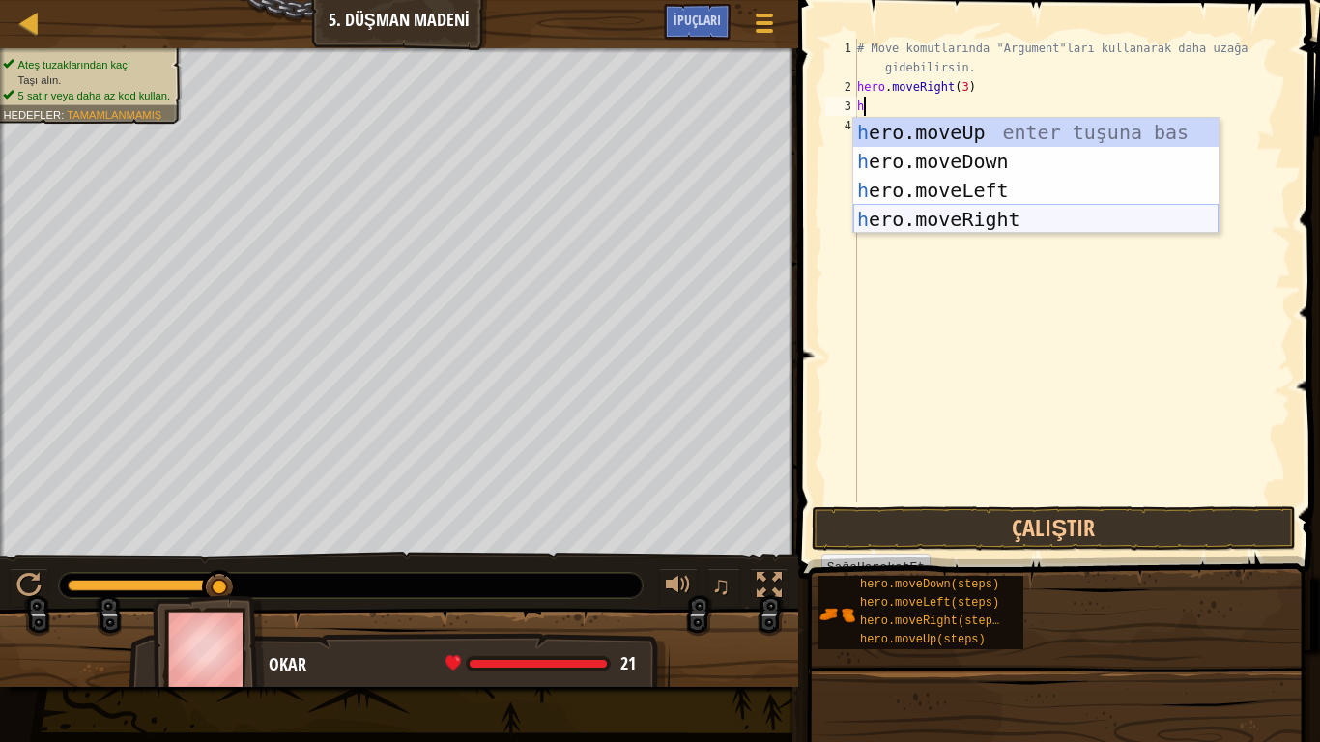
click at [1029, 216] on div "h ero.moveUp enter tuşuna bas h ero.moveDown enter tuşuna bas h ero.moveLeft en…" at bounding box center [1036, 205] width 365 height 174
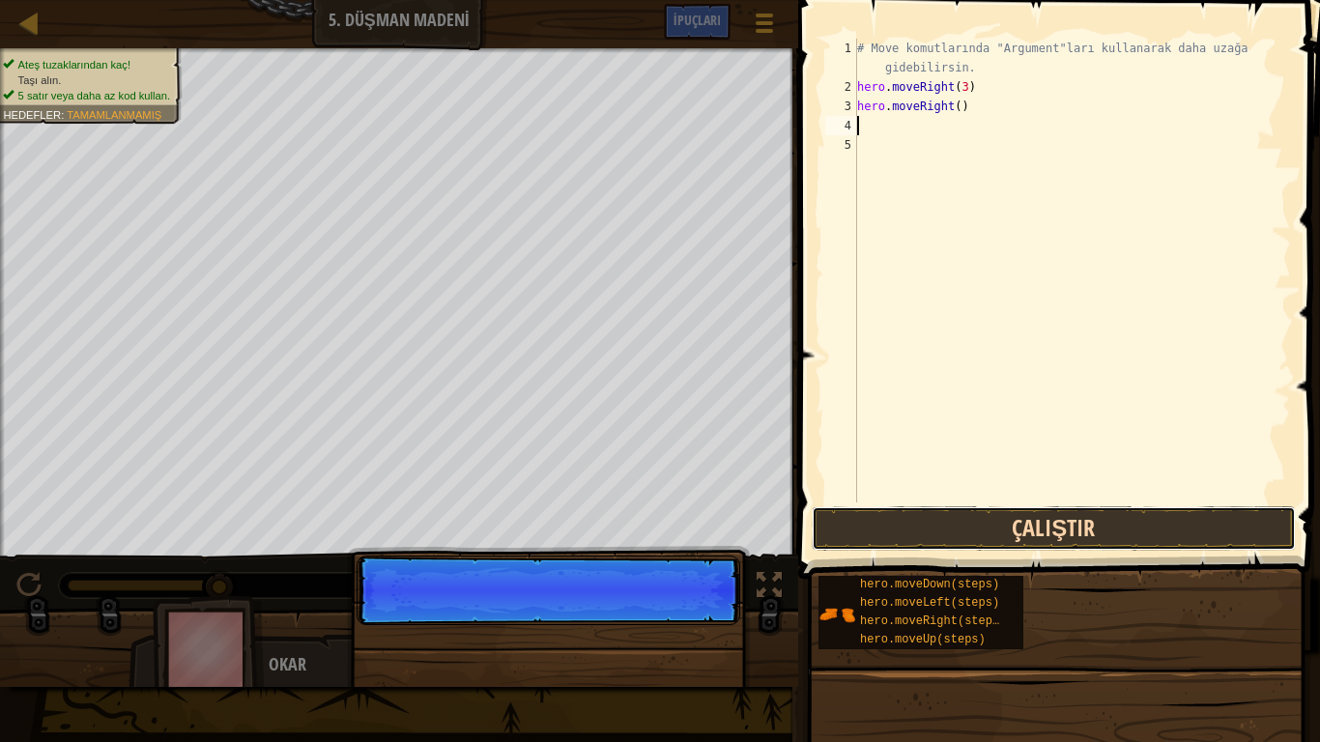
click at [1046, 532] on button "Çalıştır" at bounding box center [1054, 529] width 484 height 44
click at [1070, 530] on button "Çalıştır" at bounding box center [1054, 529] width 484 height 44
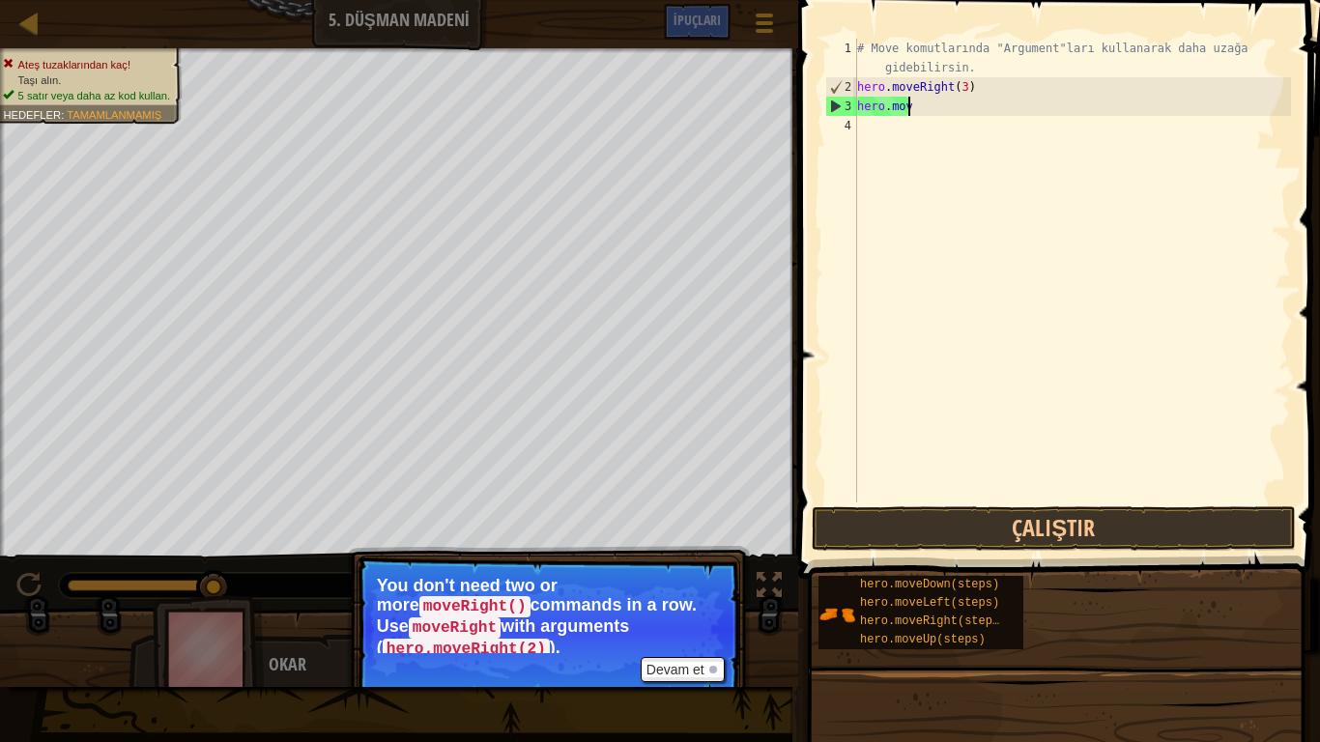
type textarea "h"
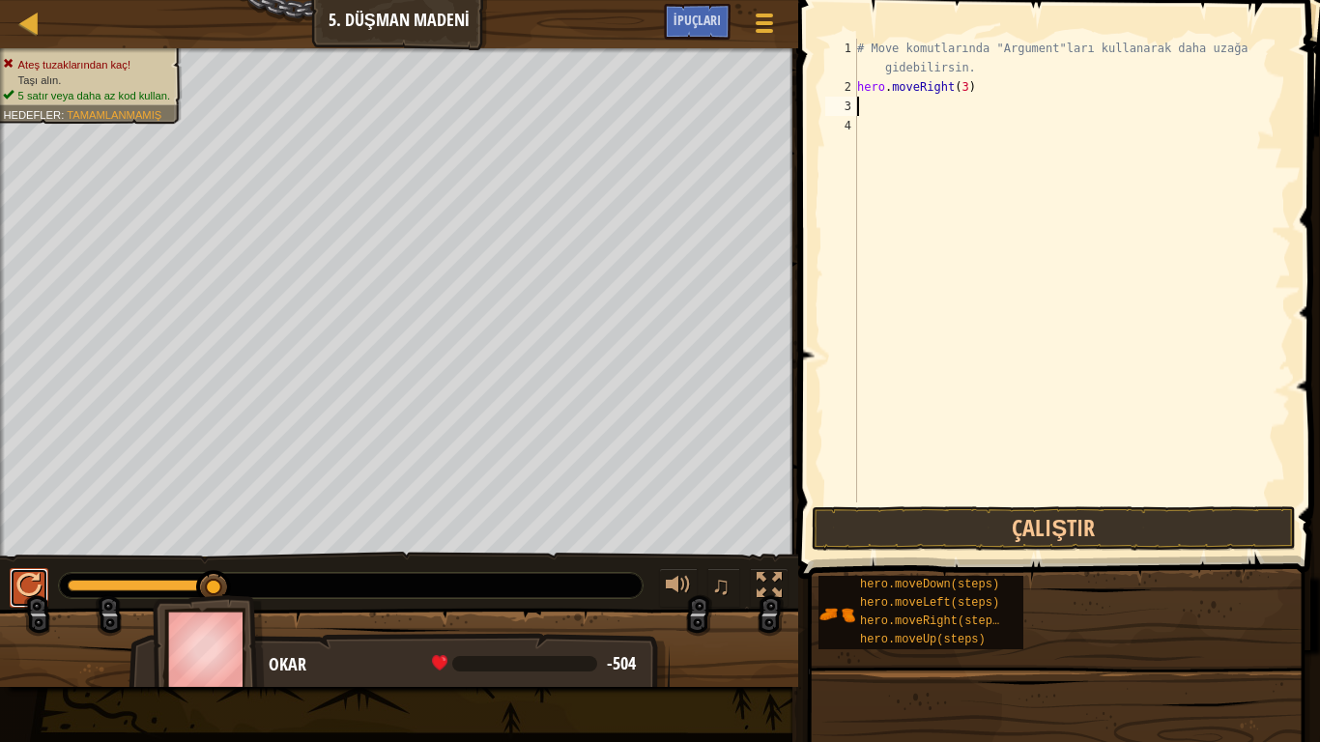
click at [45, 592] on button at bounding box center [29, 588] width 39 height 40
type textarea "h"
type textarea "#"
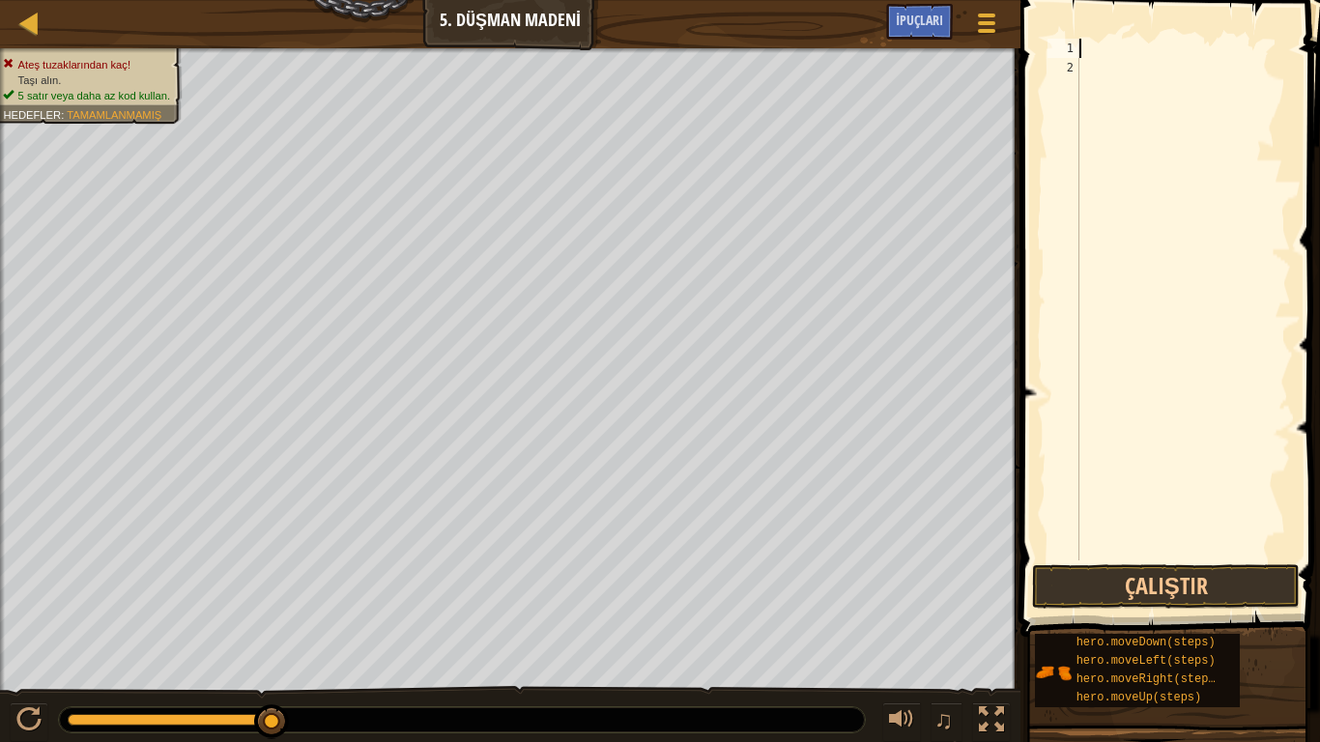
type textarea "h"
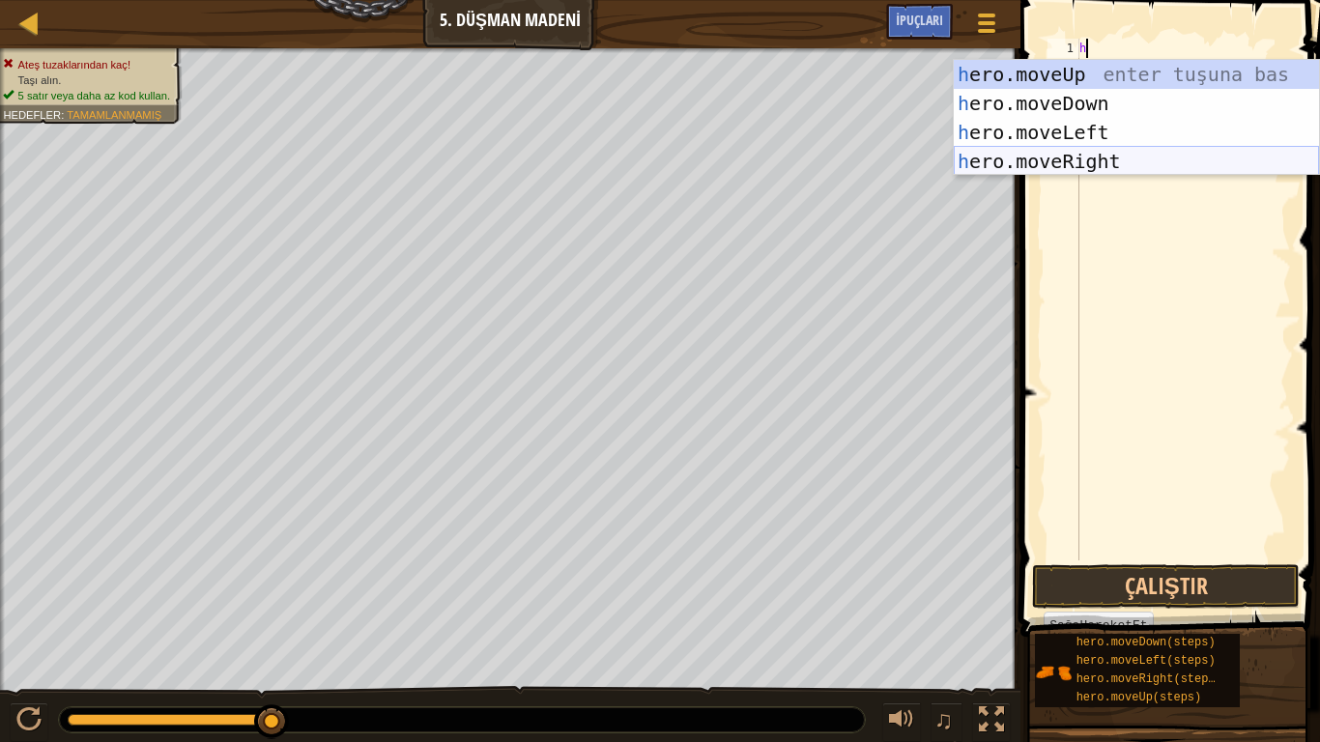
click at [1160, 156] on div "h ero.moveUp enter tuşuna bas h ero.moveDown enter tuşuna bas h ero.moveLeft en…" at bounding box center [1136, 147] width 365 height 174
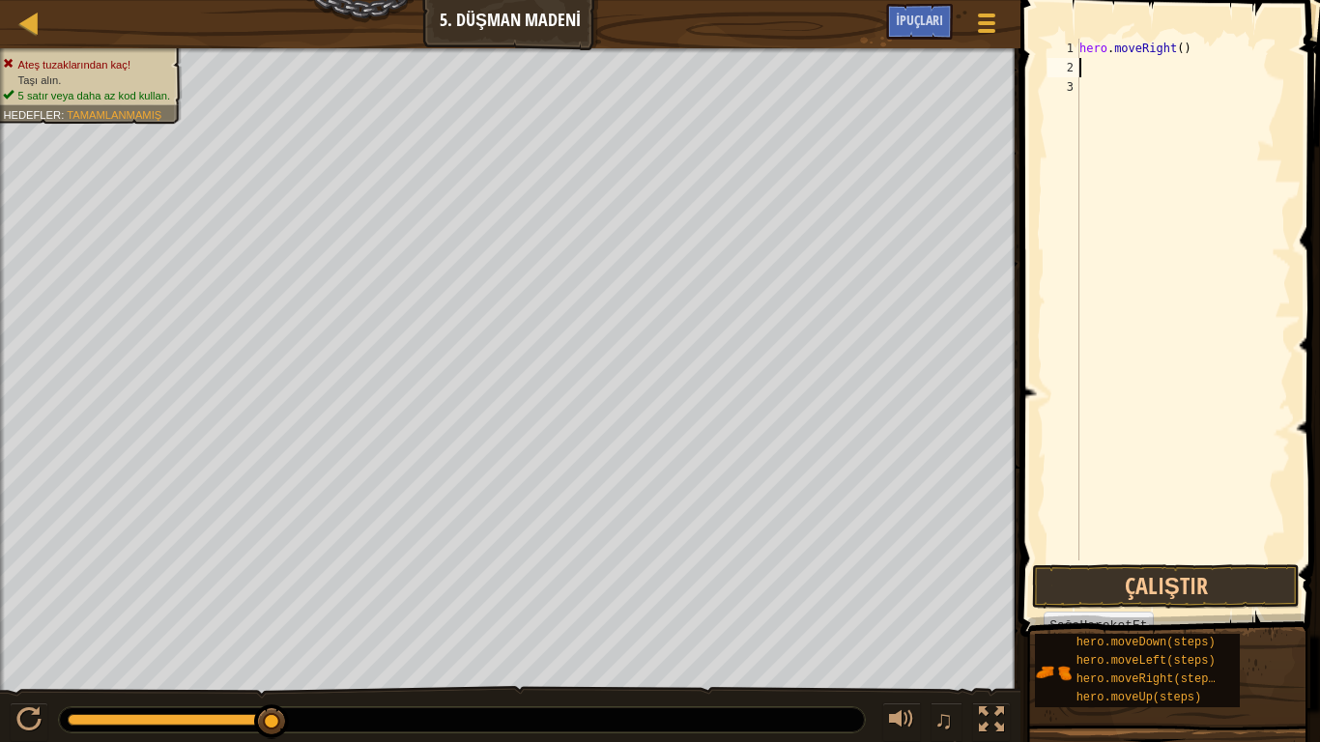
type textarea "h"
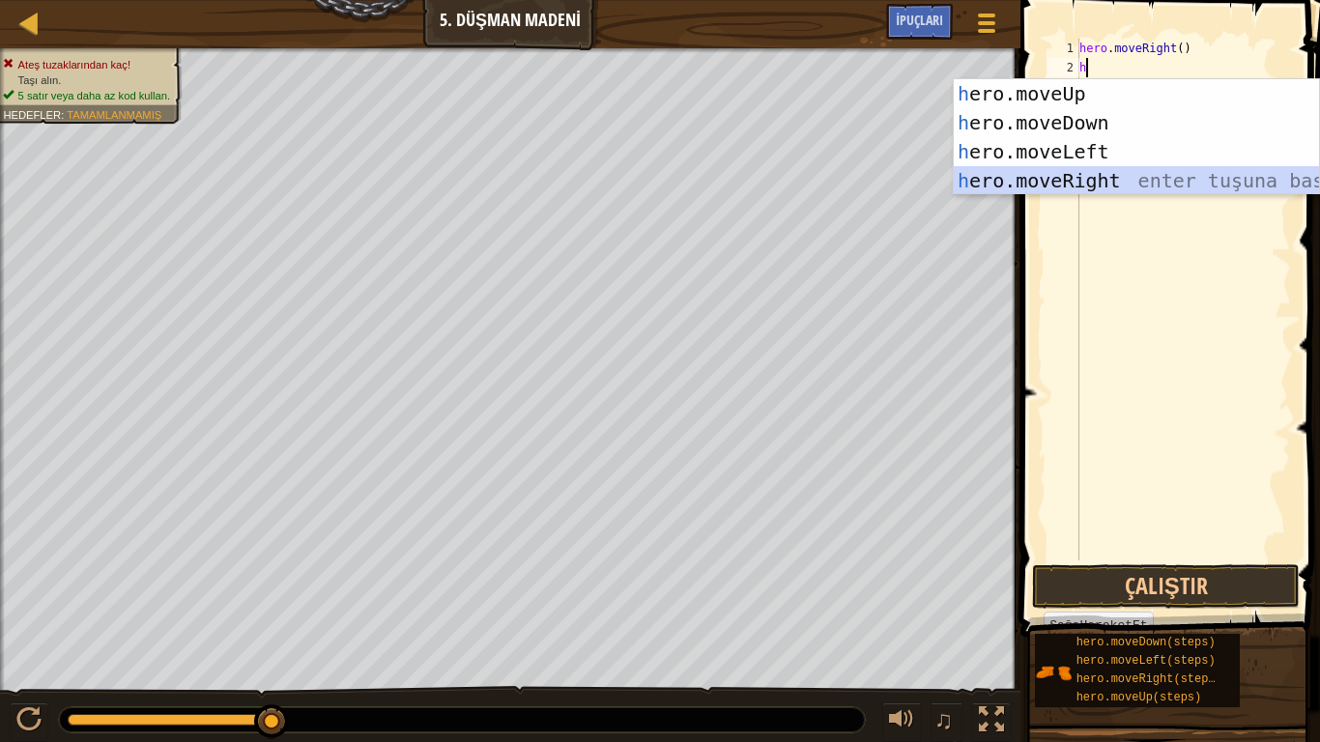
click at [1152, 178] on div "h ero.moveUp enter tuşuna bas h ero.moveDown enter tuşuna bas h ero.moveLeft en…" at bounding box center [1136, 166] width 365 height 174
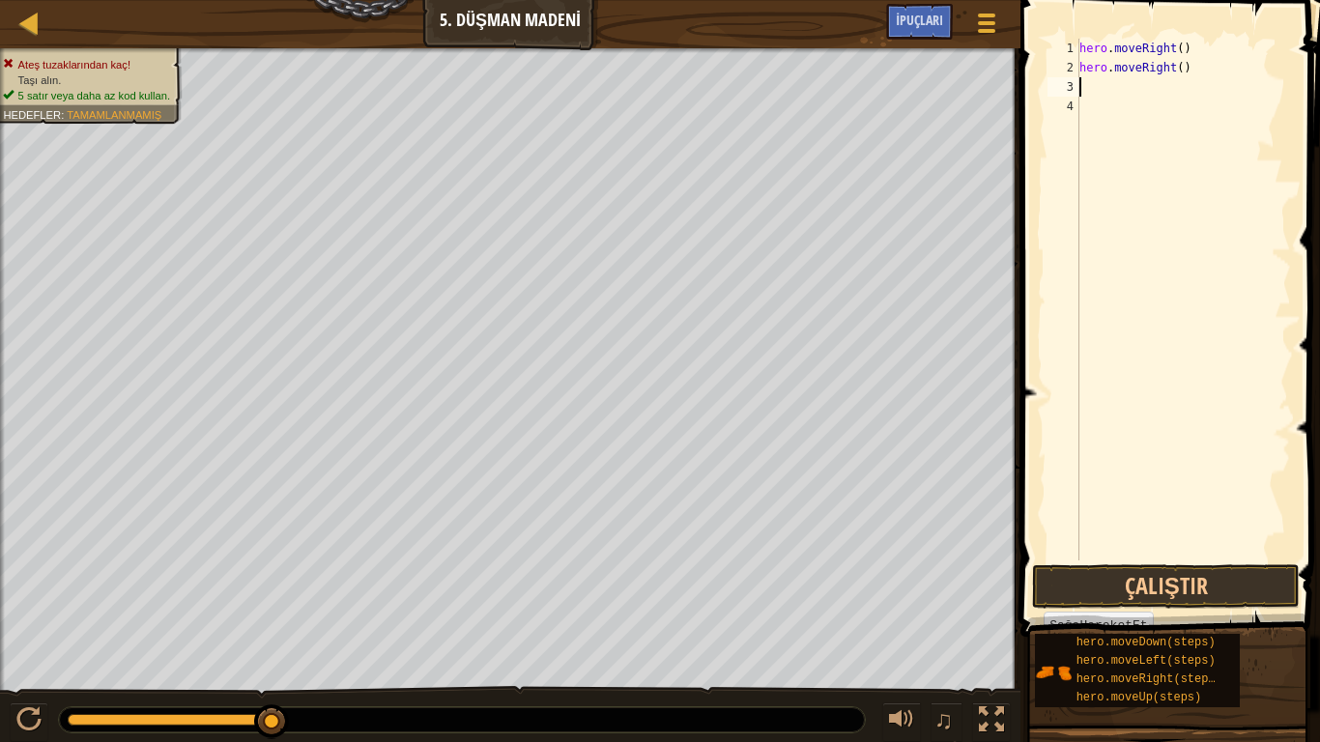
type textarea "h"
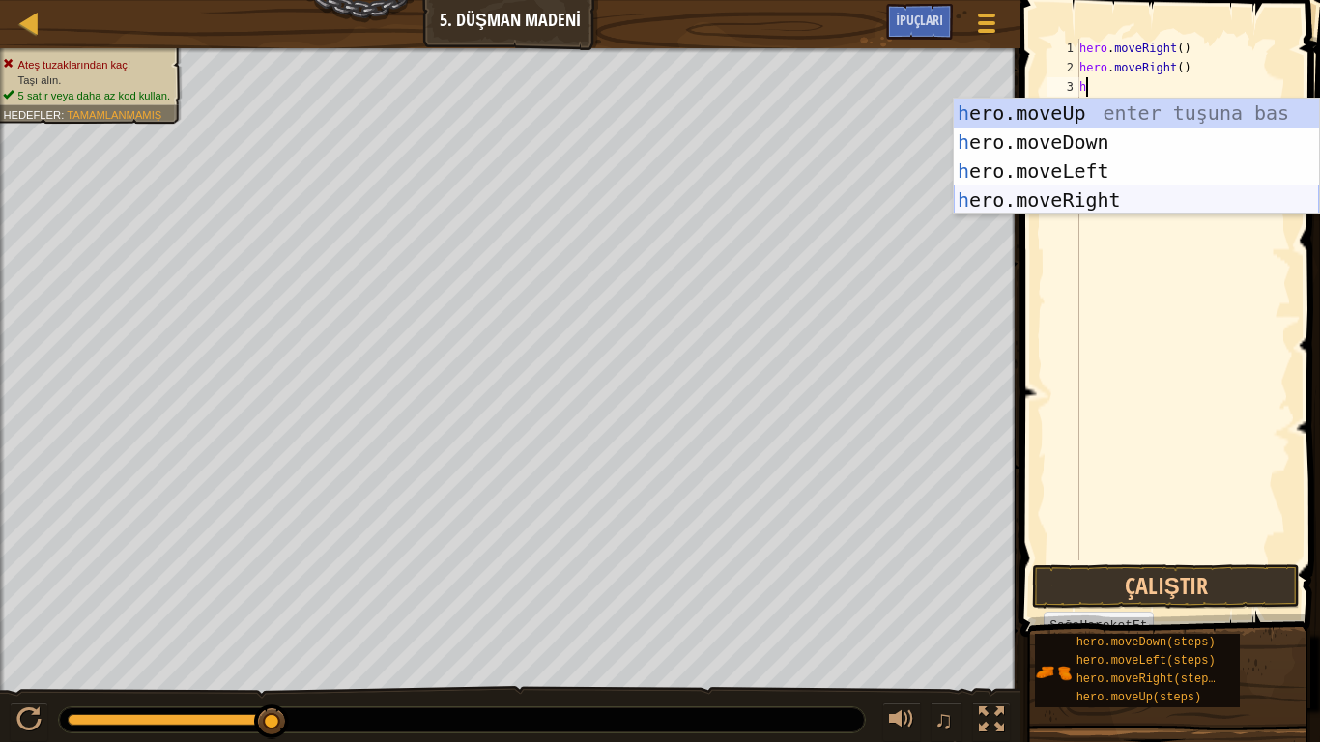
click at [1144, 194] on div "h ero.moveUp enter tuşuna bas h ero.moveDown enter tuşuna bas h ero.moveLeft en…" at bounding box center [1136, 186] width 365 height 174
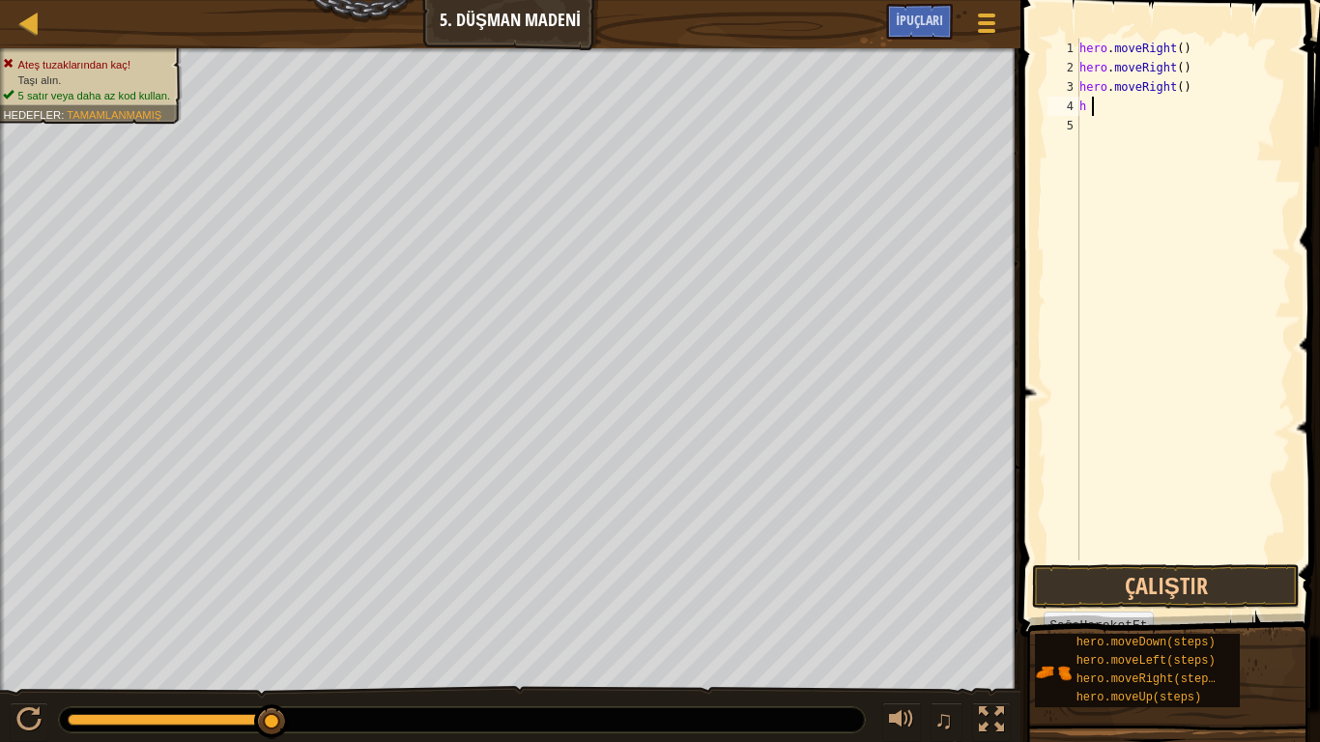
type textarea "h"
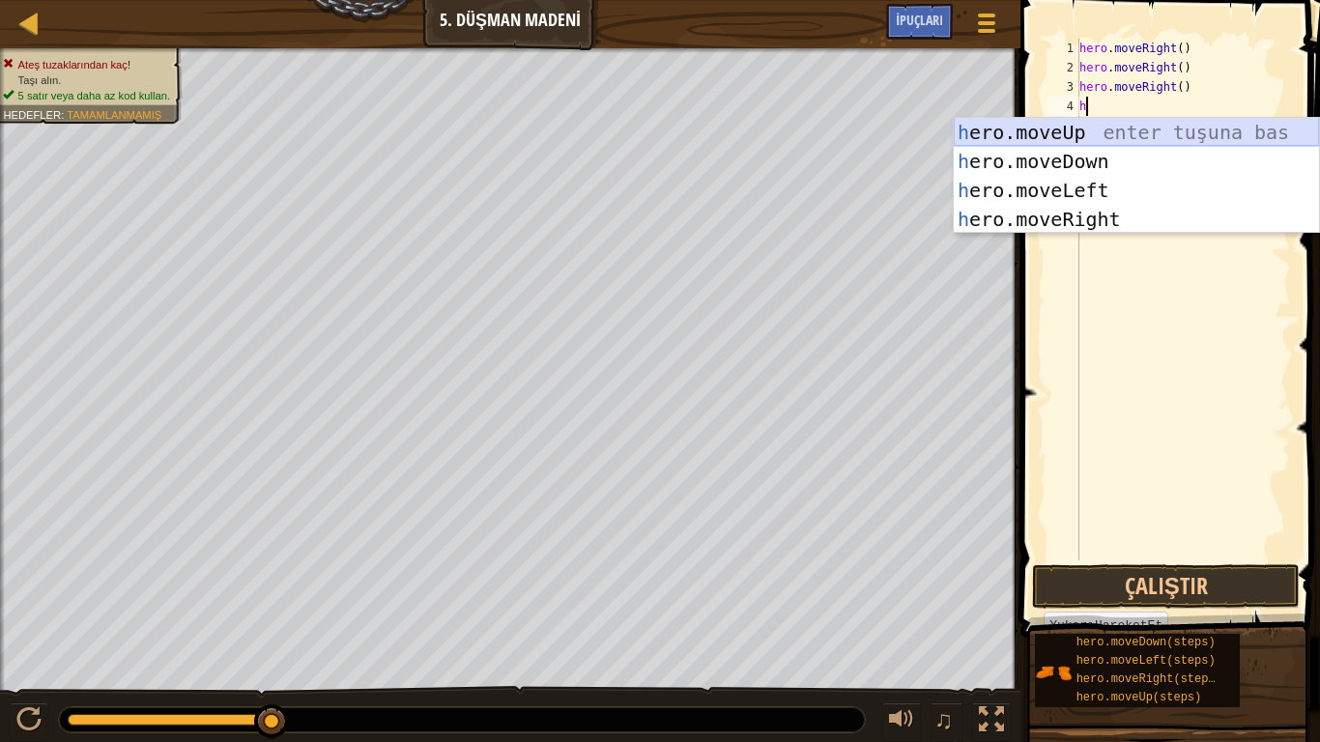
click at [1214, 130] on div "h ero.moveUp enter tuşuna bas h ero.moveDown enter tuşuna bas h ero.moveLeft en…" at bounding box center [1136, 205] width 365 height 174
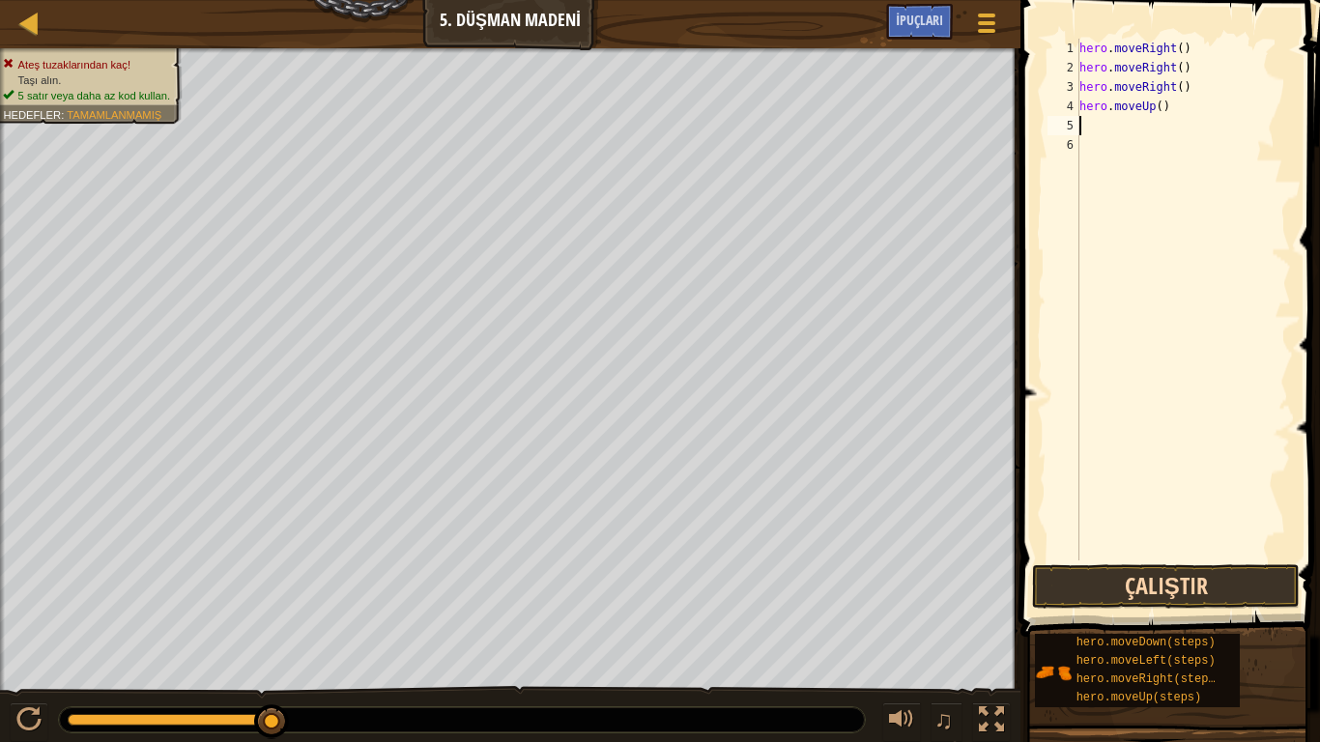
type textarea "h"
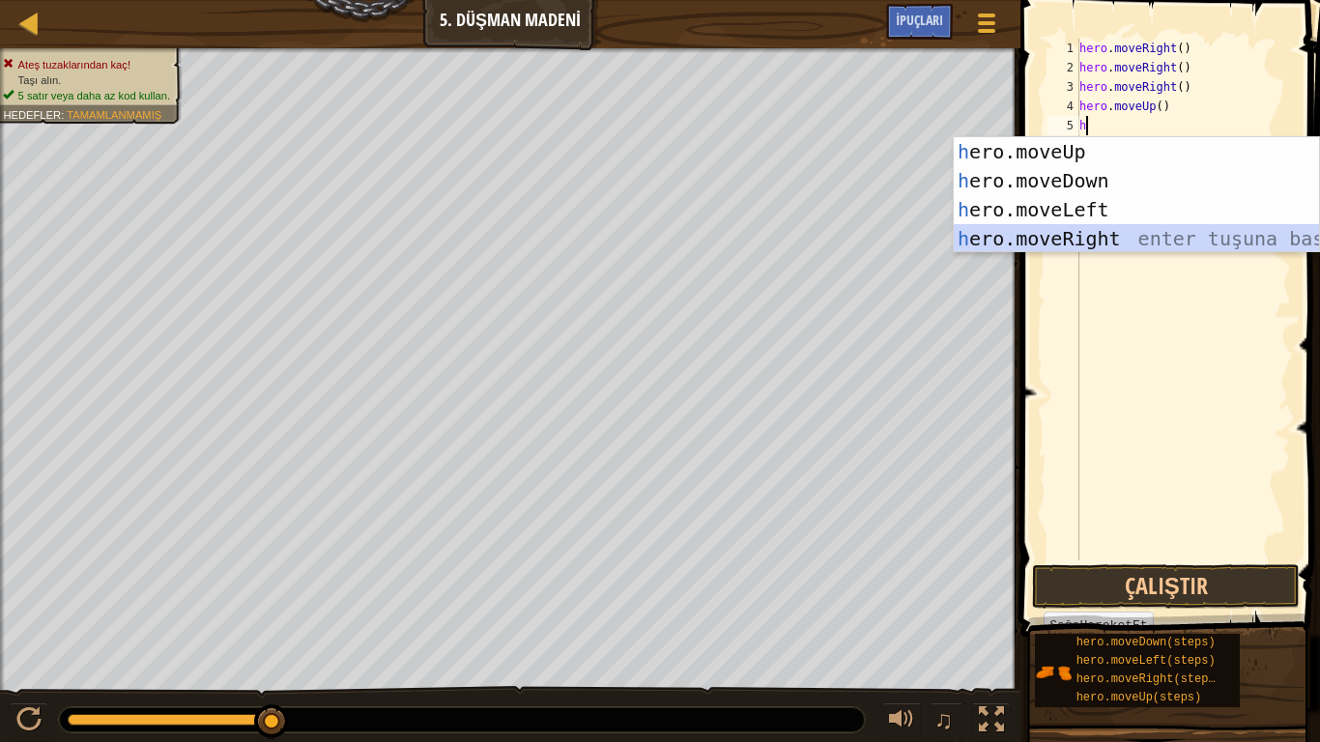
click at [1057, 228] on div "h ero.moveUp enter tuşuna bas h ero.moveDown enter tuşuna bas h ero.moveLeft en…" at bounding box center [1136, 224] width 365 height 174
type textarea "h"
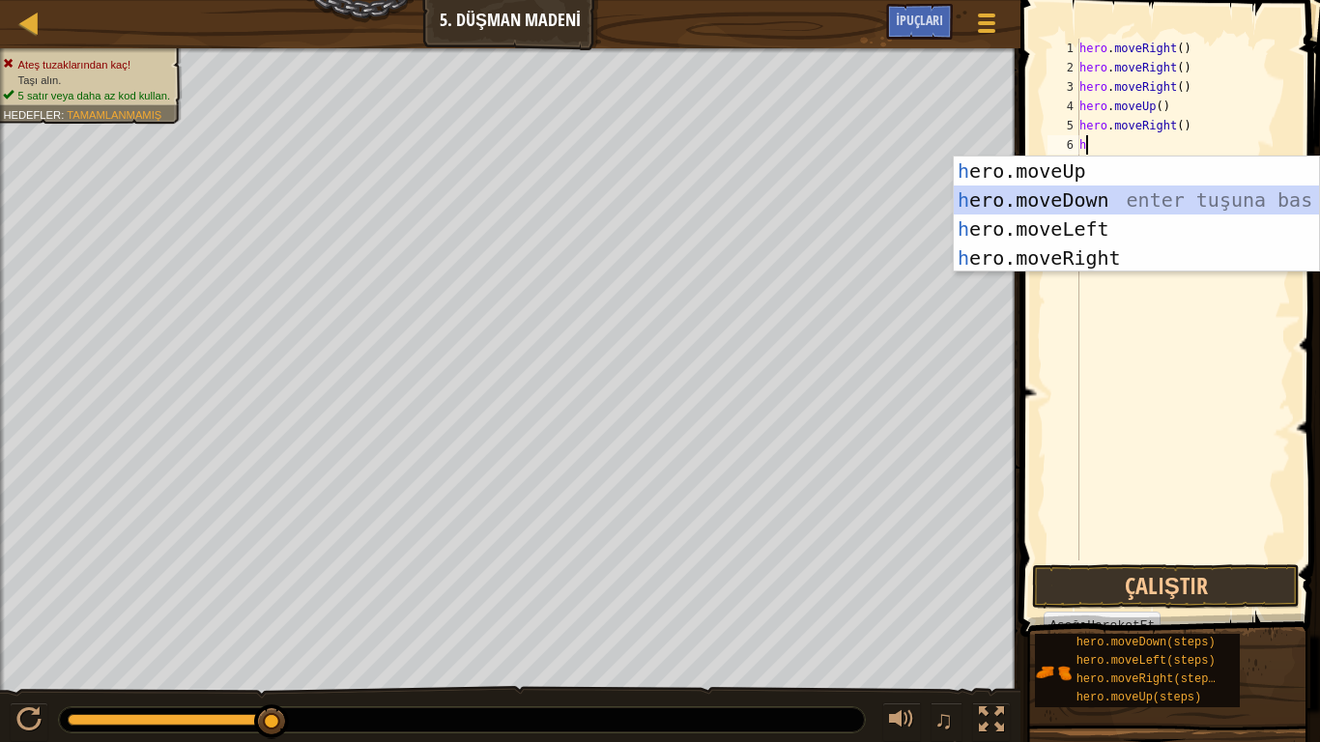
click at [1102, 193] on div "h ero.moveUp enter tuşuna bas h ero.moveDown enter tuşuna bas h ero.moveLeft en…" at bounding box center [1136, 244] width 365 height 174
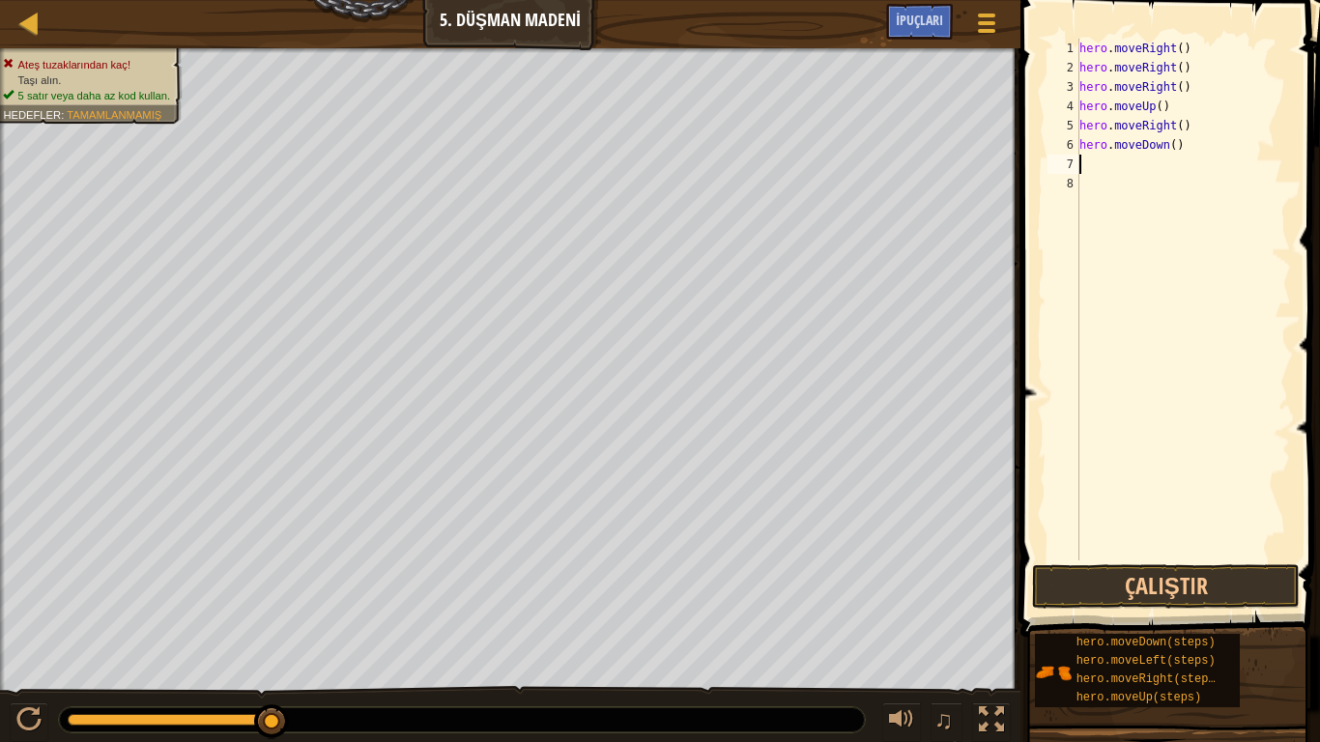
type textarea "h"
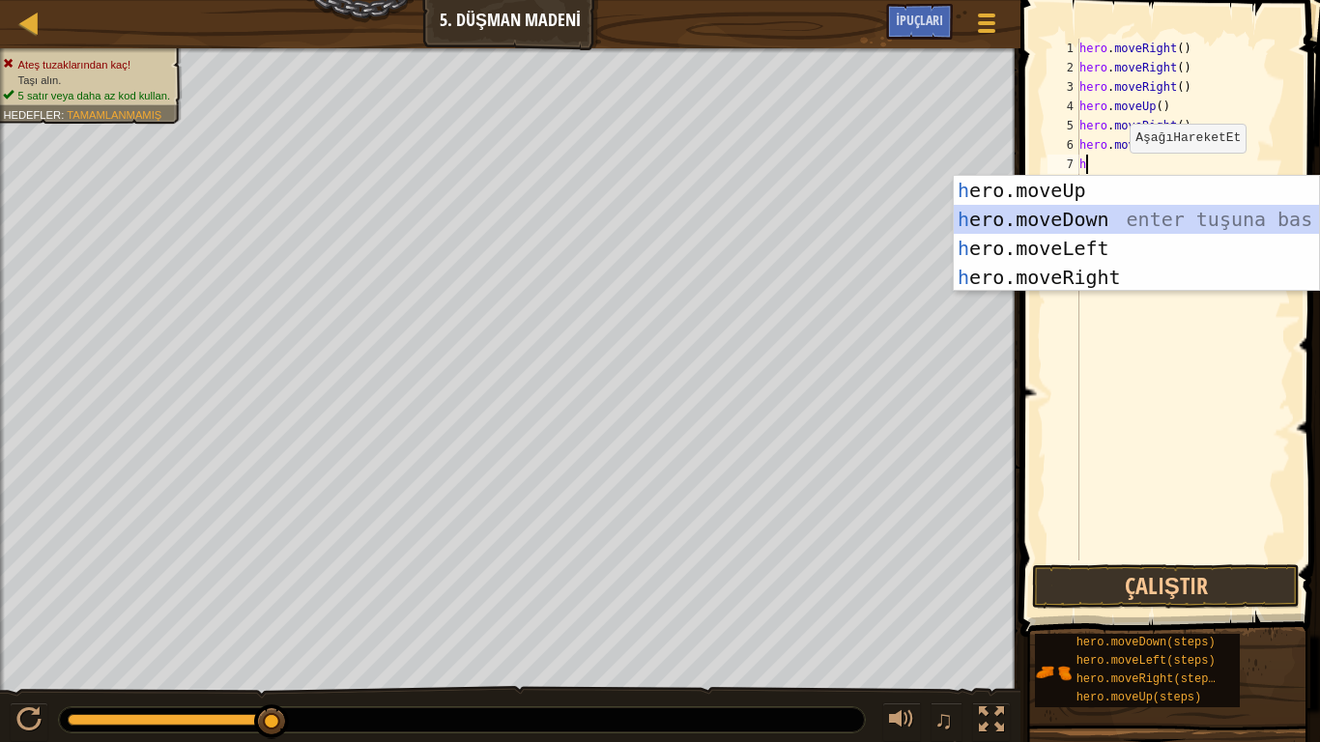
click at [1130, 221] on div "h ero.moveUp enter tuşuna bas h ero.moveDown enter tuşuna bas h ero.moveLeft en…" at bounding box center [1136, 263] width 365 height 174
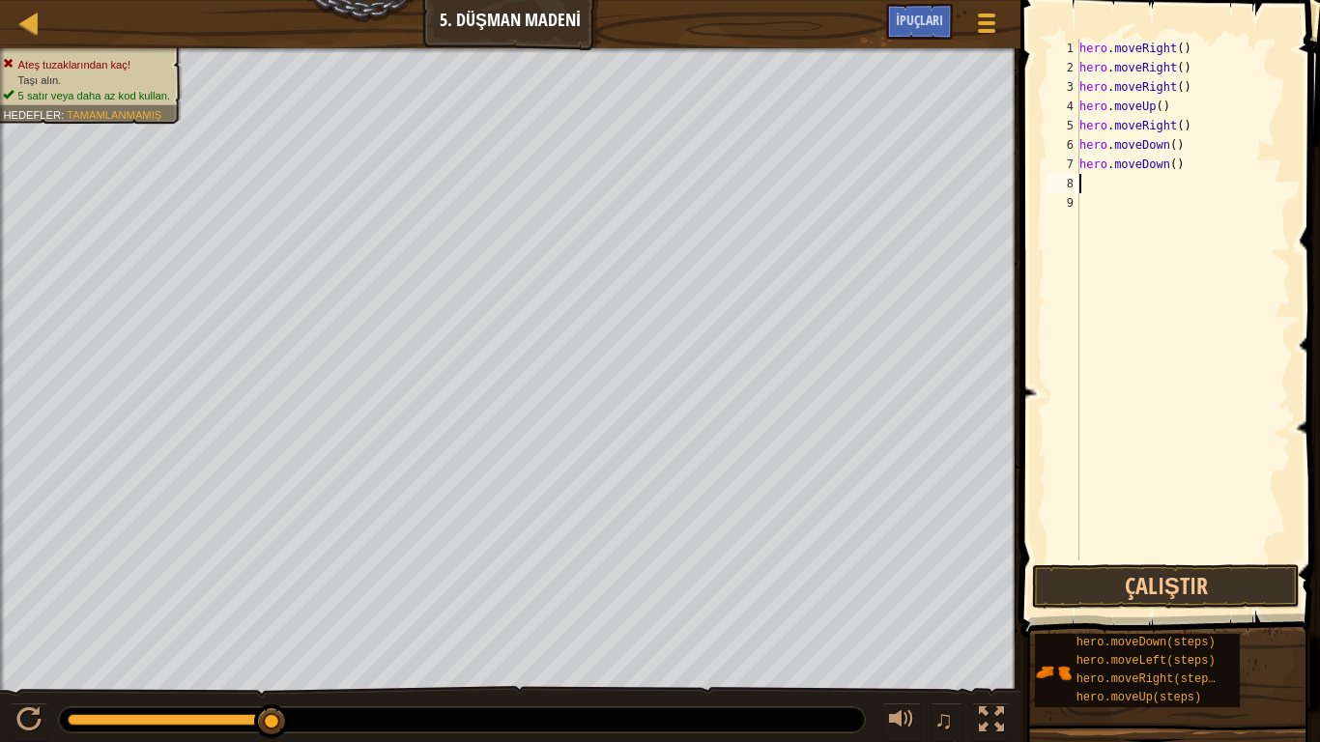
type textarea "h"
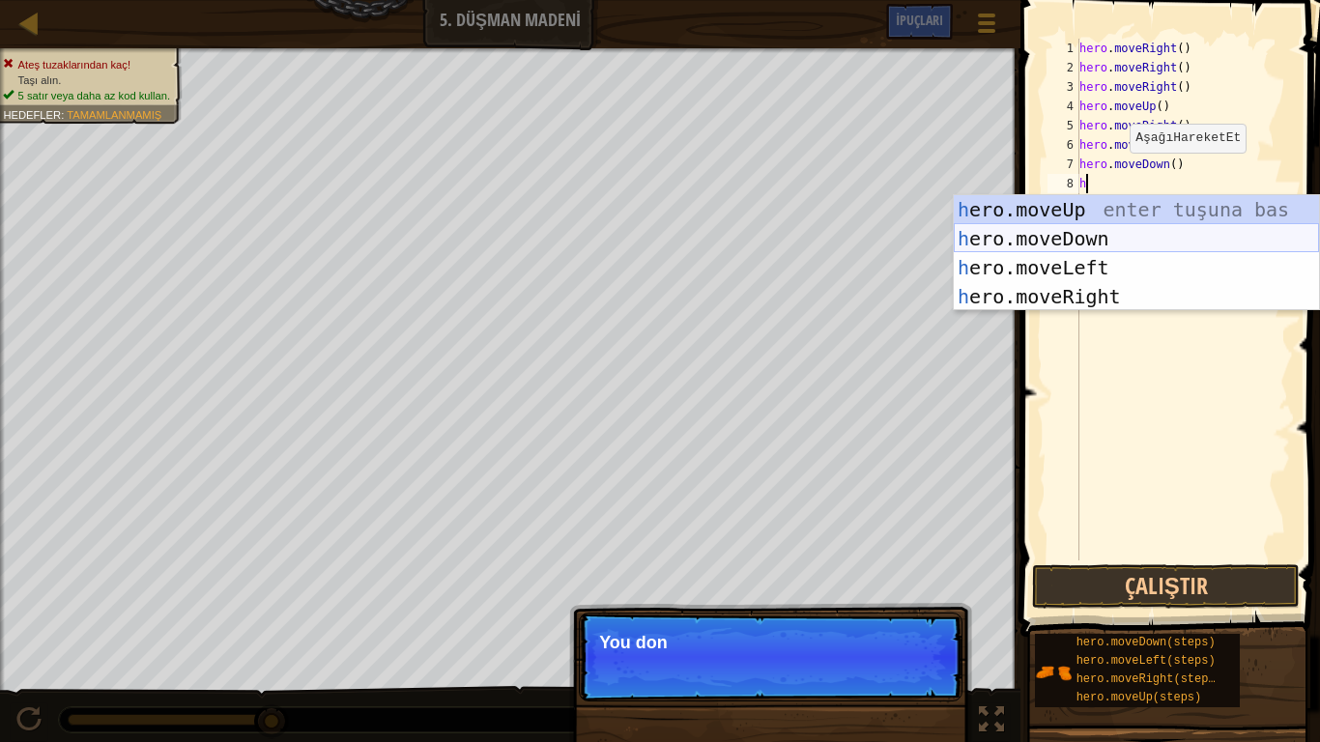
click at [1125, 238] on div "h ero.moveUp enter tuşuna bas h ero.moveDown enter tuşuna bas h ero.moveLeft en…" at bounding box center [1136, 282] width 365 height 174
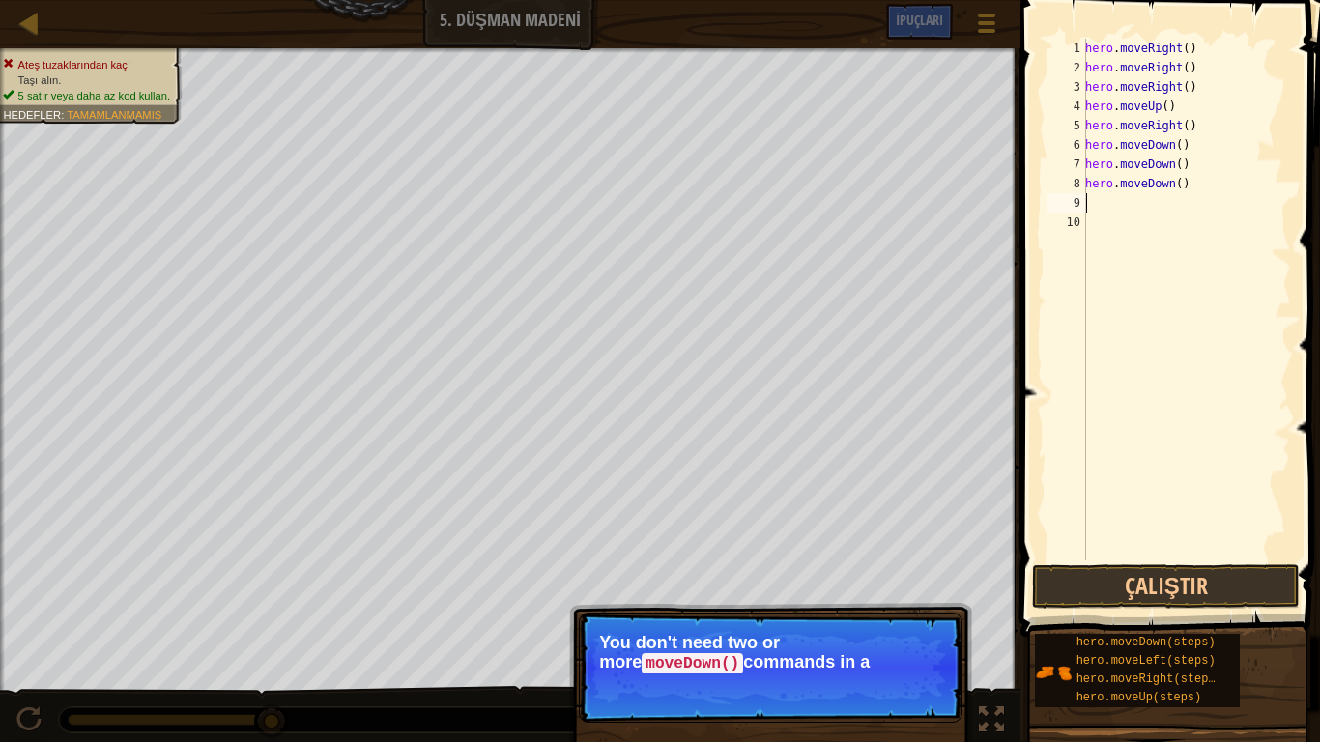
type textarea "h"
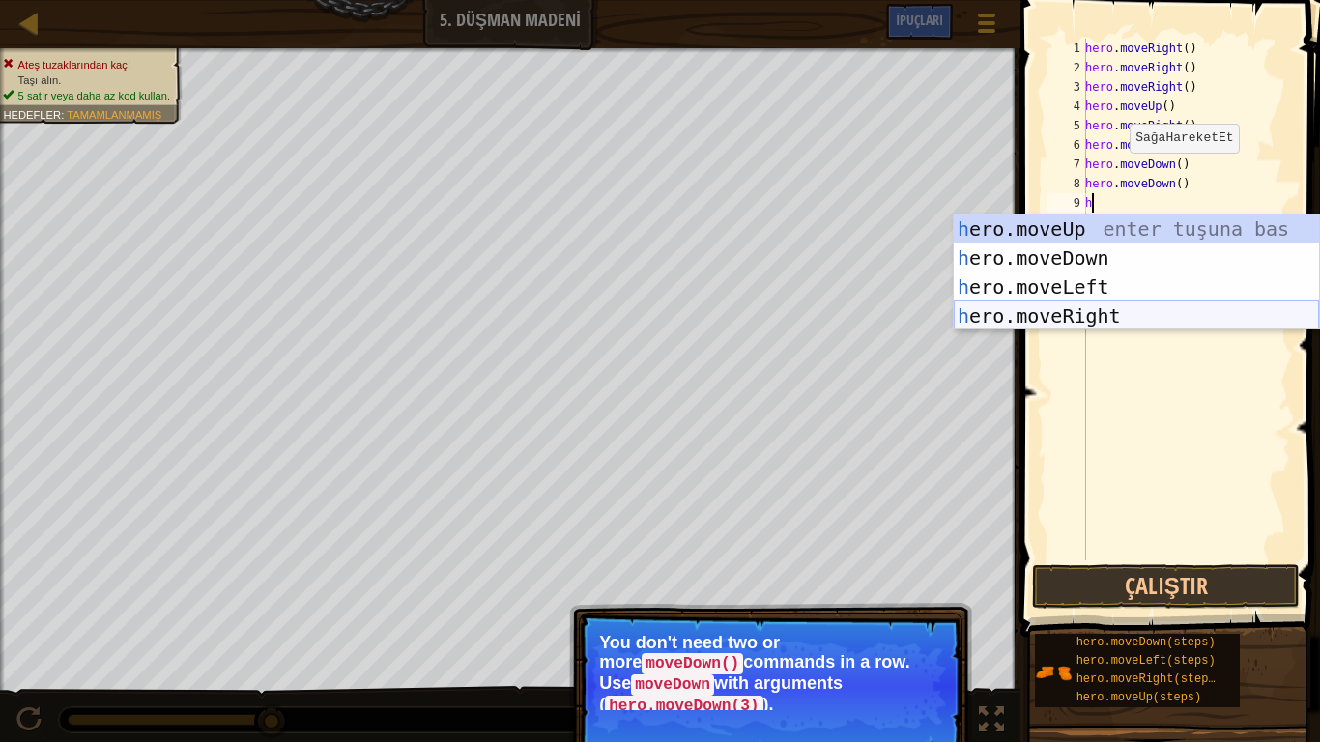
click at [1110, 313] on div "h ero.moveUp enter tuşuna bas h ero.moveDown enter tuşuna bas h ero.moveLeft en…" at bounding box center [1136, 302] width 365 height 174
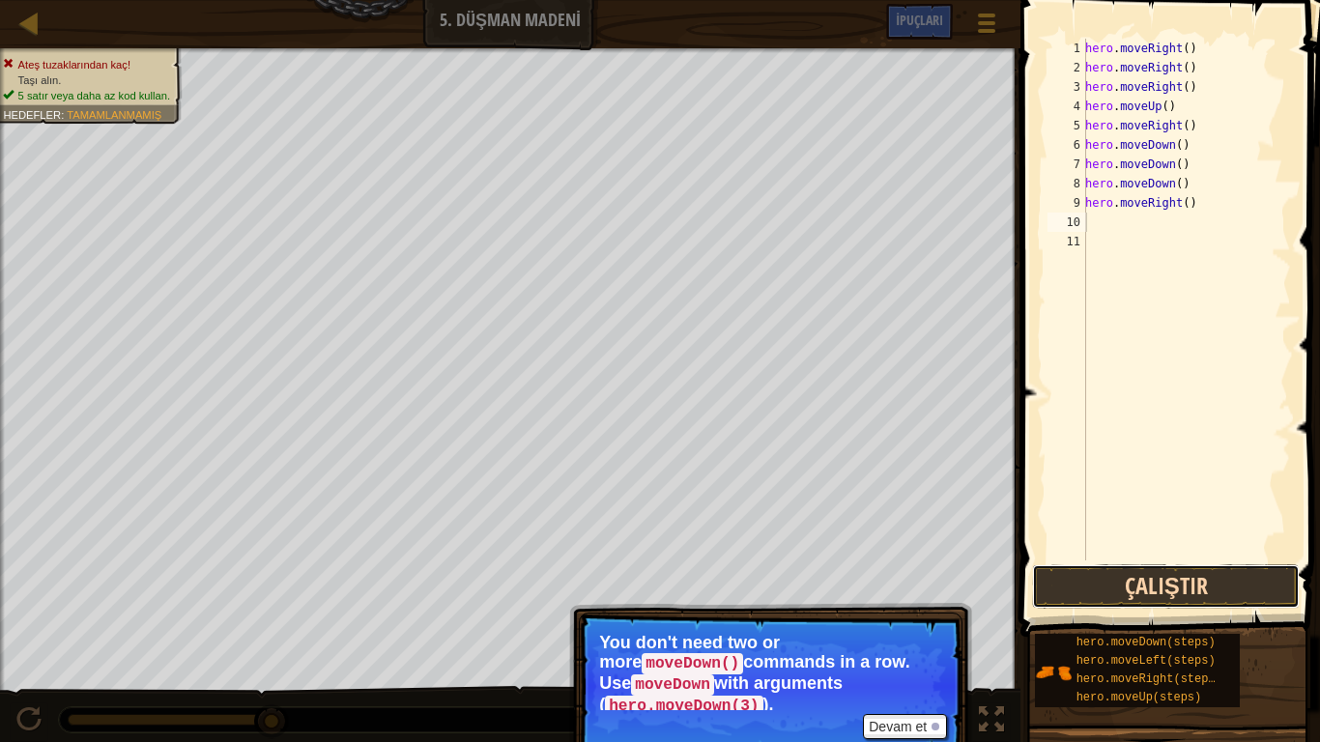
click at [1168, 582] on button "Çalıştır" at bounding box center [1166, 587] width 268 height 44
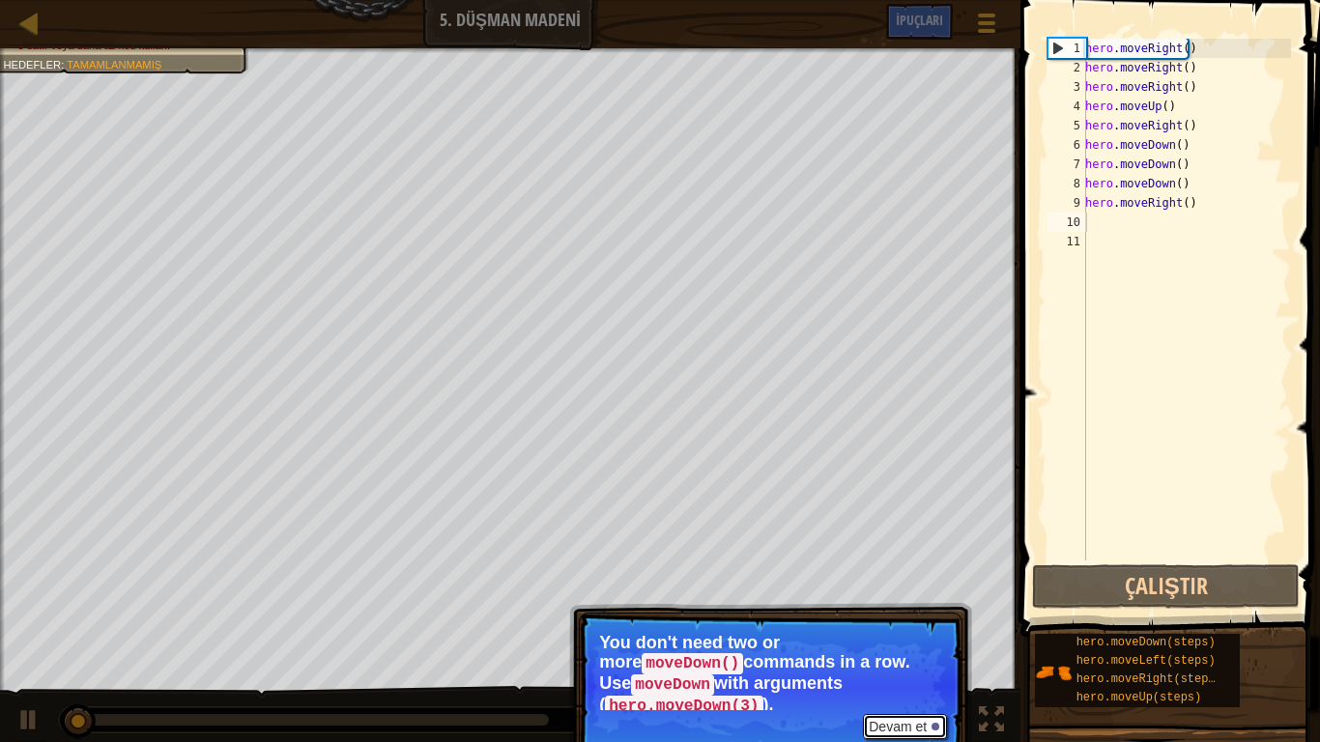
click at [921, 619] on button "Devam et" at bounding box center [905, 726] width 84 height 25
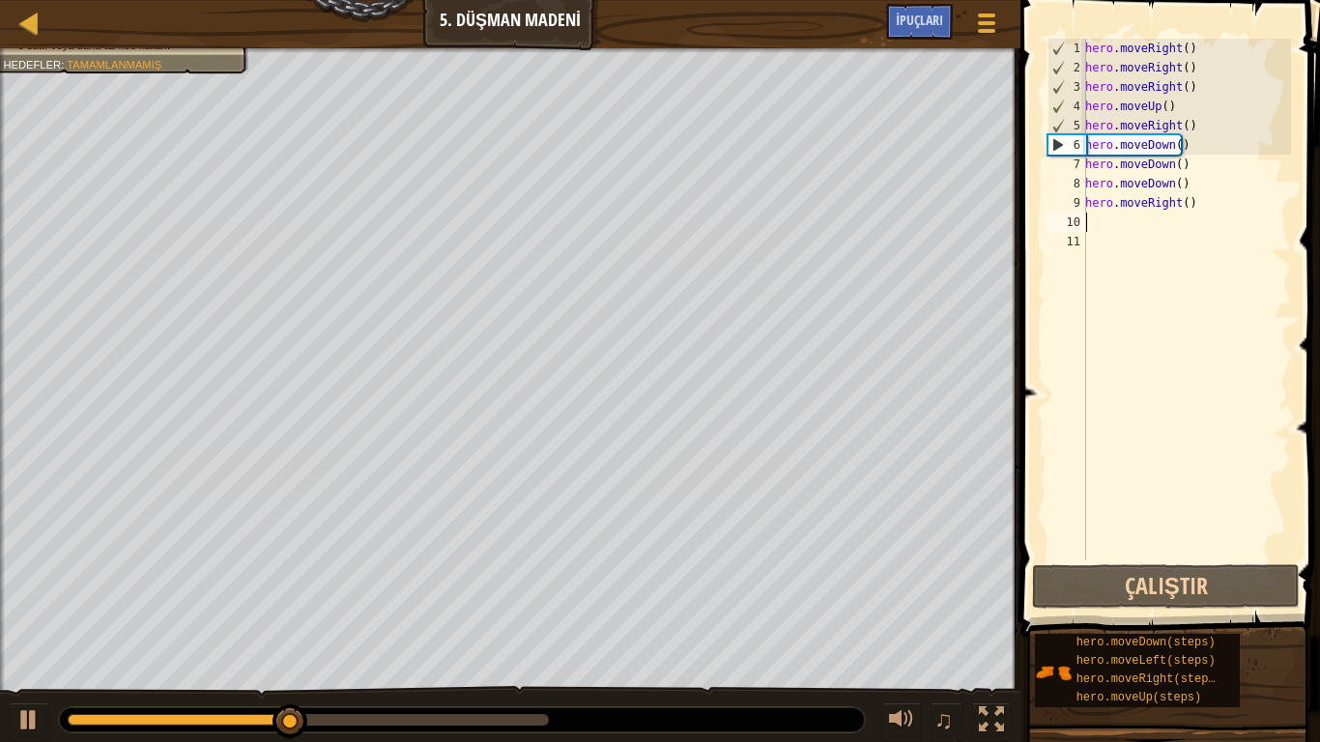
type textarea "h"
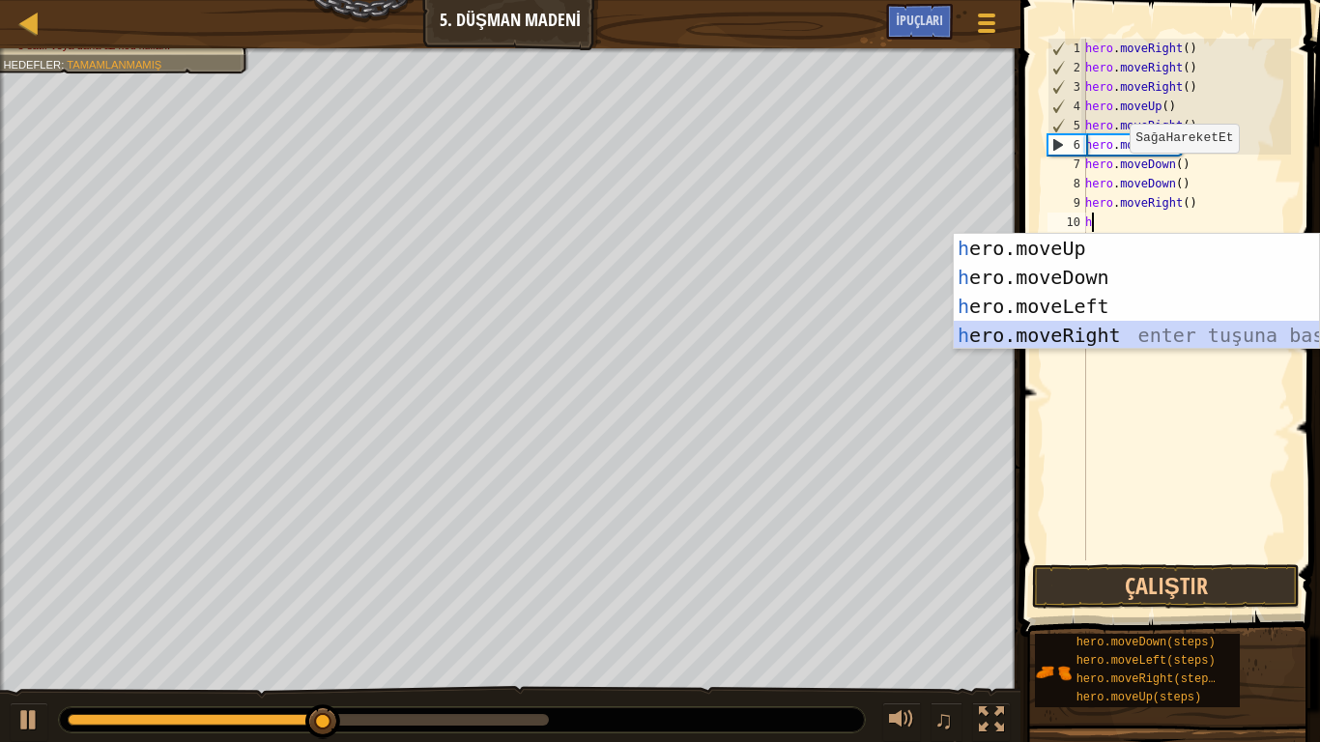
click at [1160, 345] on div "h ero.moveUp enter tuşuna bas h ero.moveDown enter tuşuna bas h ero.moveLeft en…" at bounding box center [1136, 321] width 365 height 174
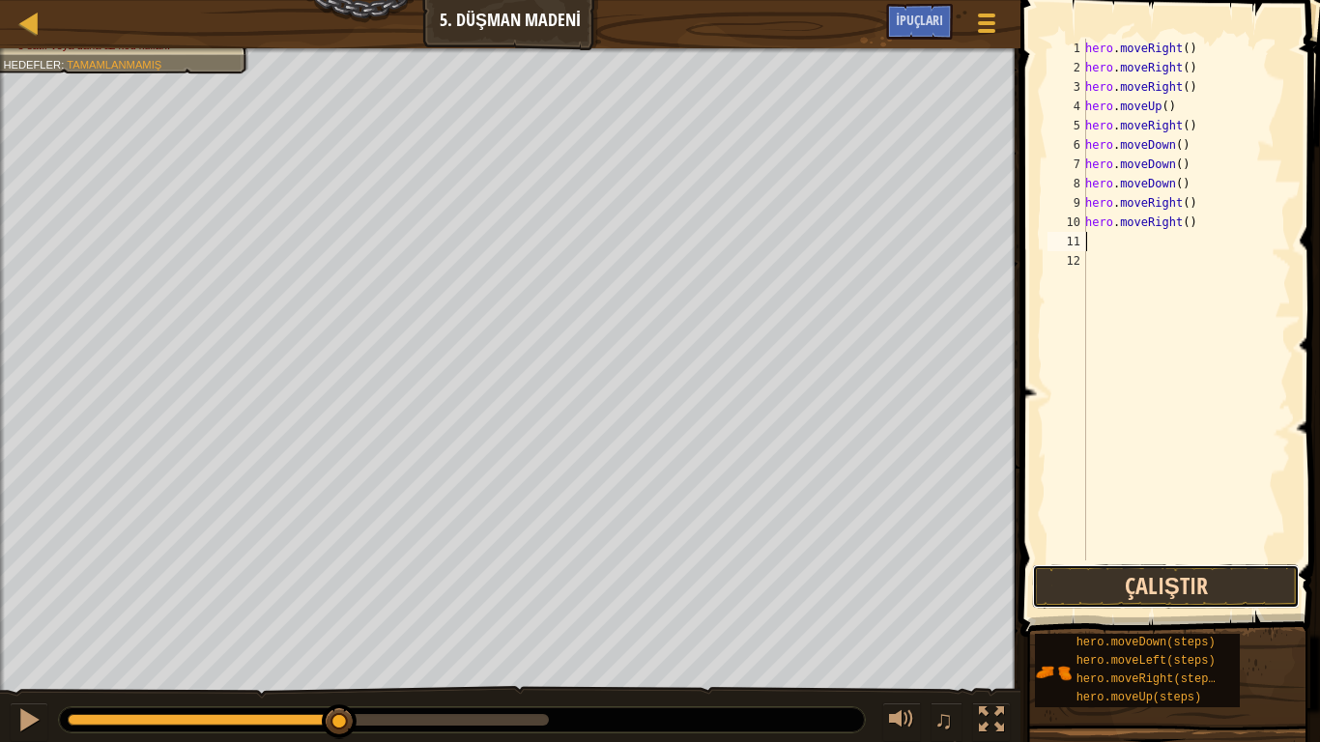
click at [1155, 586] on button "Çalıştır" at bounding box center [1166, 587] width 268 height 44
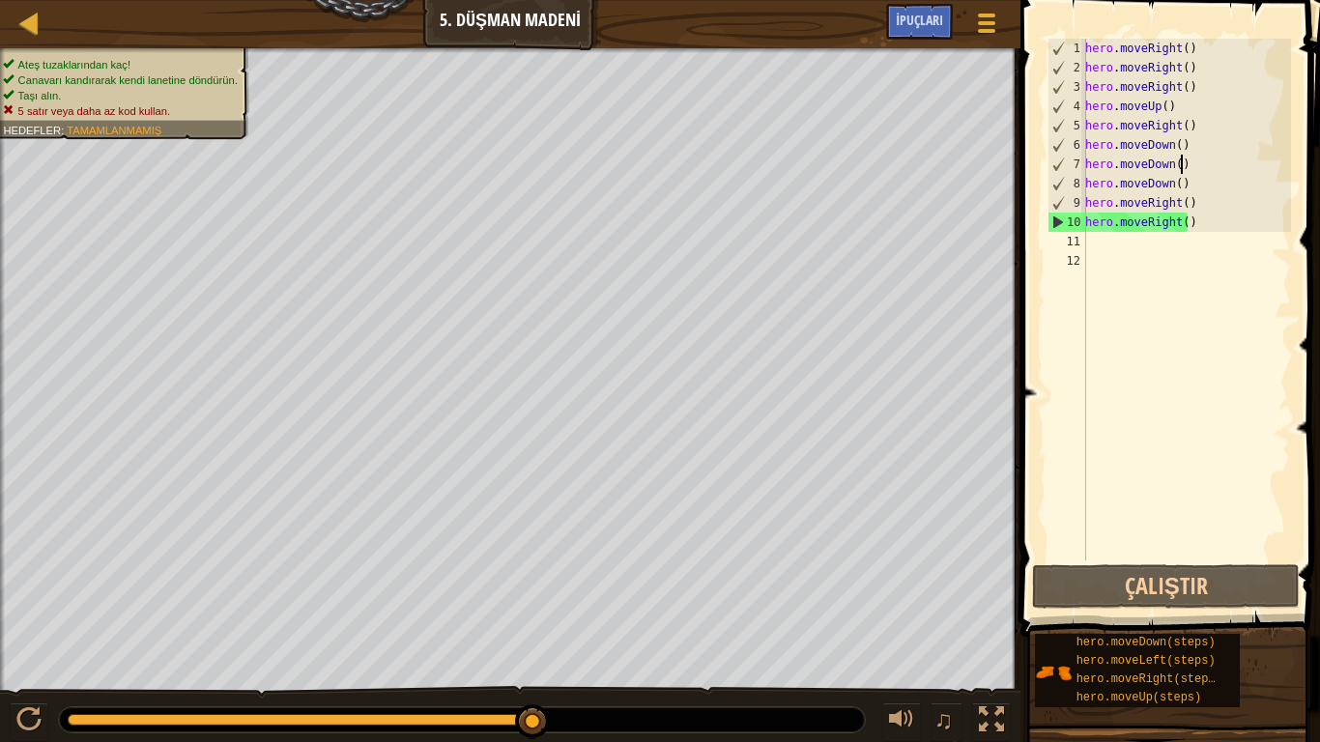
click at [1197, 162] on div "hero . moveRight ( ) hero . moveRight ( ) hero . moveRight ( ) hero . moveUp ( …" at bounding box center [1187, 319] width 210 height 561
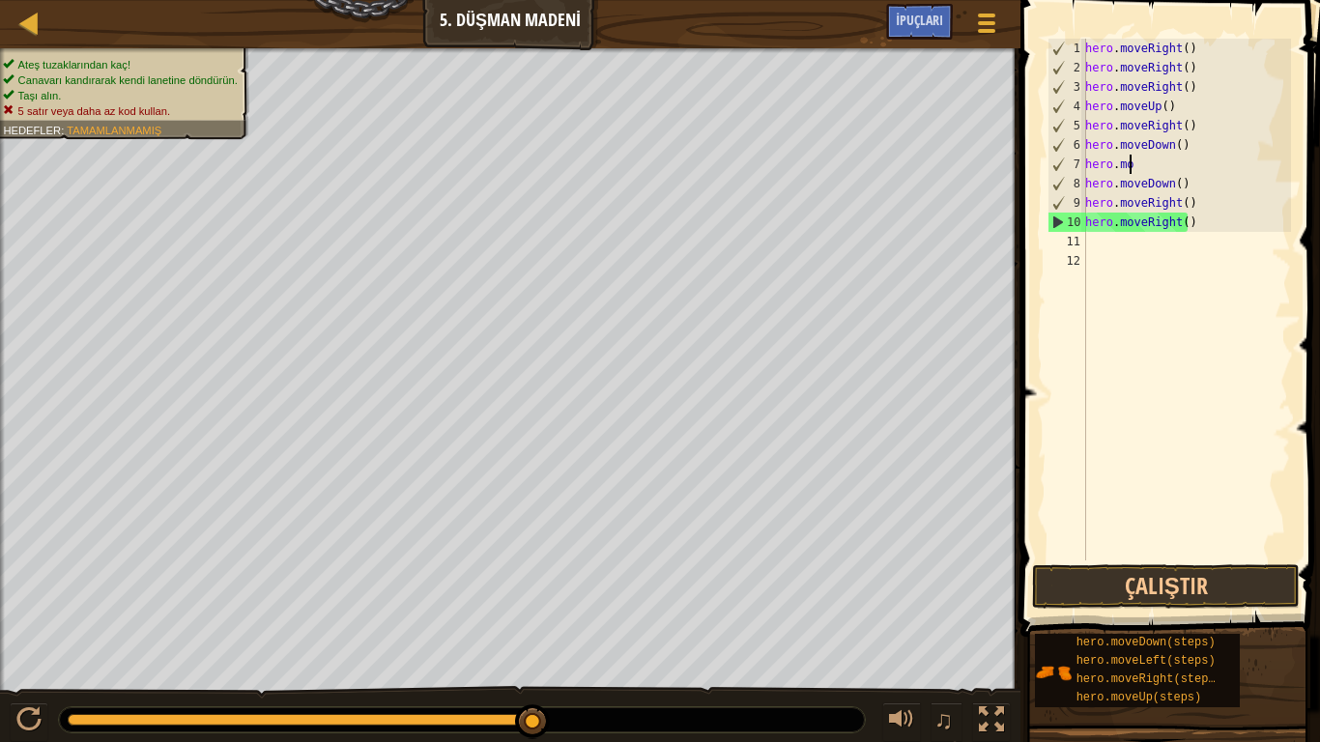
type textarea "h"
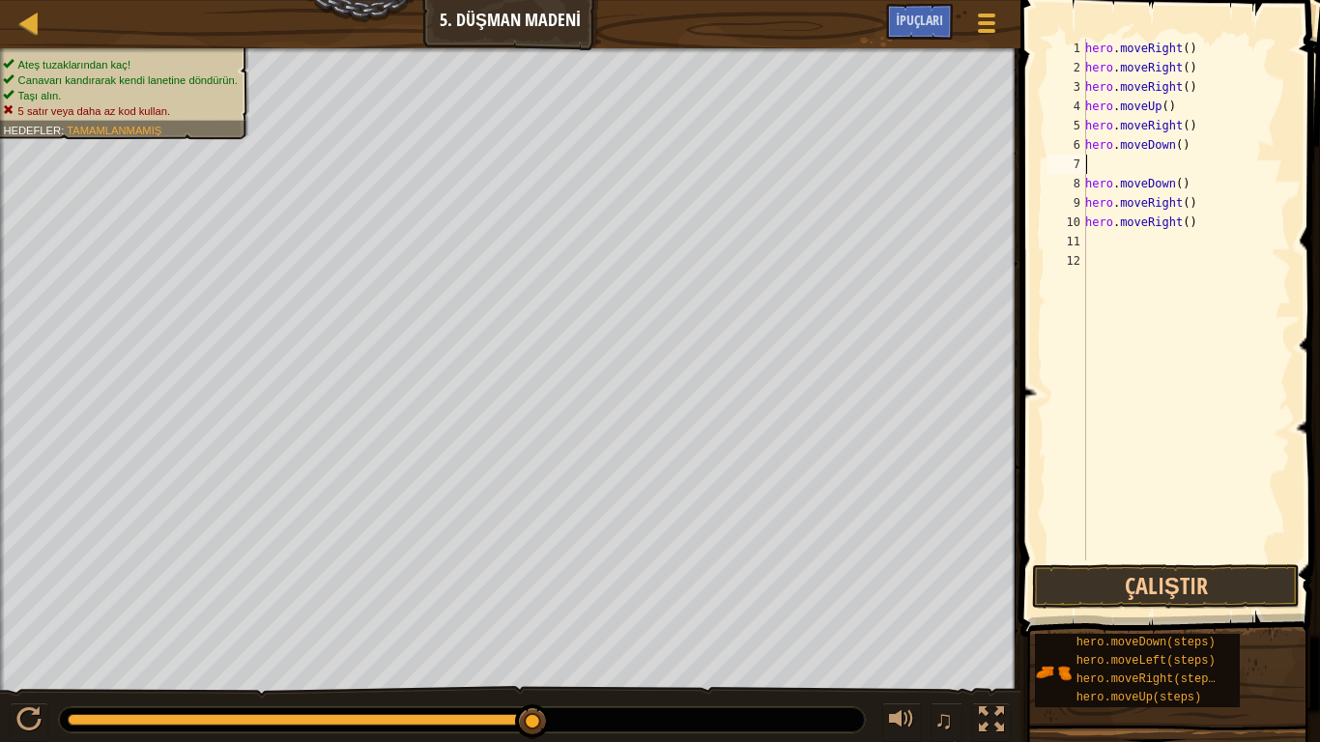
click at [1203, 181] on div "hero . moveRight ( ) hero . moveRight ( ) hero . moveRight ( ) hero . moveUp ( …" at bounding box center [1187, 319] width 210 height 561
type textarea "h"
click at [1169, 144] on div "hero . moveRight ( ) hero . moveRight ( ) hero . moveRight ( ) hero . moveUp ( …" at bounding box center [1187, 319] width 210 height 561
click at [1174, 147] on div "hero . moveRight ( ) hero . moveRight ( ) hero . moveRight ( ) hero . moveUp ( …" at bounding box center [1187, 319] width 210 height 561
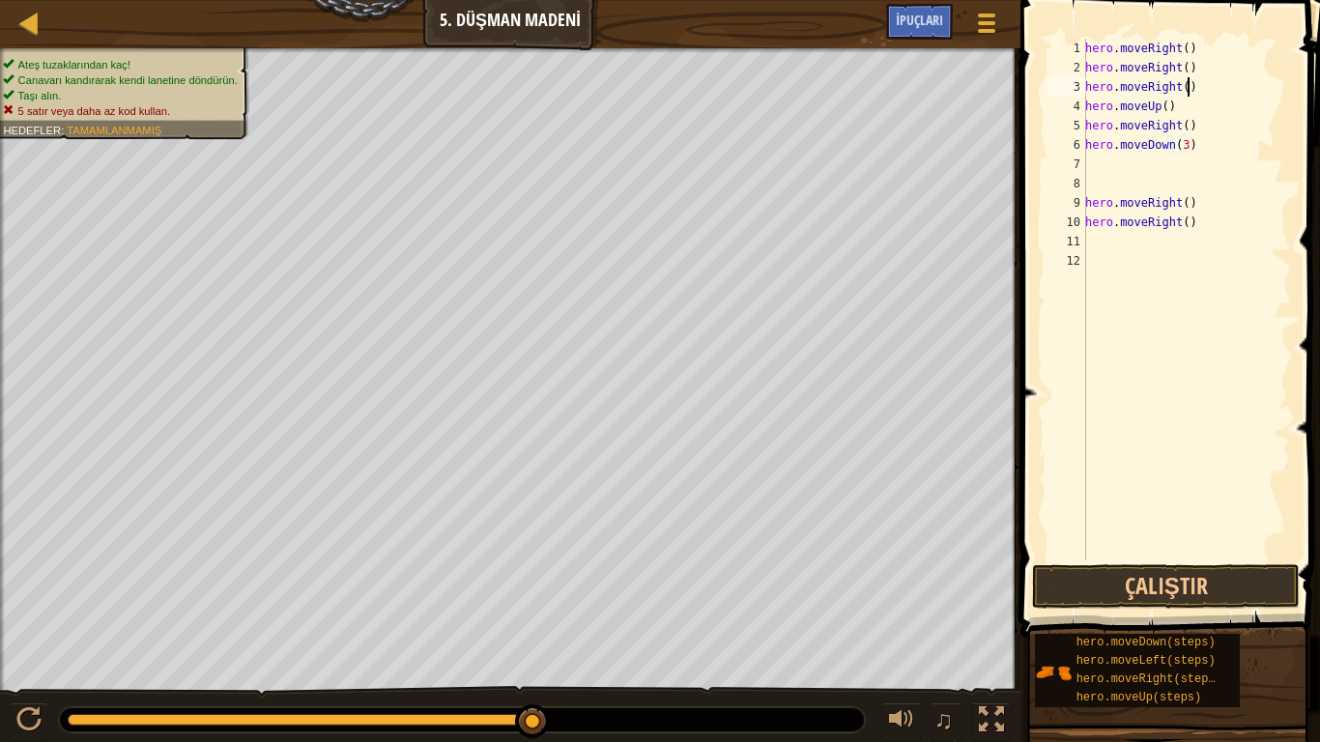
click at [1193, 90] on div "hero . moveRight ( ) hero . moveRight ( ) hero . moveRight ( ) hero . moveUp ( …" at bounding box center [1187, 319] width 210 height 561
type textarea "h"
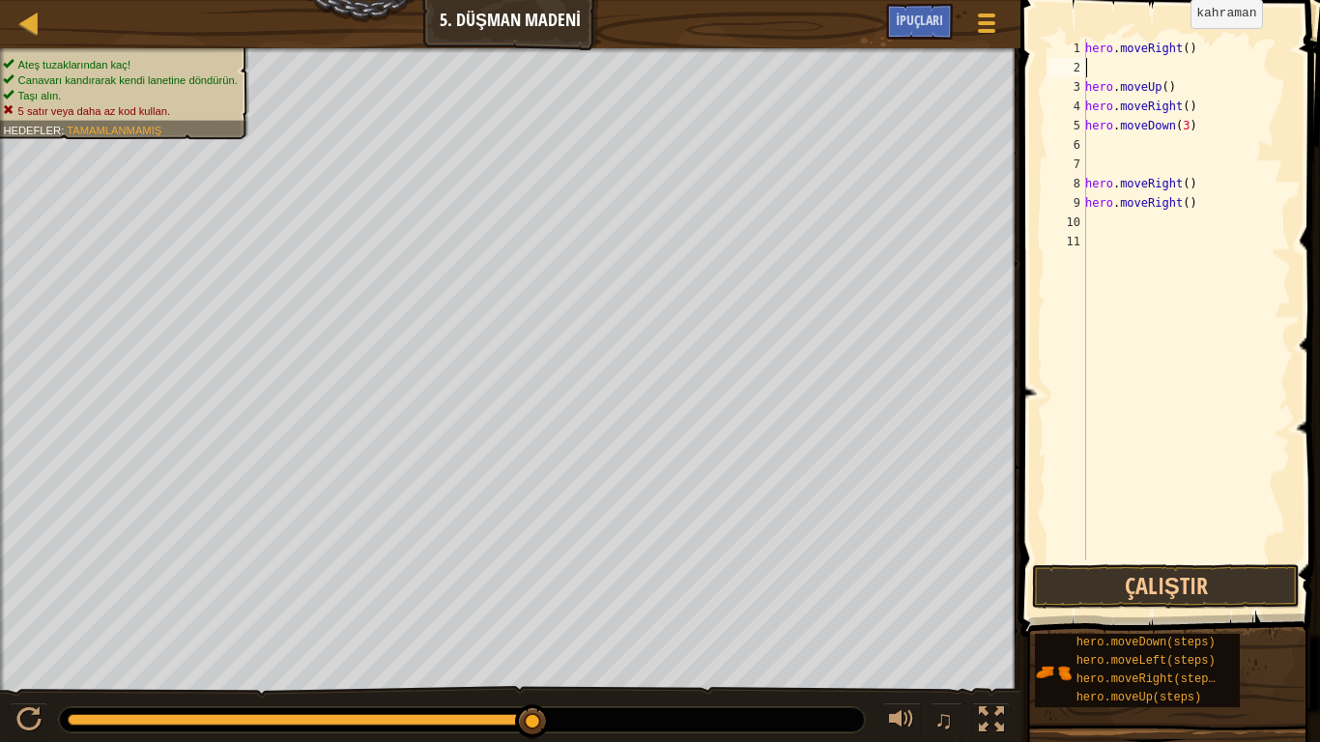
click at [1180, 47] on div "hero . moveRight ( ) hero . moveUp ( ) hero . moveRight ( ) hero . moveDown ( 3…" at bounding box center [1187, 319] width 210 height 561
click at [1184, 205] on div "hero . moveRight ( ) hero . moveUp ( ) hero . moveRight ( ) hero . moveDown ( 3…" at bounding box center [1187, 319] width 210 height 561
type textarea ")"
click at [1136, 228] on div "hero . moveRight ( ) hero . moveUp ( ) hero . moveRight ( ) hero . moveDown ( 3…" at bounding box center [1187, 319] width 210 height 561
click at [1143, 217] on div "hero . moveRight ( ) hero . moveUp ( ) hero . moveRight ( ) hero . moveDown ( 3…" at bounding box center [1187, 319] width 210 height 561
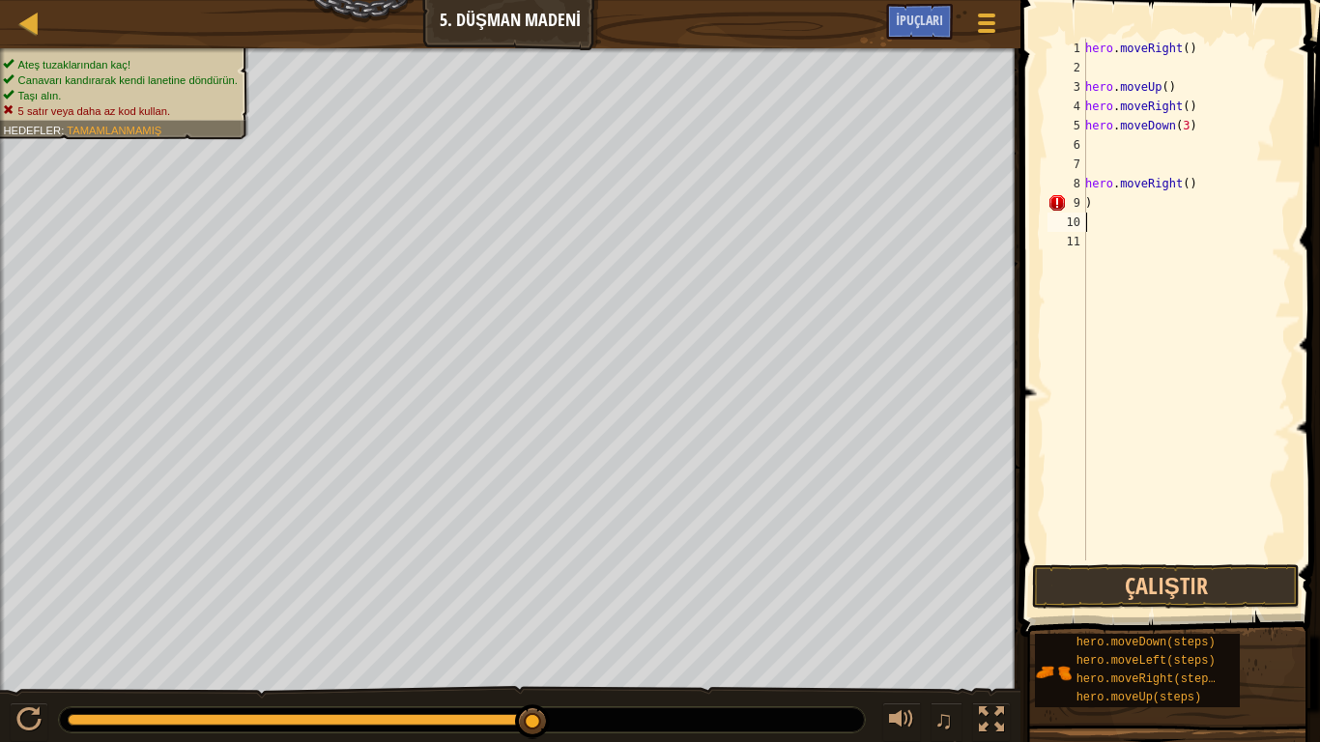
click at [1137, 200] on div "hero . moveRight ( ) hero . moveUp ( ) hero . moveRight ( ) hero . moveDown ( 3…" at bounding box center [1187, 319] width 210 height 561
type textarea ")"
click at [1180, 187] on div "hero . moveRight ( ) hero . moveUp ( ) hero . moveRight ( ) hero . moveDown ( 3…" at bounding box center [1187, 319] width 210 height 561
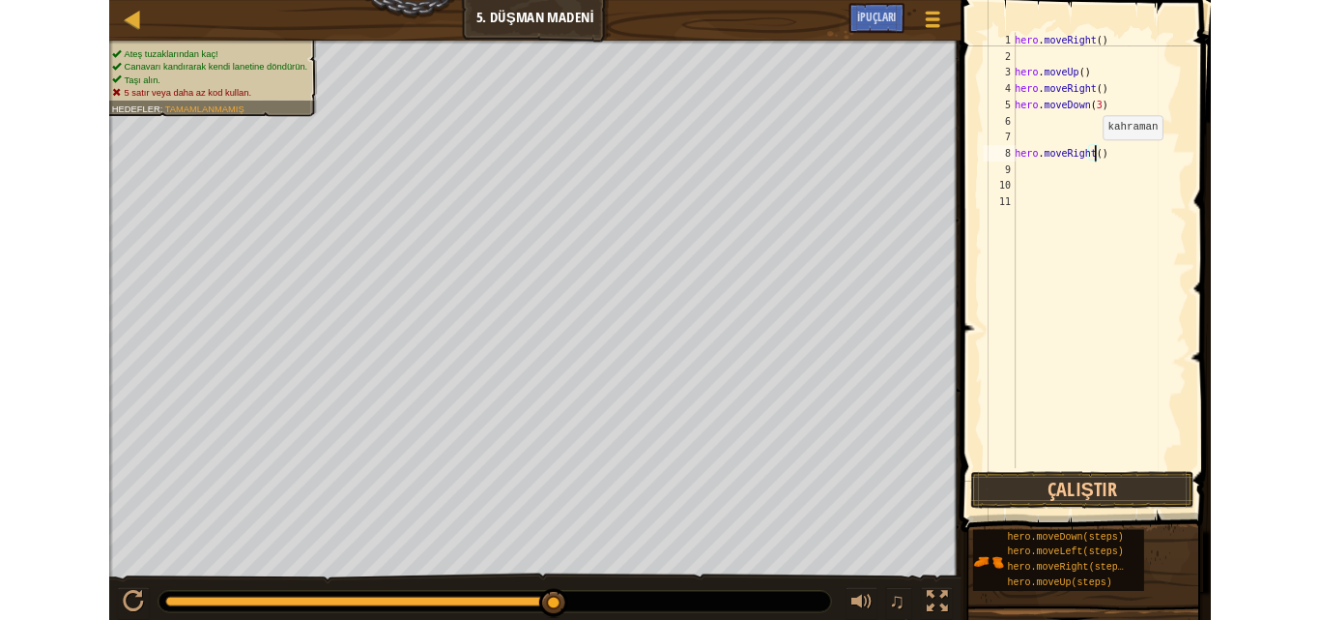
scroll to position [9, 8]
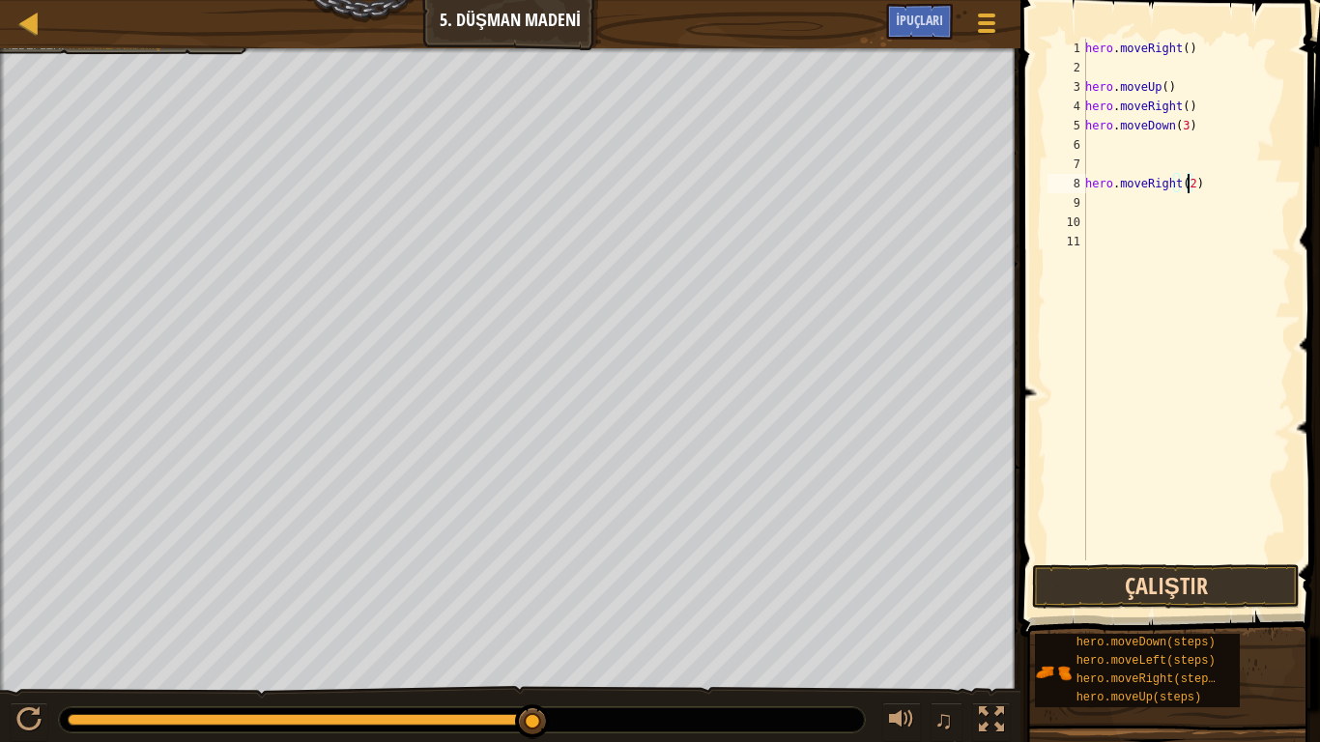
type textarea "hero.moveRight(2)"
click at [1165, 579] on button "Çalıştır" at bounding box center [1166, 587] width 268 height 44
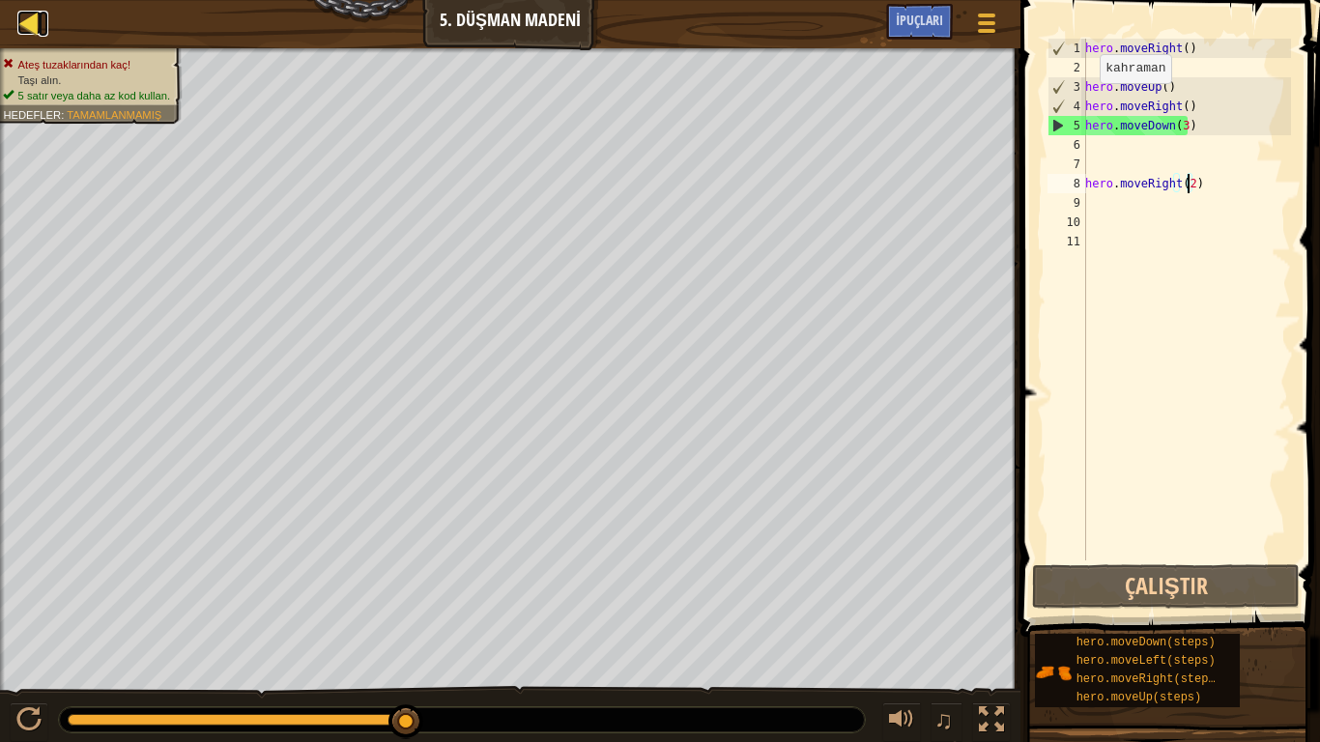
click at [39, 11] on div at bounding box center [29, 23] width 24 height 24
select select "tr"
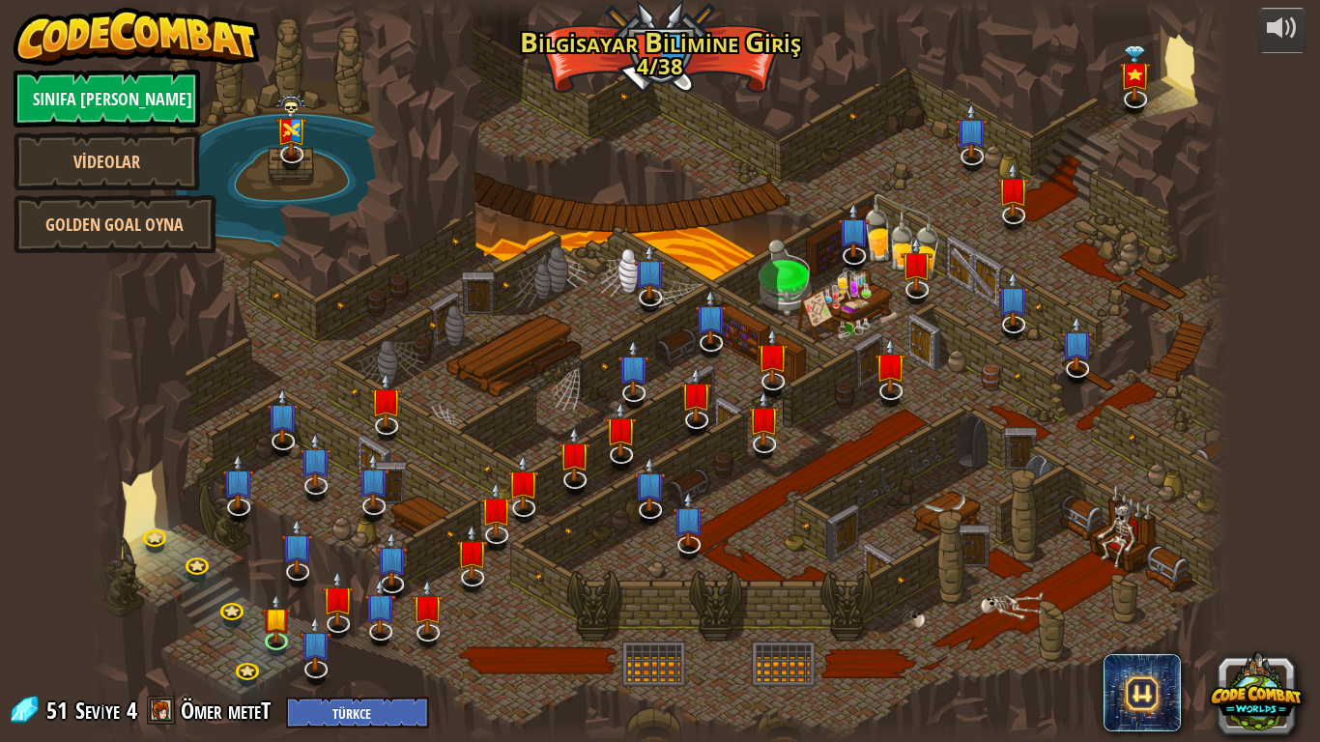
select select "tr"
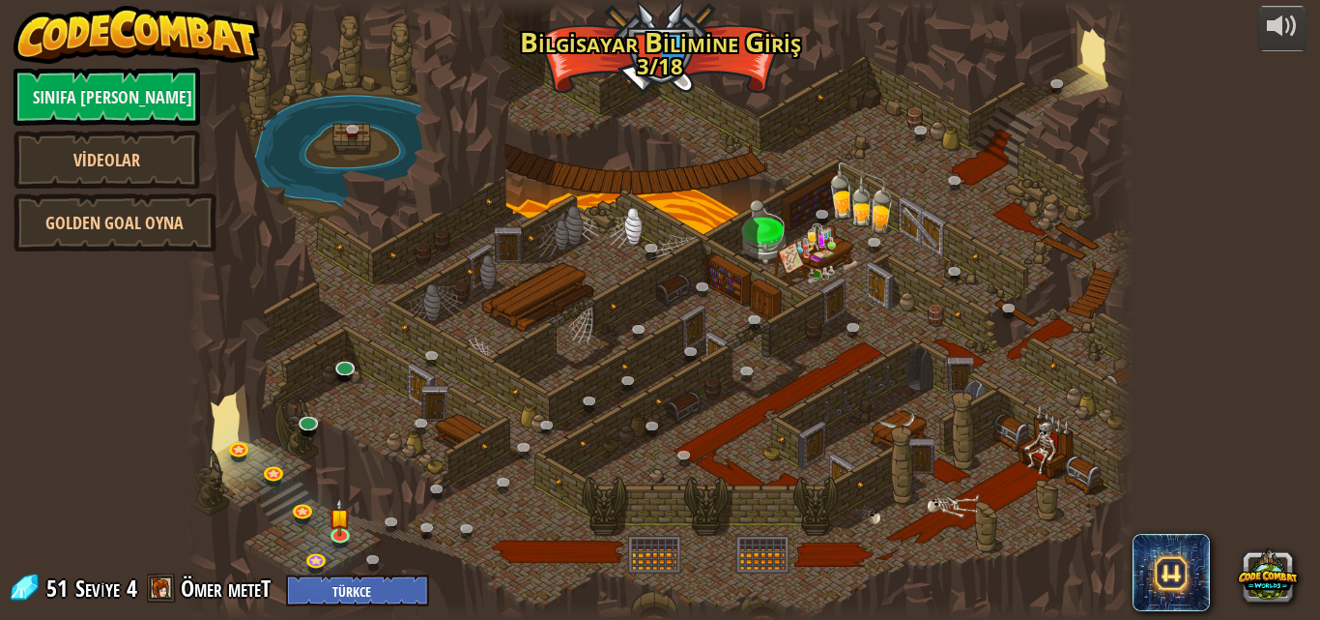
select select "tr"
click at [150, 215] on link "Golden Goal Oyna" at bounding box center [115, 222] width 203 height 58
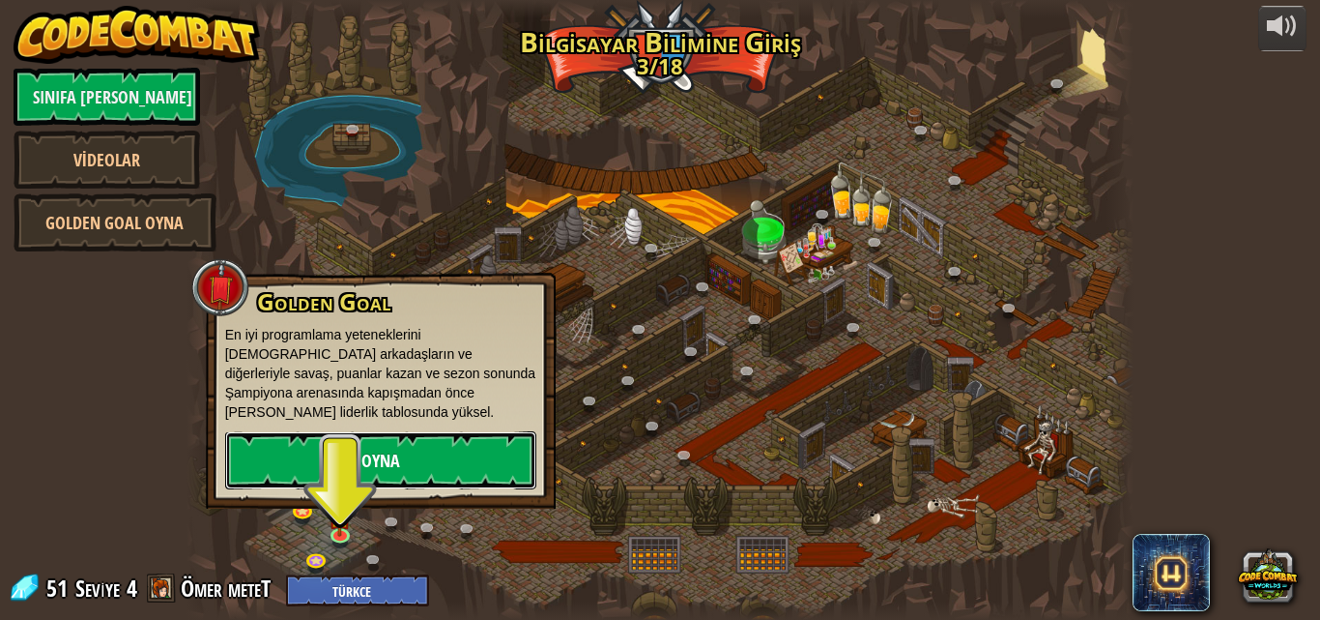
click at [409, 431] on link "Oyna" at bounding box center [380, 460] width 311 height 58
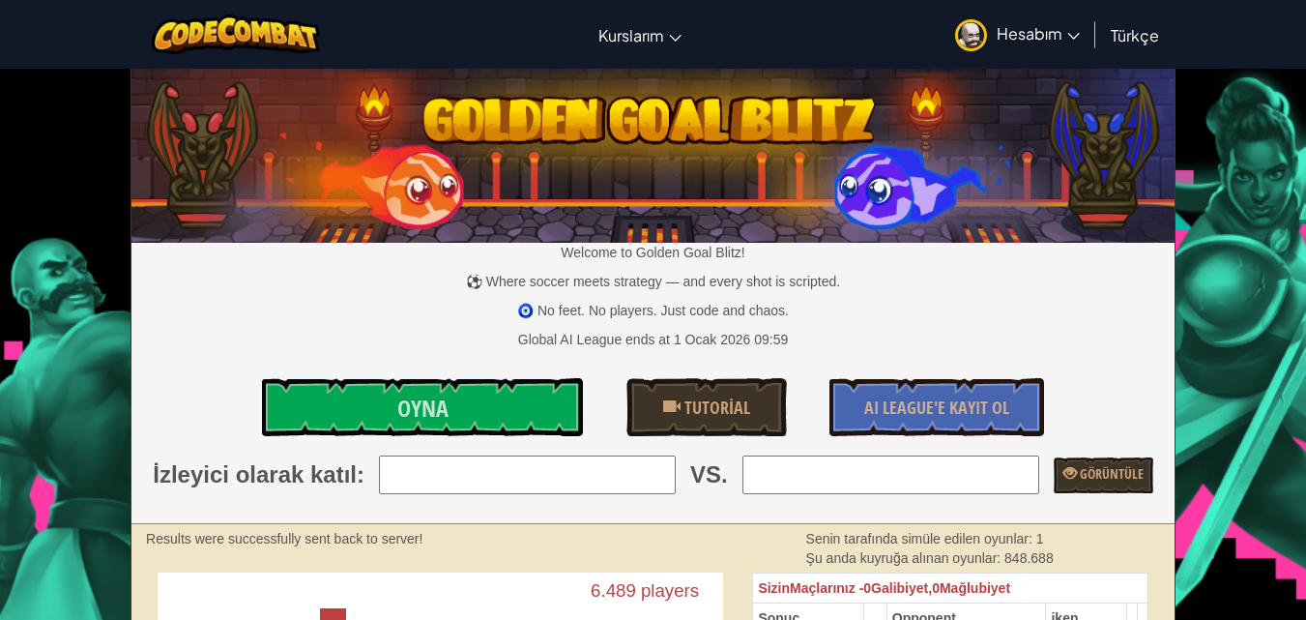
click at [582, 469] on input "search" at bounding box center [527, 474] width 297 height 39
click at [652, 486] on input "search" at bounding box center [527, 474] width 297 height 39
type input "13: domanater1236"
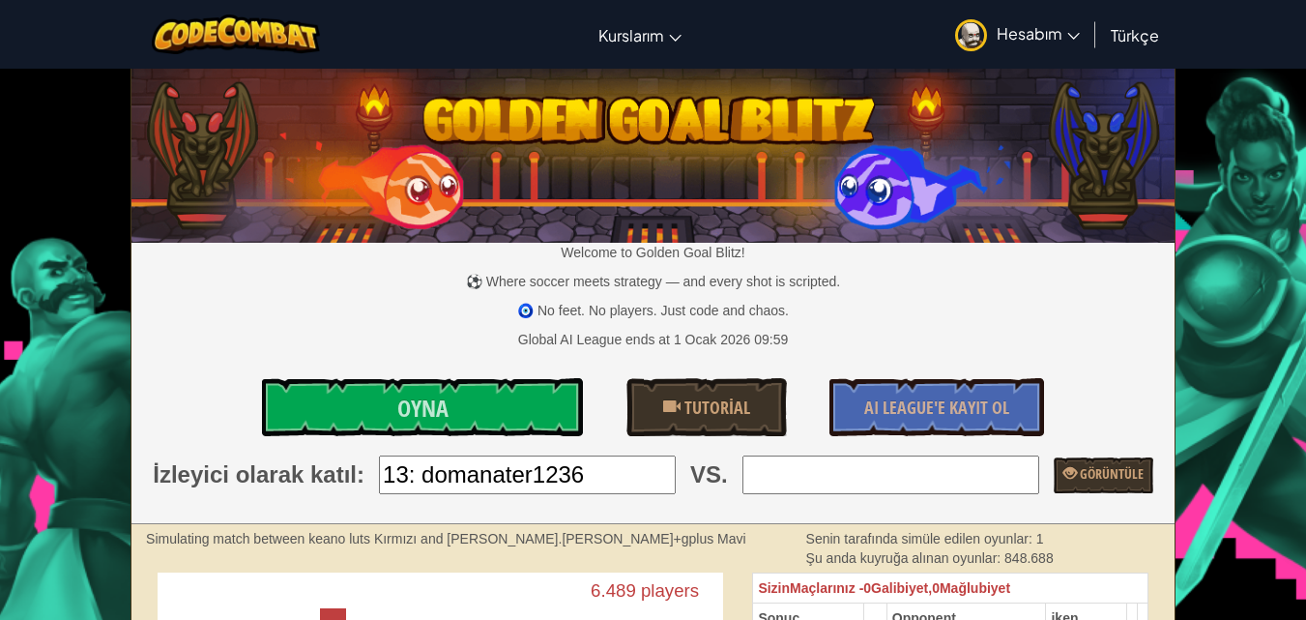
click at [831, 481] on input "search" at bounding box center [890, 474] width 297 height 39
type input "10: k_k_javascript"
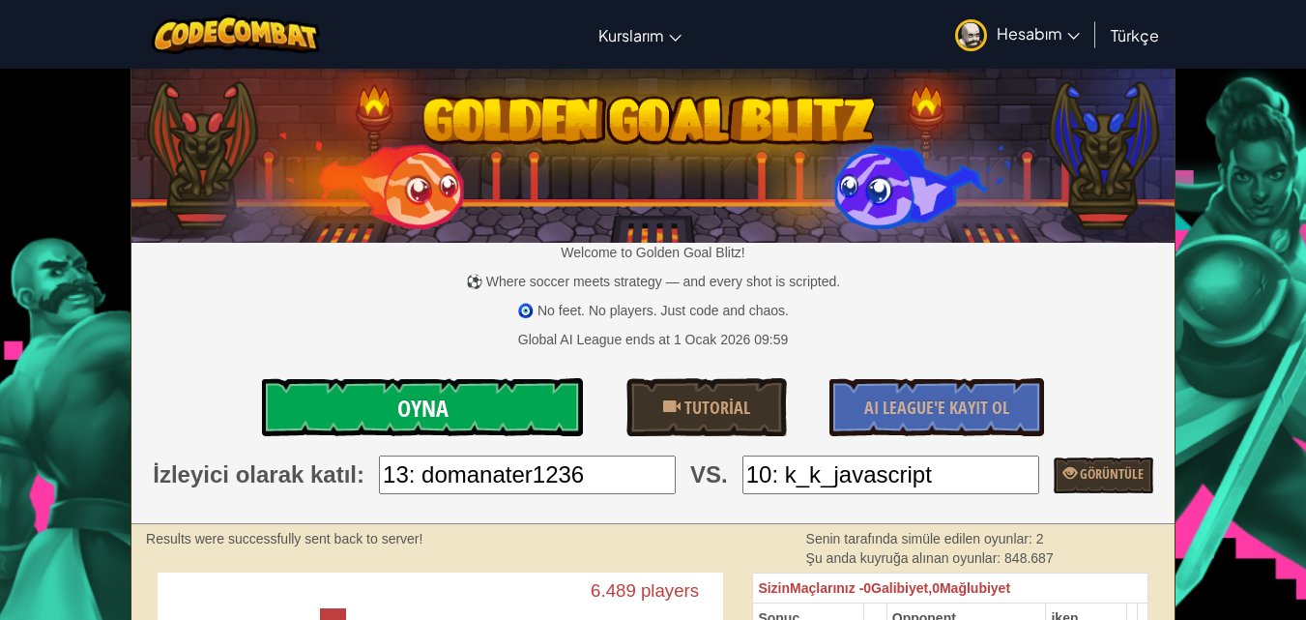
click at [497, 381] on link "Oyna" at bounding box center [423, 407] width 322 height 58
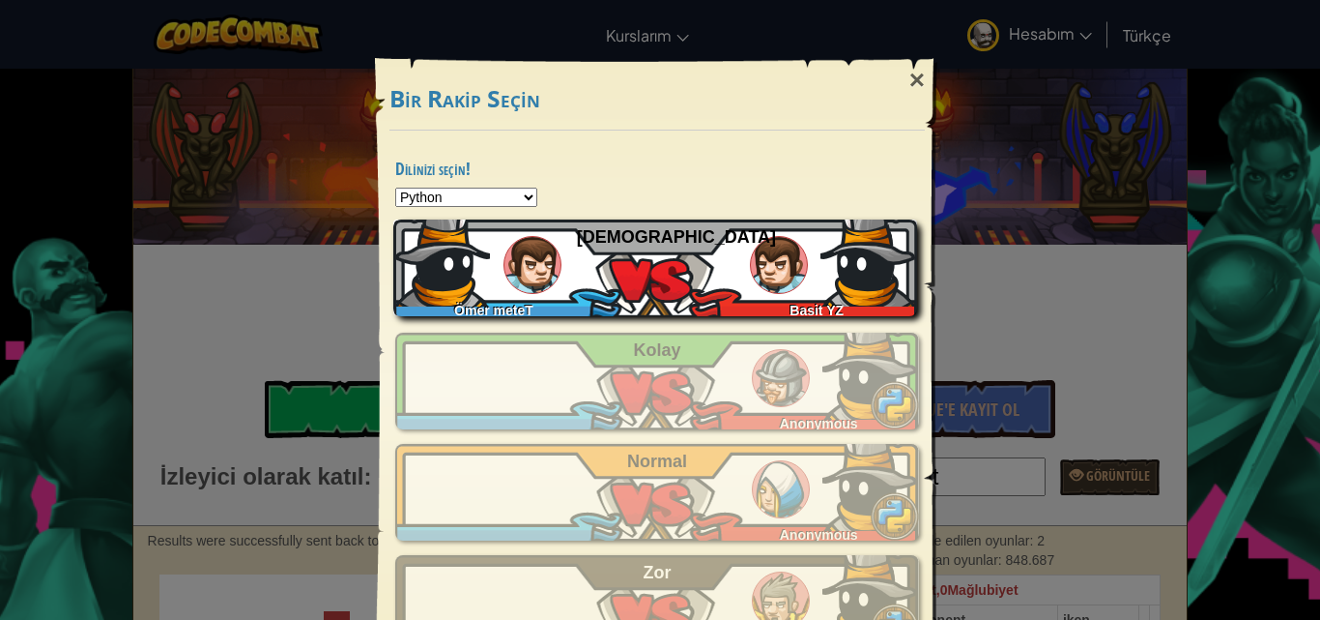
click at [713, 268] on div "[PERSON_NAME] meteT [PERSON_NAME] YZ Isınma" at bounding box center [655, 267] width 524 height 97
